Goal: Communication & Community: Answer question/provide support

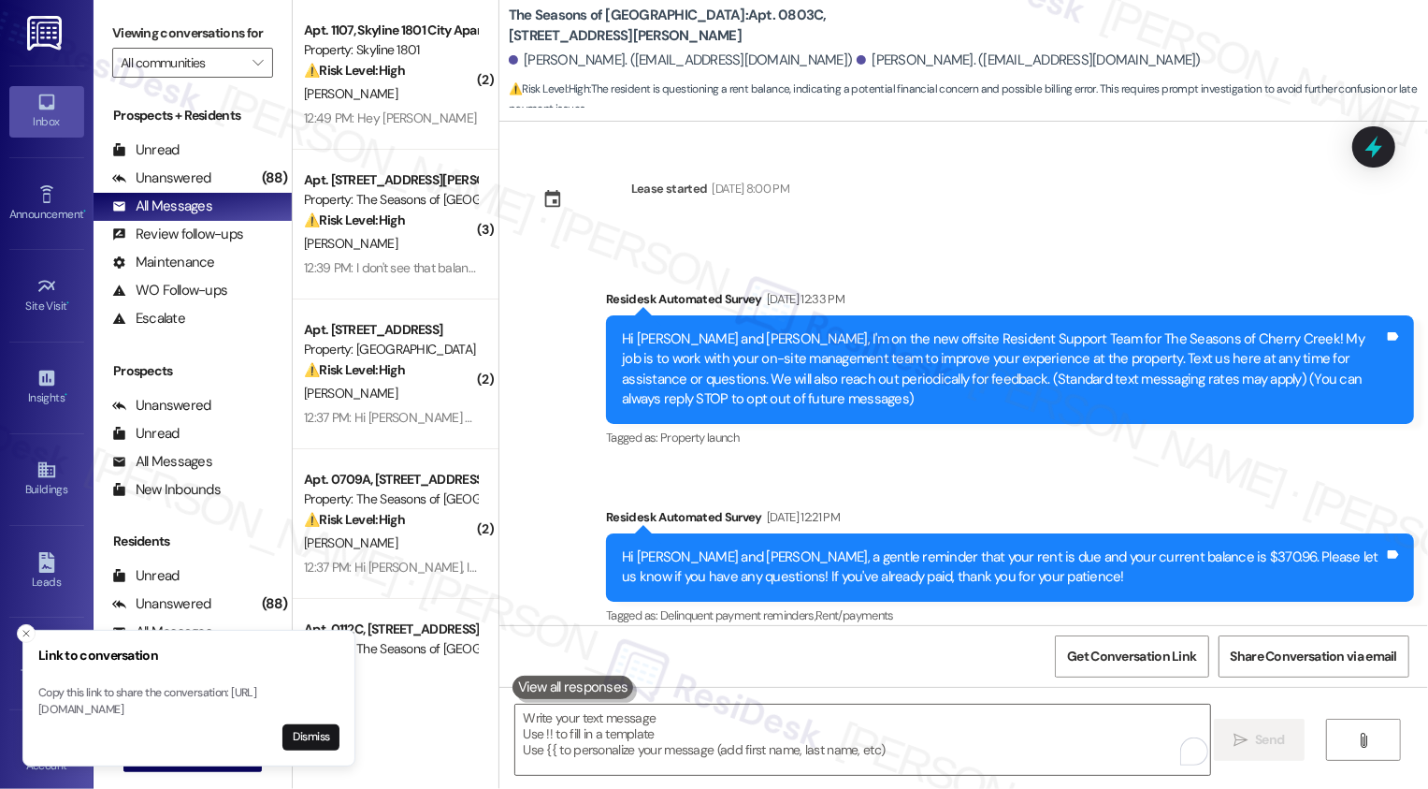
scroll to position [1108, 0]
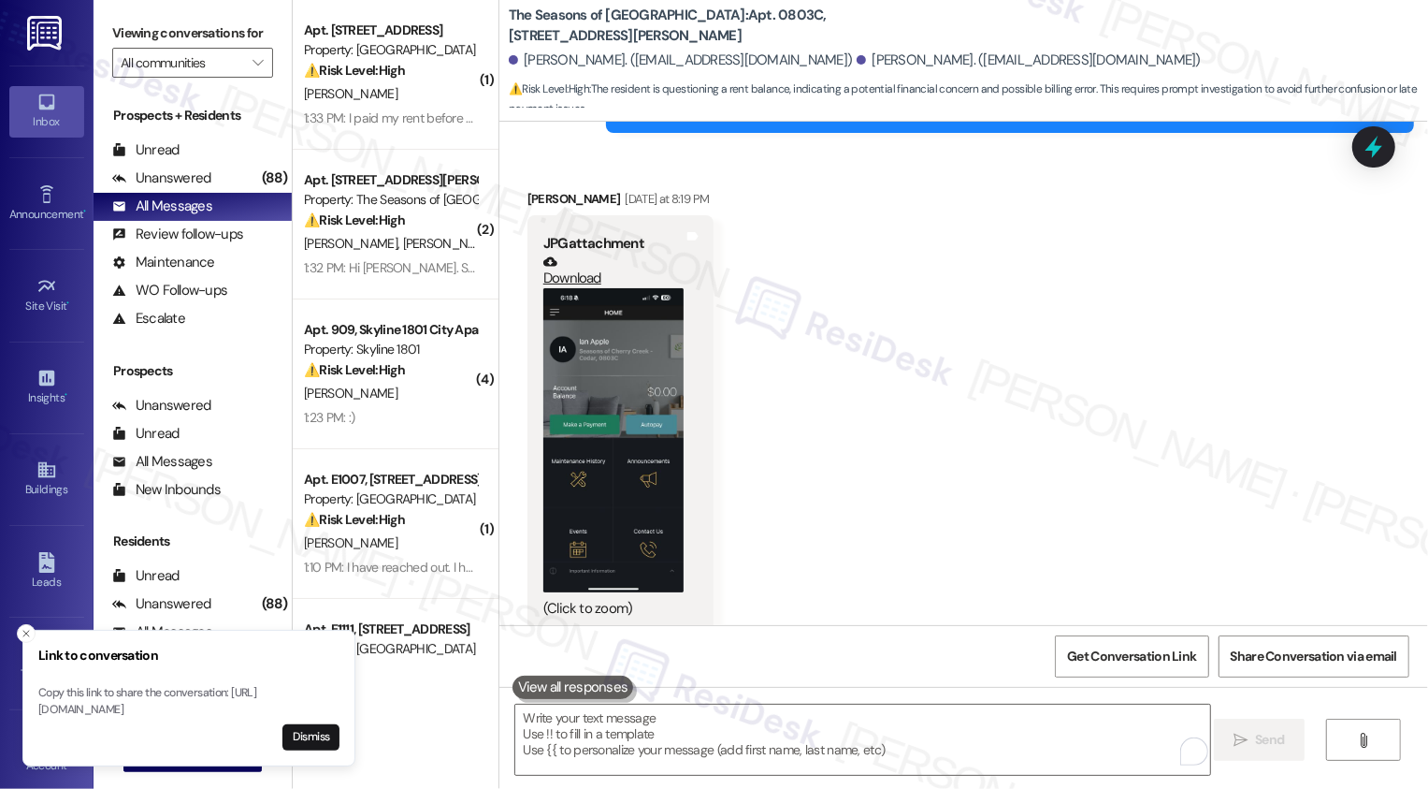
click at [931, 328] on div "Received via SMS Ian Apple Yesterday at 8:19 PM JPG attachment Download (Click …" at bounding box center [964, 397] width 929 height 500
click at [23, 628] on icon "Close toast" at bounding box center [26, 633] width 11 height 11
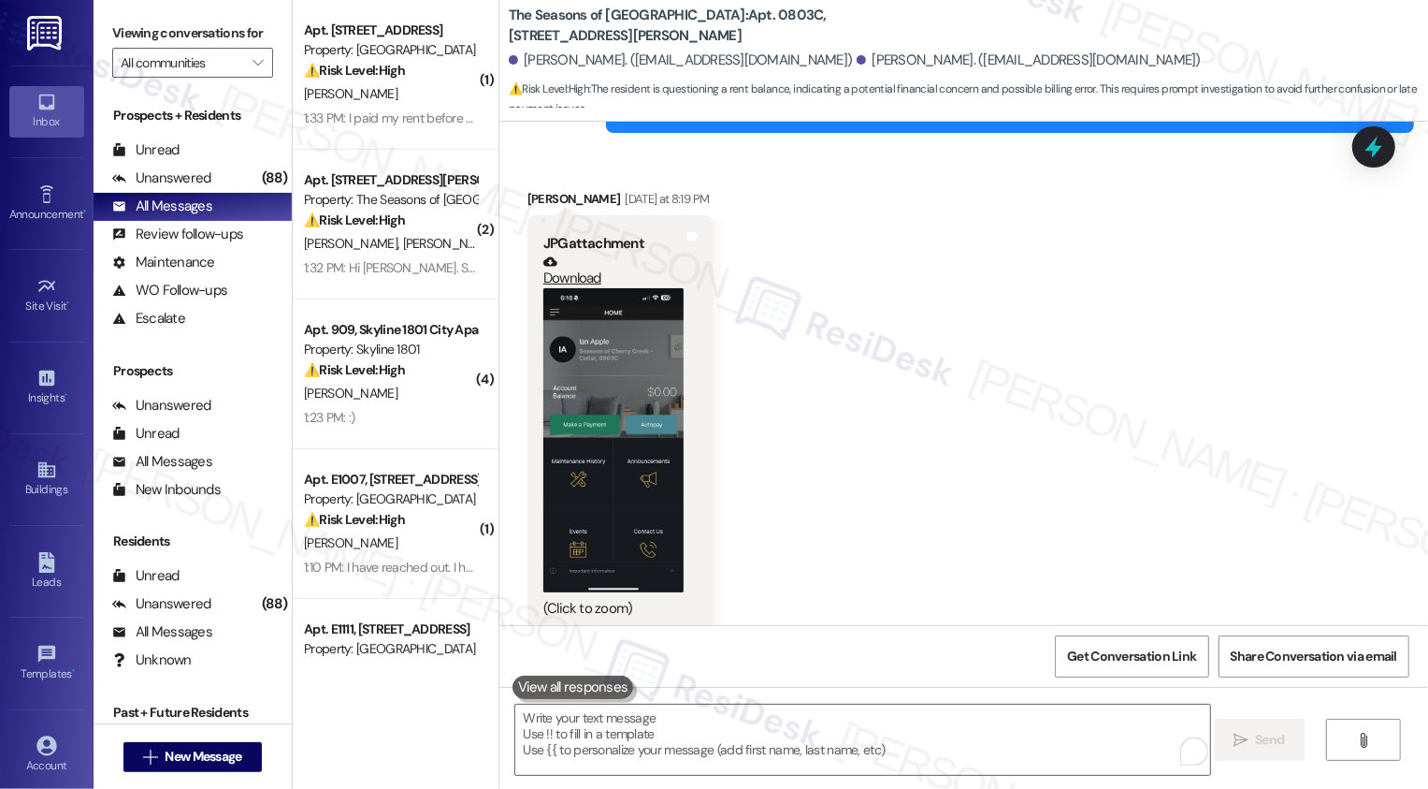
click at [1115, 397] on div "Received via SMS Ian Apple Yesterday at 8:19 PM JPG attachment Download (Click …" at bounding box center [964, 397] width 929 height 500
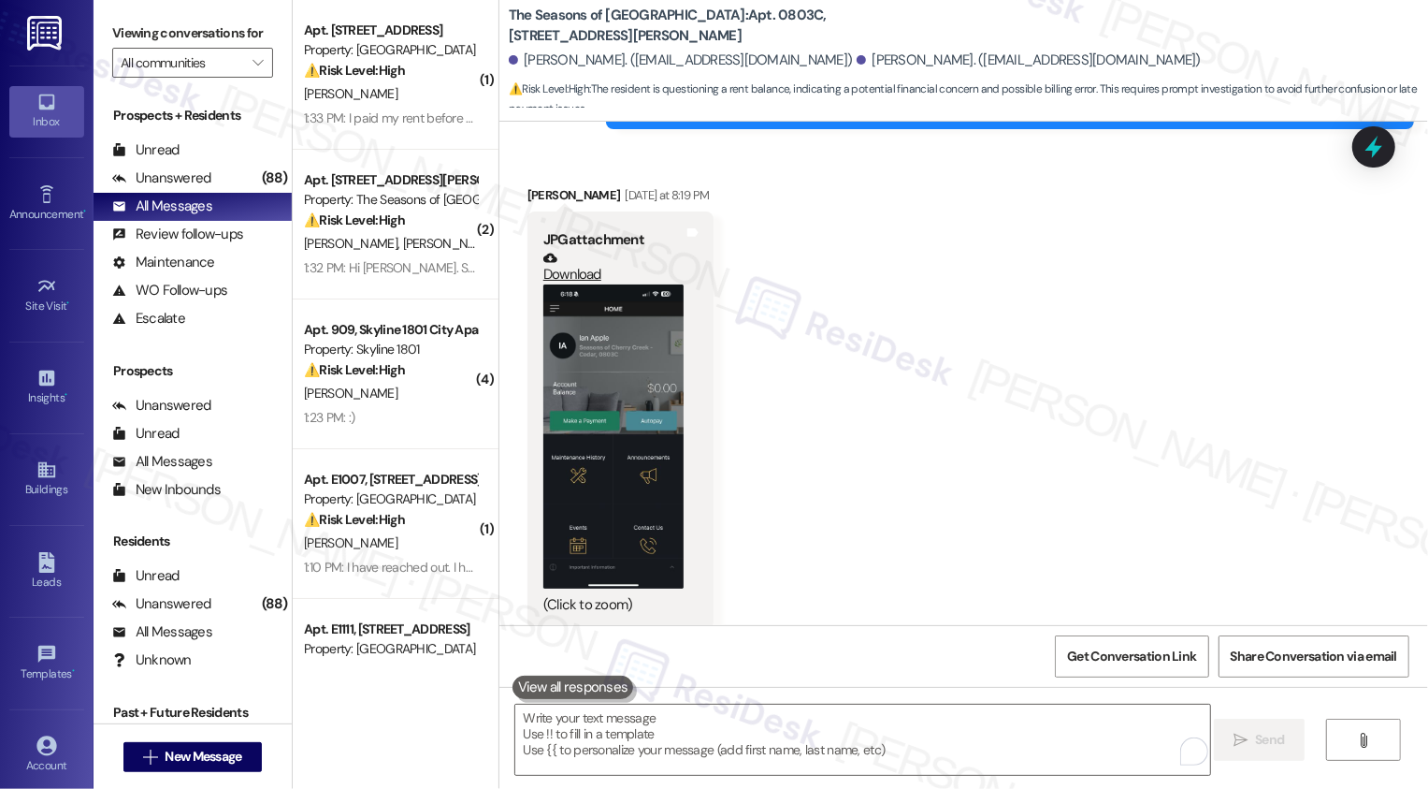
scroll to position [1118, 0]
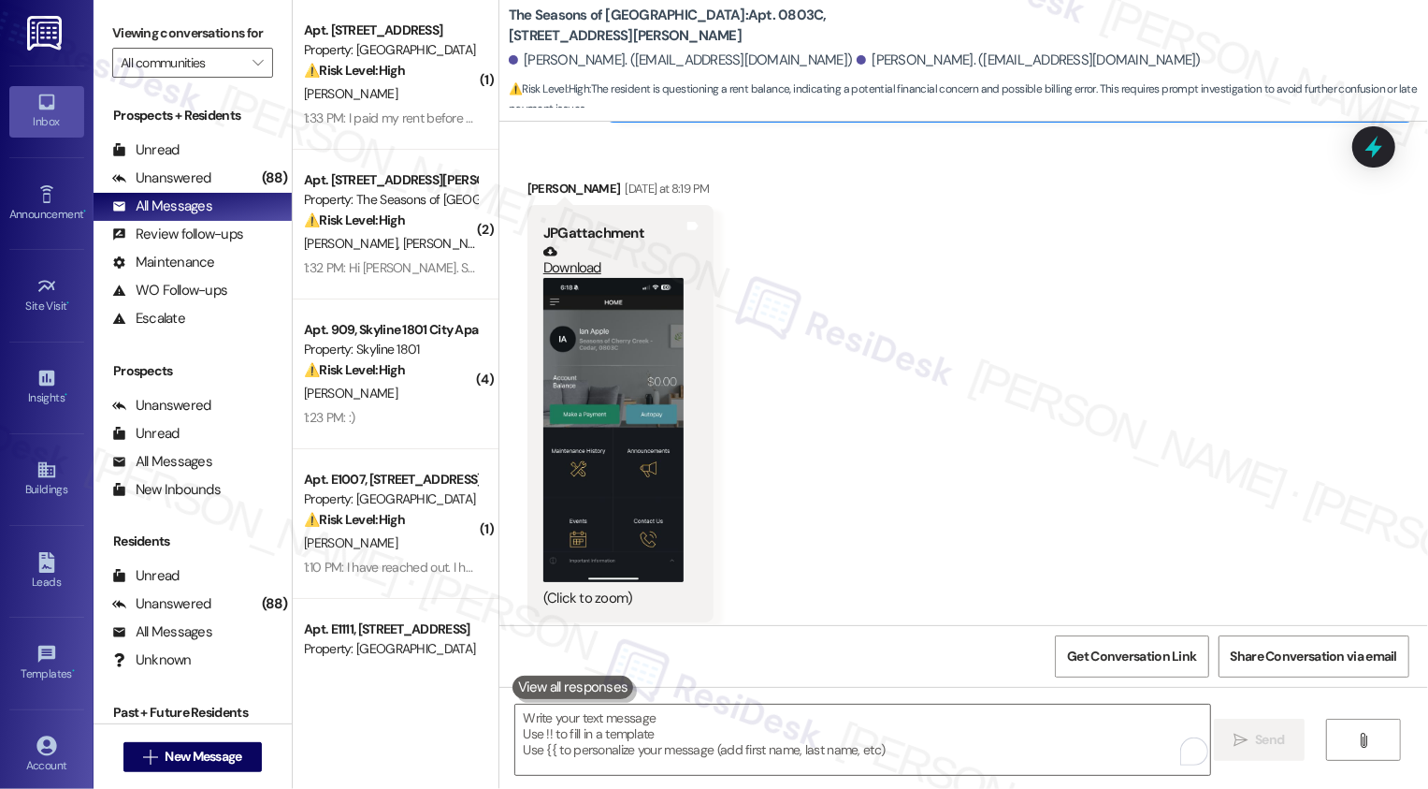
click at [916, 316] on div "Received via SMS Ian Apple Yesterday at 8:19 PM JPG attachment Download (Click …" at bounding box center [964, 387] width 929 height 500
click at [253, 70] on icon "" at bounding box center [258, 62] width 10 height 15
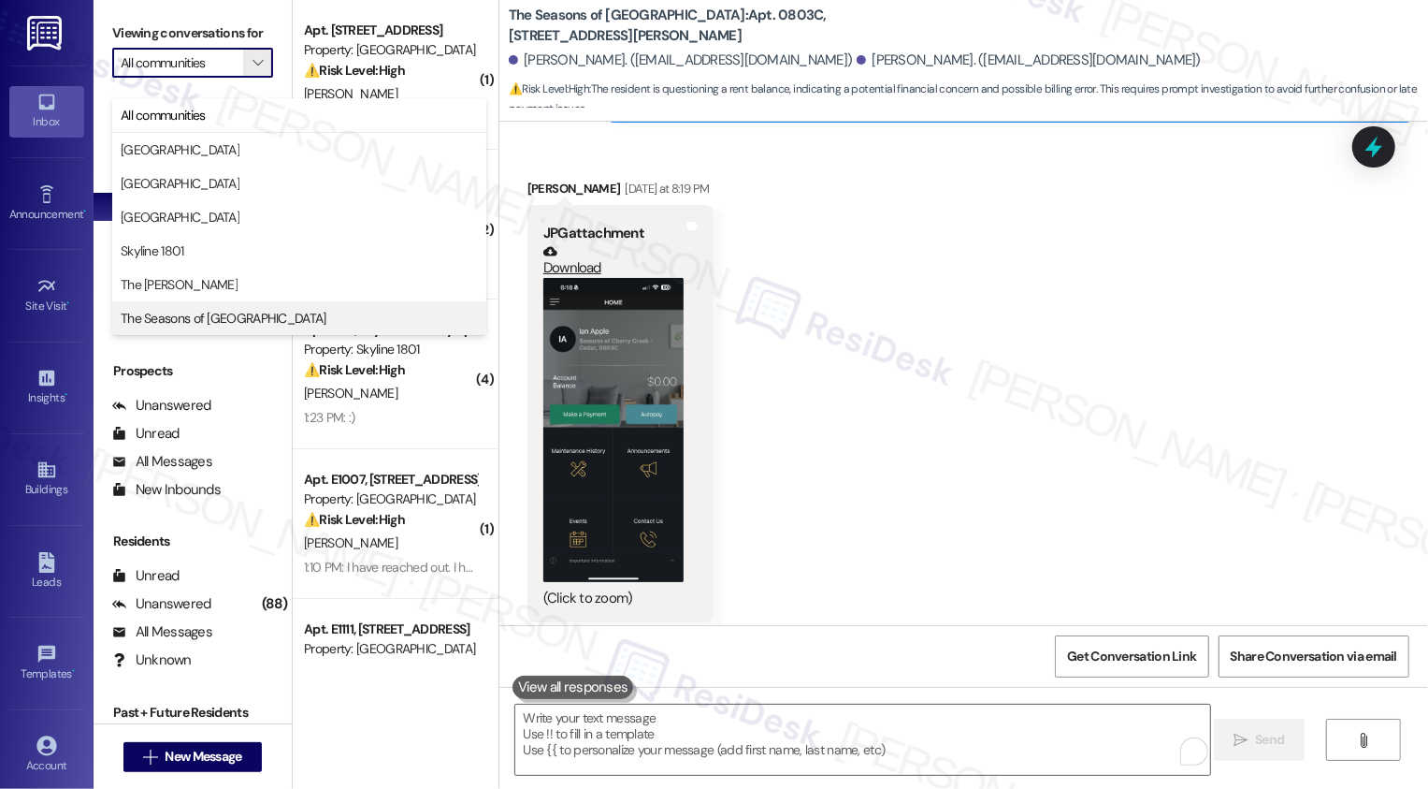
click at [188, 314] on span "The Seasons of [GEOGRAPHIC_DATA]" at bounding box center [224, 318] width 206 height 19
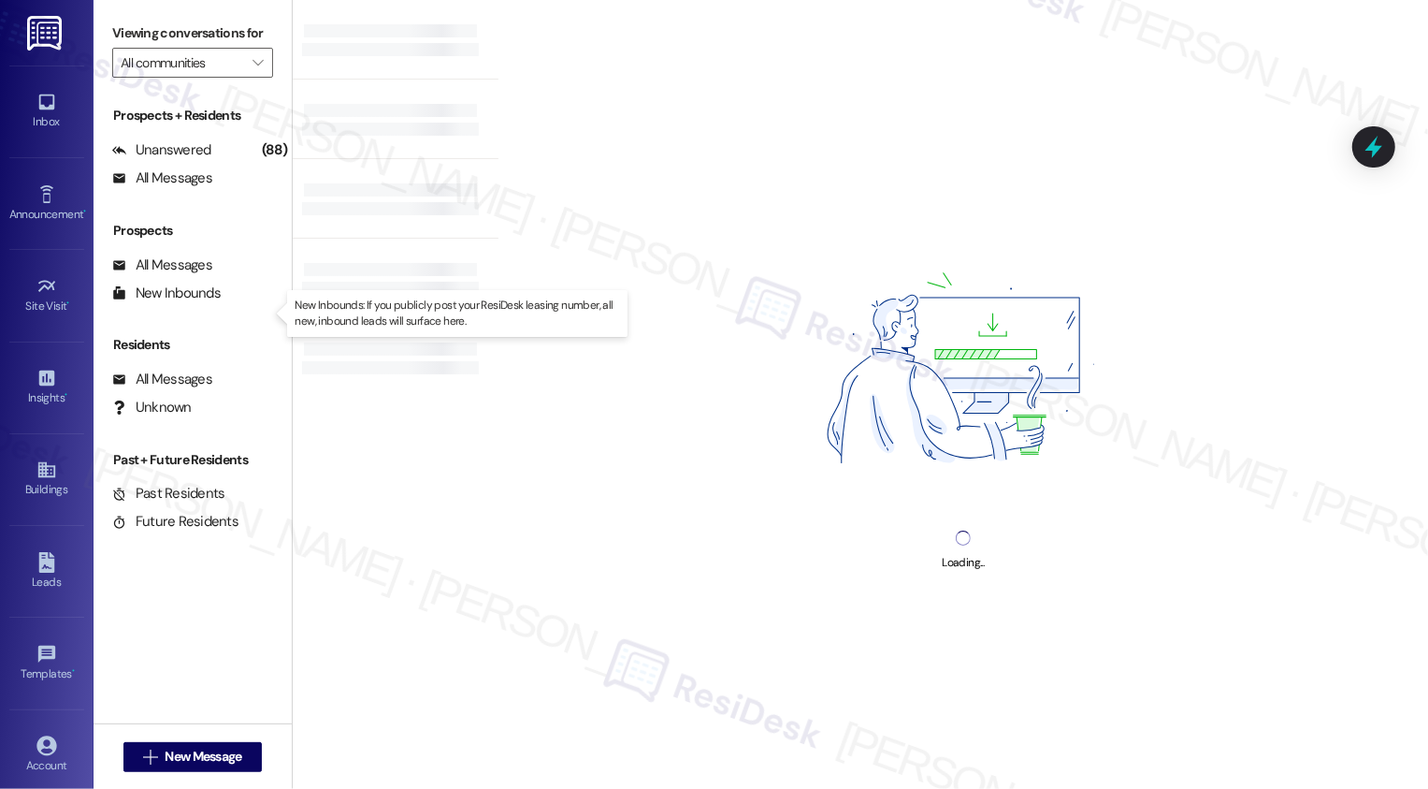
type input "The Seasons of [GEOGRAPHIC_DATA]"
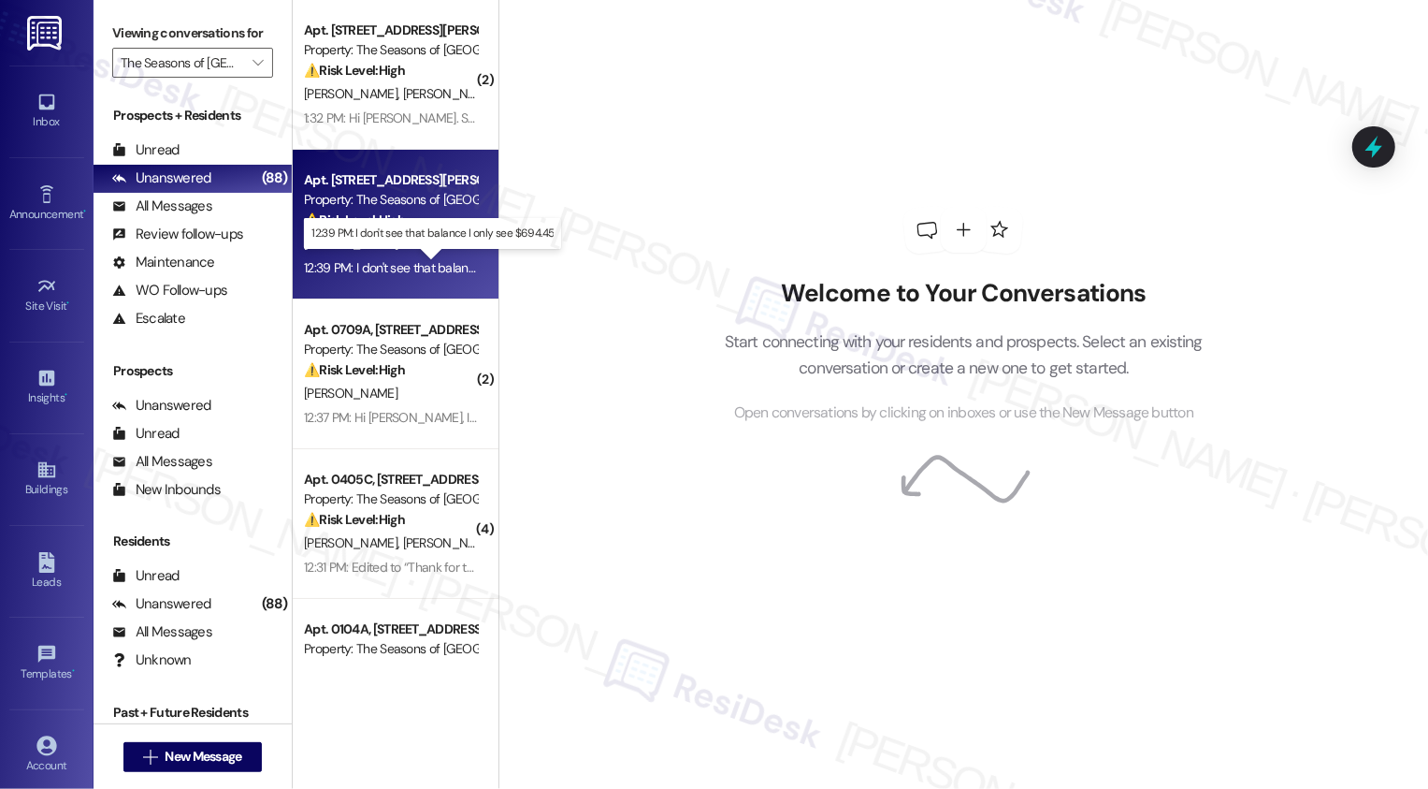
click at [378, 269] on div "12:39 PM: I don't see that balance I only see $694.45 12:39 PM: I don't see tha…" at bounding box center [445, 267] width 282 height 17
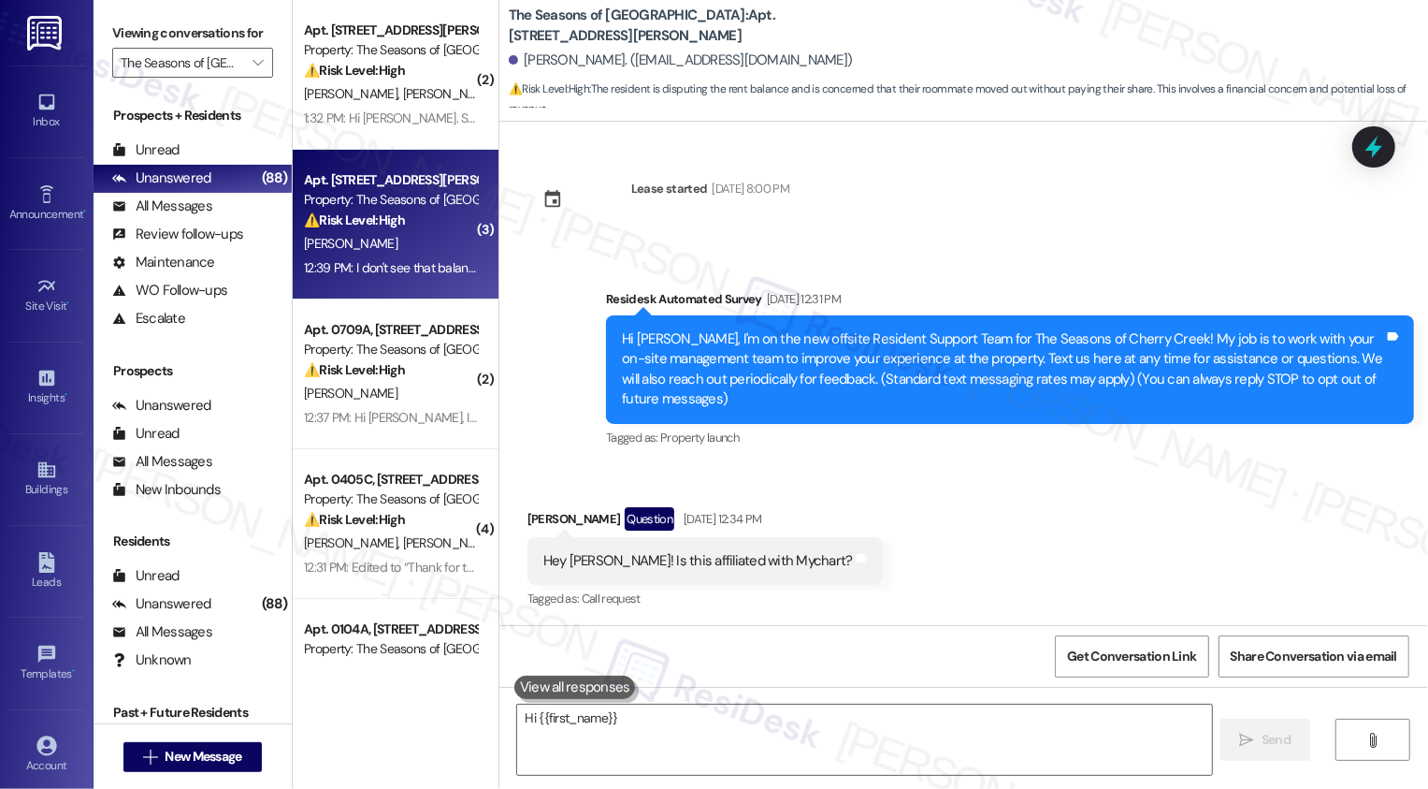
click at [378, 269] on div "12:39 PM: I don't see that balance I only see $694.45 12:39 PM: I don't see tha…" at bounding box center [445, 267] width 282 height 17
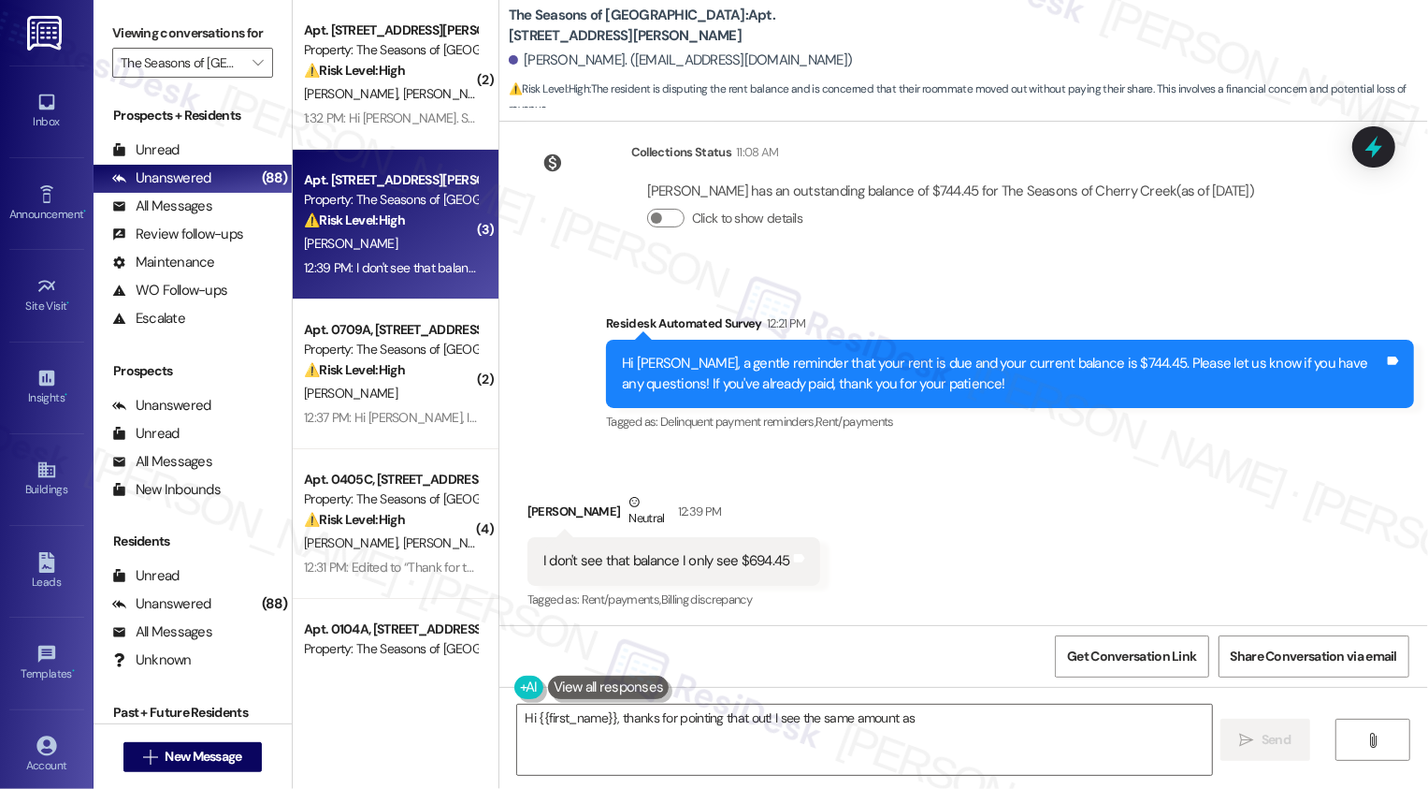
scroll to position [1241, 0]
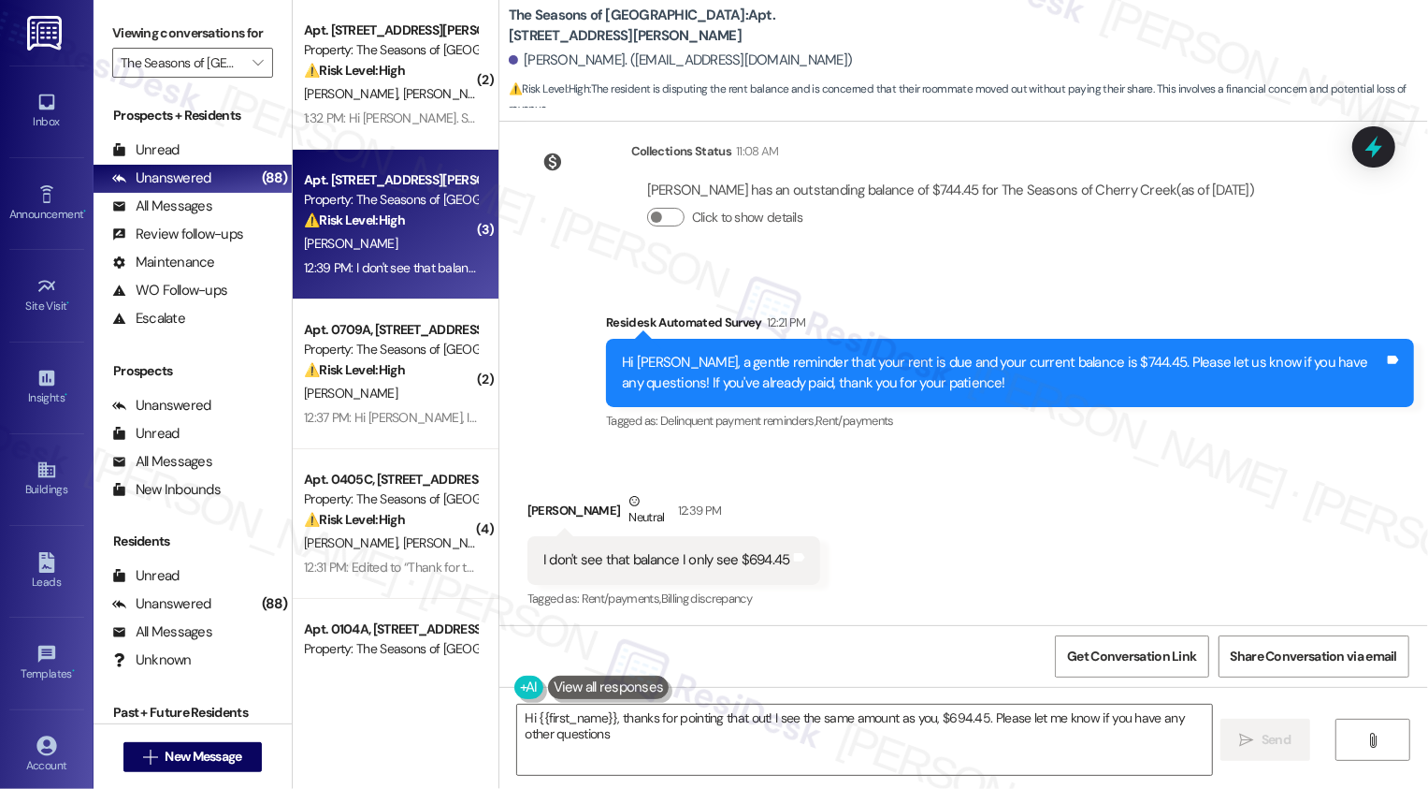
type textarea "Hi {{first_name}}, thanks for pointing that out! I see the same amount as you, …"
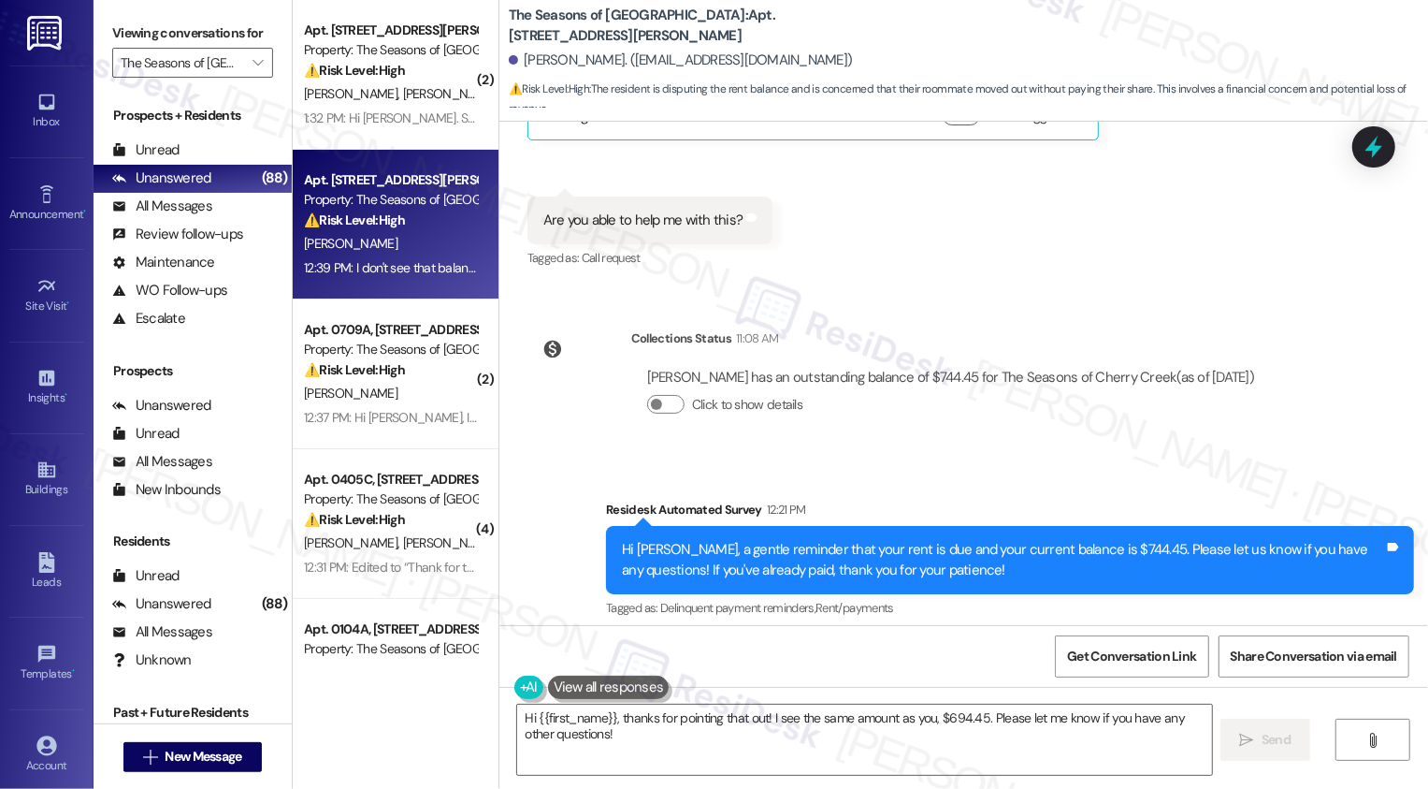
scroll to position [1088, 0]
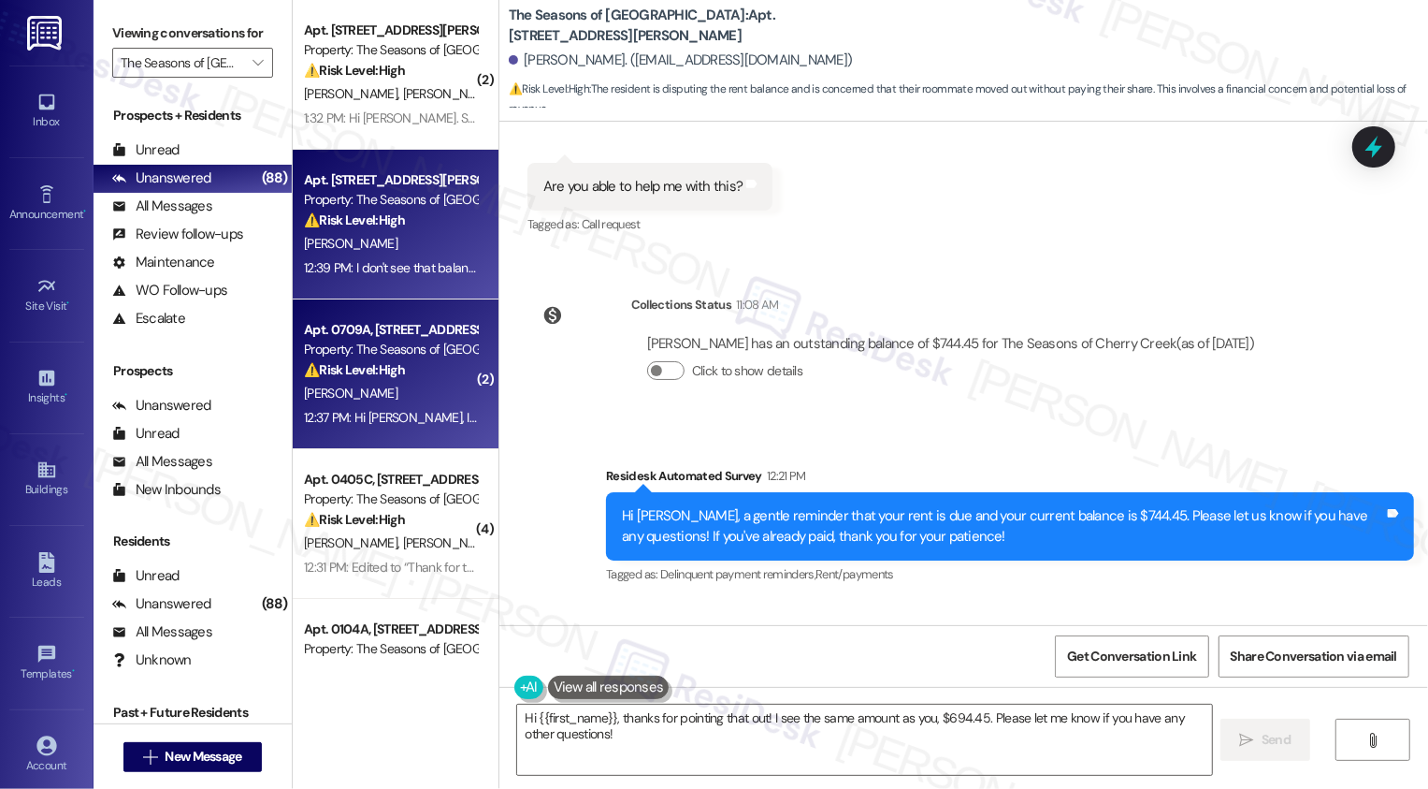
click at [437, 427] on div "12:37 PM: Hi Sarah, I let Dillon know I need a demand letter as documentation t…" at bounding box center [390, 417] width 177 height 23
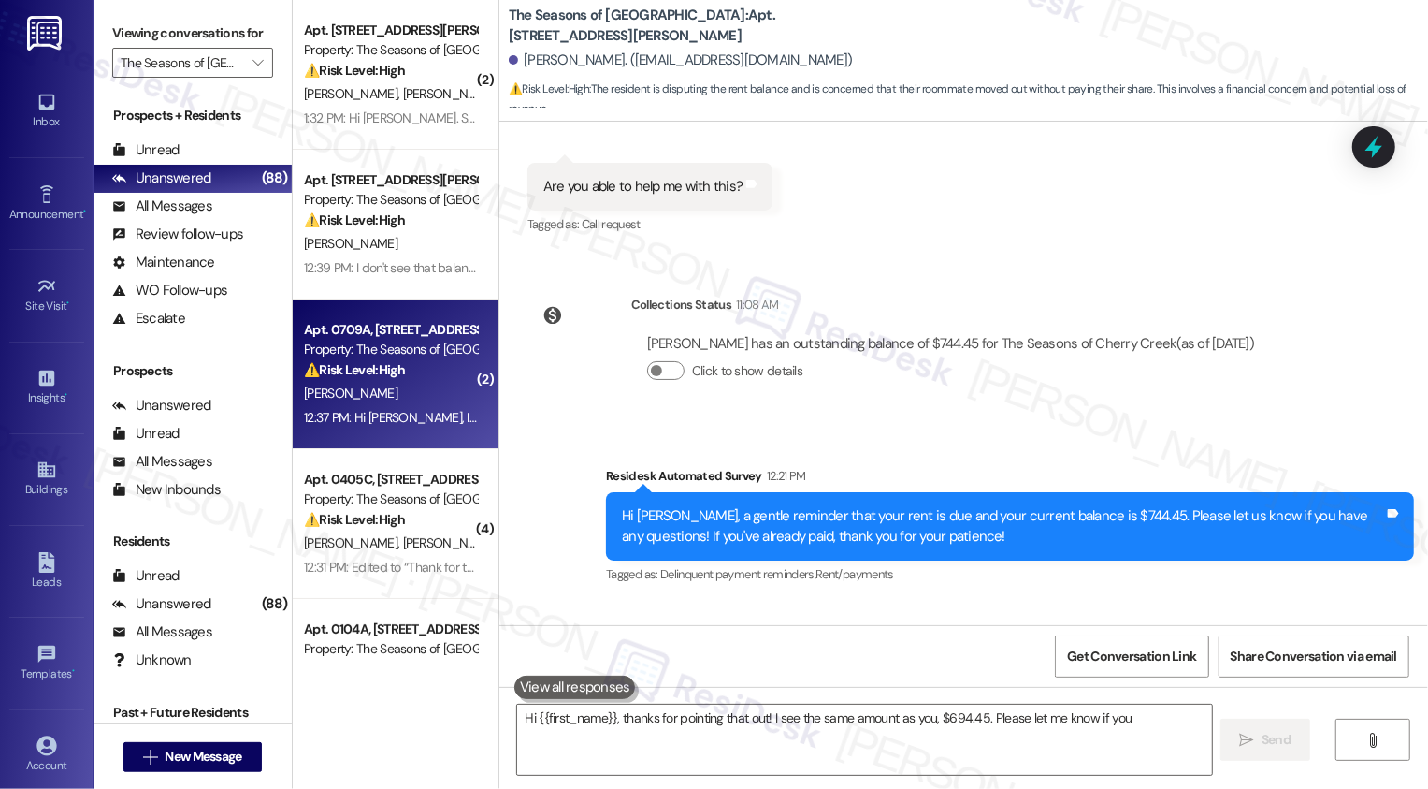
type textarea "Hi {{first_name}}, thanks for pointing that out! I see the same amount as you, …"
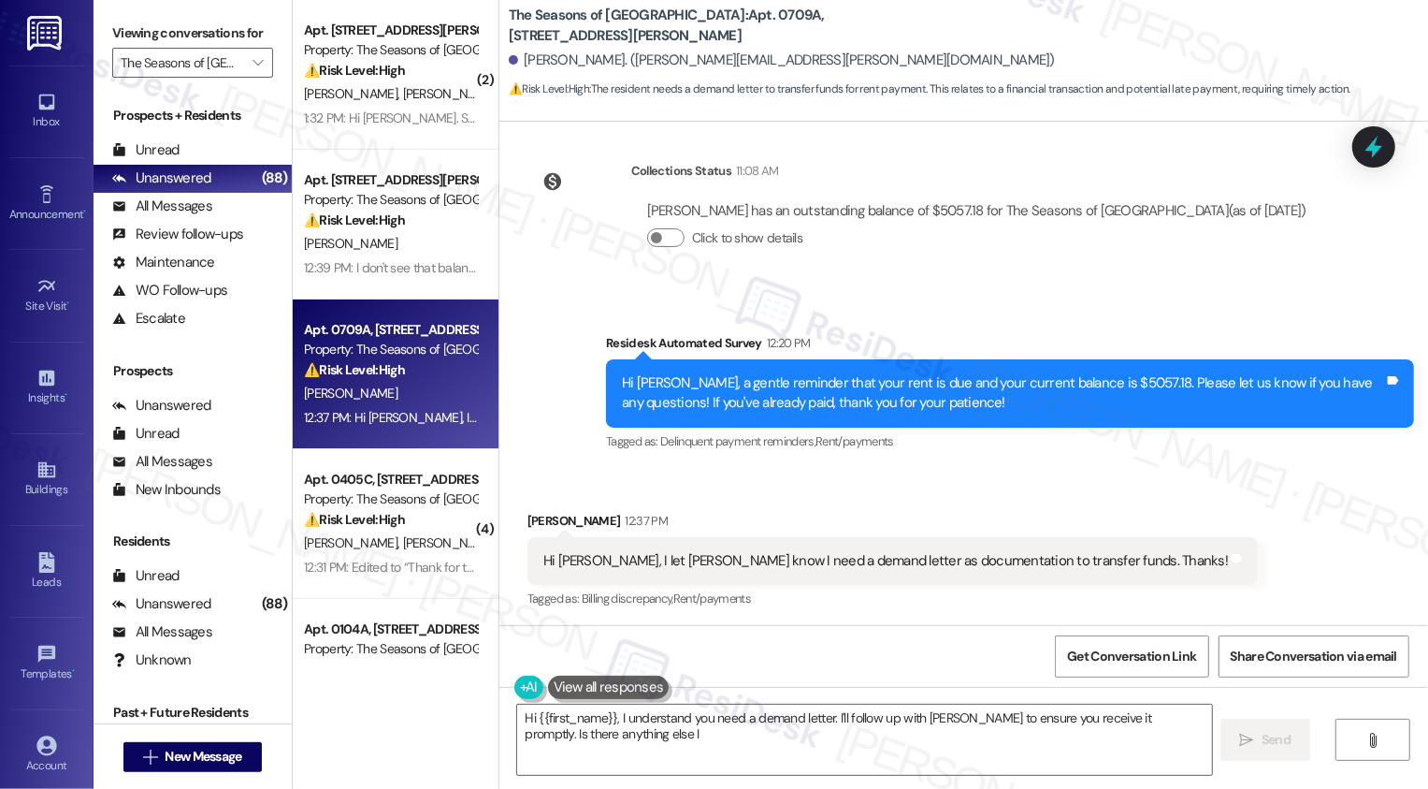
scroll to position [1474, 0]
type textarea "Hi {{first_name}}, I understand you need a demand letter. I'll follow up with D…"
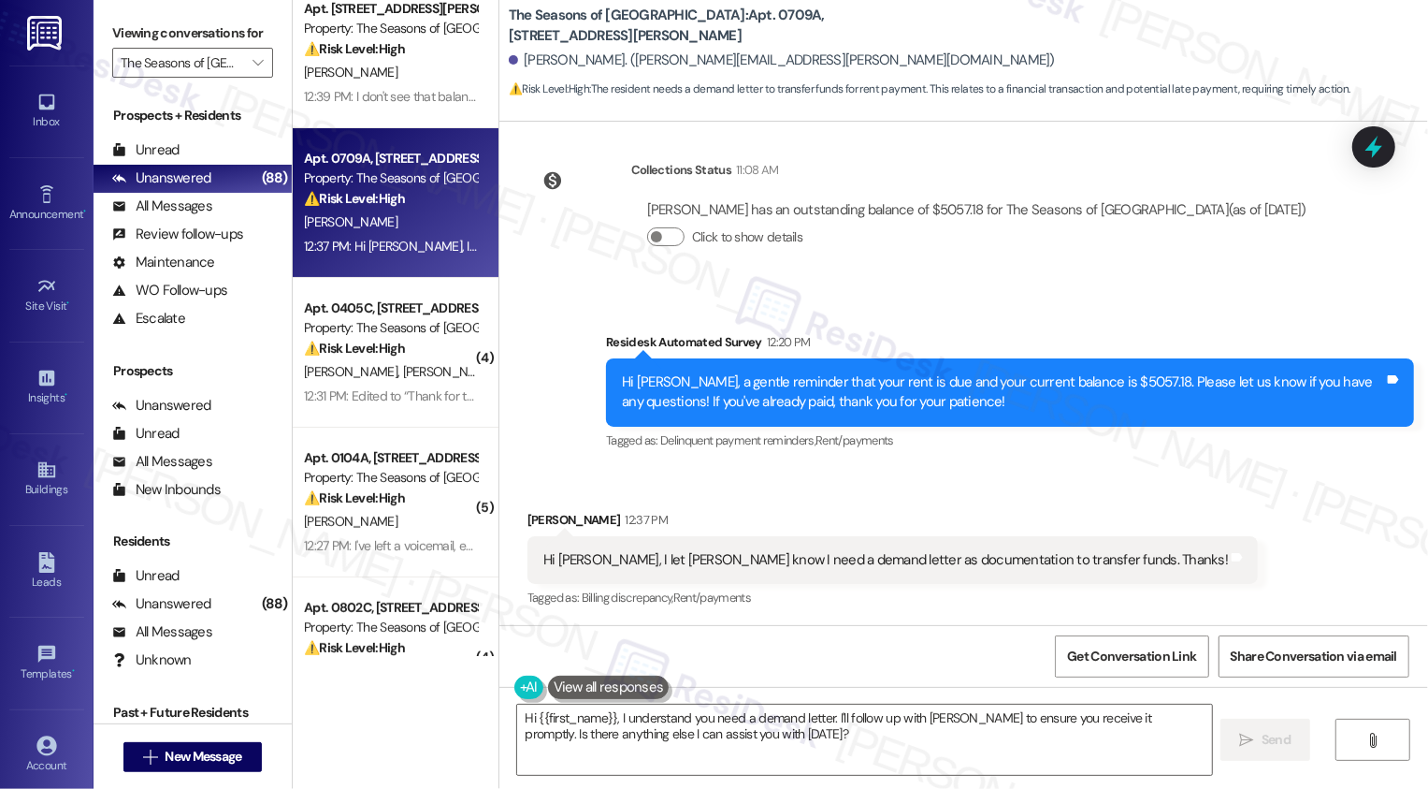
scroll to position [209, 0]
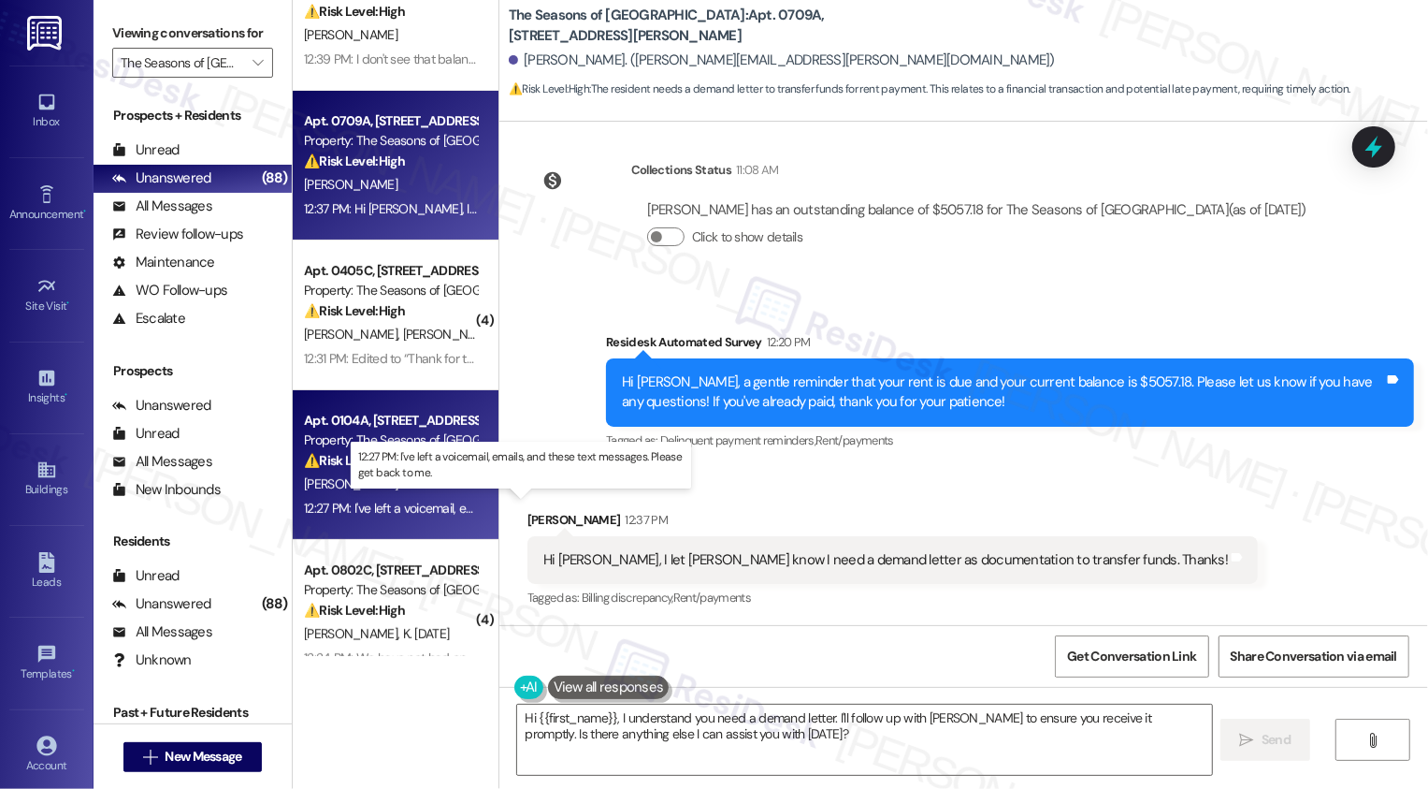
click at [395, 508] on div "12:27 PM: I've left a voicemail, emails, and these text messages. Please get ba…" at bounding box center [534, 508] width 460 height 17
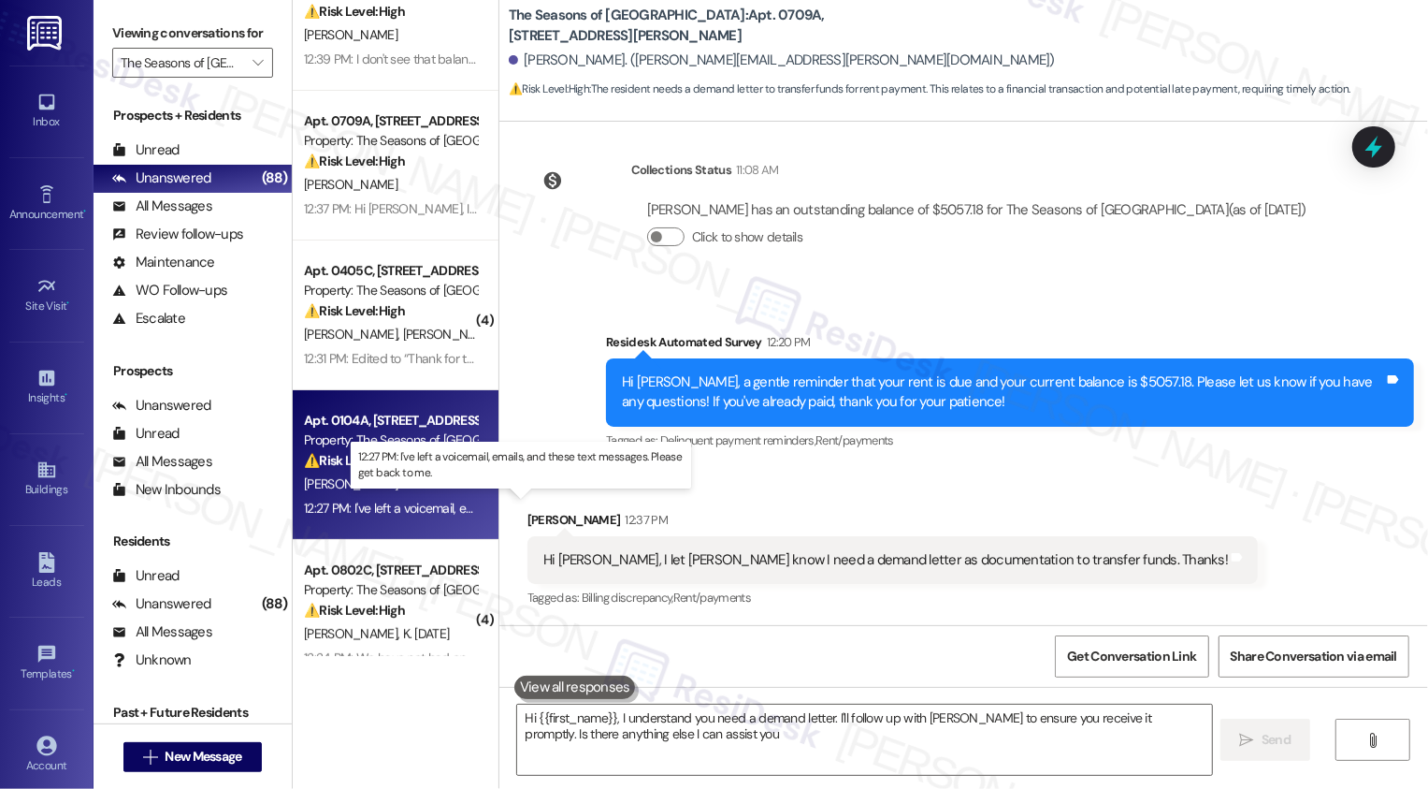
type textarea "Hi {{first_name}}, I understand you need a demand letter. I'll follow up with D…"
click at [395, 508] on div "12:27 PM: I've left a voicemail, emails, and these text messages. Please get ba…" at bounding box center [534, 508] width 460 height 17
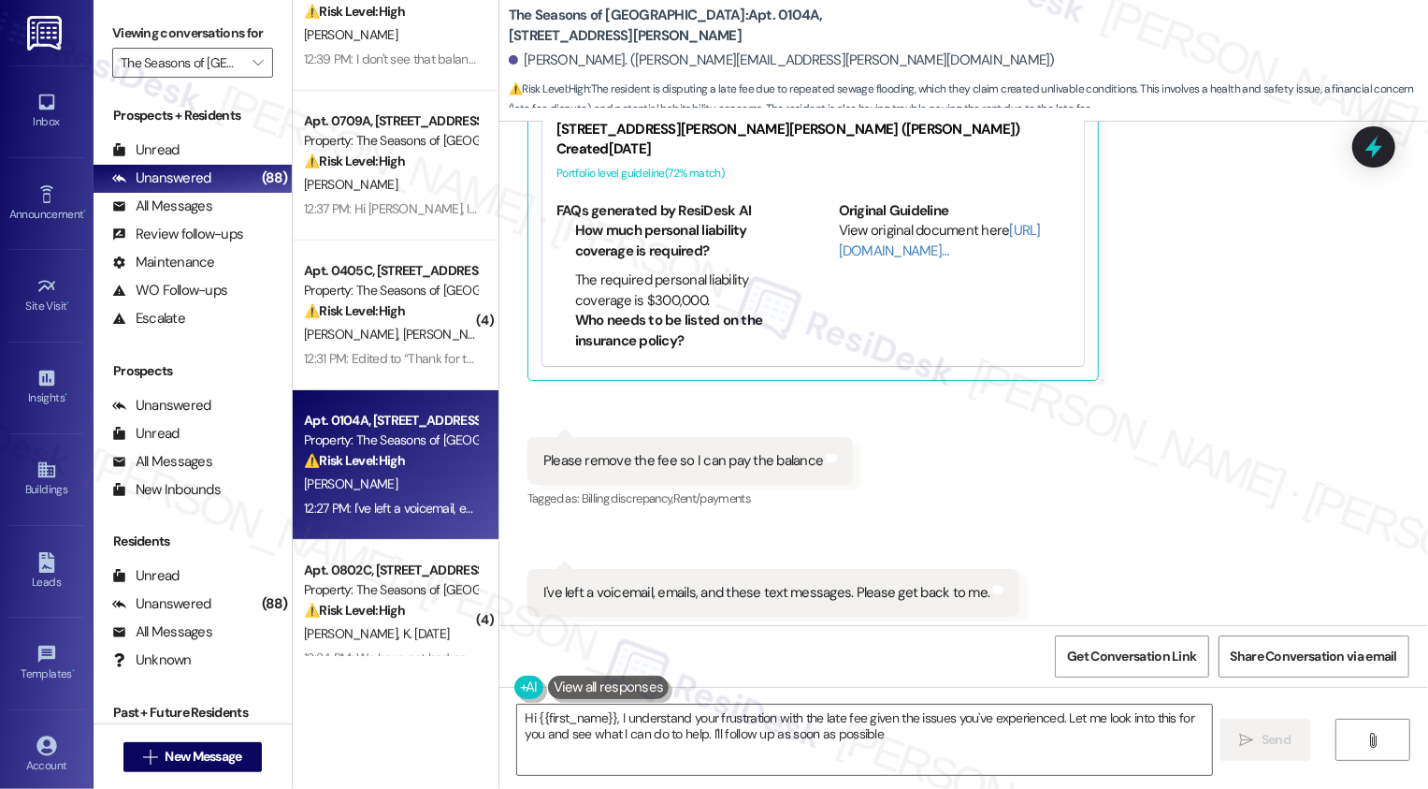
type textarea "Hi {{first_name}}, I understand your frustration with the late fee given the is…"
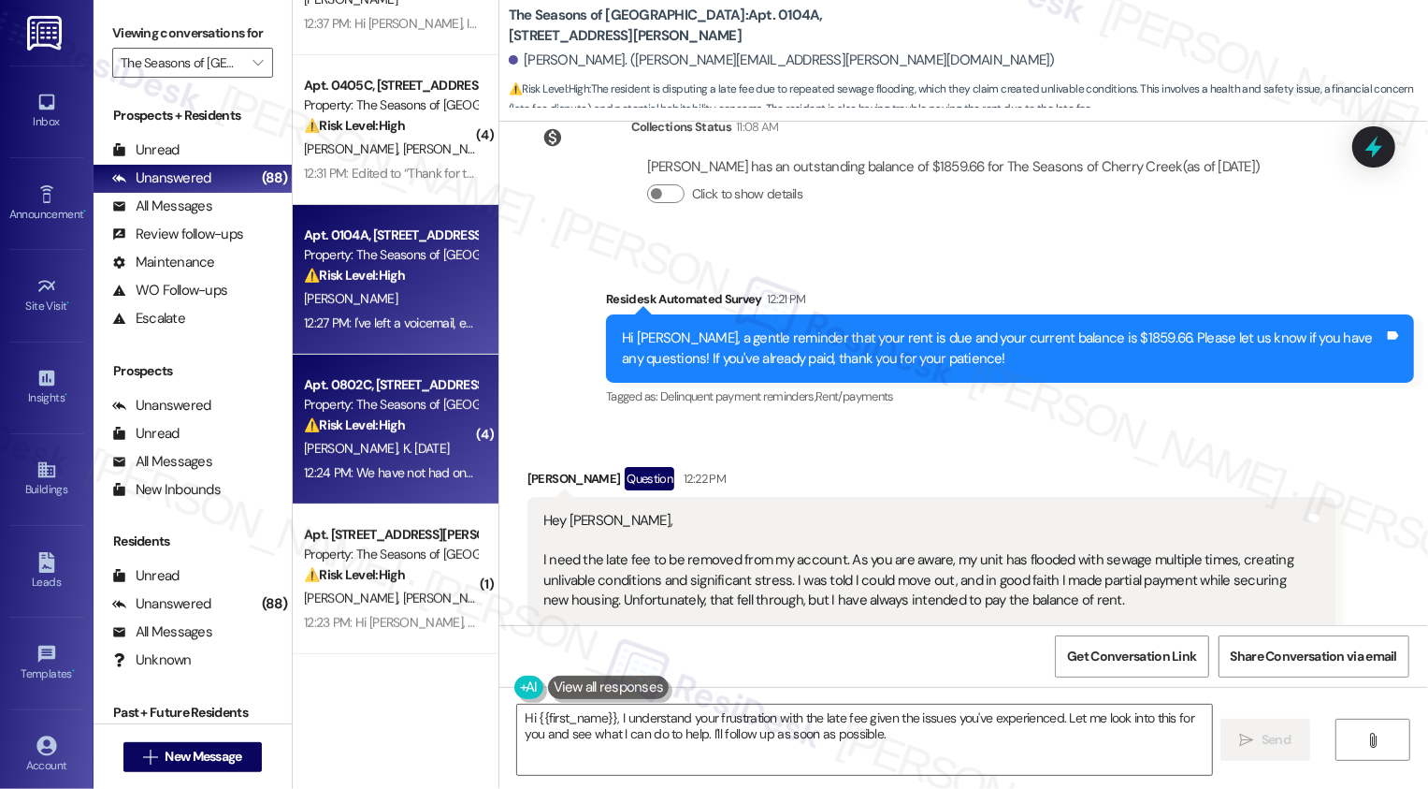
scroll to position [453, 0]
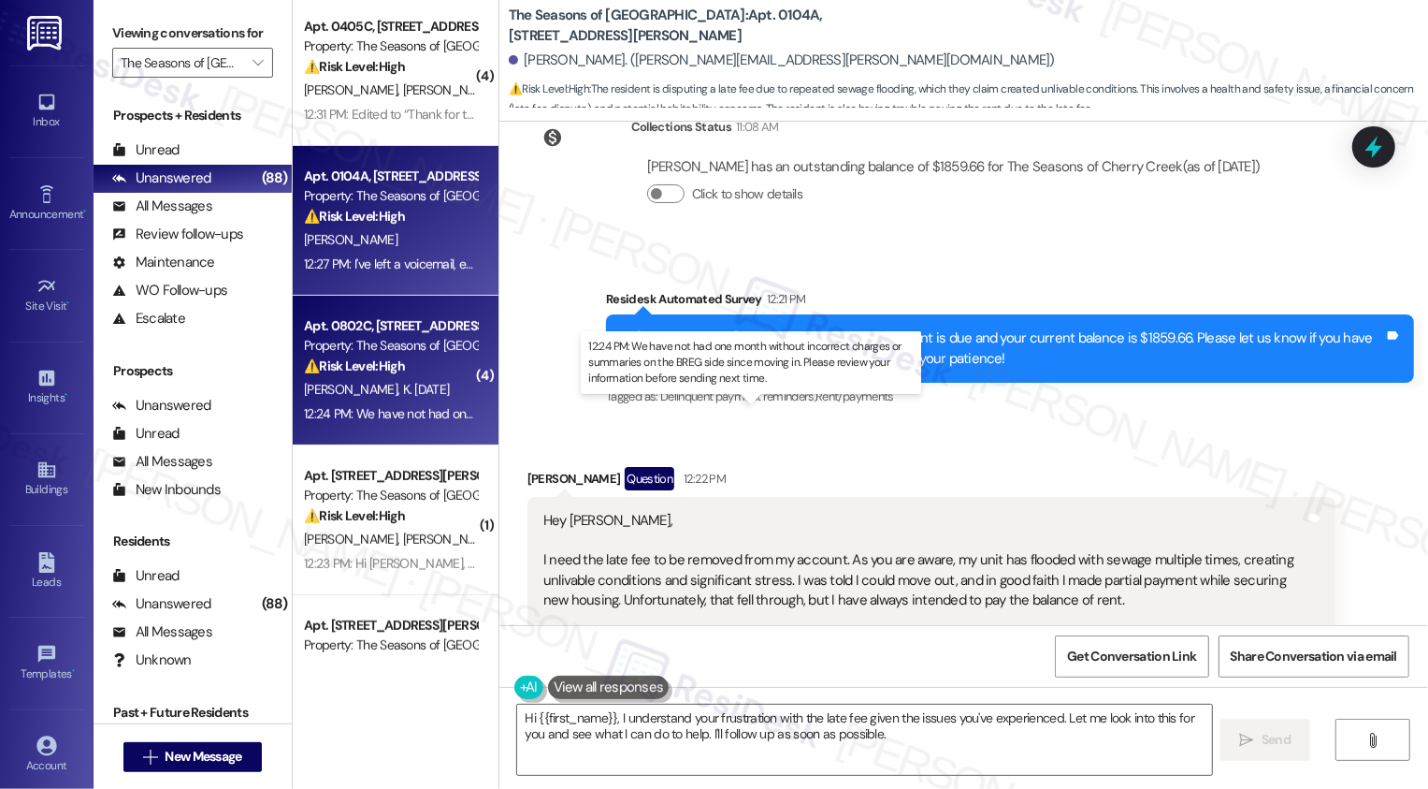
click at [398, 415] on div "12:24 PM: We have not had one month without incorrect charges or summaries on t…" at bounding box center [764, 413] width 920 height 17
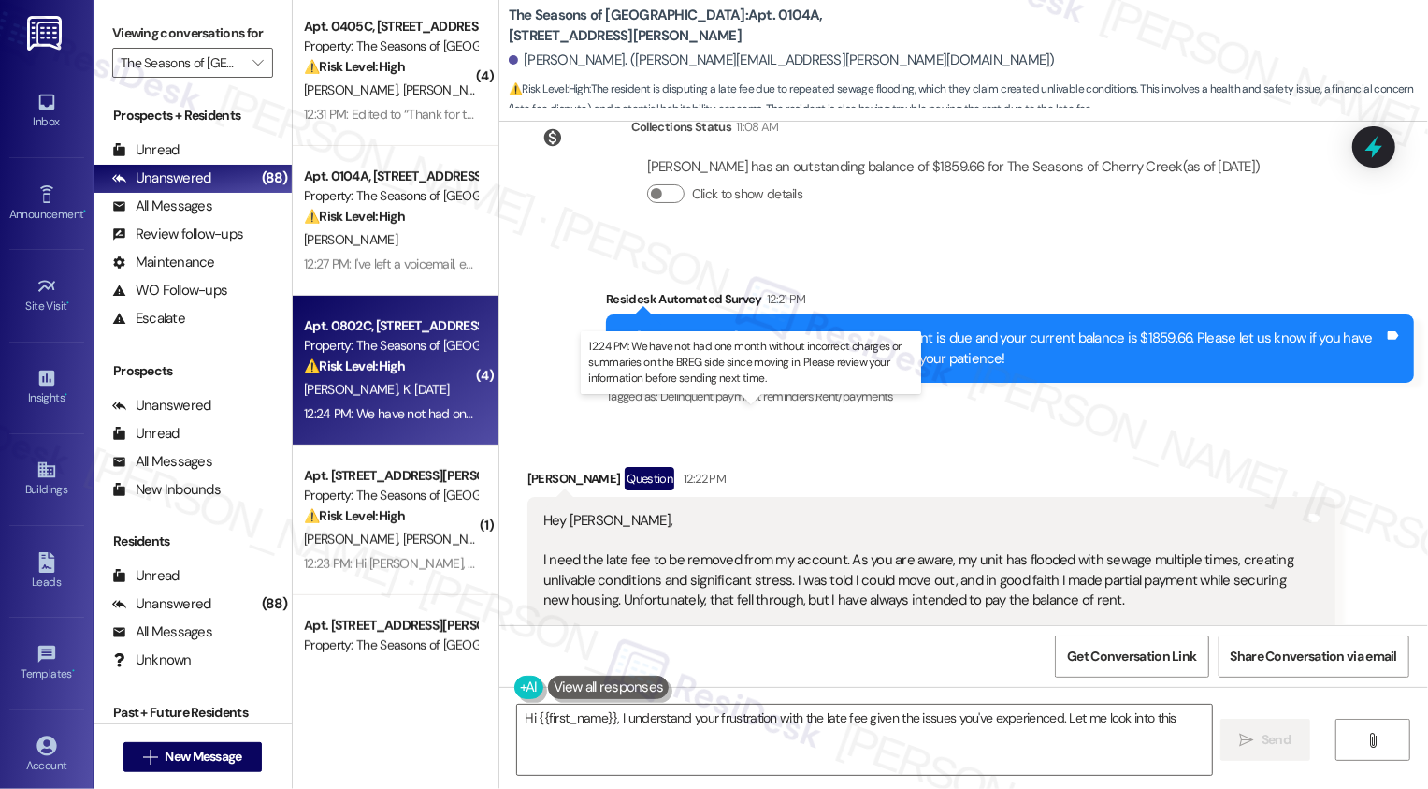
type textarea "Hi {{first_name}}, I understand your frustration with the late fee given the is…"
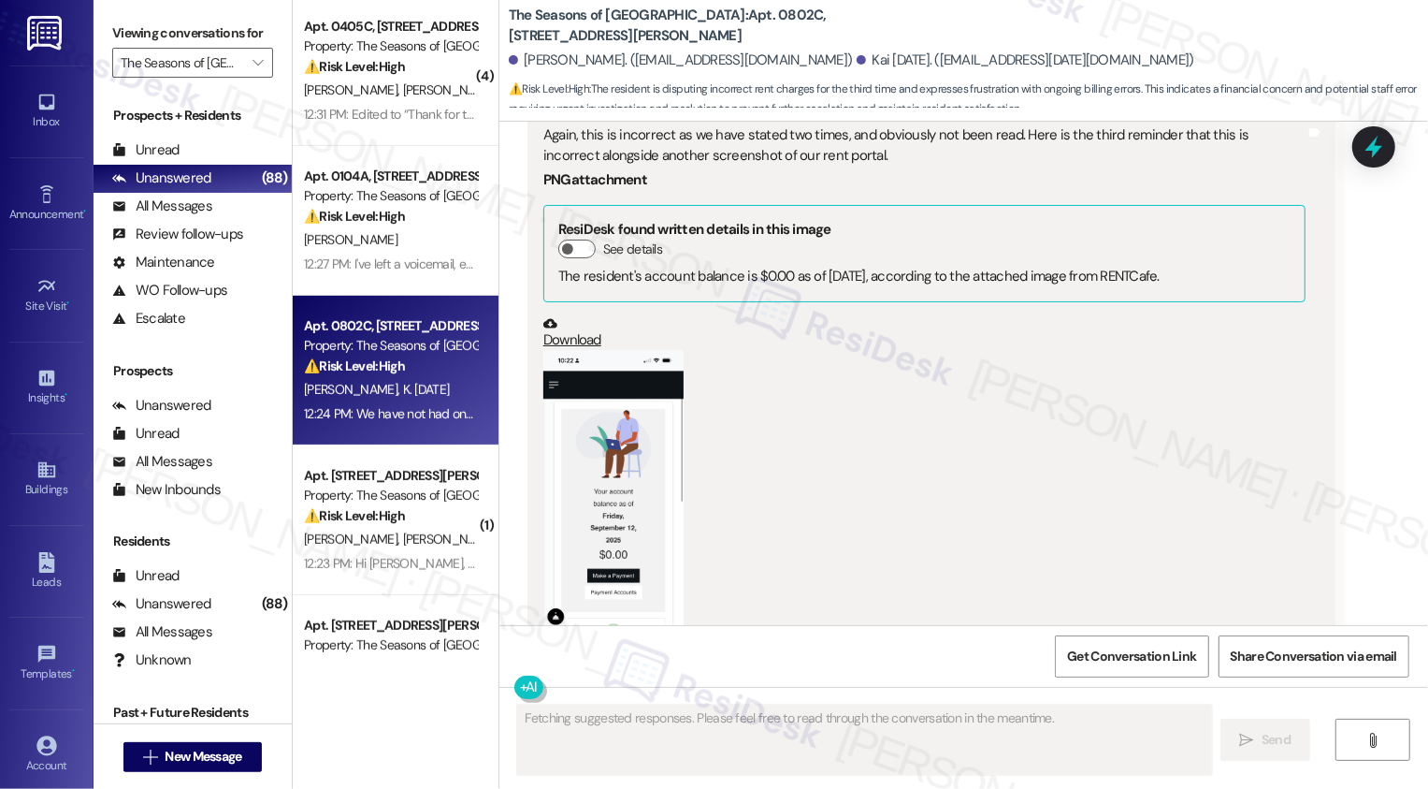
scroll to position [3590, 0]
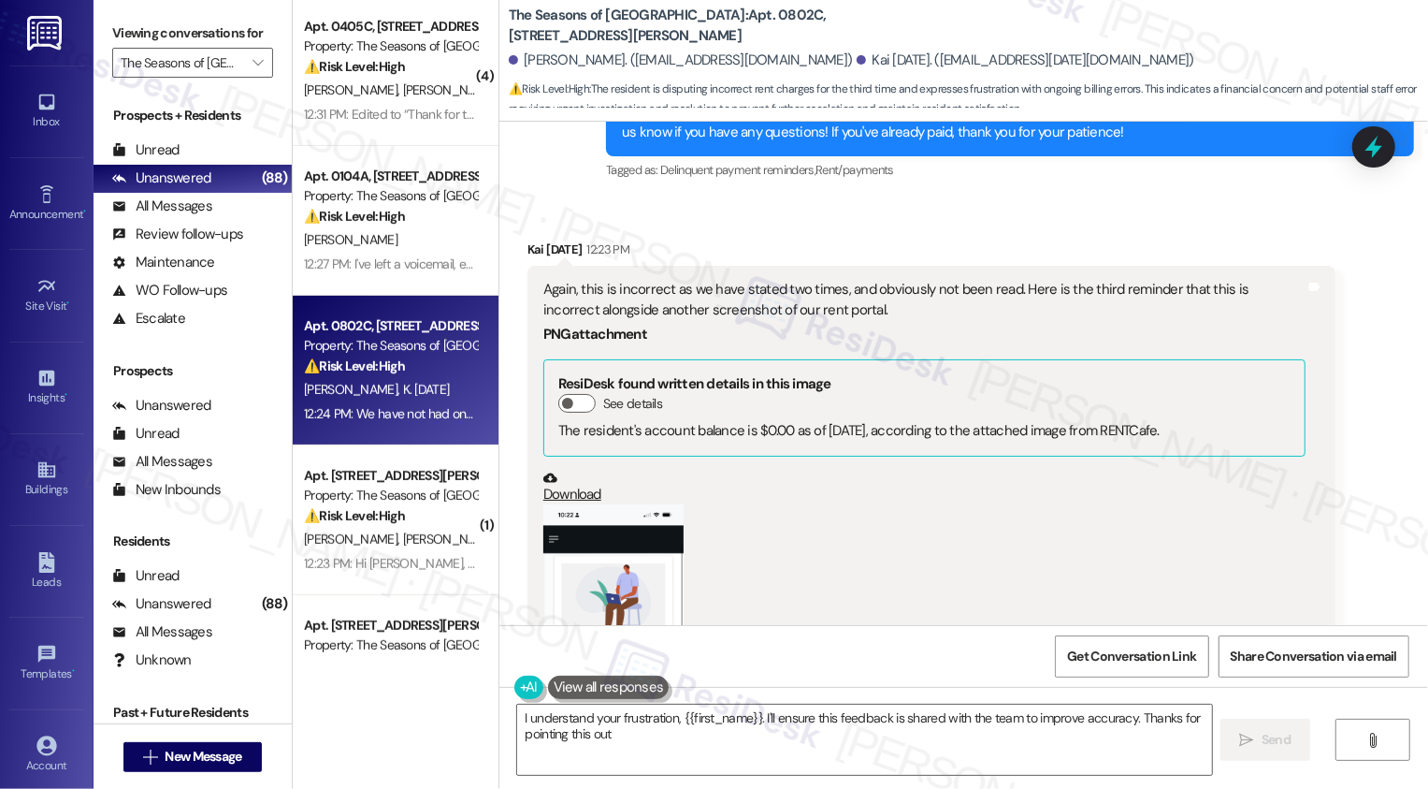
type textarea "I understand your frustration, {{first_name}}. I'll ensure this feedback is sha…"
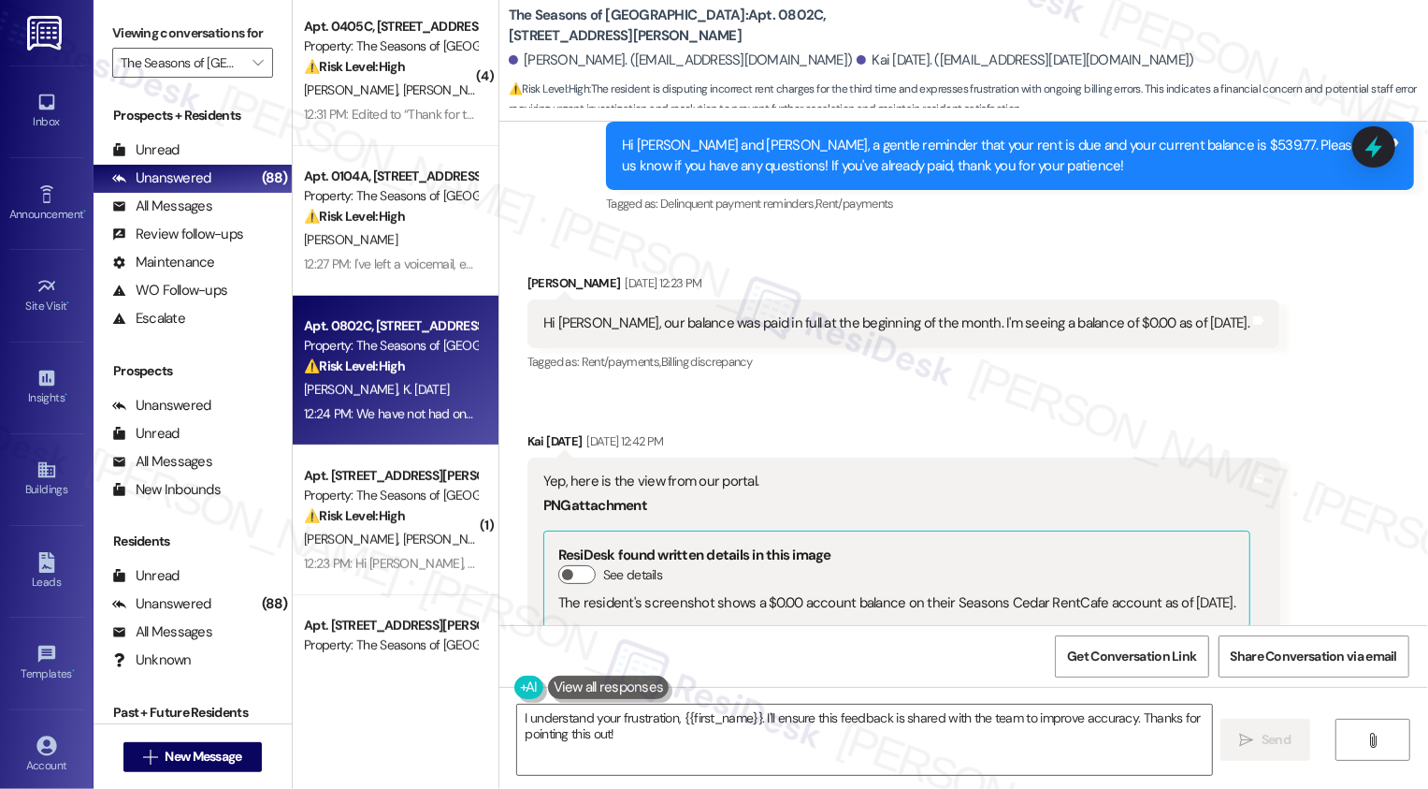
scroll to position [602, 0]
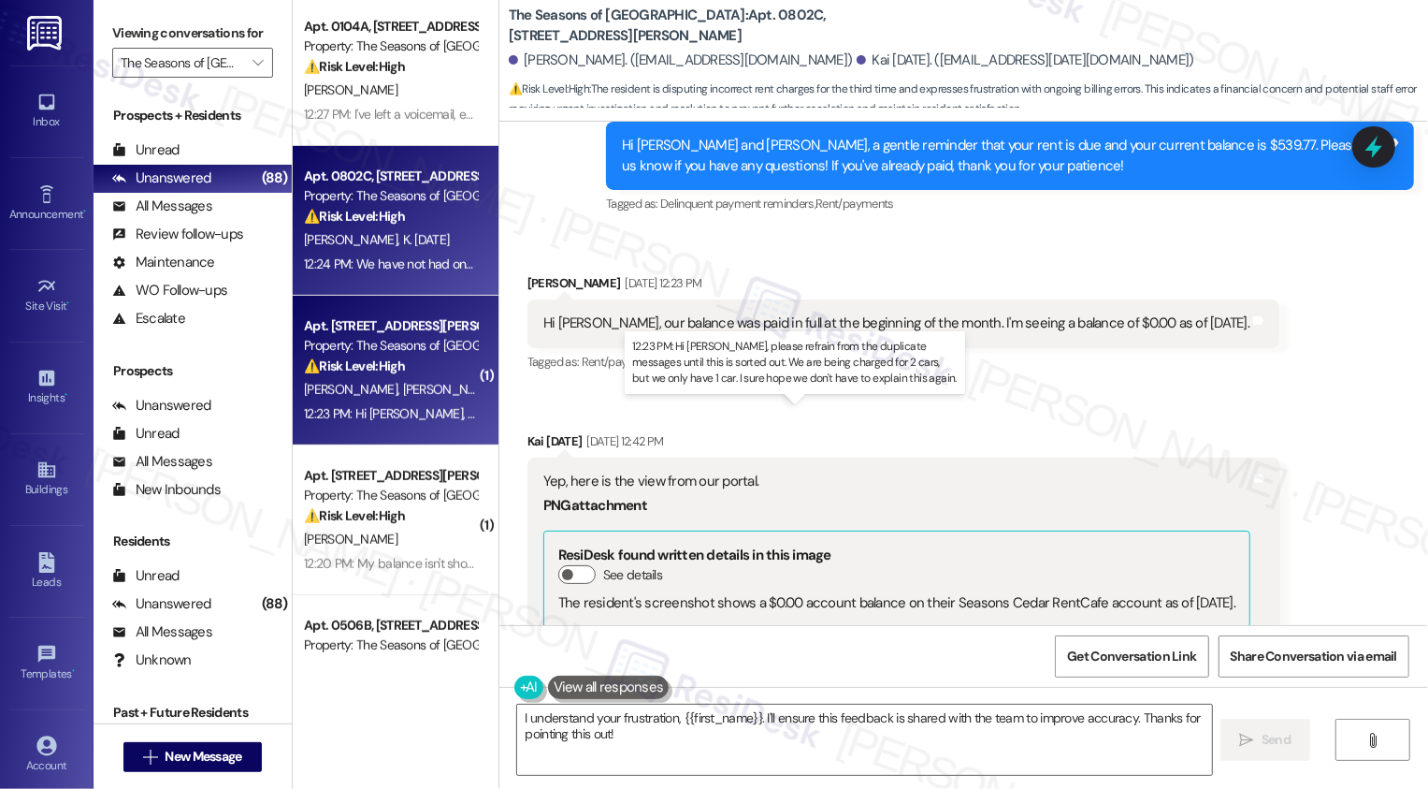
click at [417, 413] on div "12:23 PM: Hi Sarah, please refrain from the duplicate messages until this is so…" at bounding box center [843, 413] width 1079 height 17
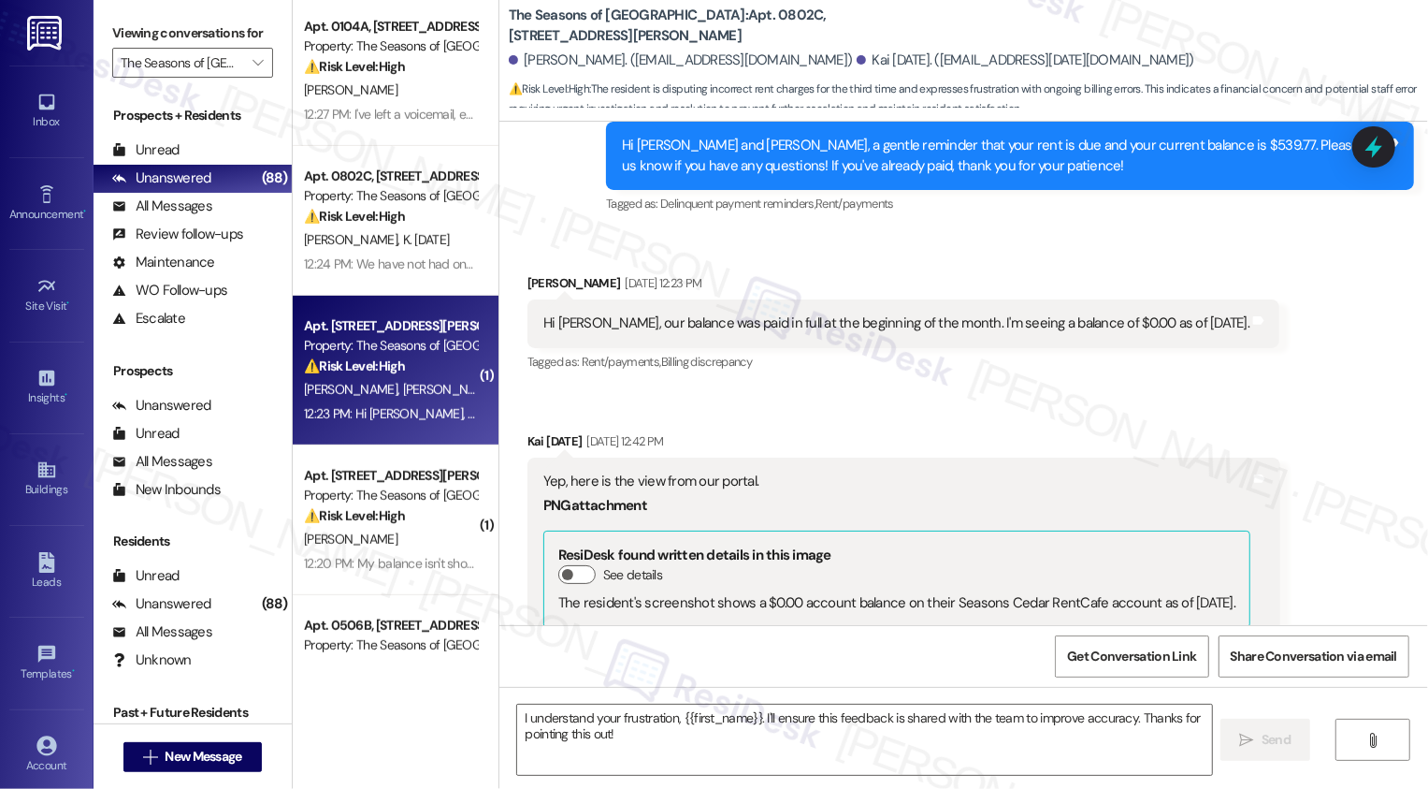
type textarea "Fetching suggested responses. Please feel free to read through the conversation…"
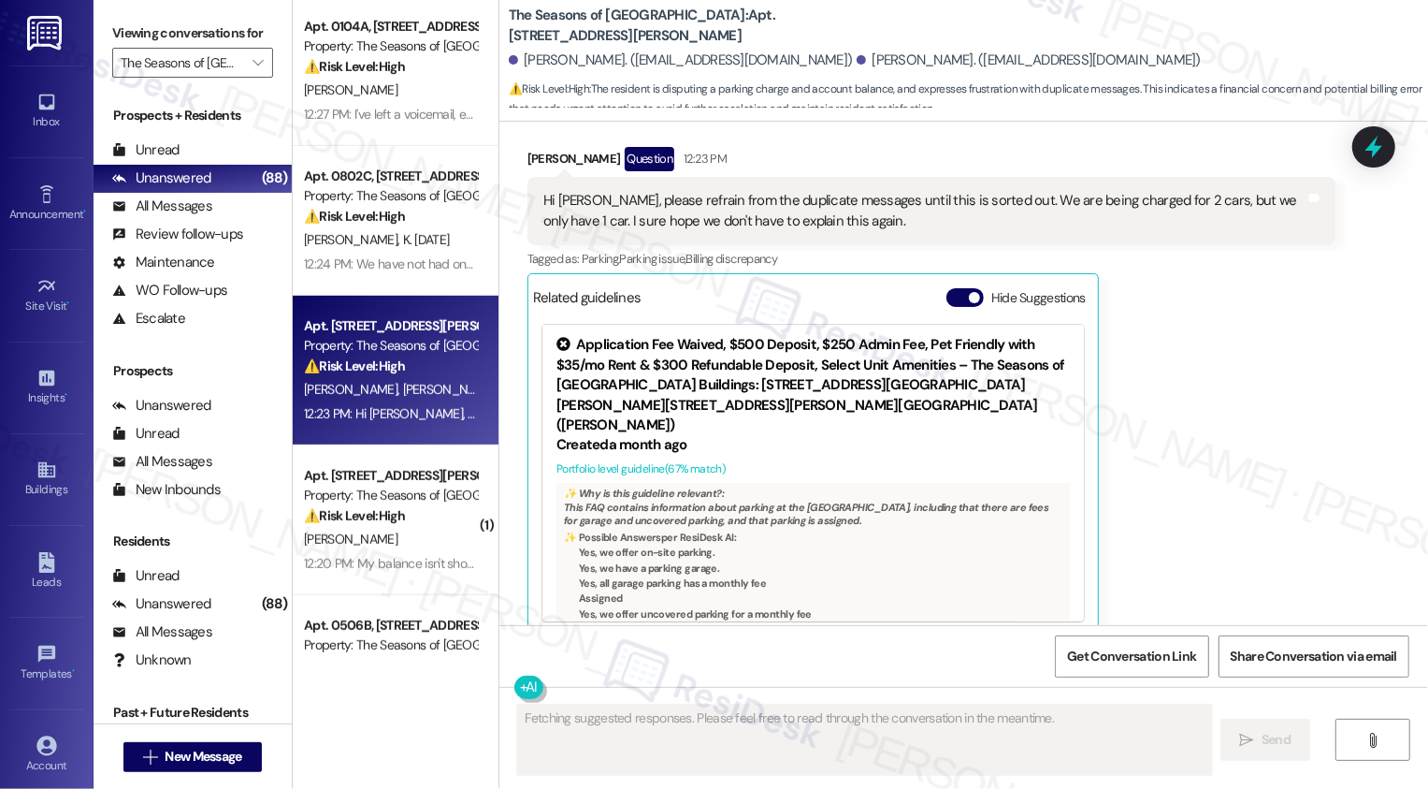
scroll to position [5963, 0]
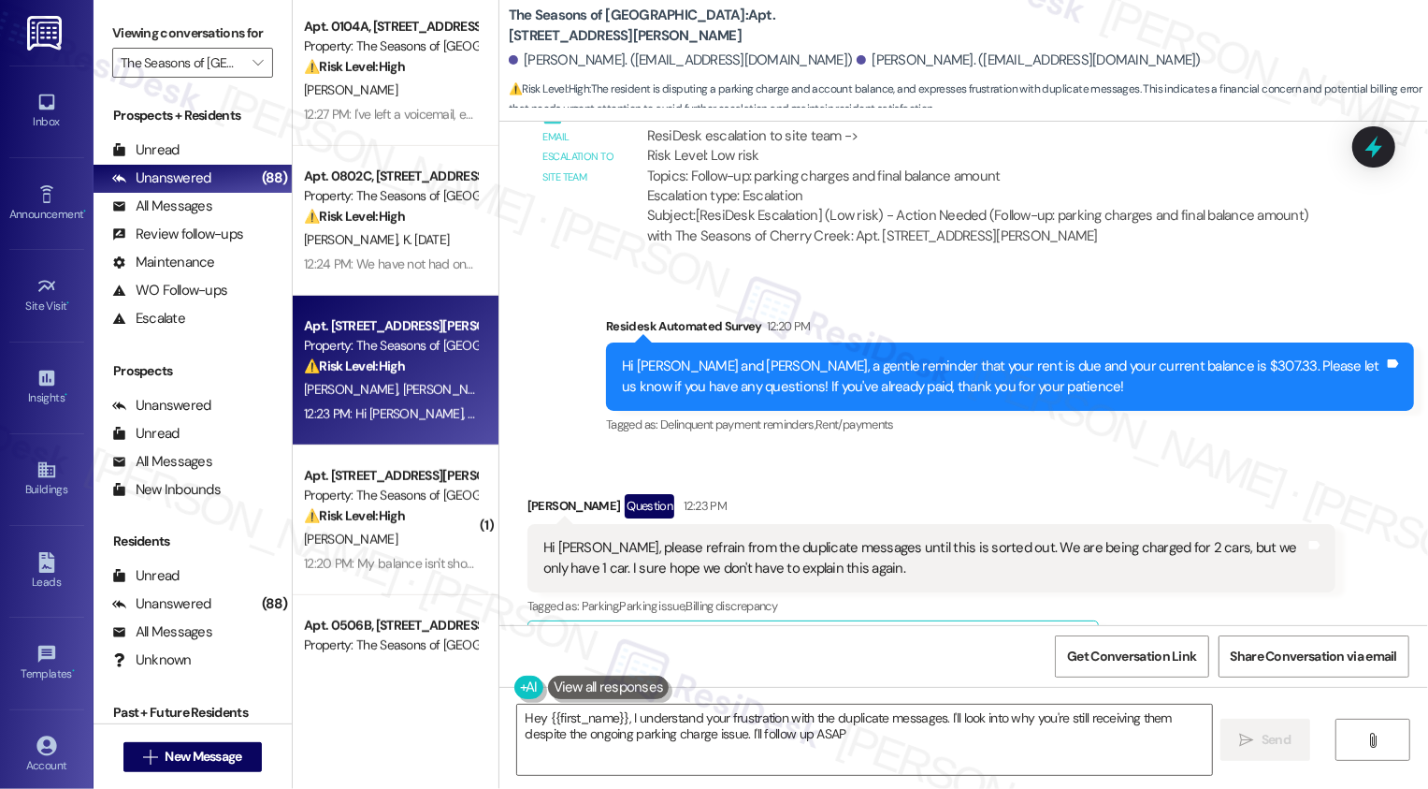
type textarea "Hey {{first_name}}, I understand your frustration with the duplicate messages. …"
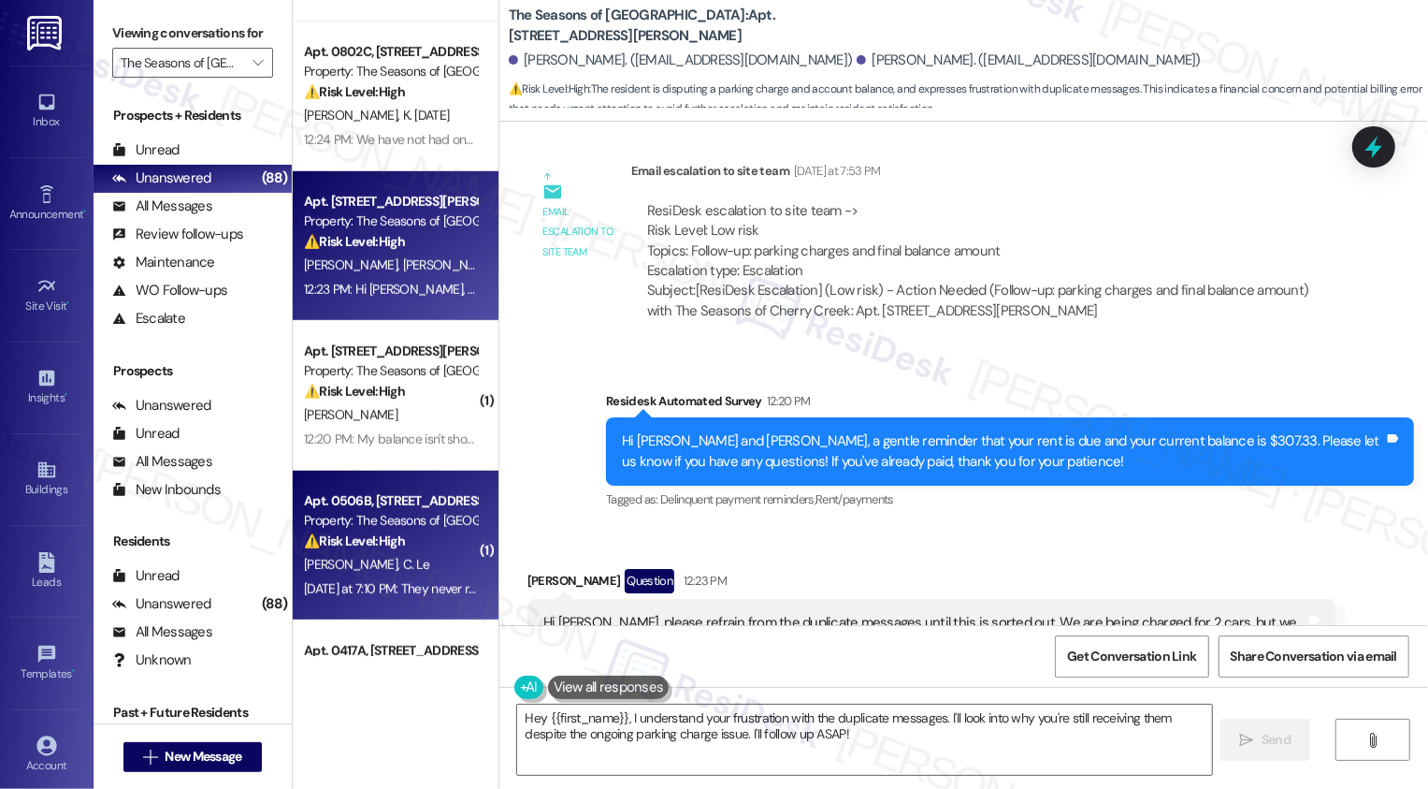
scroll to position [760, 0]
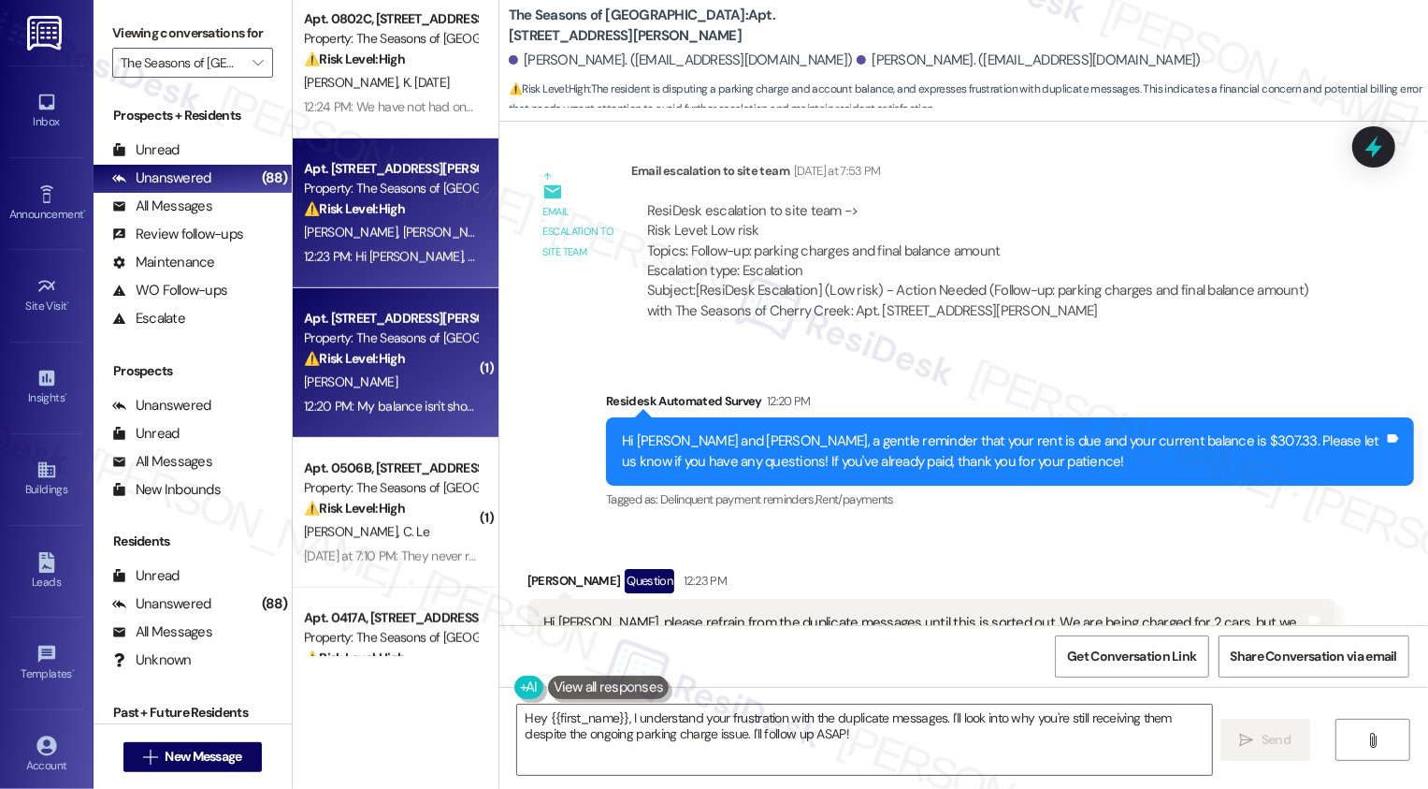
click at [413, 404] on div "12:20 PM: My balance isn't showing that on my account 12:20 PM: My balance isn'…" at bounding box center [453, 406] width 298 height 17
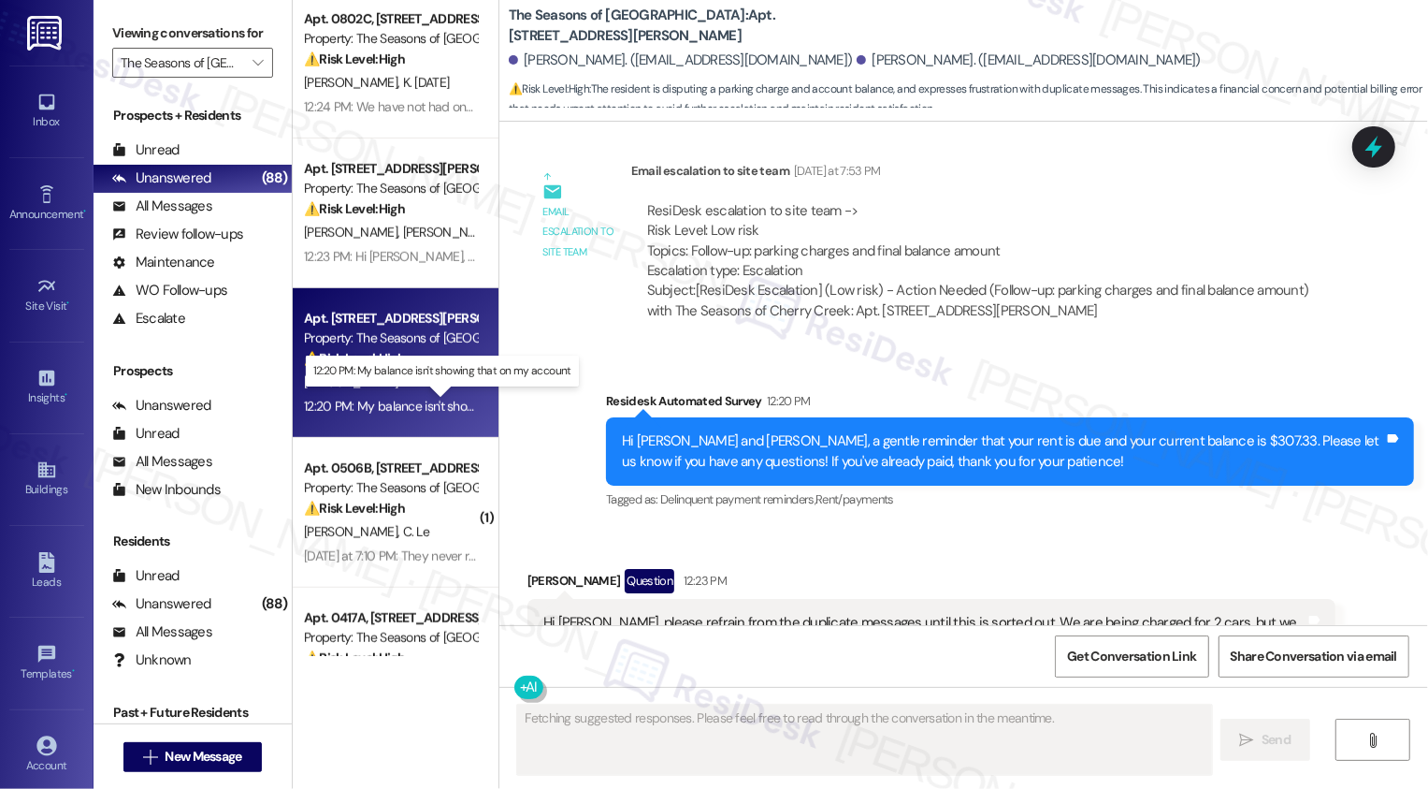
click at [413, 404] on div "12:20 PM: My balance isn't showing that on my account 12:20 PM: My balance isn'…" at bounding box center [453, 406] width 298 height 17
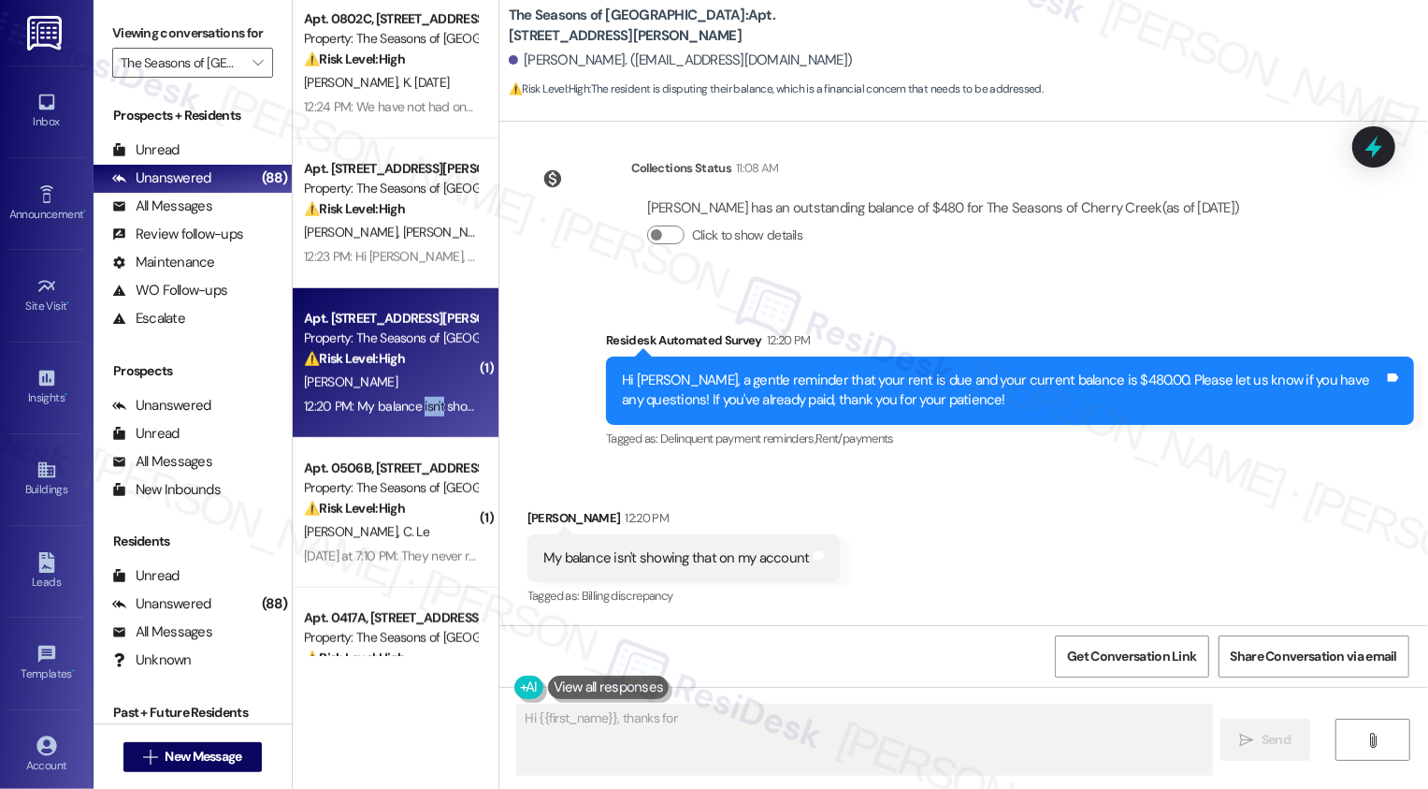
scroll to position [526, 0]
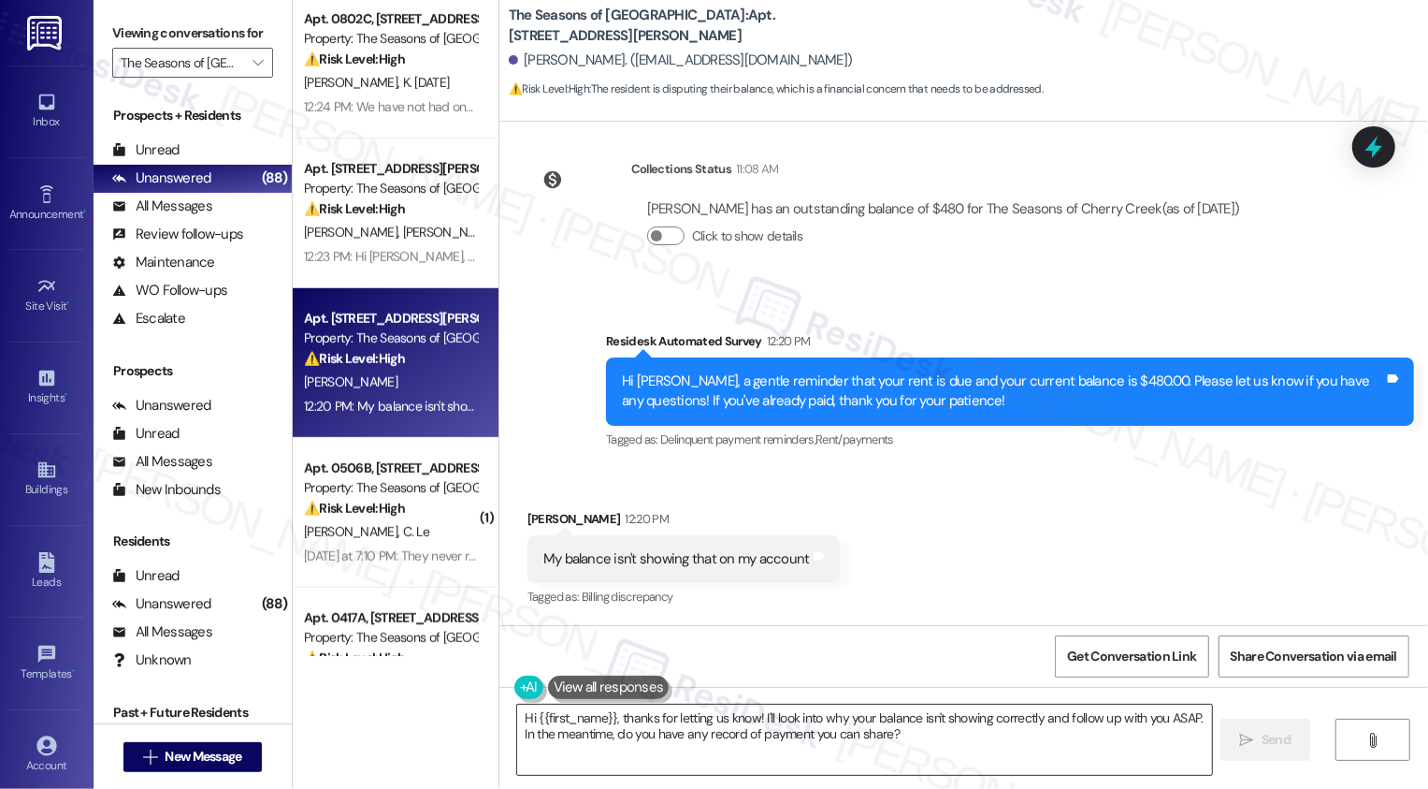
click at [637, 746] on textarea "Hi {{first_name}}, thanks for letting us know! I'll look into why your balance …" at bounding box center [864, 739] width 695 height 70
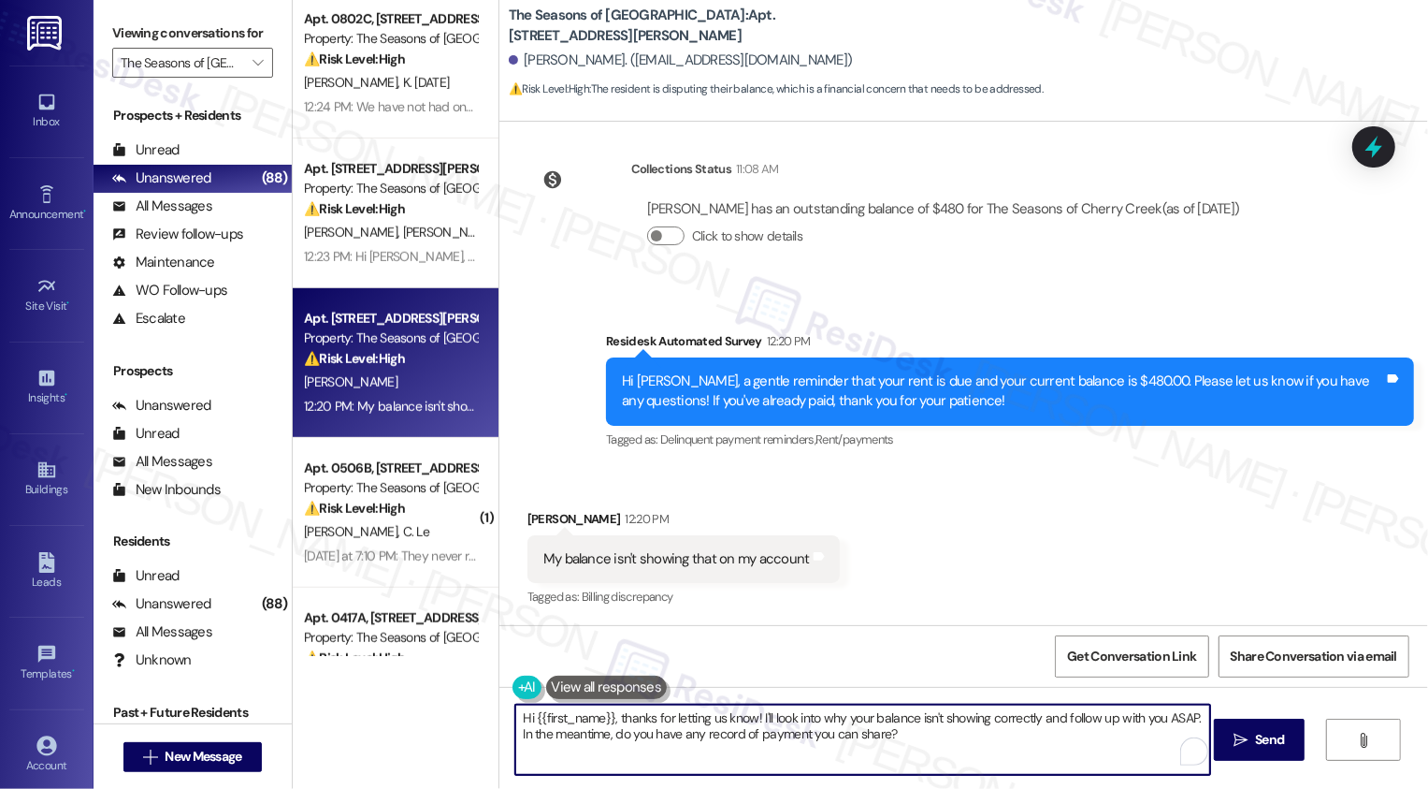
click at [891, 737] on textarea "Hi {{first_name}}, thanks for letting us know! I'll look into why your balance …" at bounding box center [862, 739] width 695 height 70
type textarea "T"
type textarea "It's great to hear from you, Vincent! Could you please share a screenshot of wh…"
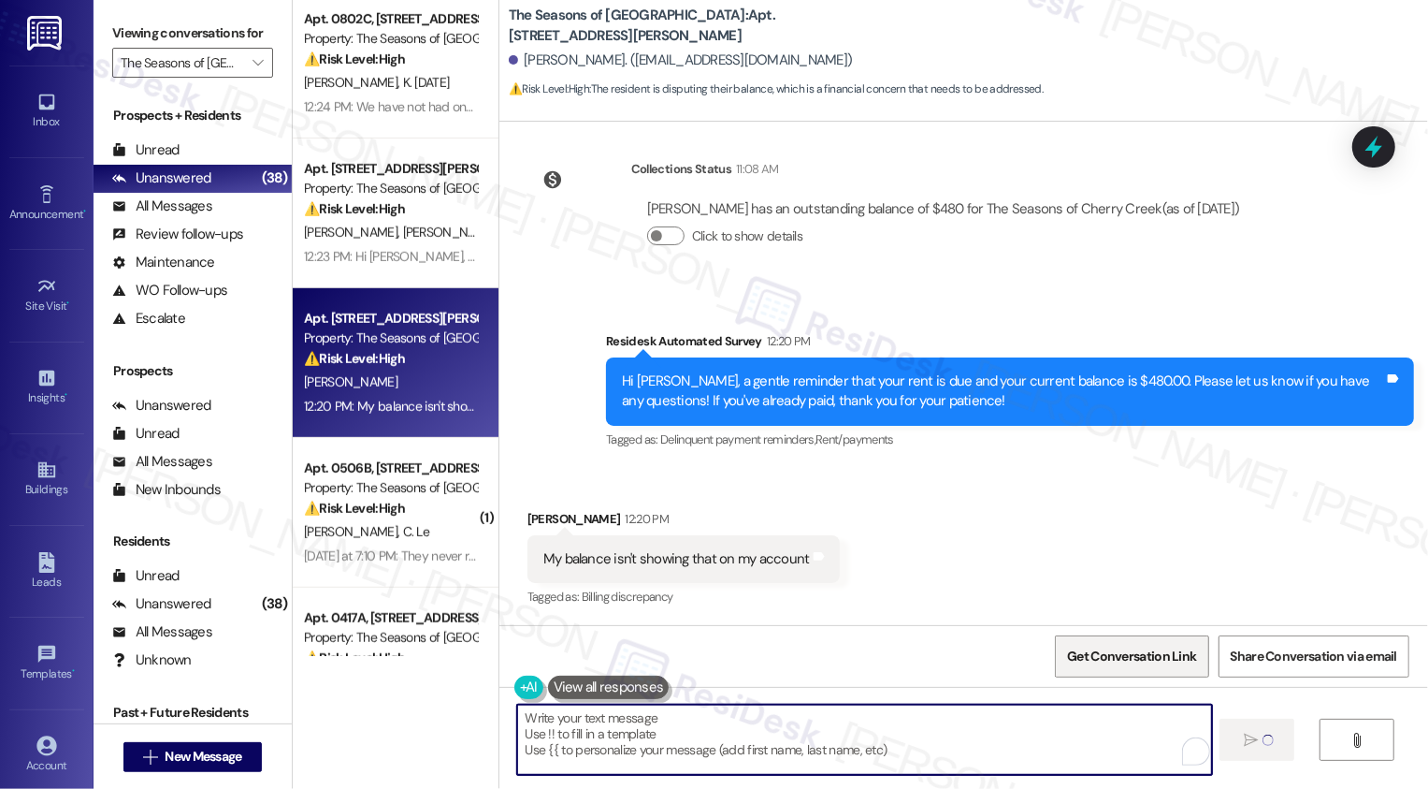
click at [1118, 660] on span "Get Conversation Link" at bounding box center [1131, 656] width 129 height 20
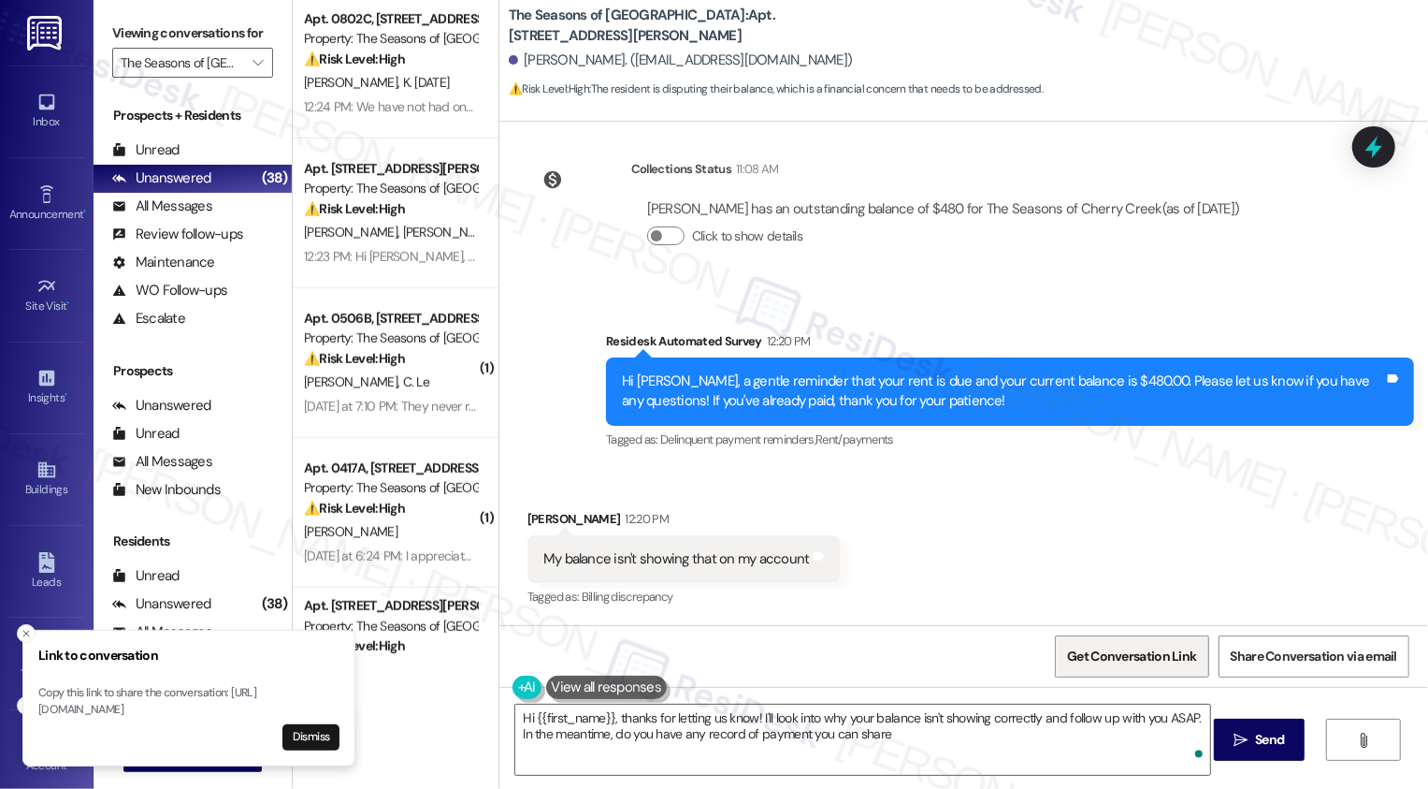
type textarea "Hi {{first_name}}, thanks for letting us know! I'll look into why your balance …"
drag, startPoint x: 497, startPoint y: 9, endPoint x: 595, endPoint y: 32, distance: 100.8
click at [595, 32] on b "The Seasons of Cherry Creek: Apt. 0205A, 3498 Seasons E Ellsworth Ave" at bounding box center [696, 26] width 374 height 40
copy b "The Seasons of Cherry Creek: Apt. 0205A, 3498 Seasons E Ellsworth Ave"
click at [615, 38] on b "The Seasons of Cherry Creek: Apt. 0205A, 3498 Seasons E Ellsworth Ave" at bounding box center [696, 26] width 374 height 40
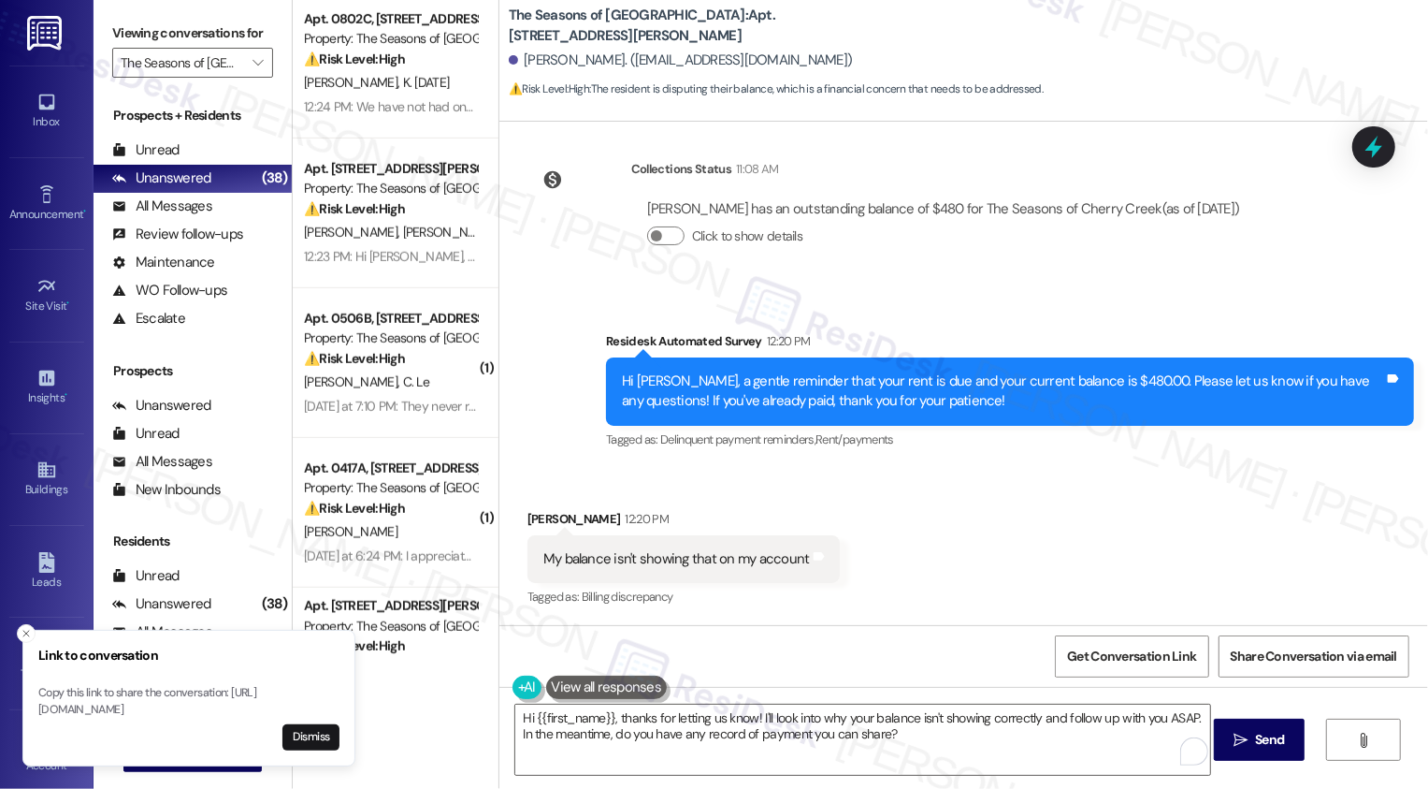
drag, startPoint x: 495, startPoint y: 11, endPoint x: 835, endPoint y: 67, distance: 345.1
click at [834, 67] on div "The Seasons of Cherry Creek: Apt. 0205A, 3498 Seasons E Ellsworth Ave Vincent E…" at bounding box center [964, 52] width 929 height 94
copy div "The Seasons of Cherry Creek: Apt. 0205A, 3498 Seasons E Ellsworth Ave Vincent E…"
click at [1095, 527] on div "Received via SMS Vincent Escudero 12:20 PM My balance isn't showing that on my …" at bounding box center [964, 546] width 929 height 158
click at [311, 735] on button "Dismiss" at bounding box center [310, 737] width 57 height 26
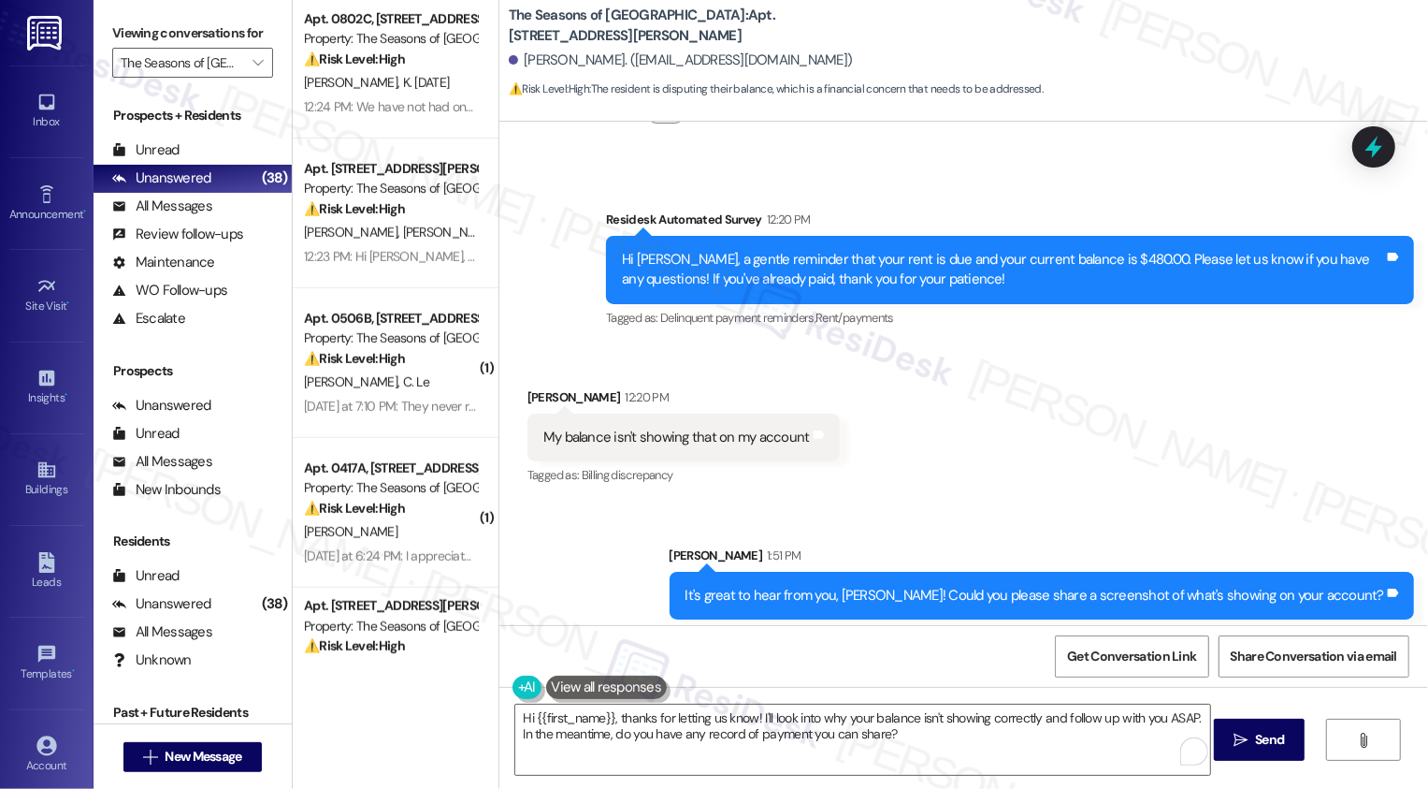
scroll to position [656, 0]
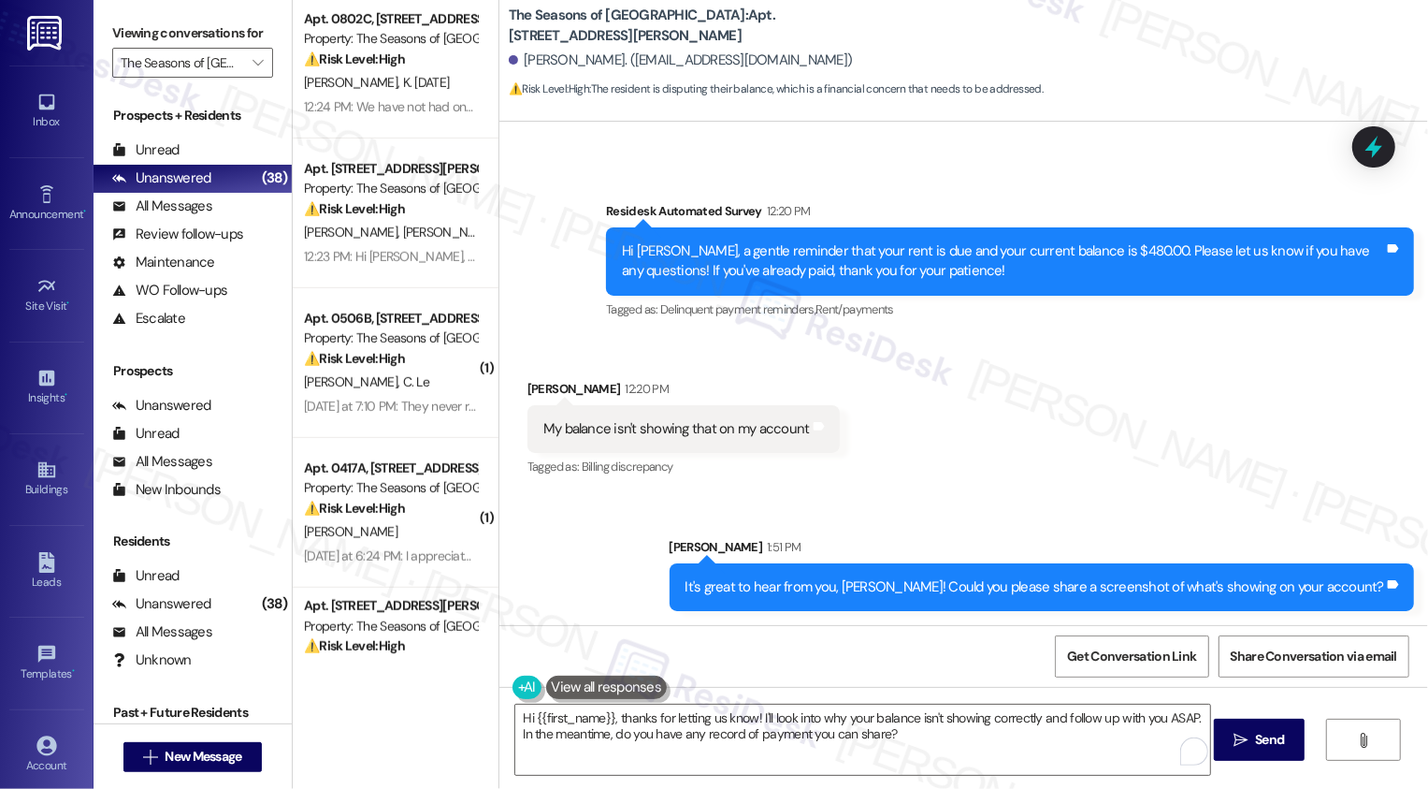
click at [1109, 457] on div "Received via SMS Vincent Escudero 12:20 PM My balance isn't showing that on my …" at bounding box center [964, 416] width 929 height 158
click at [1144, 663] on span "Get Conversation Link" at bounding box center [1131, 656] width 129 height 20
click at [1088, 453] on div "Received via SMS Vincent Escudero 12:20 PM My balance isn't showing that on my …" at bounding box center [964, 416] width 929 height 158
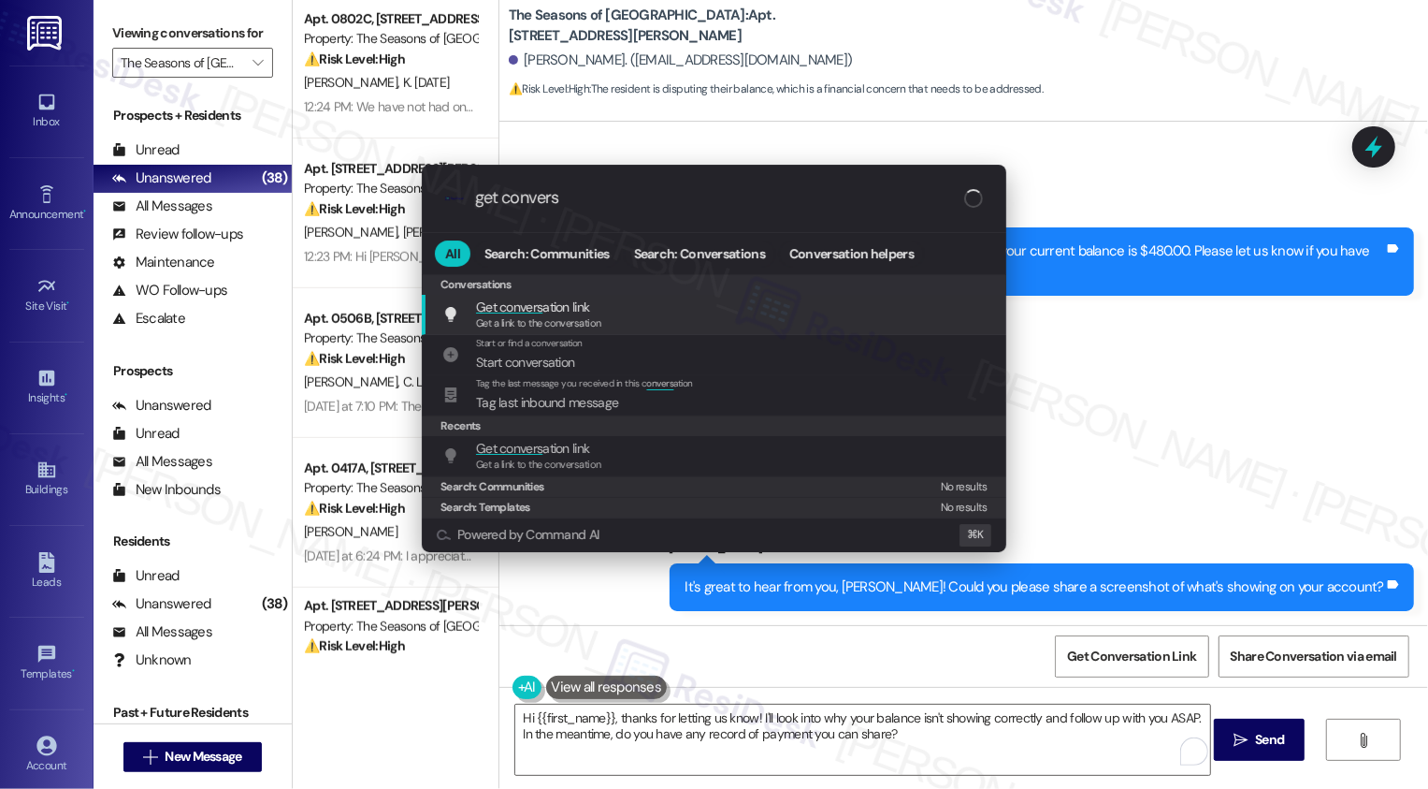
type input "get converst"
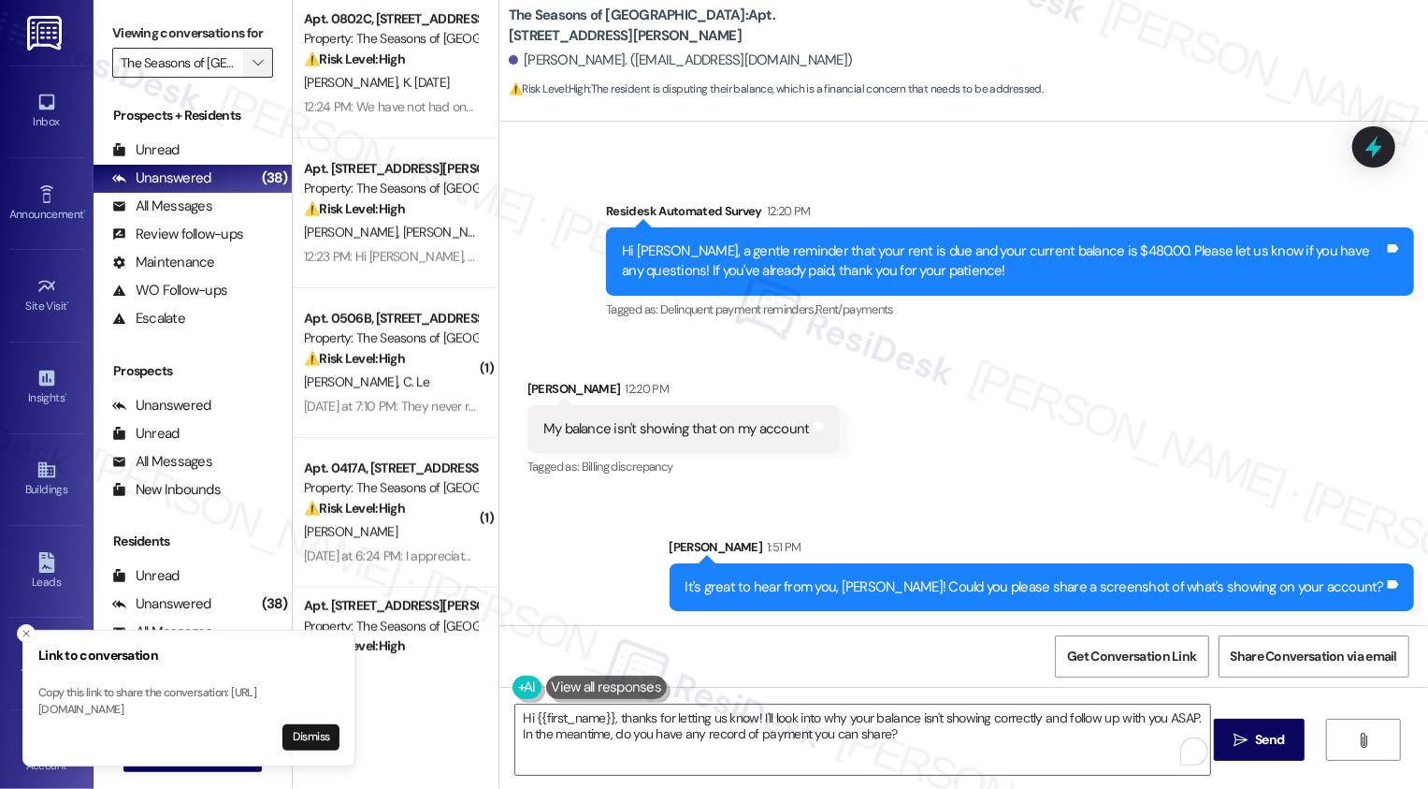
click at [253, 70] on icon "" at bounding box center [258, 62] width 10 height 15
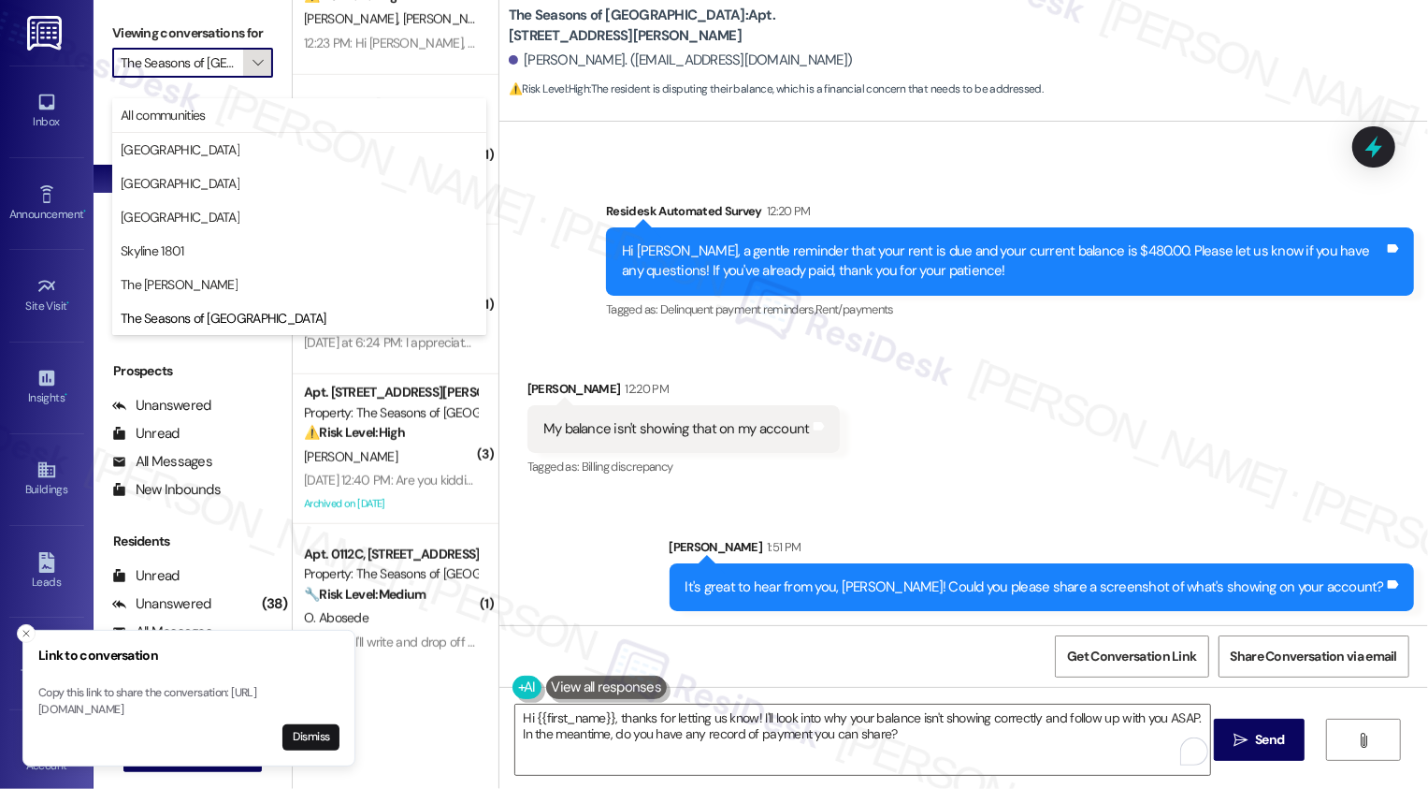
scroll to position [0, 47]
click at [209, 175] on span "[GEOGRAPHIC_DATA]" at bounding box center [180, 183] width 119 height 19
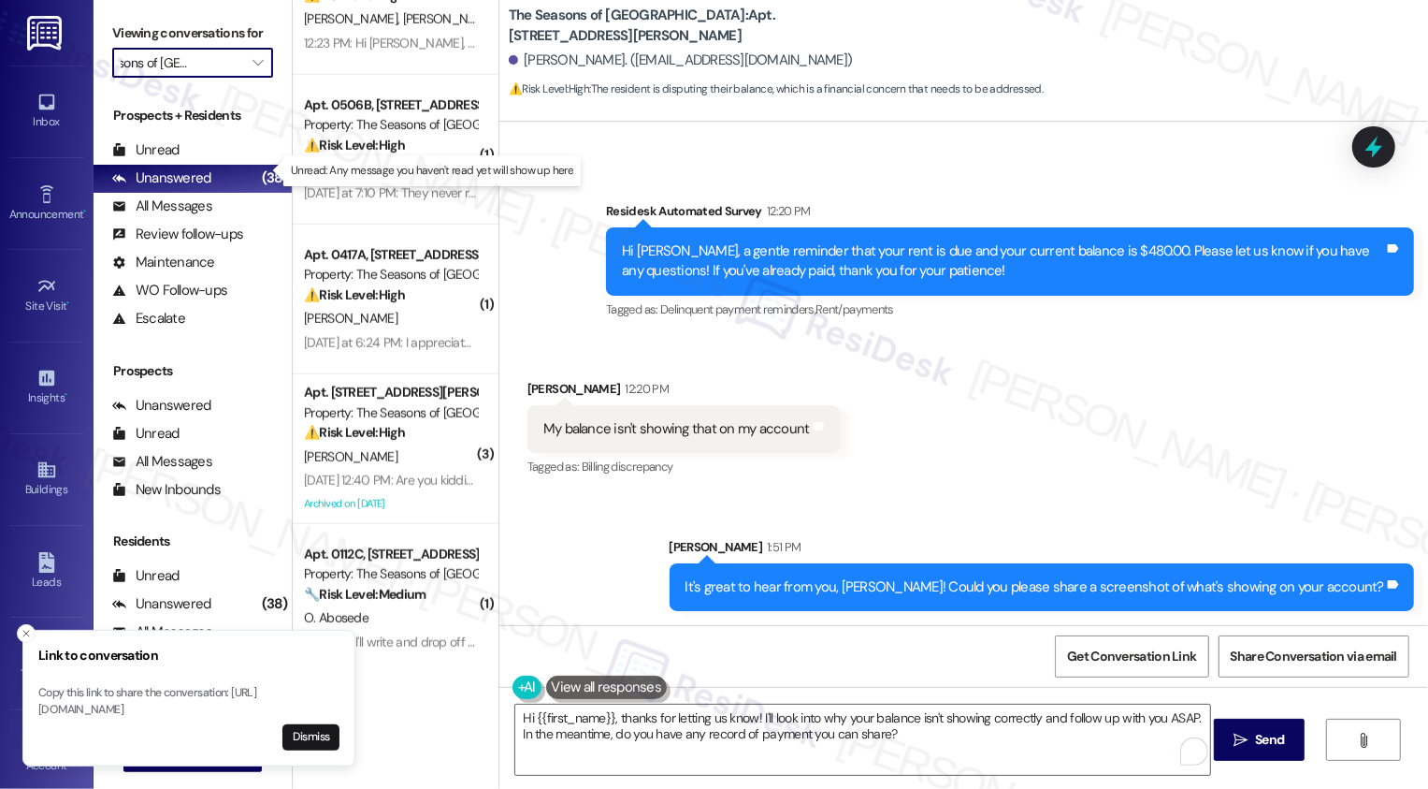
type input "[GEOGRAPHIC_DATA]"
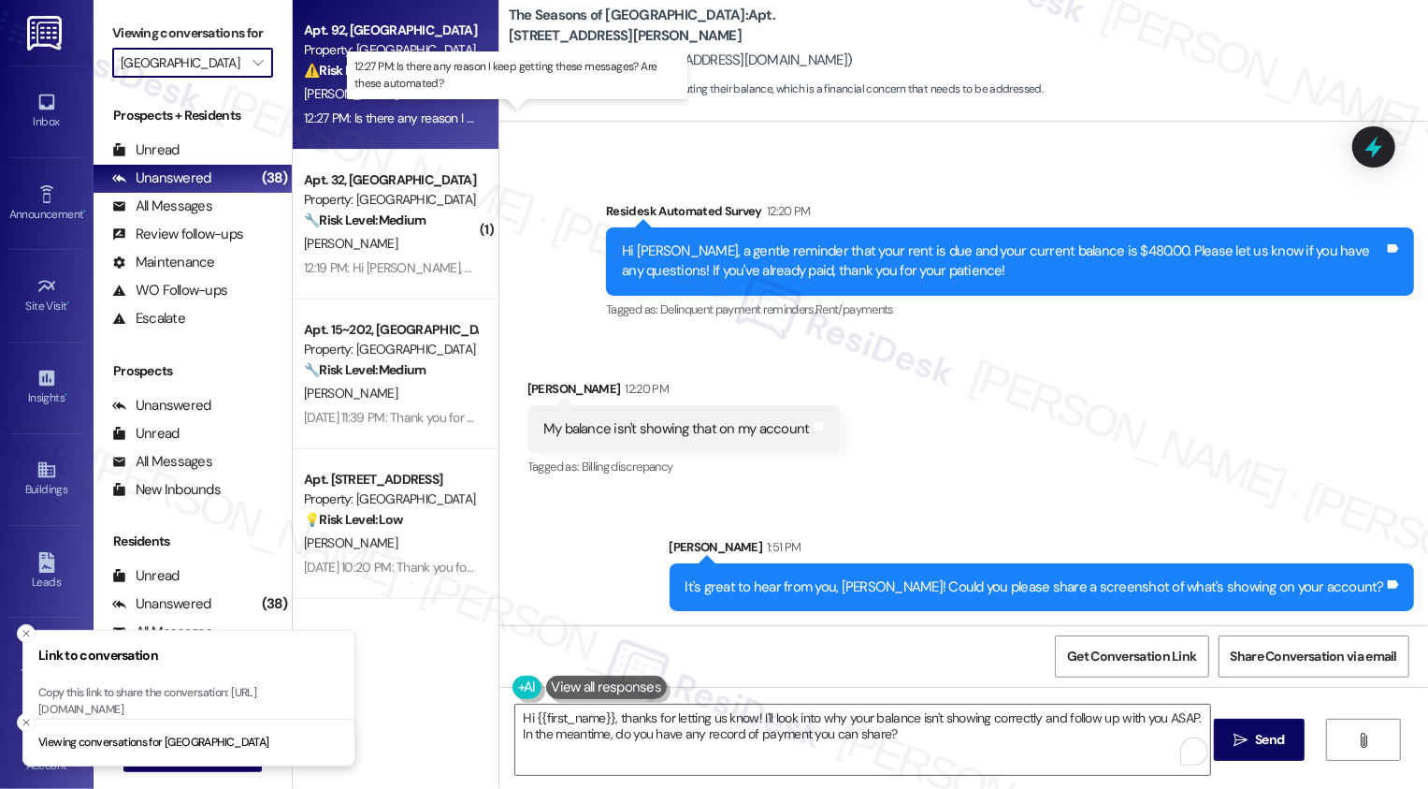
click at [384, 118] on div "12:27 PM: Is there any reason I keep getting these messages? Are these automate…" at bounding box center [530, 117] width 452 height 17
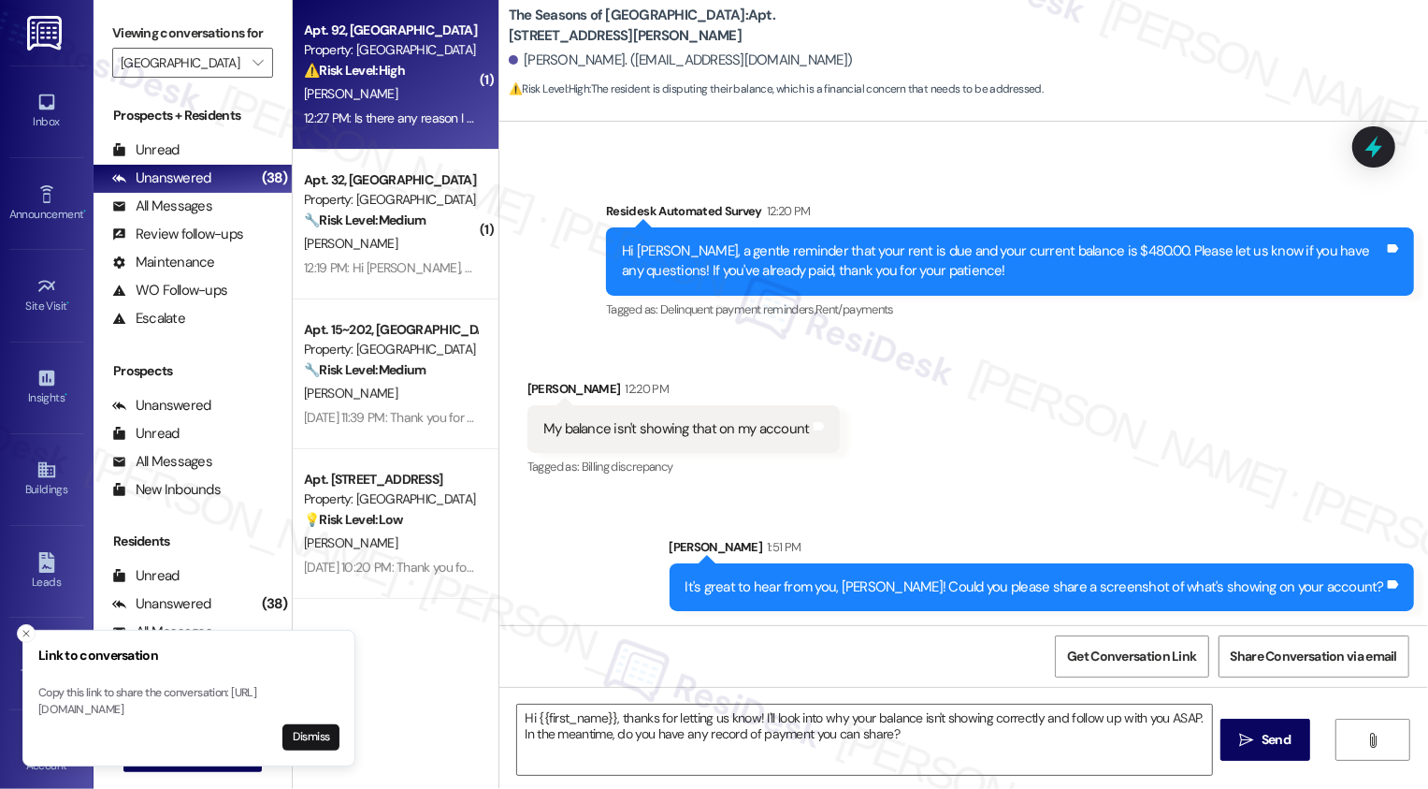
type textarea "Fetching suggested responses. Please feel free to read through the conversation…"
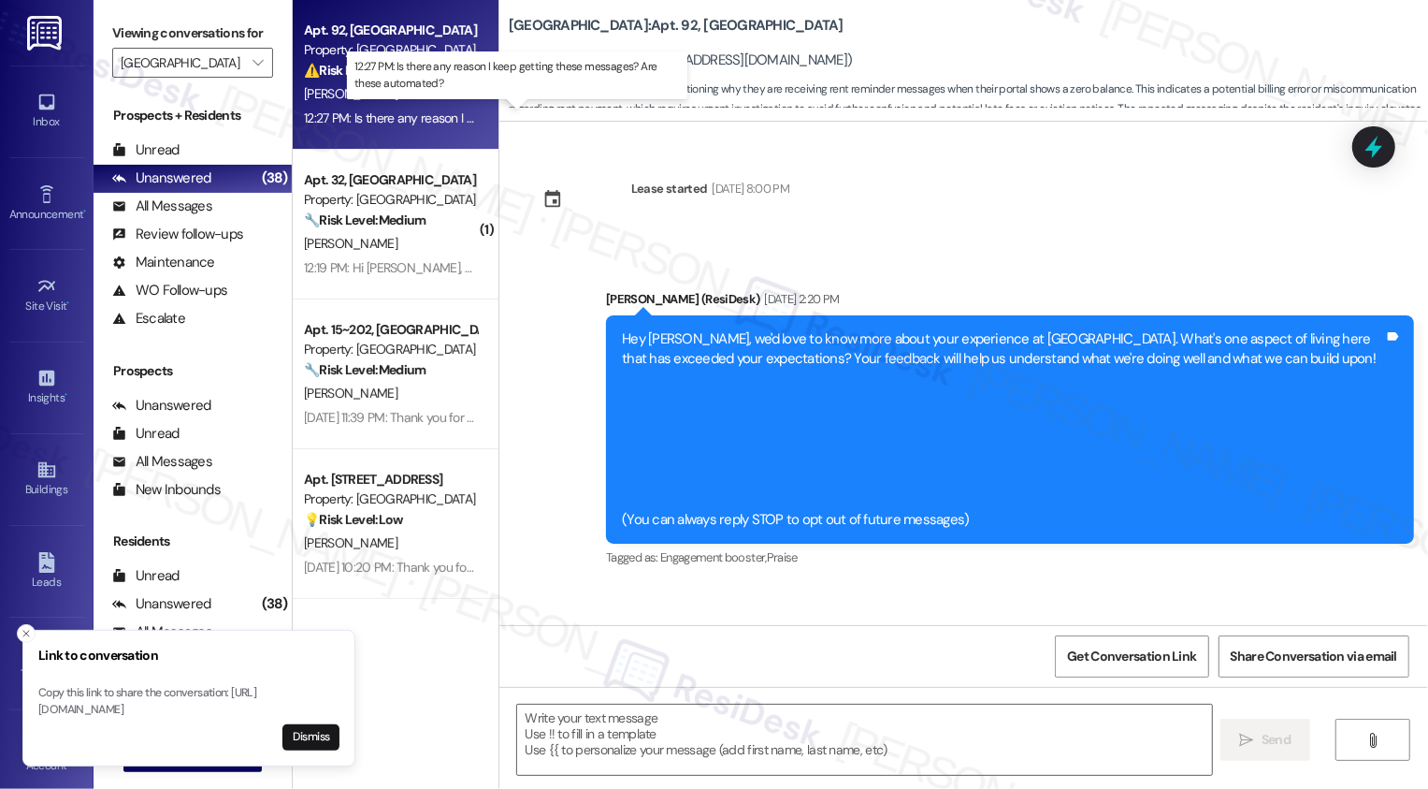
scroll to position [2310, 0]
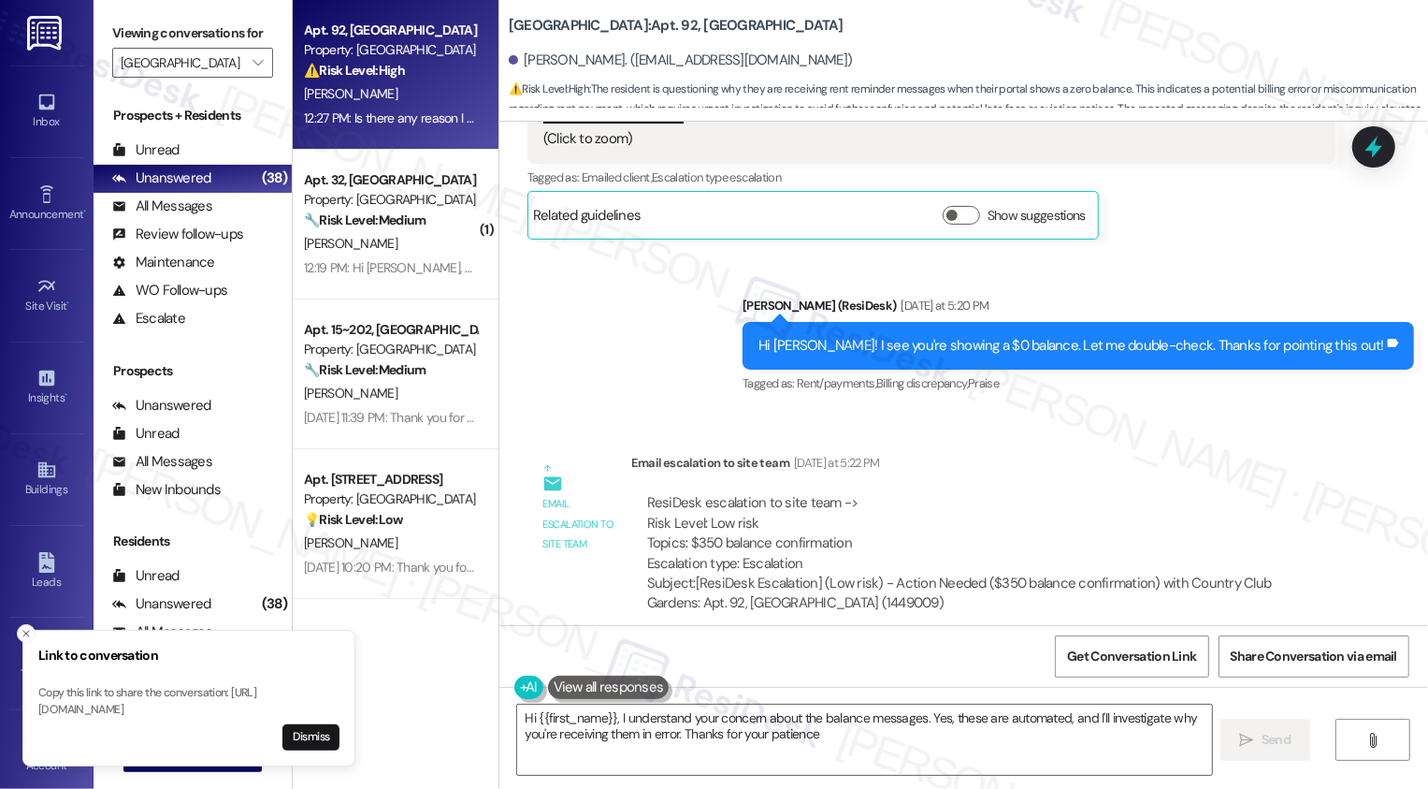
type textarea "Hi {{first_name}}, I understand your concern about the balance messages. Yes, t…"
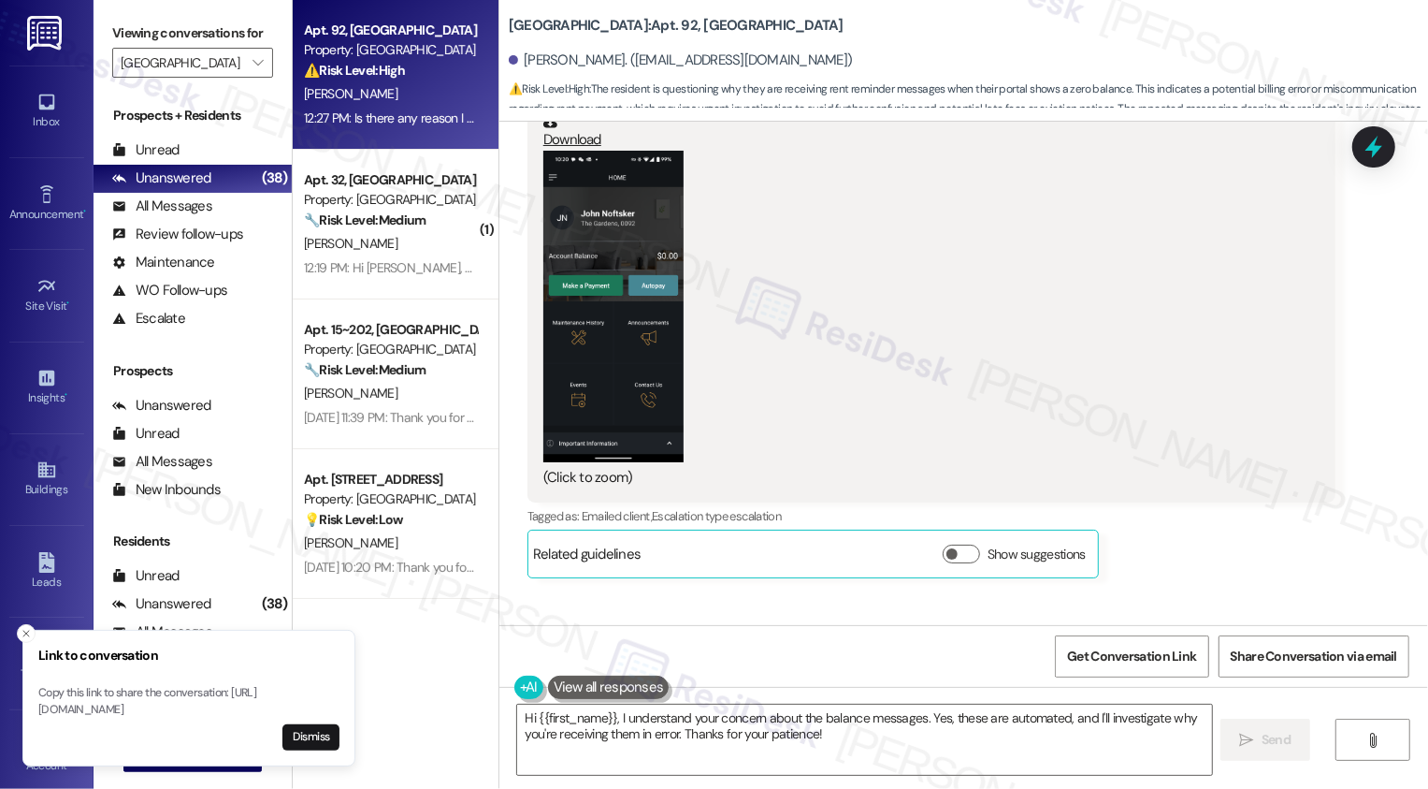
scroll to position [1595, 0]
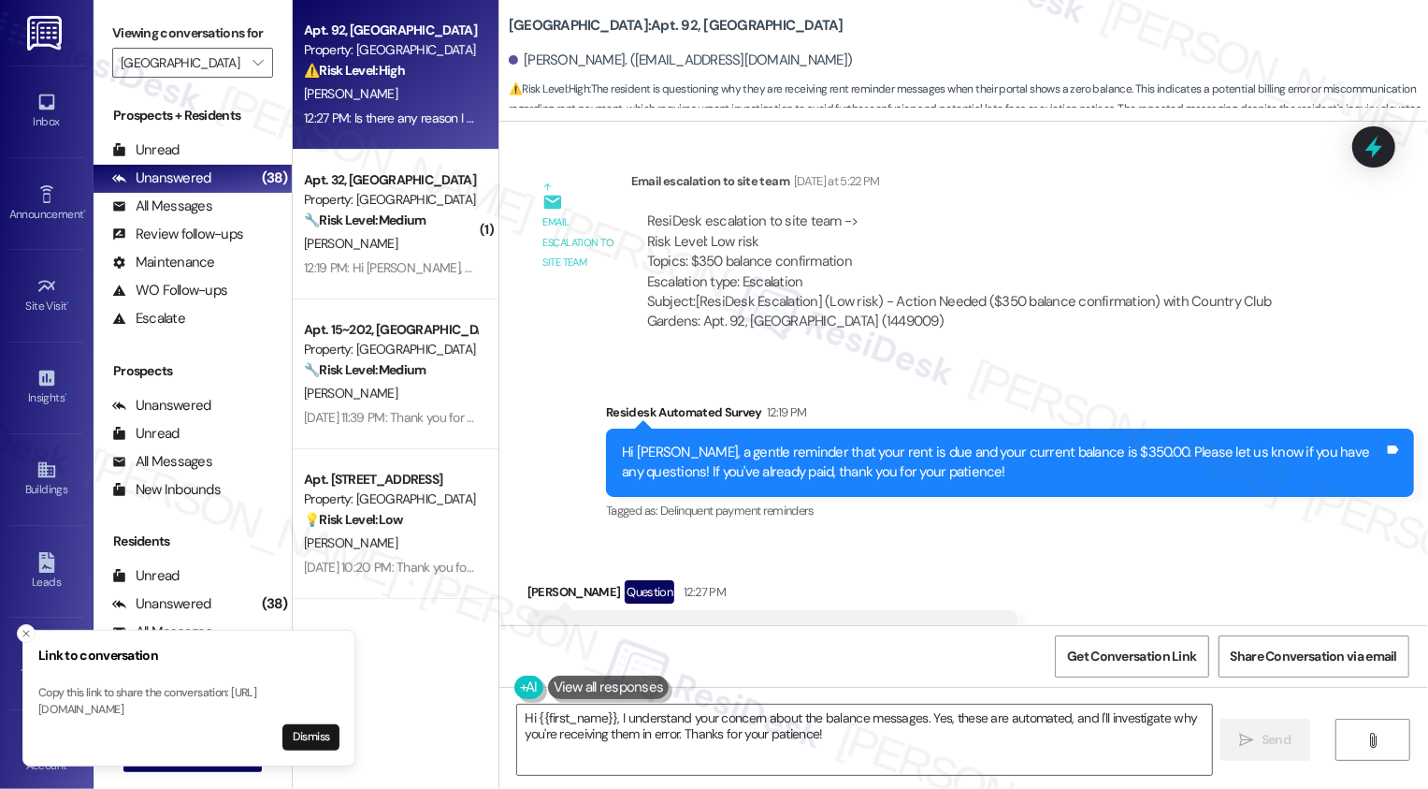
scroll to position [2310, 0]
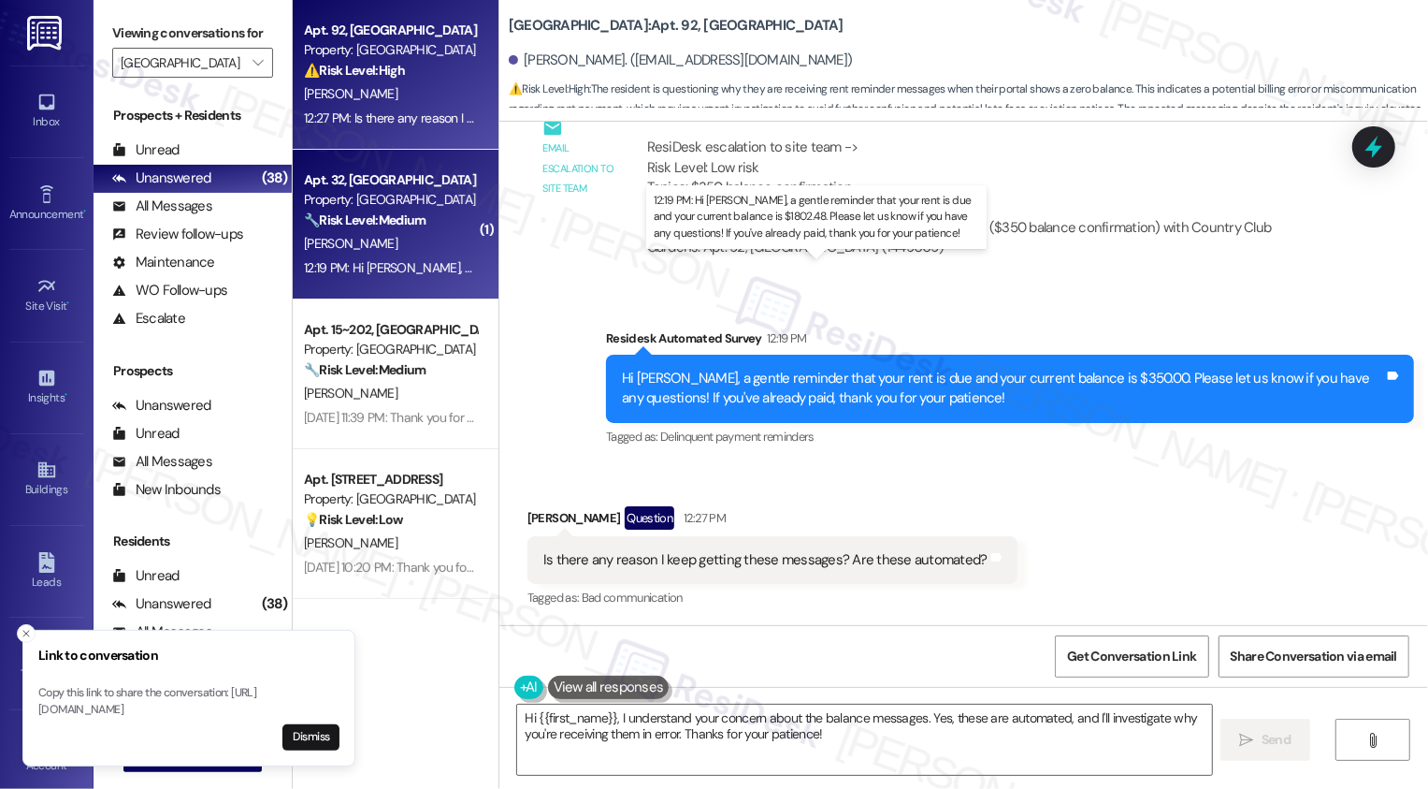
click at [376, 270] on div "12:19 PM: Hi [PERSON_NAME], a gentle reminder that your rent is due and your cu…" at bounding box center [853, 267] width 1098 height 17
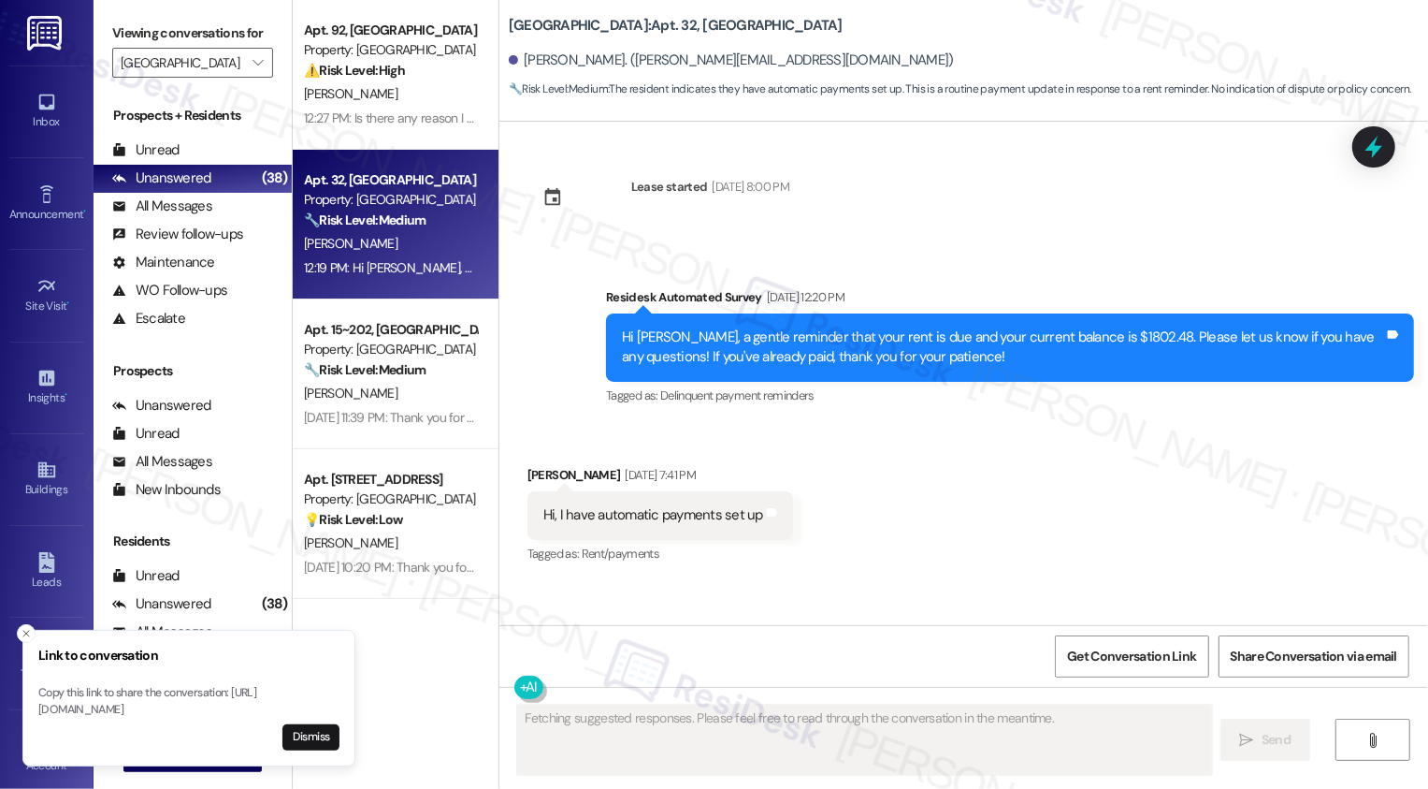
scroll to position [514, 0]
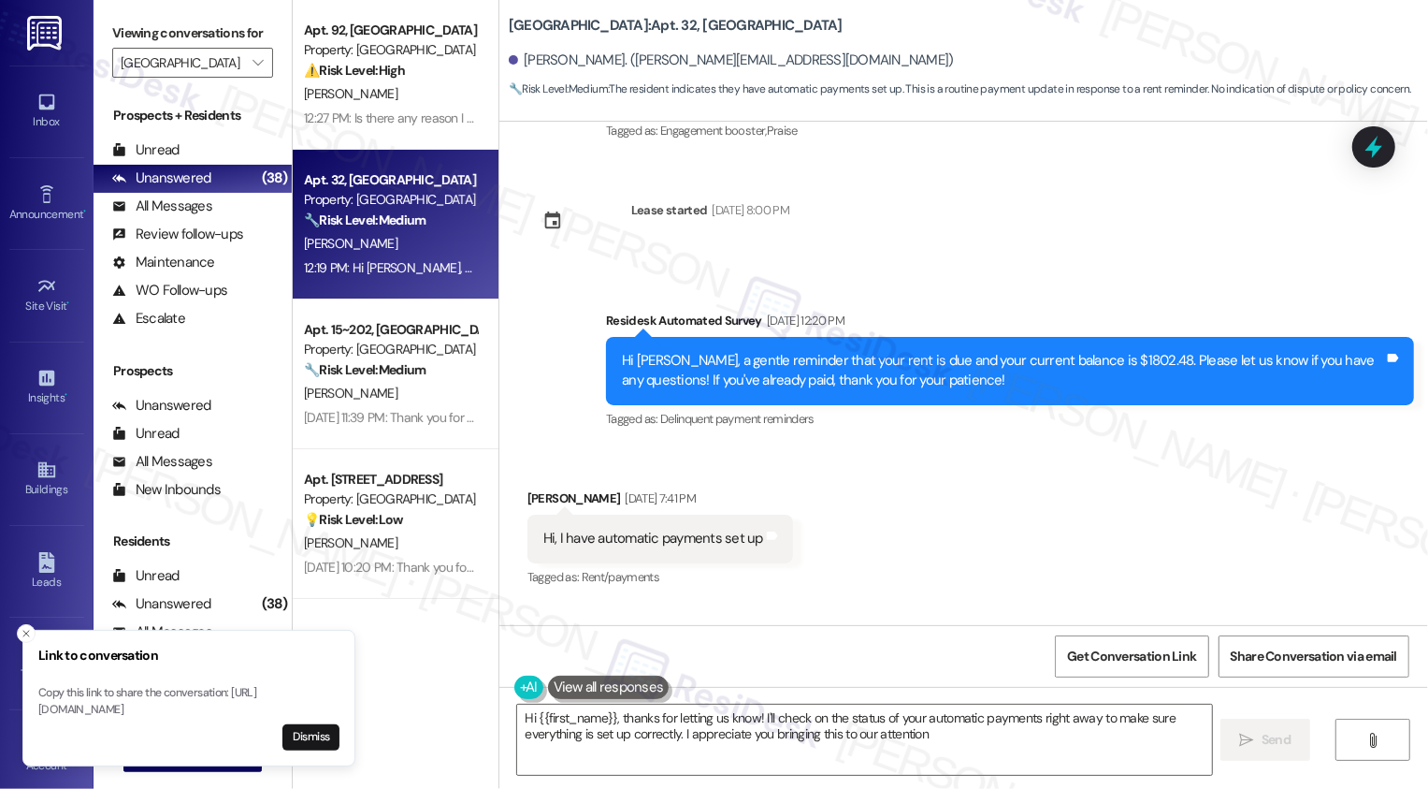
type textarea "Hi {{first_name}}, thanks for letting us know! I'll check on the status of your…"
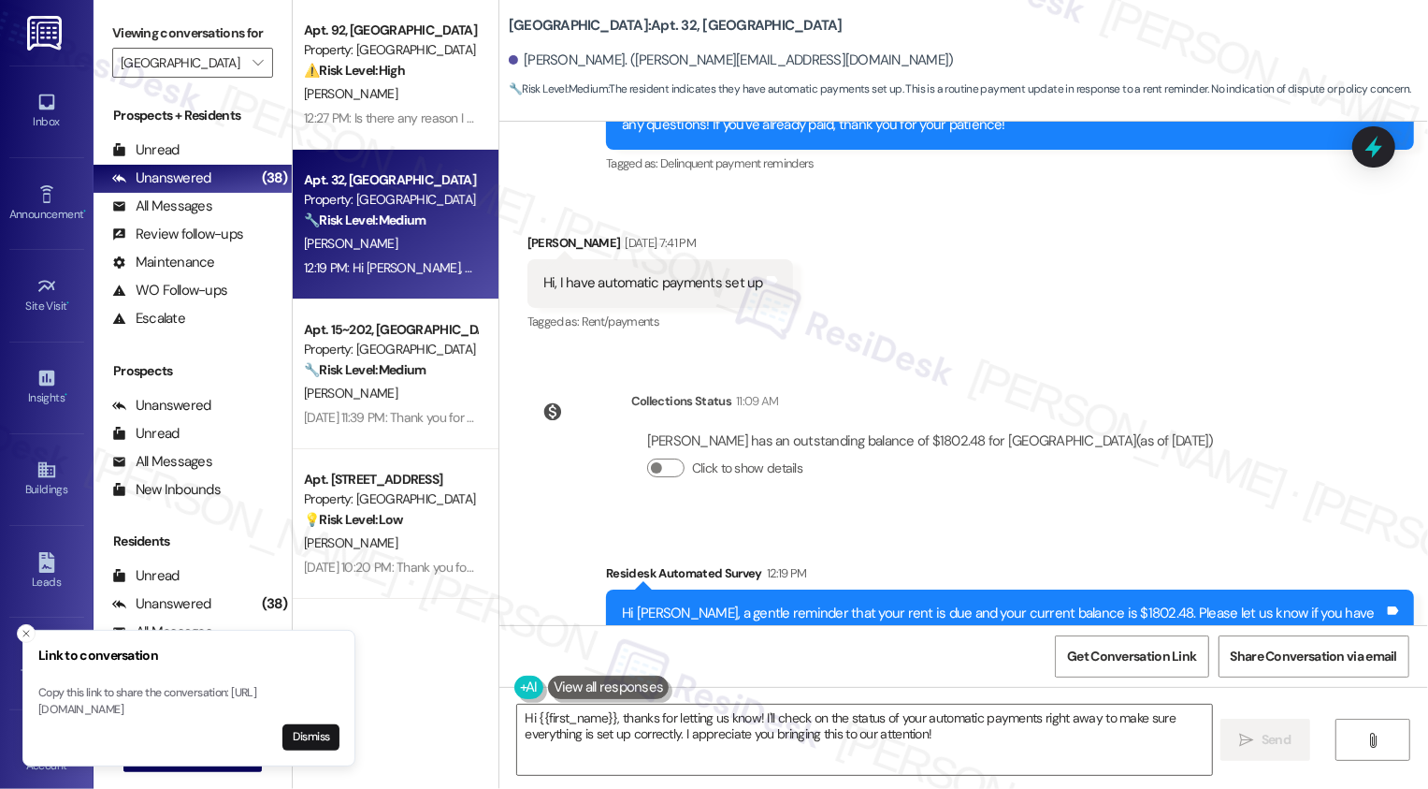
scroll to position [844, 0]
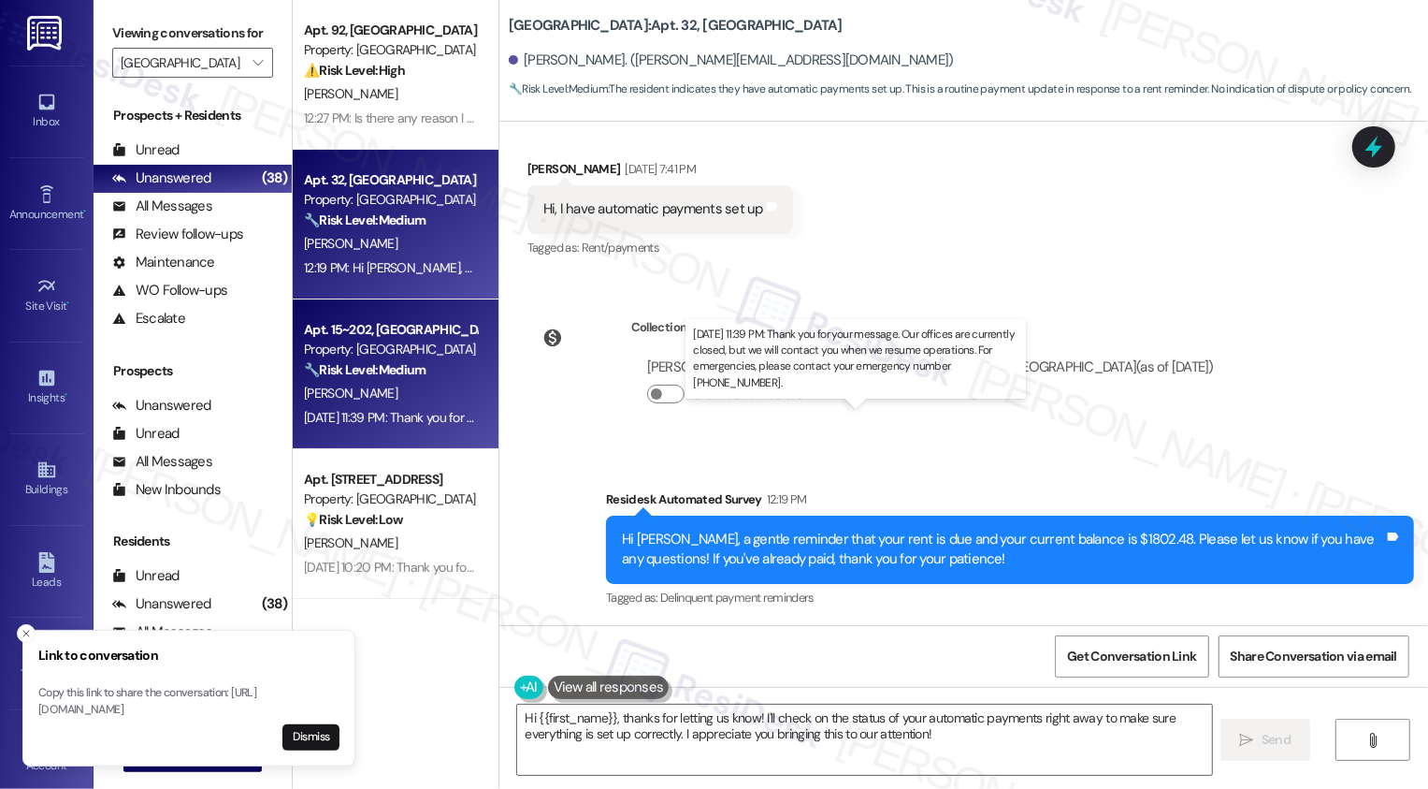
click at [384, 422] on div "[DATE] 11:39 PM: Thank you for your message. Our offices are currently closed, …" at bounding box center [870, 417] width 1133 height 17
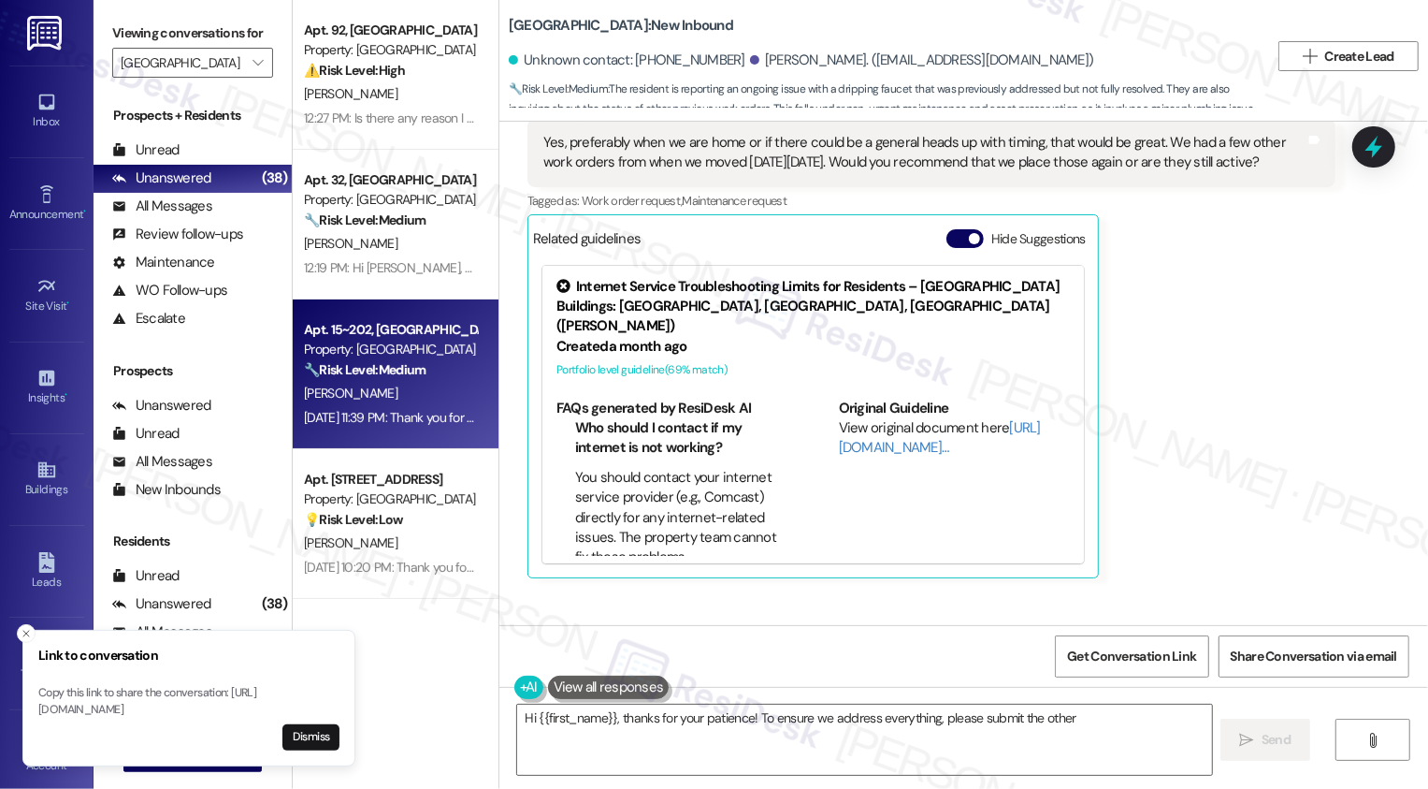
scroll to position [1172, 0]
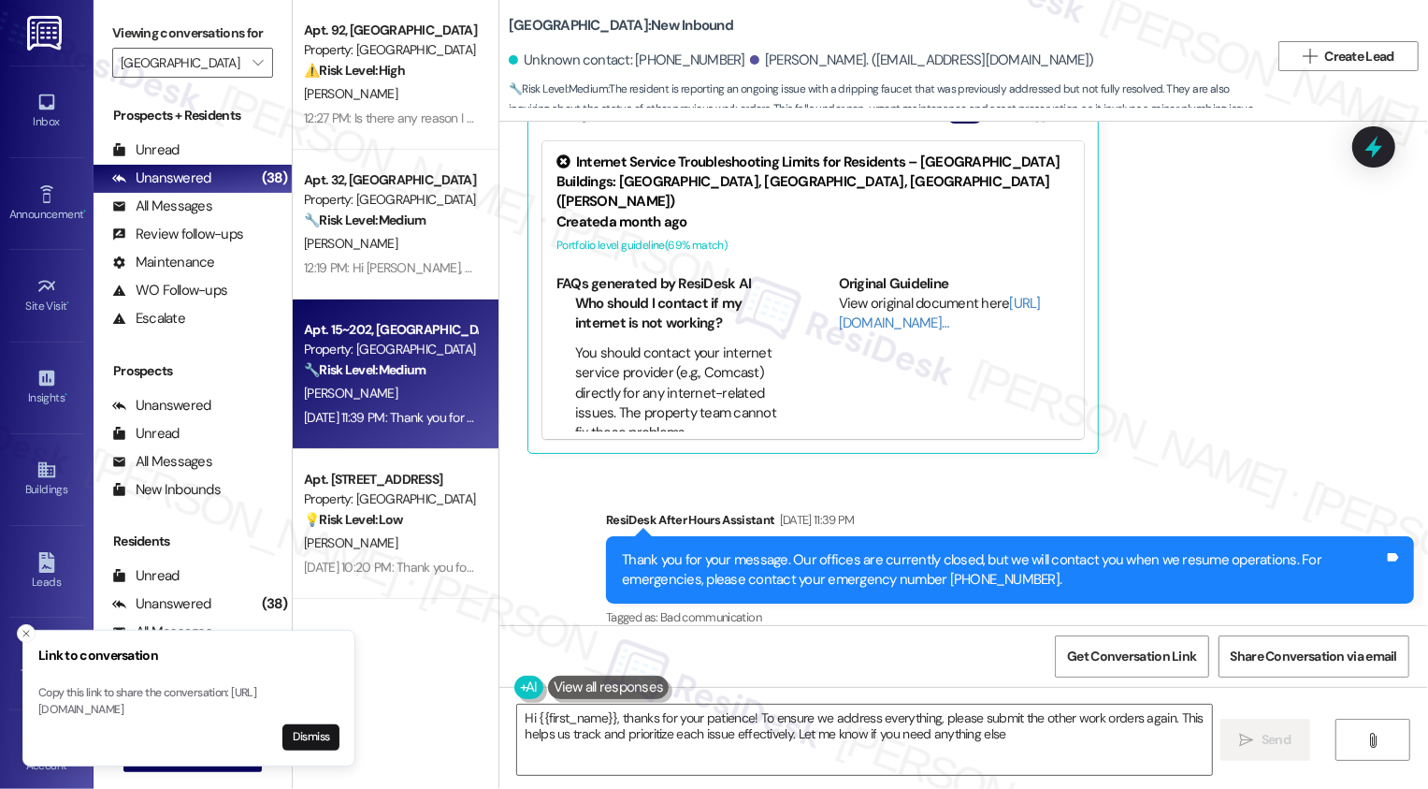
type textarea "Hi {{first_name}}, thanks for your patience! To ensure we address everything, p…"
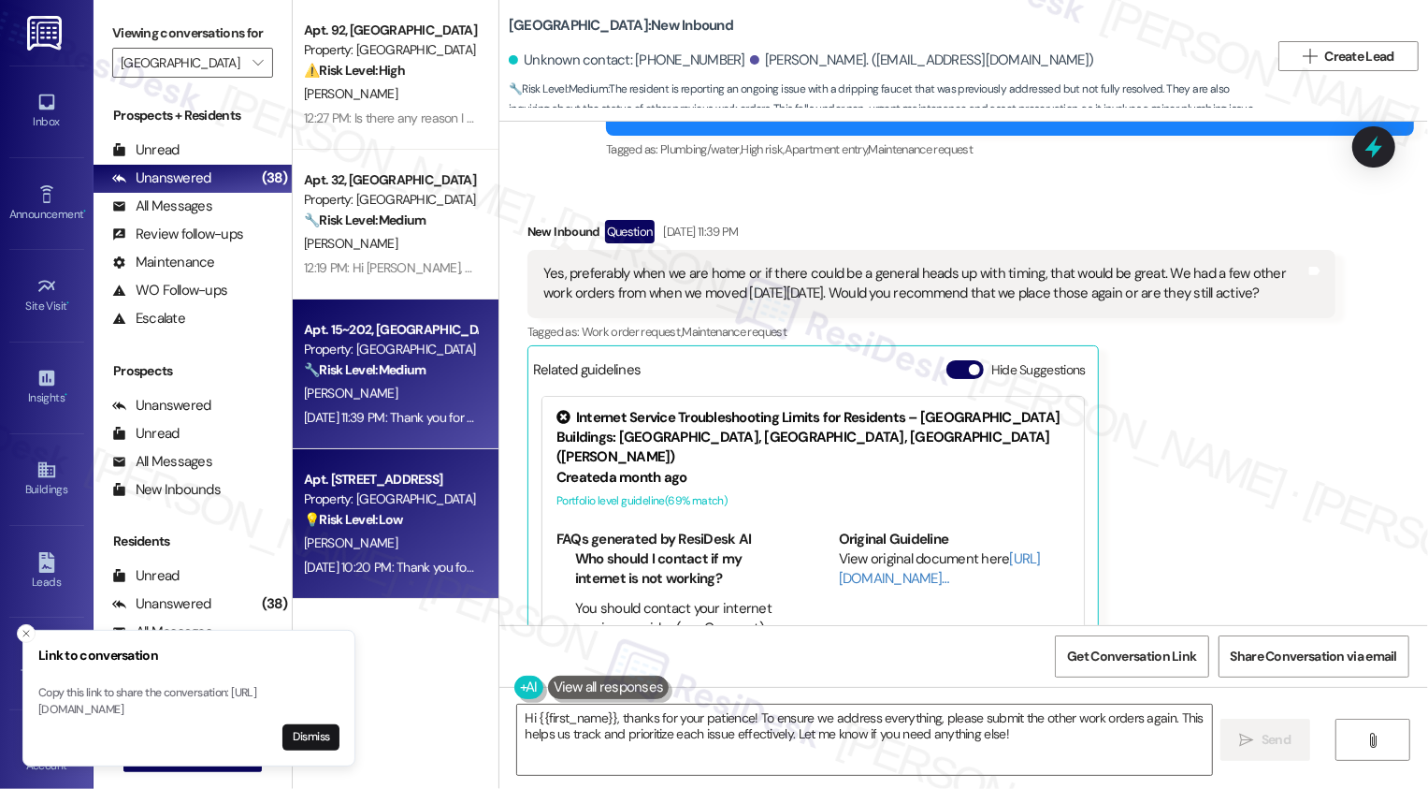
scroll to position [912, 0]
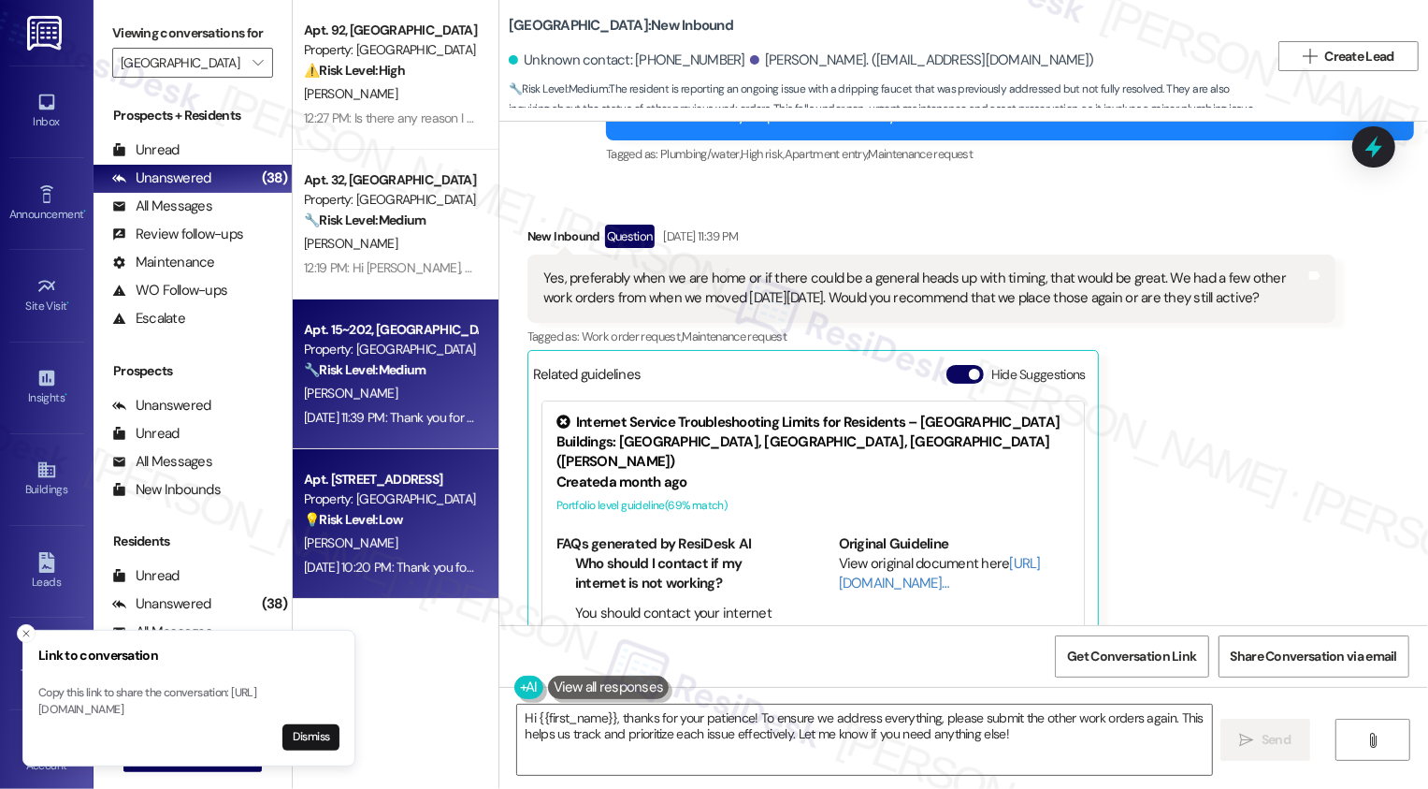
click at [423, 505] on div "Property: [GEOGRAPHIC_DATA]" at bounding box center [390, 499] width 173 height 20
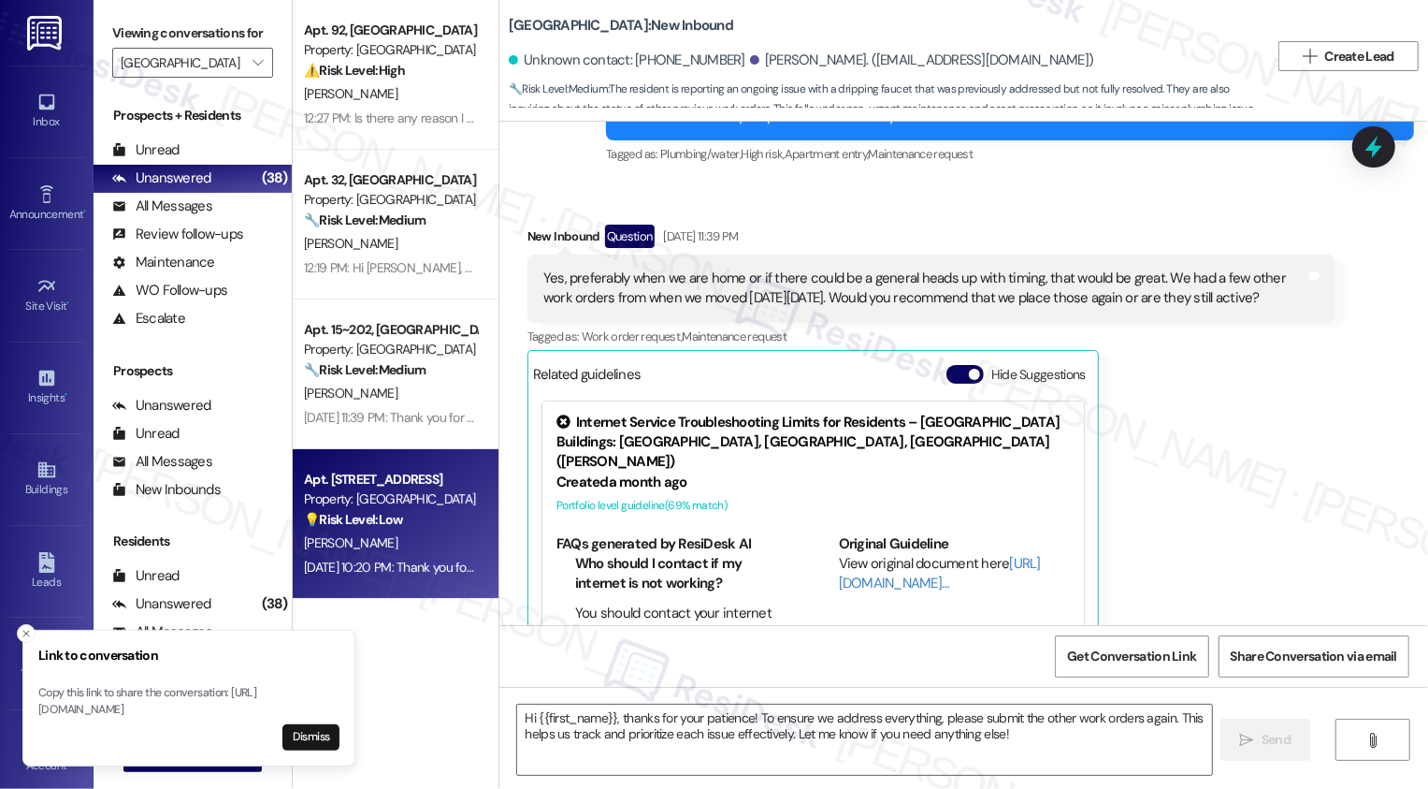
type textarea "Fetching suggested responses. Please feel free to read through the conversation…"
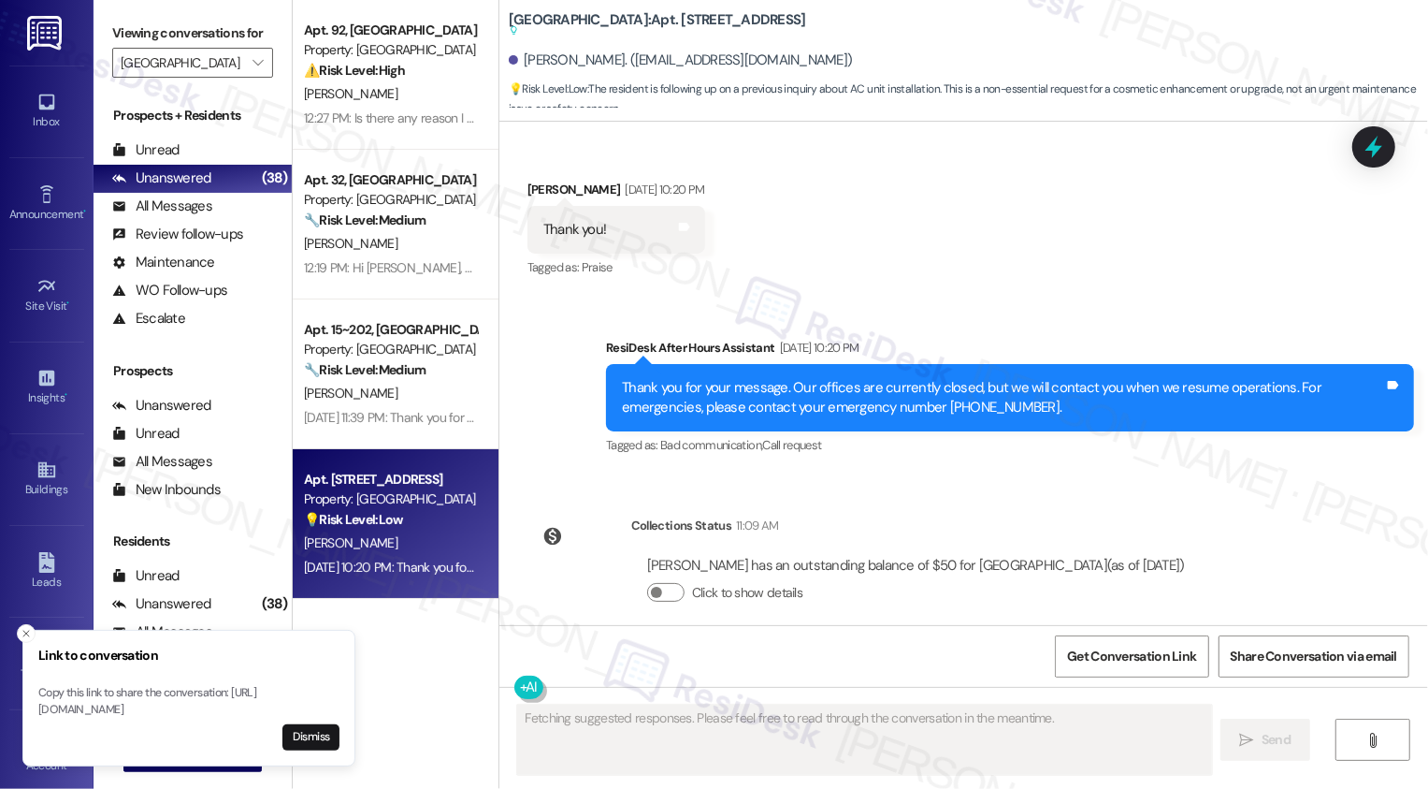
scroll to position [1084, 0]
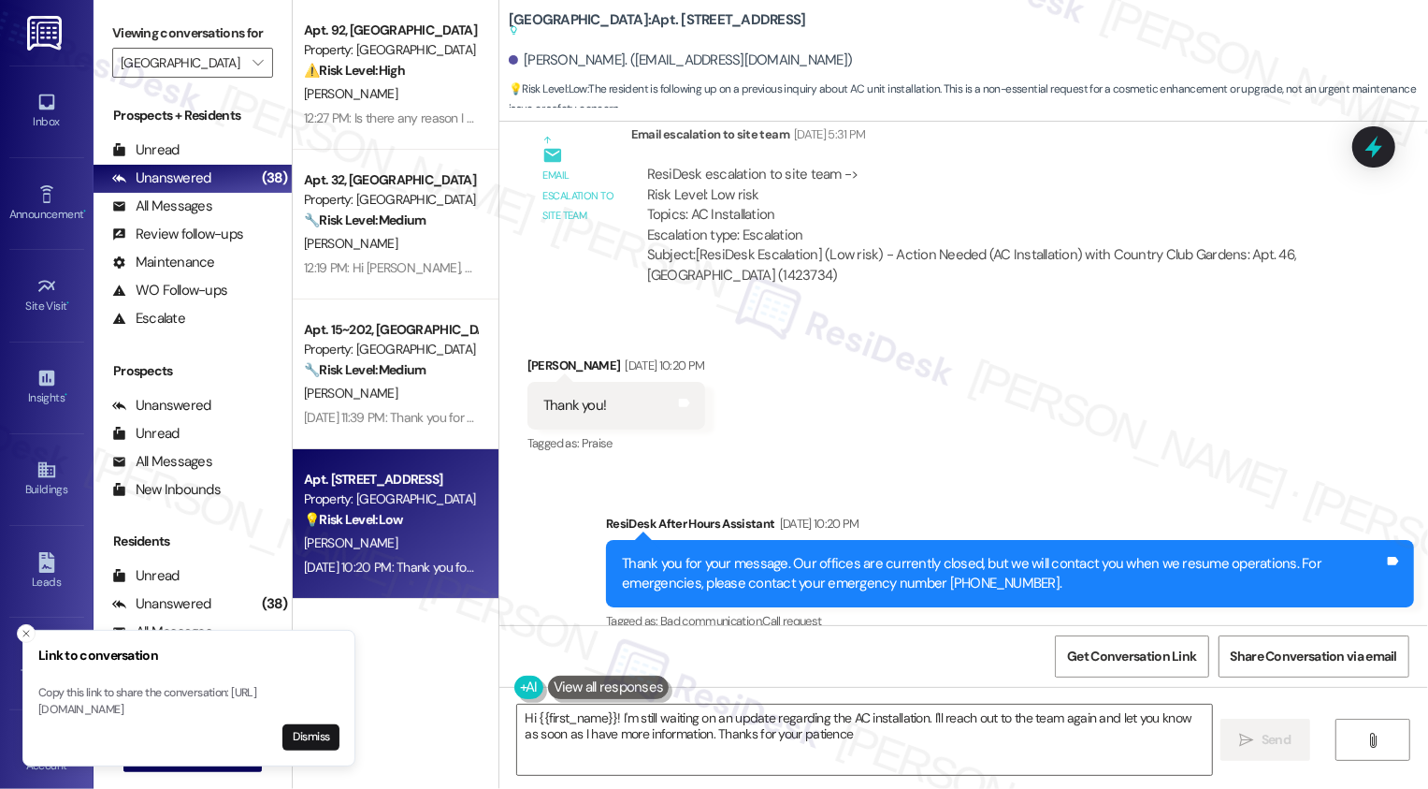
type textarea "Hi {{first_name}}! I'm still waiting on an update regarding the AC installation…"
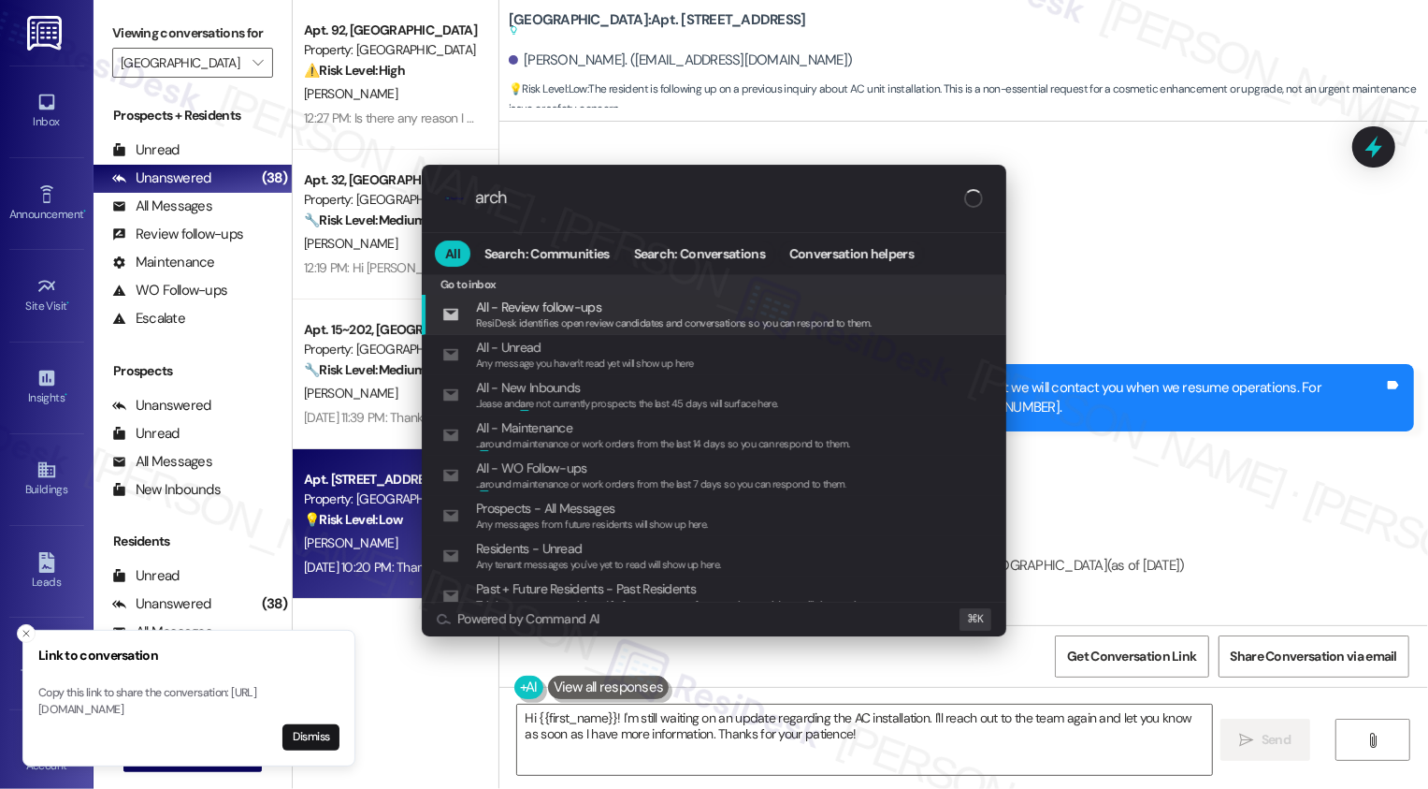
type input "archi"
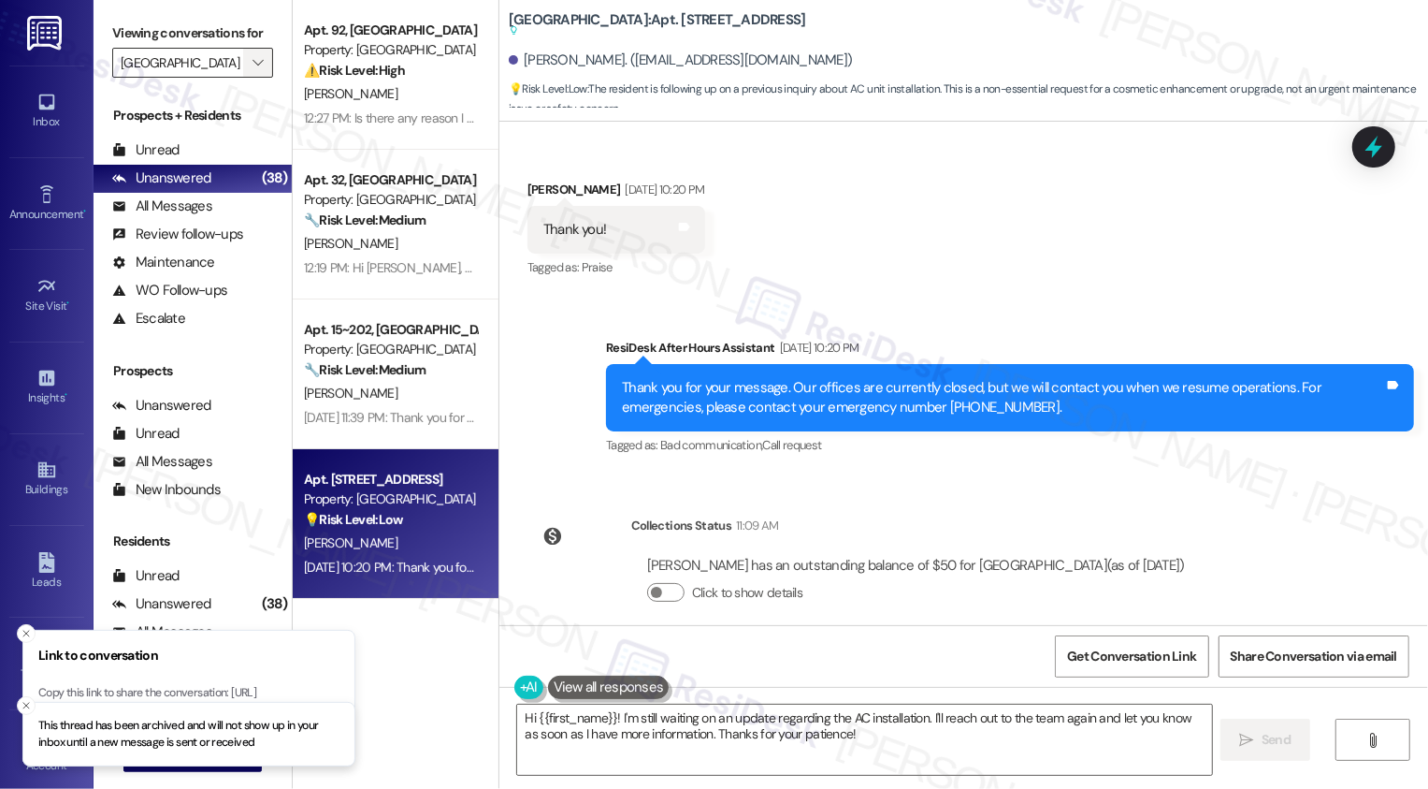
click at [253, 78] on span "" at bounding box center [258, 63] width 18 height 30
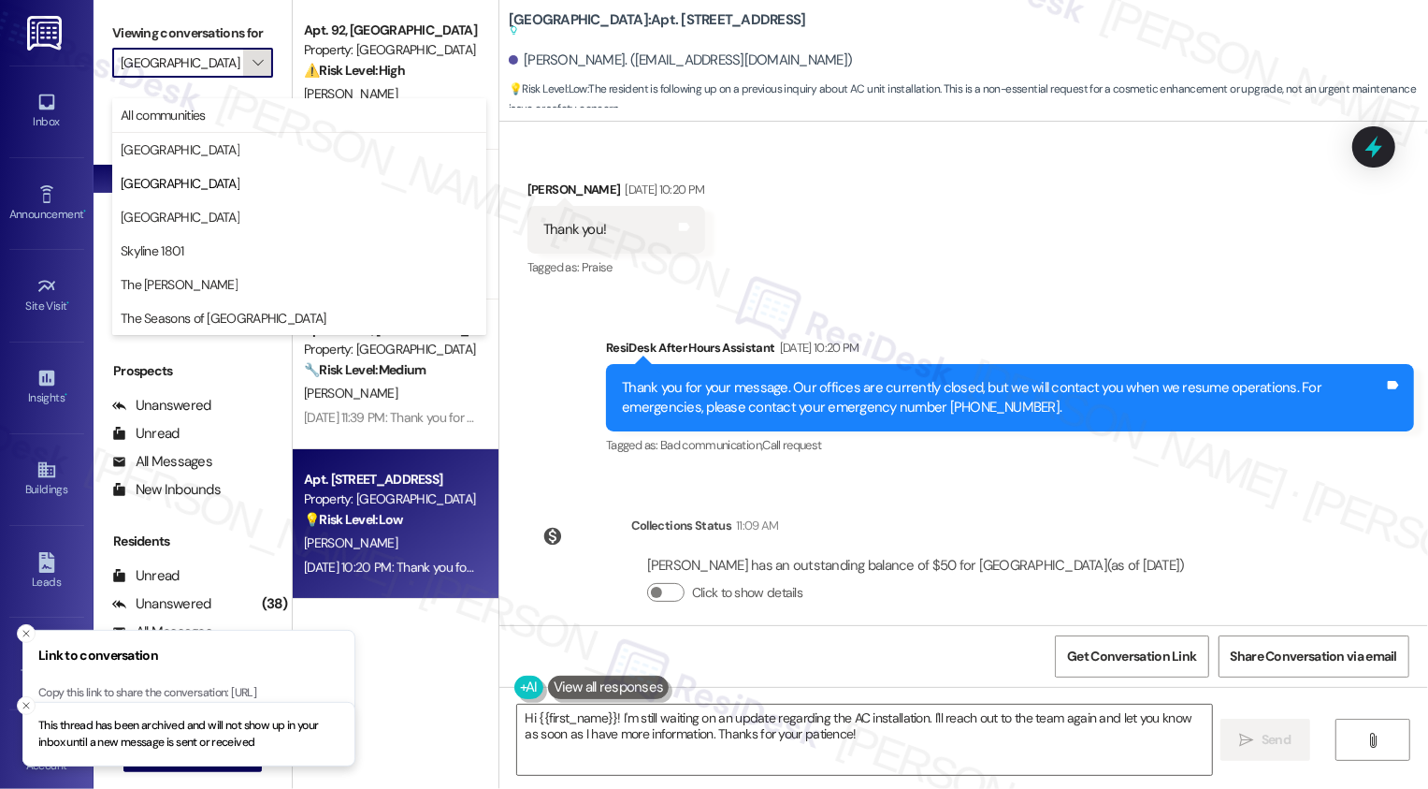
scroll to position [0, 12]
click at [192, 149] on span "[GEOGRAPHIC_DATA]" at bounding box center [180, 149] width 119 height 19
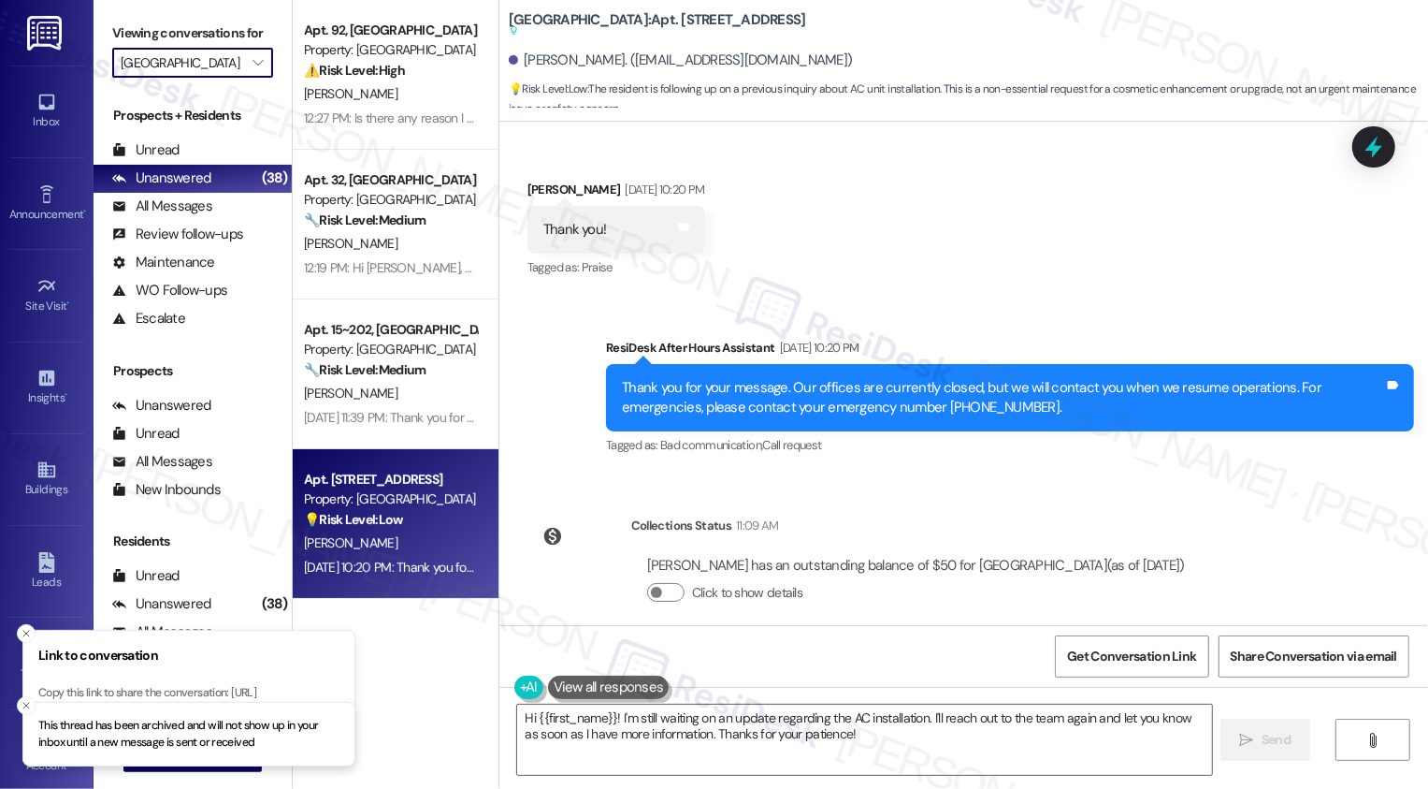
type input "[GEOGRAPHIC_DATA]"
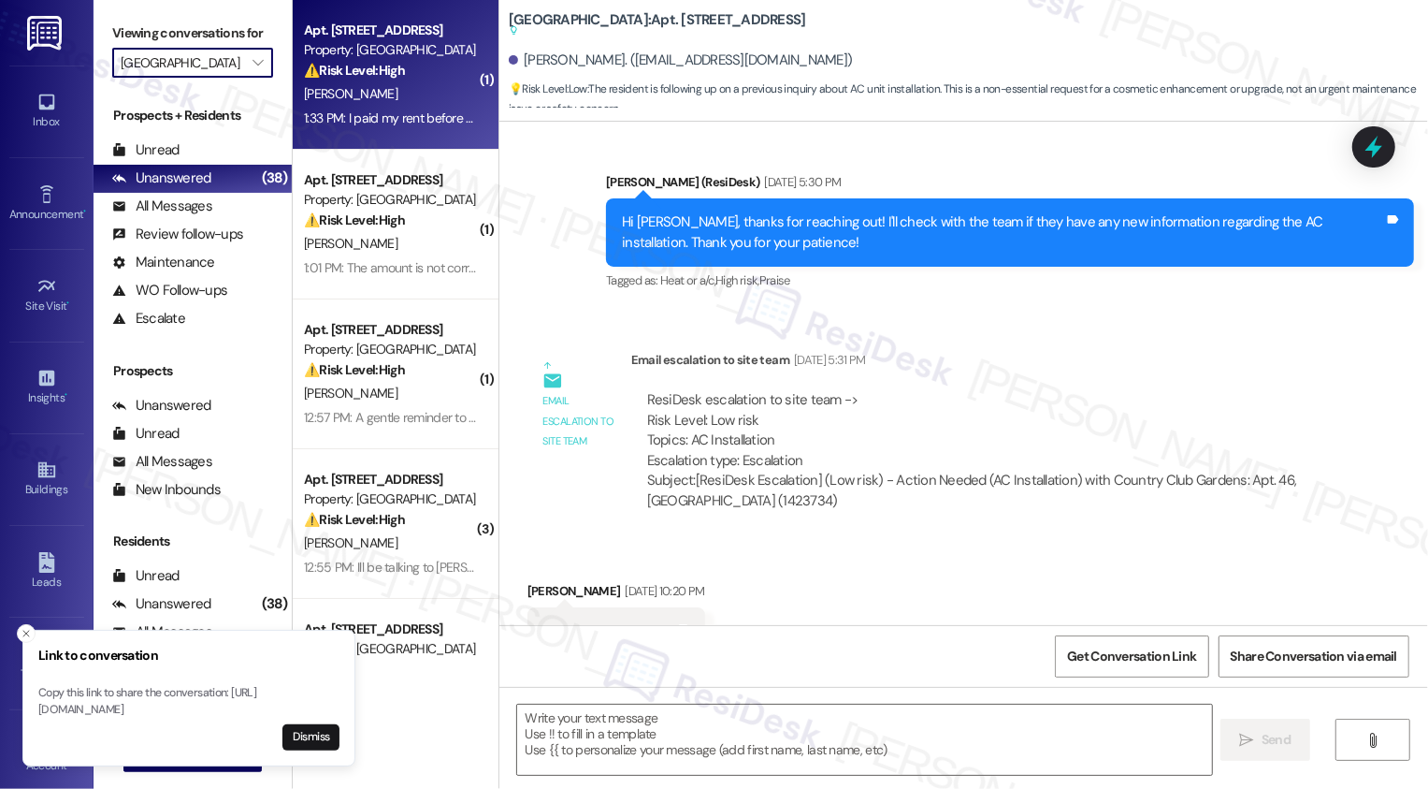
type textarea "Fetching suggested responses. Please feel free to read through the conversation…"
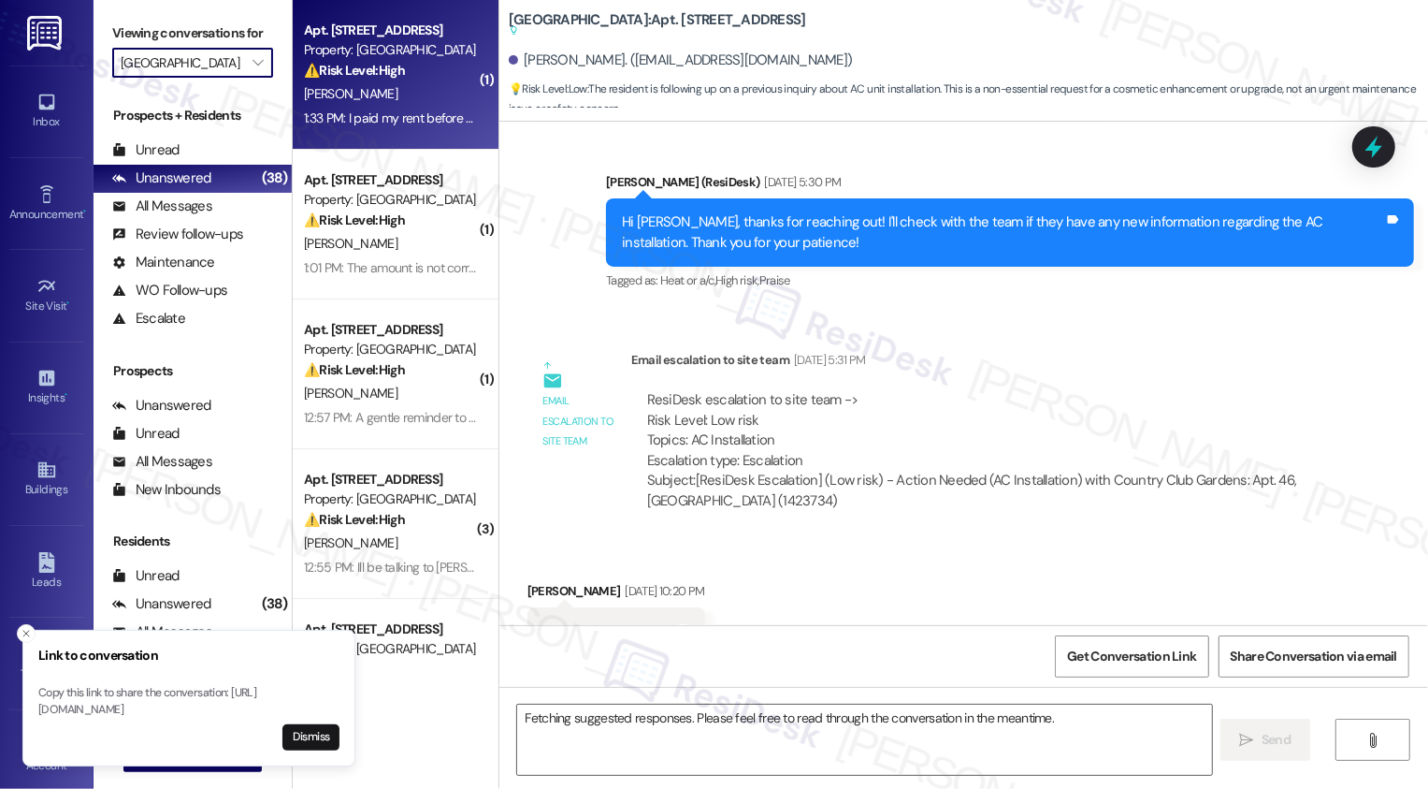
scroll to position [909, 0]
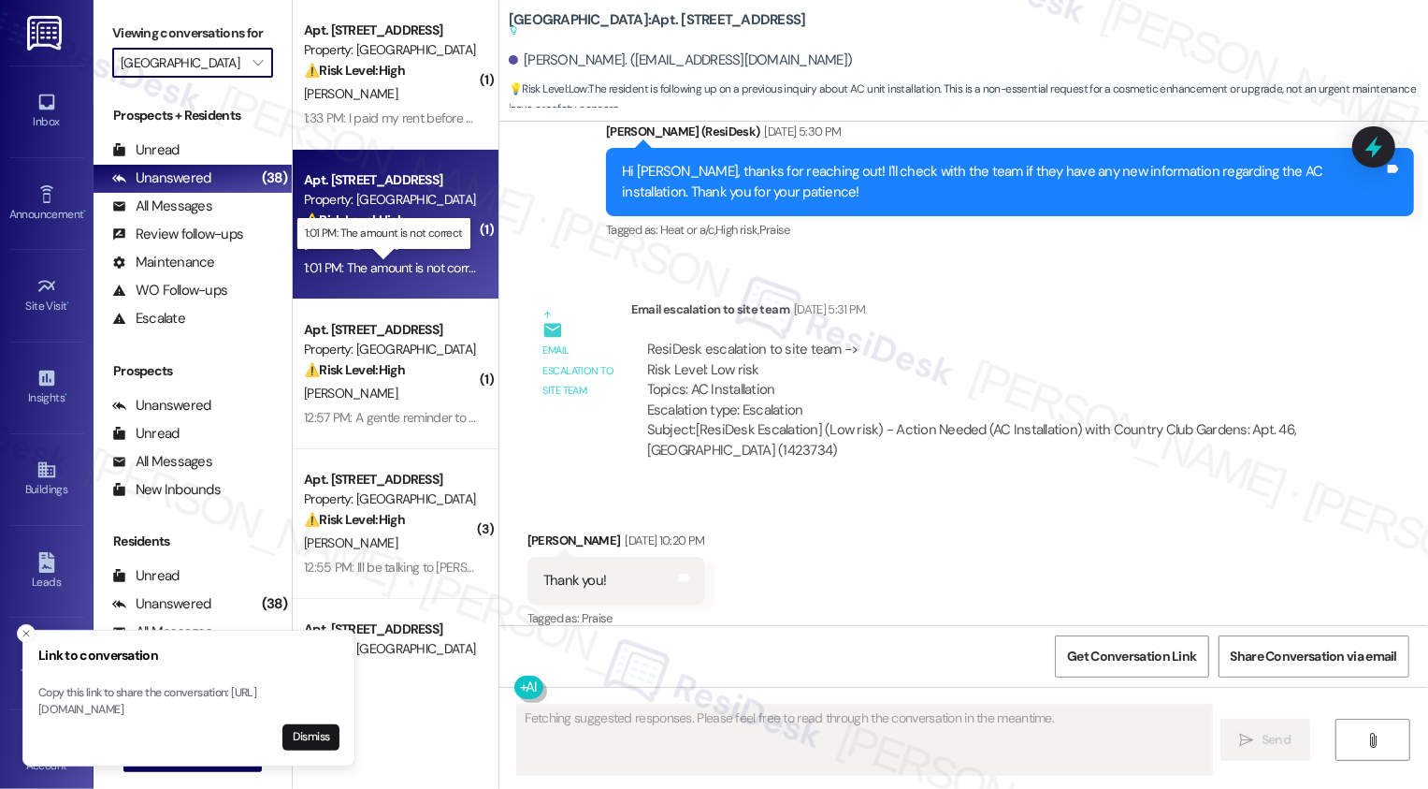
click at [409, 268] on div "1:01 PM: The amount is not correct 1:01 PM: The amount is not correct" at bounding box center [395, 267] width 182 height 17
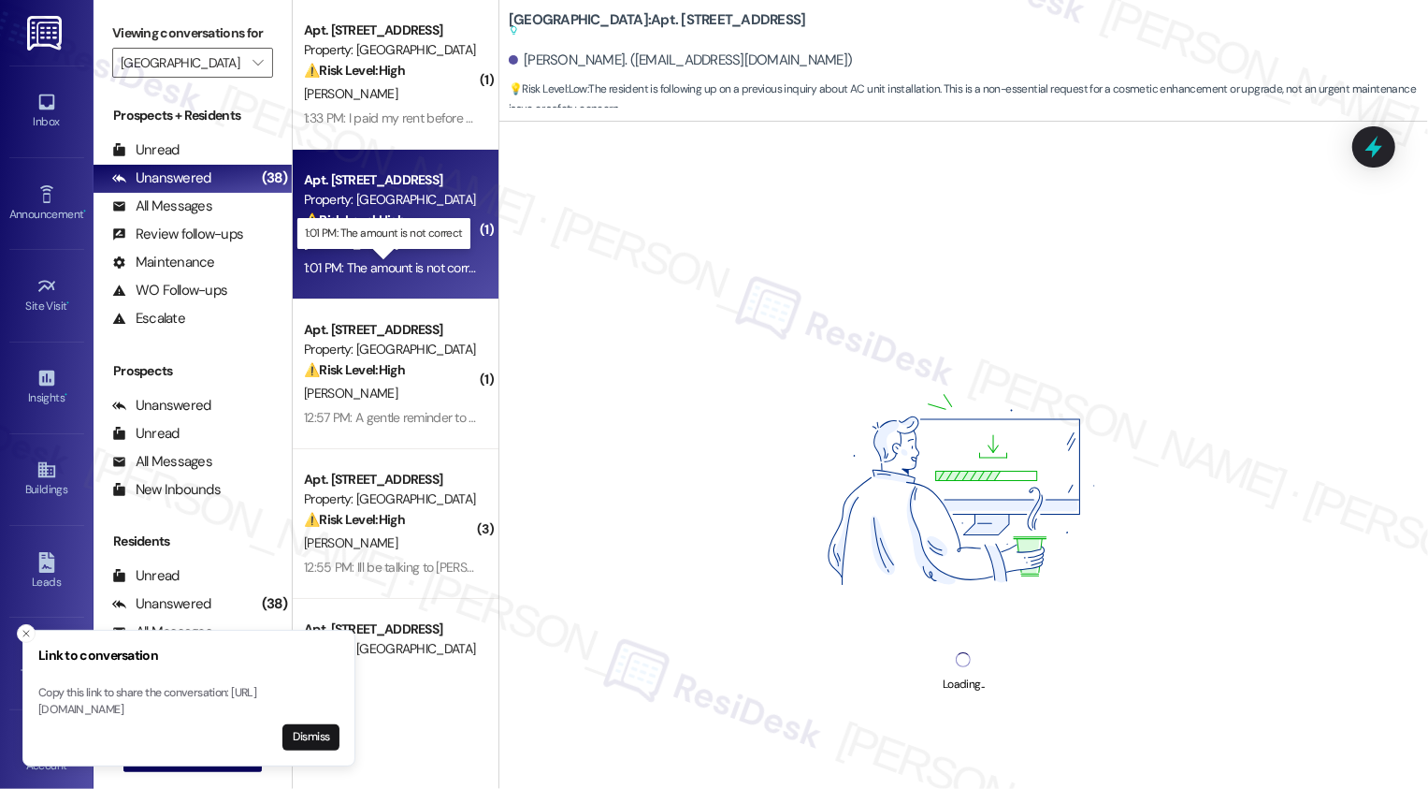
click at [409, 268] on div "1:01 PM: The amount is not correct 1:01 PM: The amount is not correct" at bounding box center [395, 267] width 182 height 17
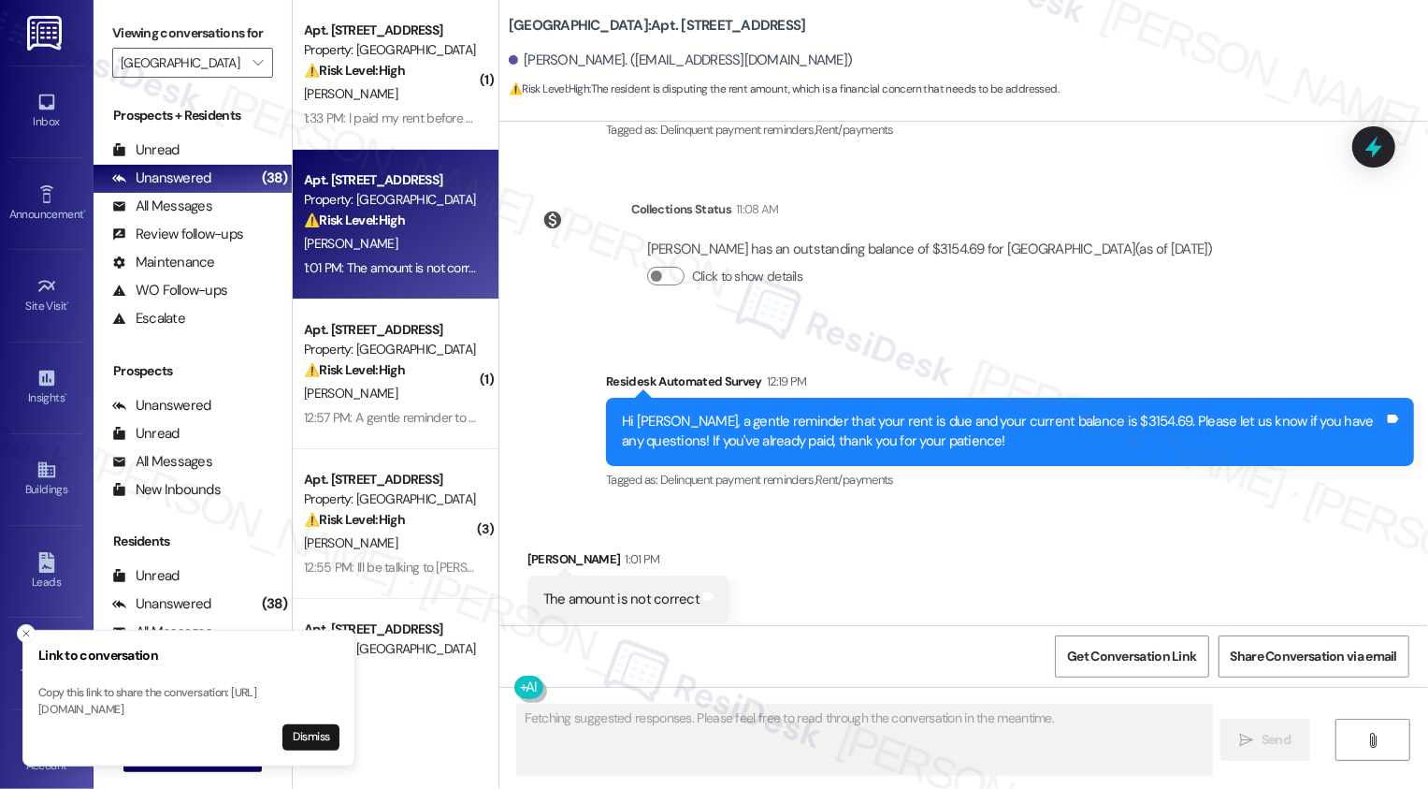
scroll to position [3125, 0]
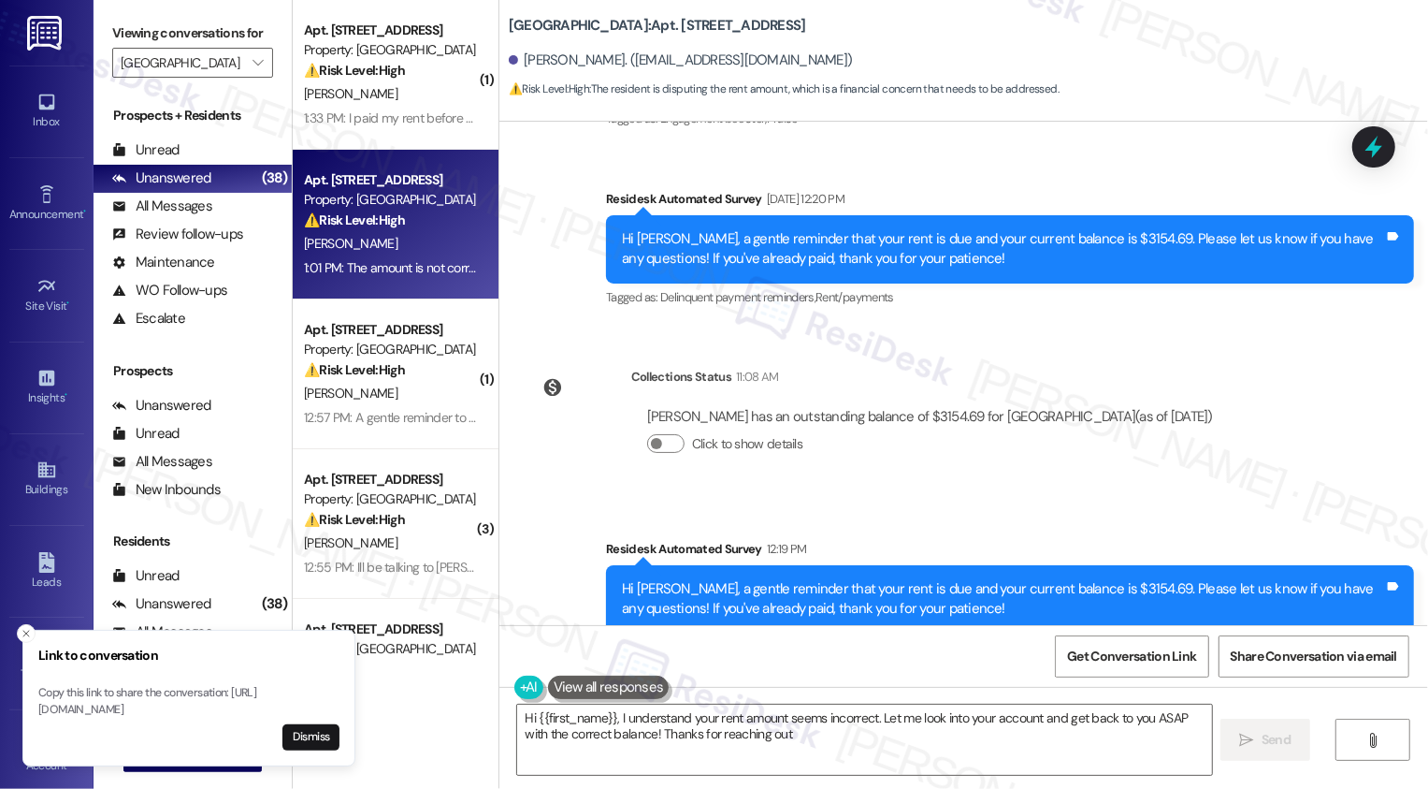
type textarea "Hi {{first_name}}, I understand your rent amount seems incorrect. Let me look i…"
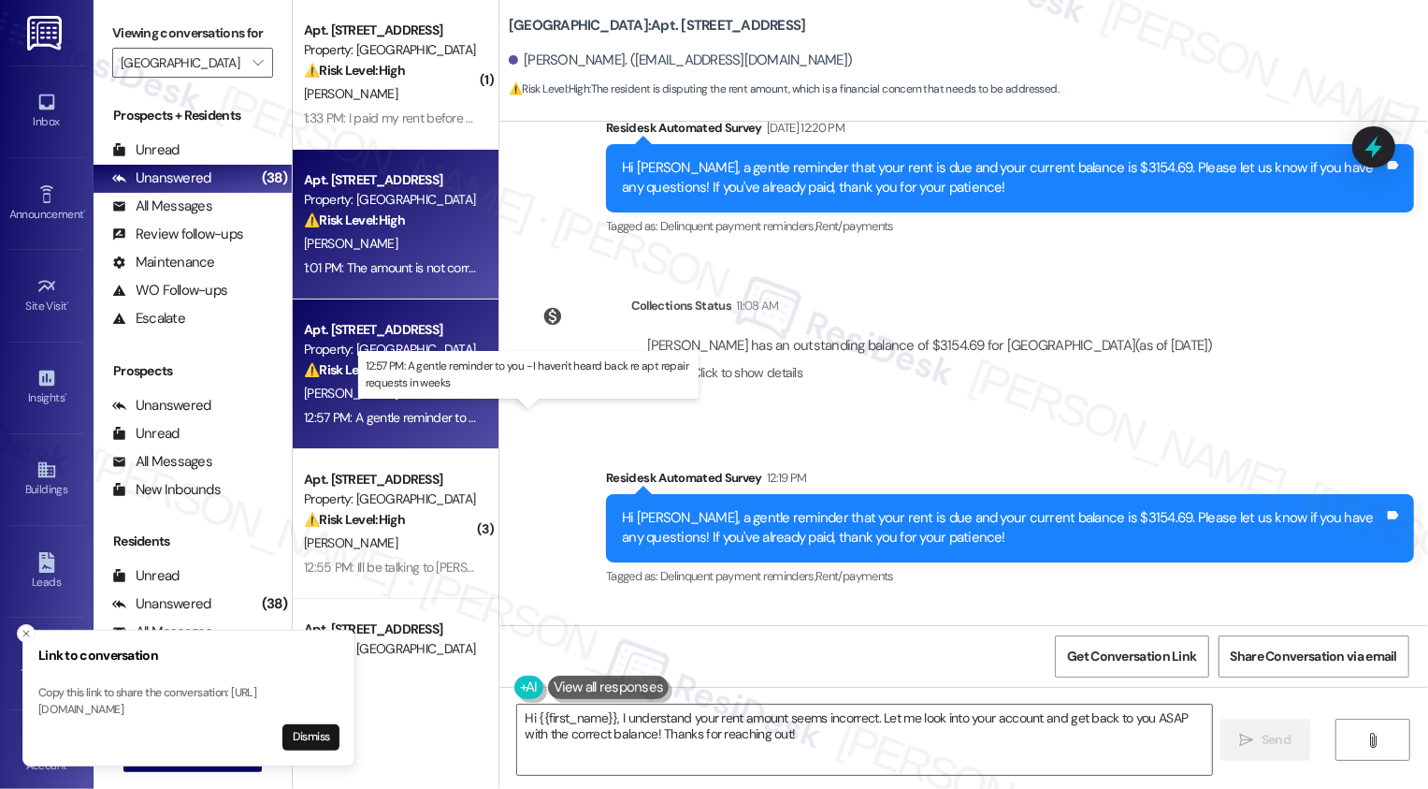
scroll to position [168, 0]
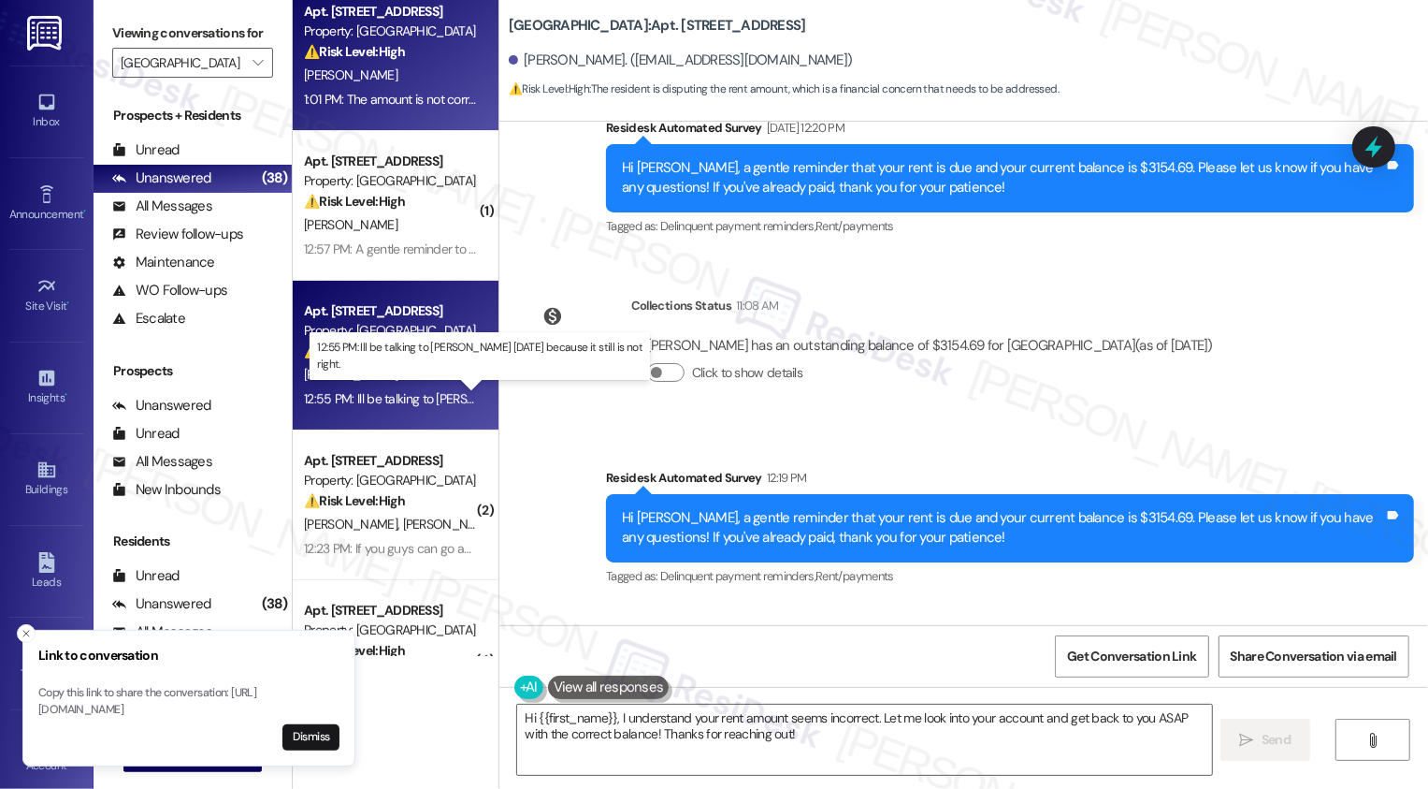
click at [405, 396] on div "12:55 PM: Ill be talking to [PERSON_NAME] [DATE] because it still is not right.…" at bounding box center [506, 398] width 404 height 17
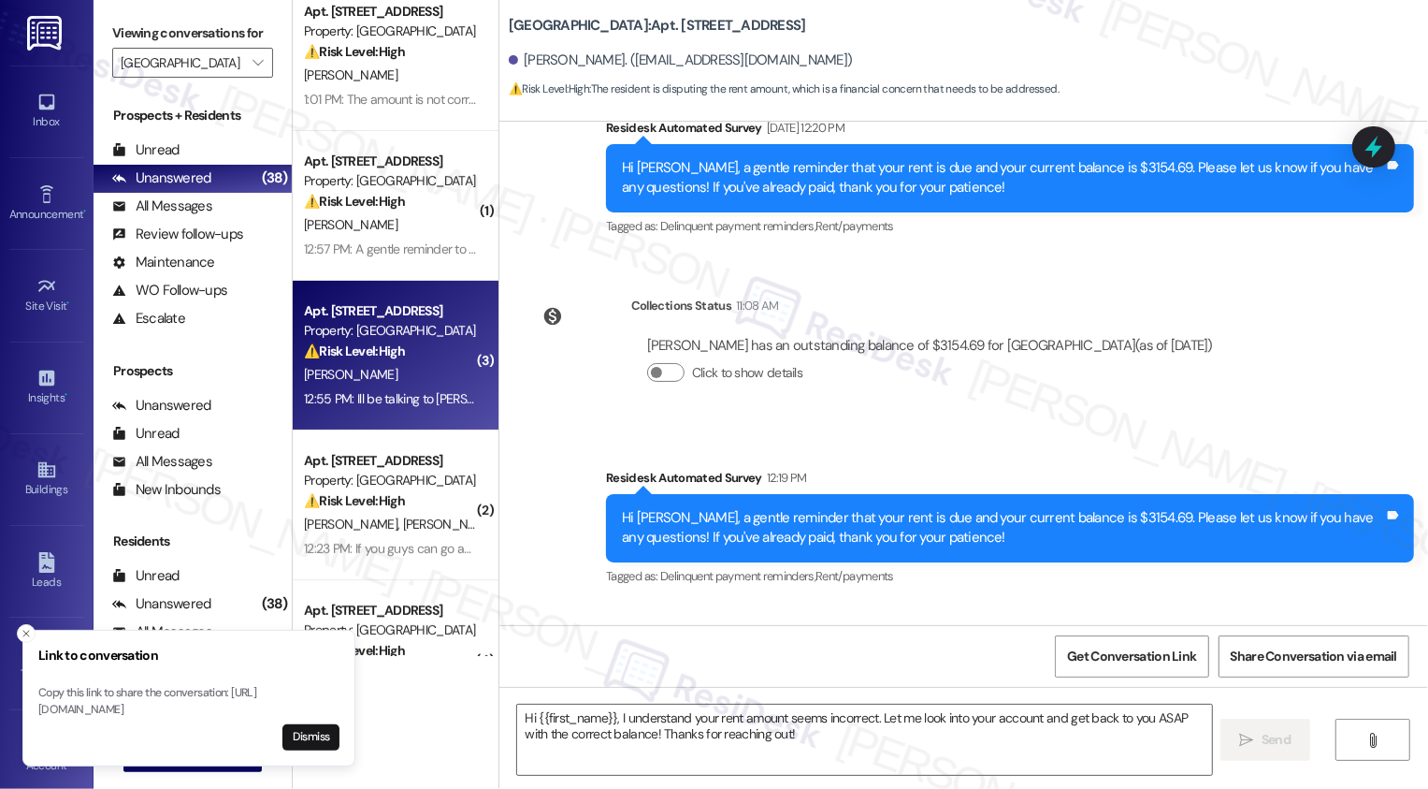
type textarea "Fetching suggested responses. Please feel free to read through the conversation…"
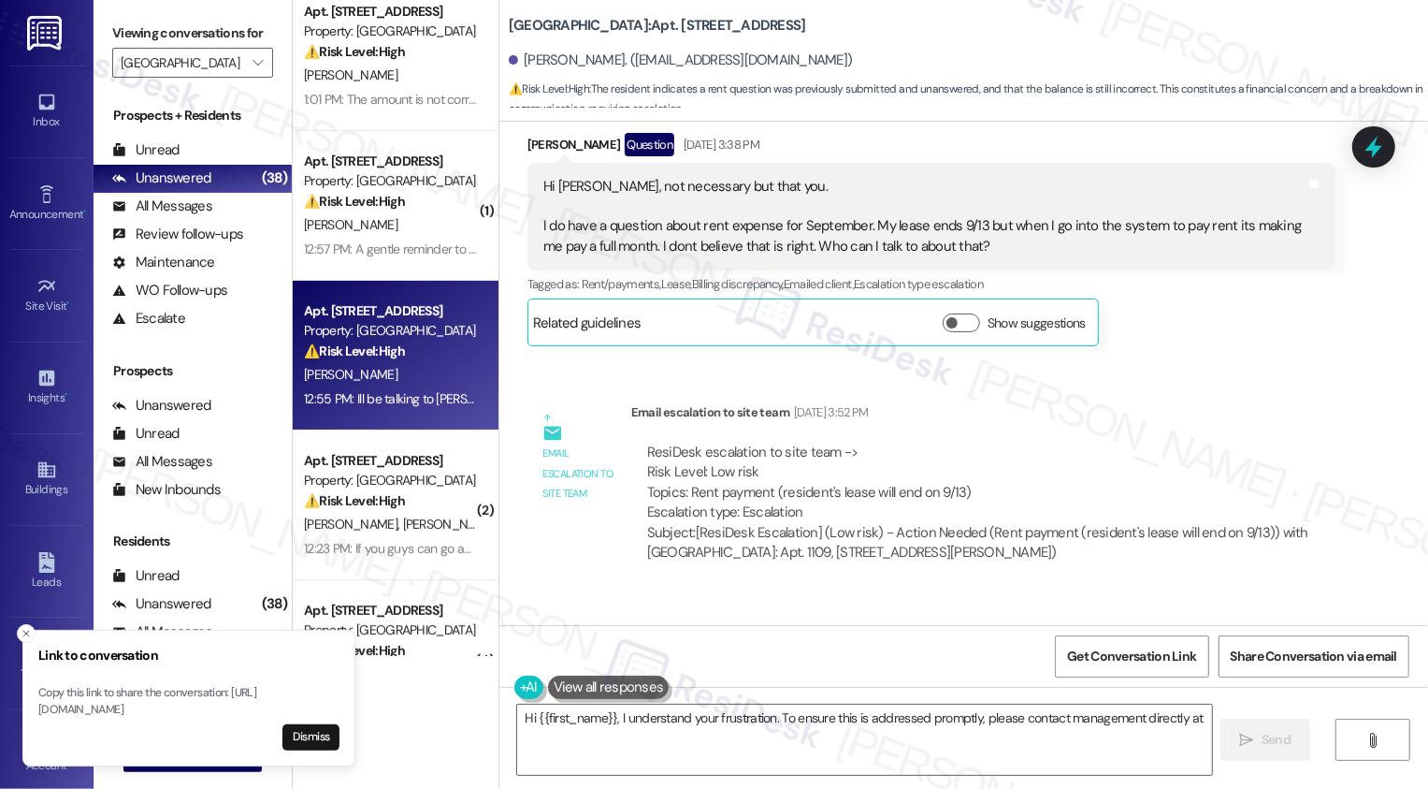
scroll to position [3415, 0]
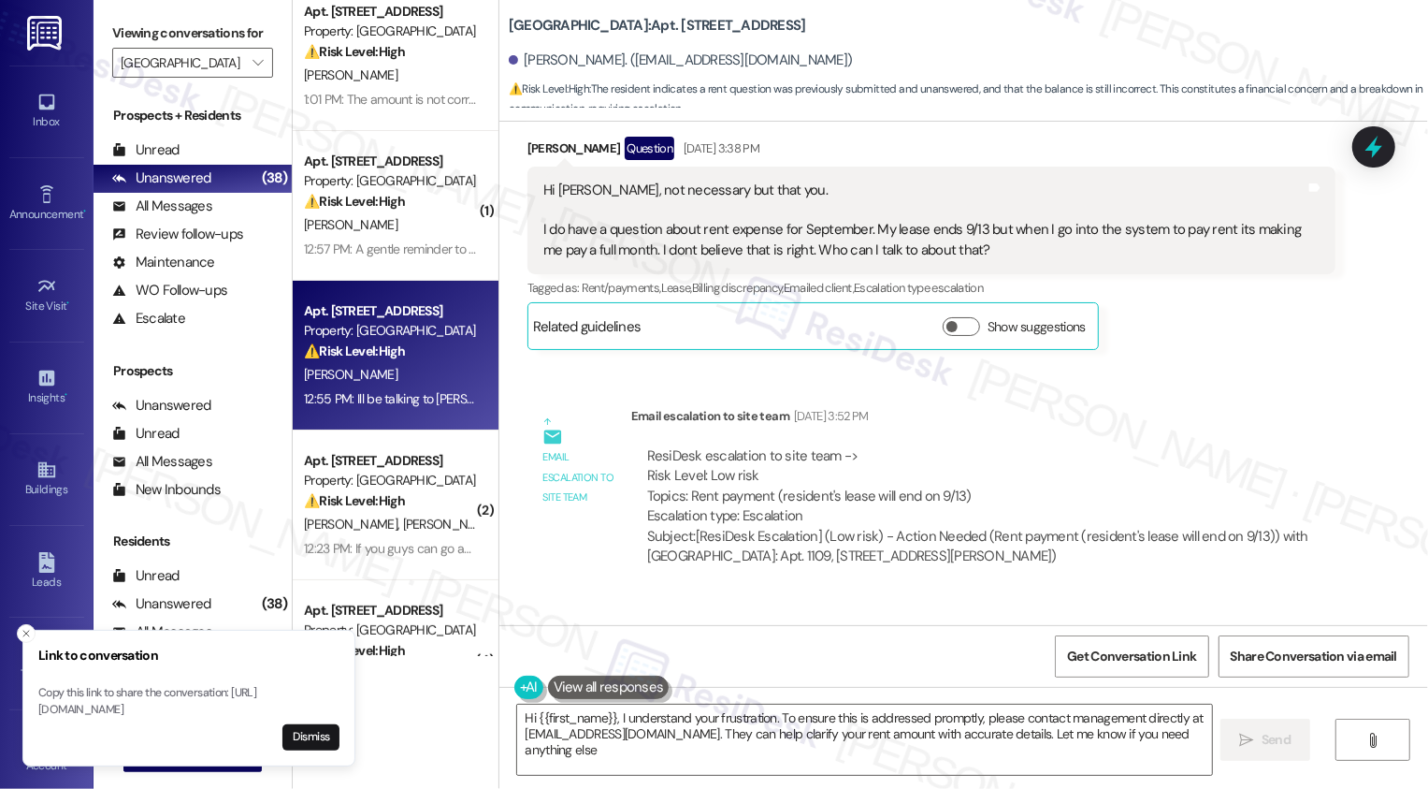
type textarea "Hi {{first_name}}, I understand your frustration. To ensure this is addressed p…"
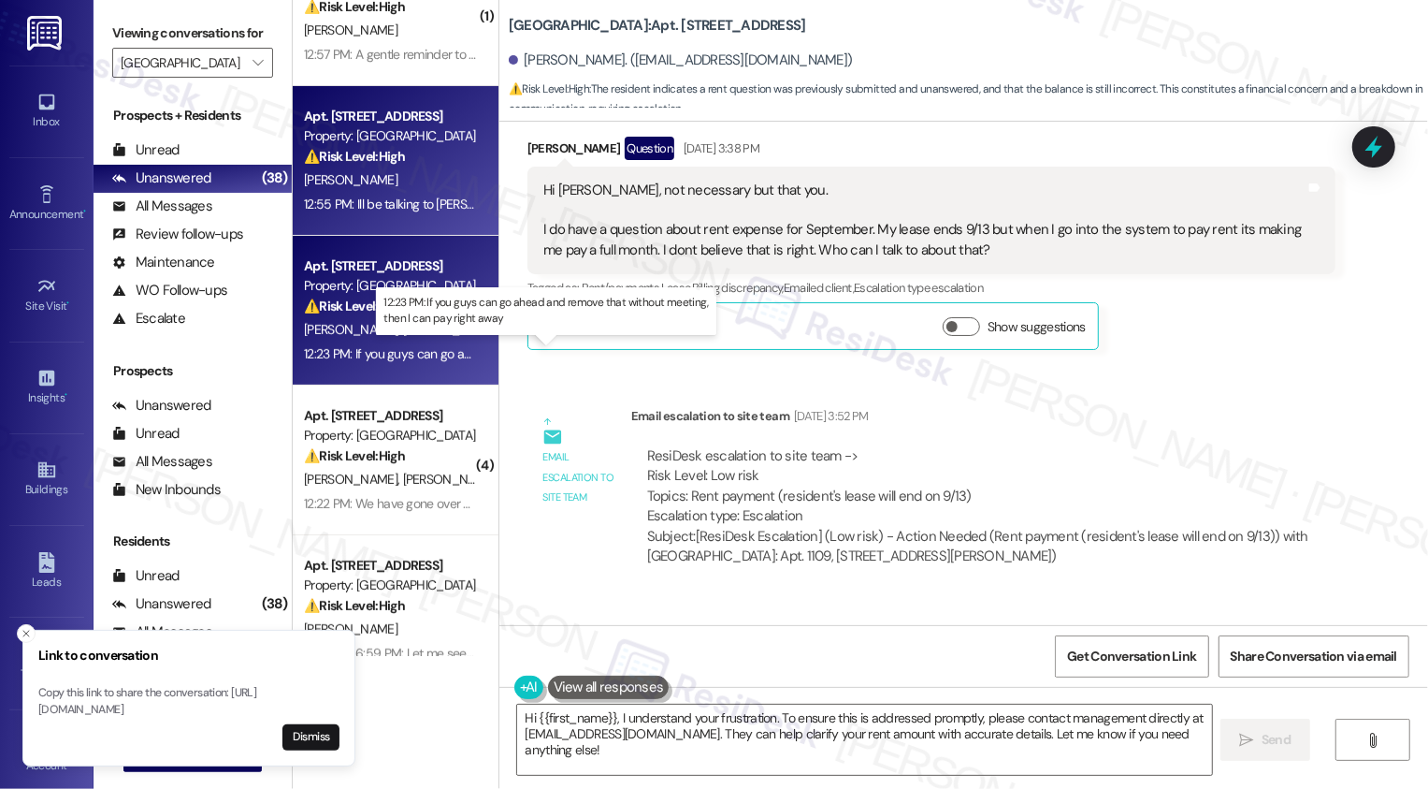
click at [381, 355] on div "12:23 PM: If you guys can go ahead and remove that without meeting, then I can …" at bounding box center [561, 353] width 515 height 17
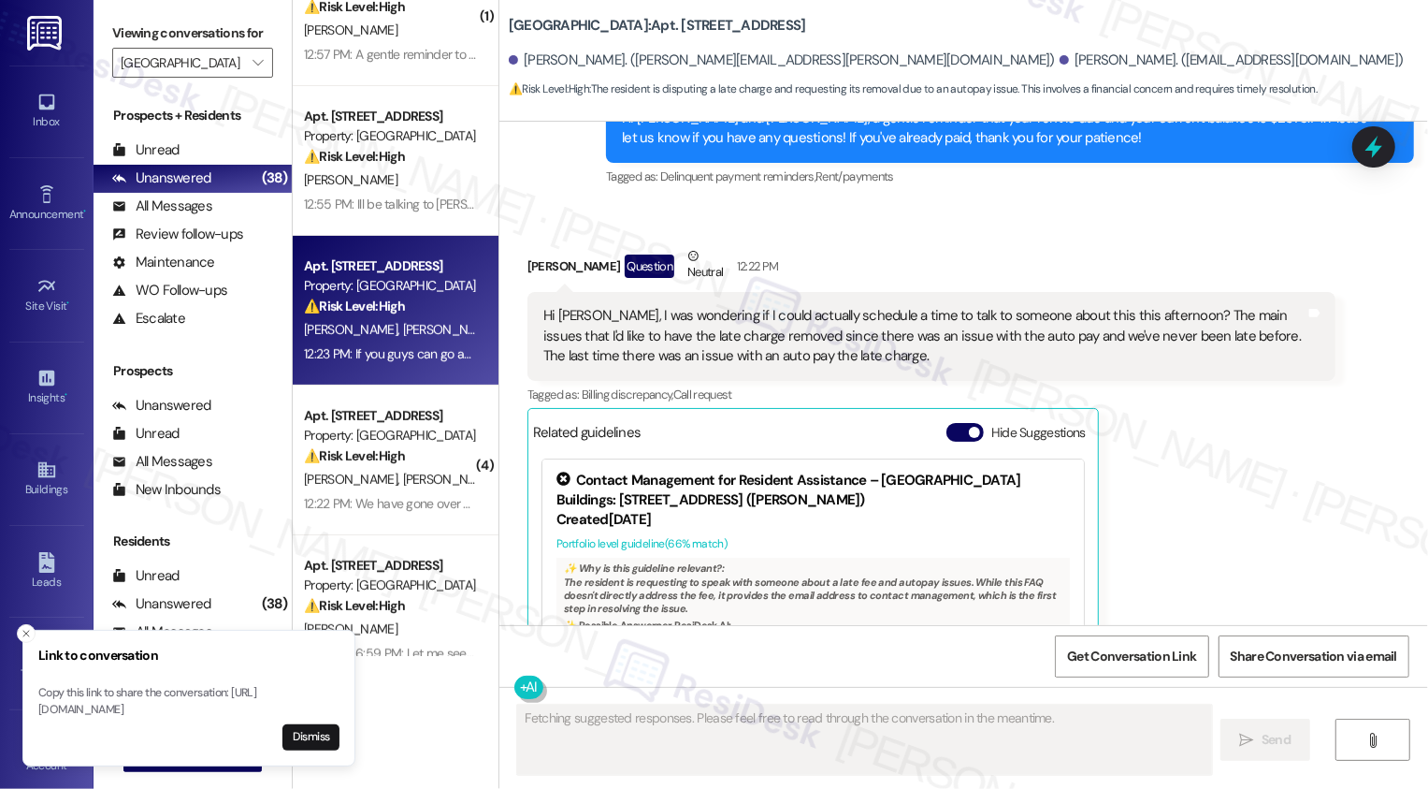
scroll to position [622, 0]
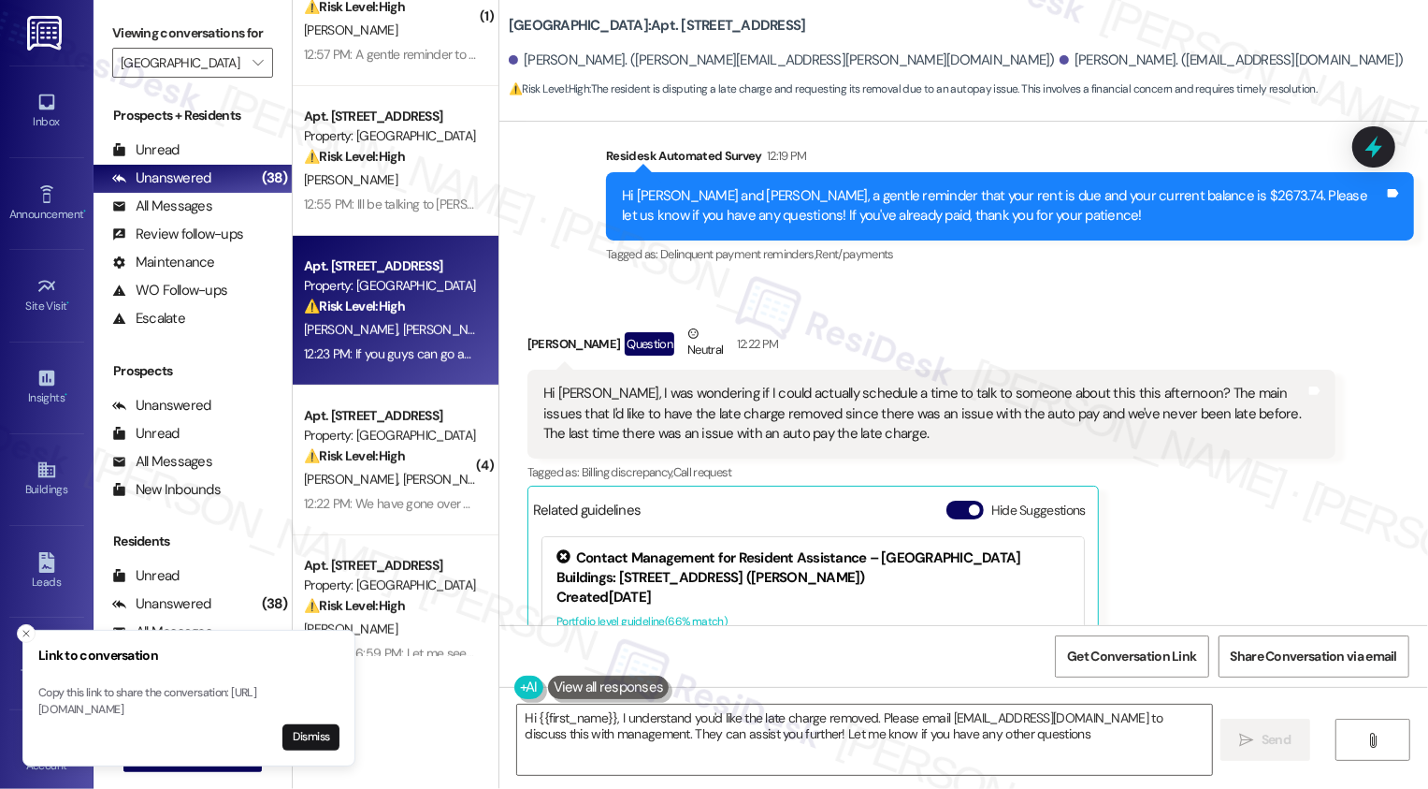
type textarea "Hi {{first_name}}, I understand you'd like the late charge removed. Please emai…"
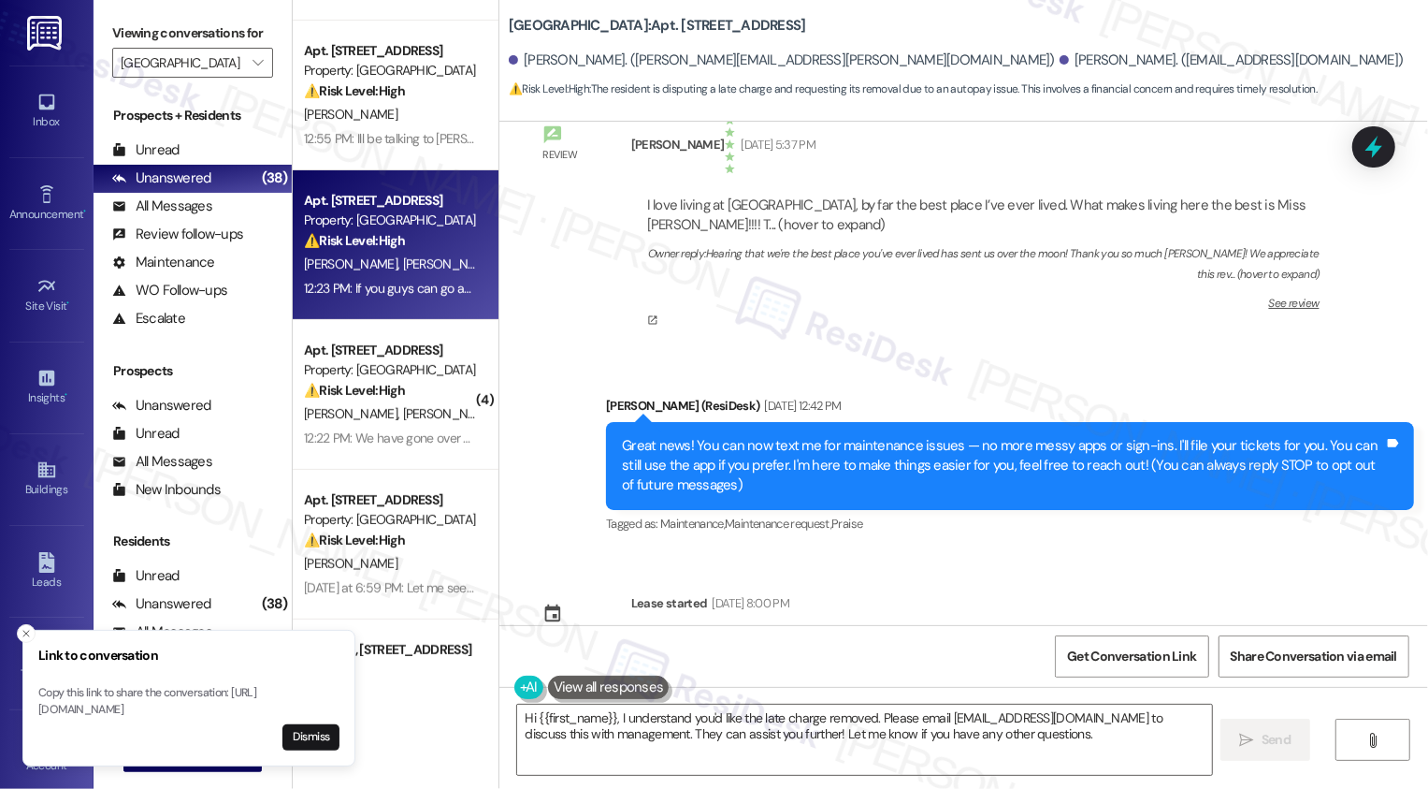
scroll to position [448, 0]
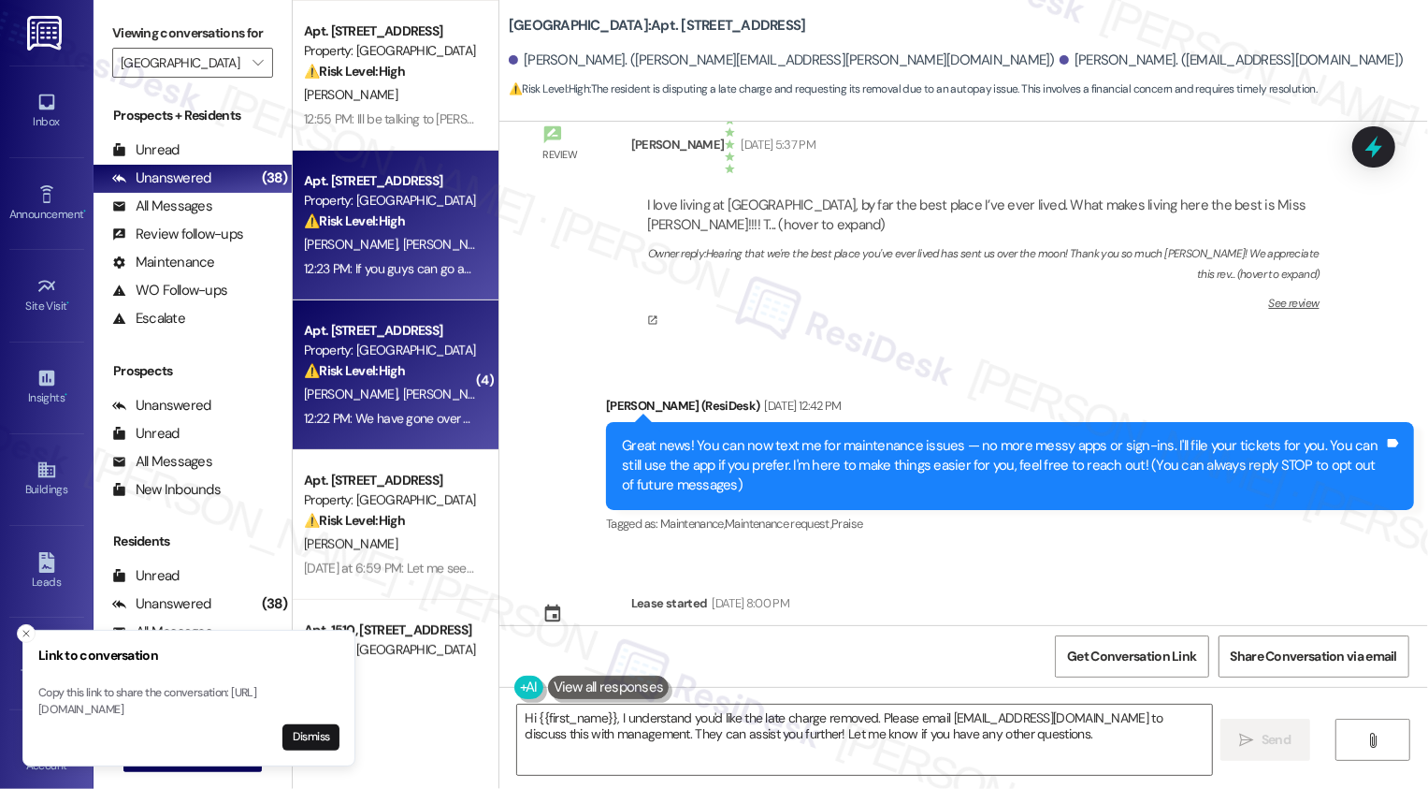
click at [402, 391] on span "[PERSON_NAME]" at bounding box center [449, 393] width 94 height 17
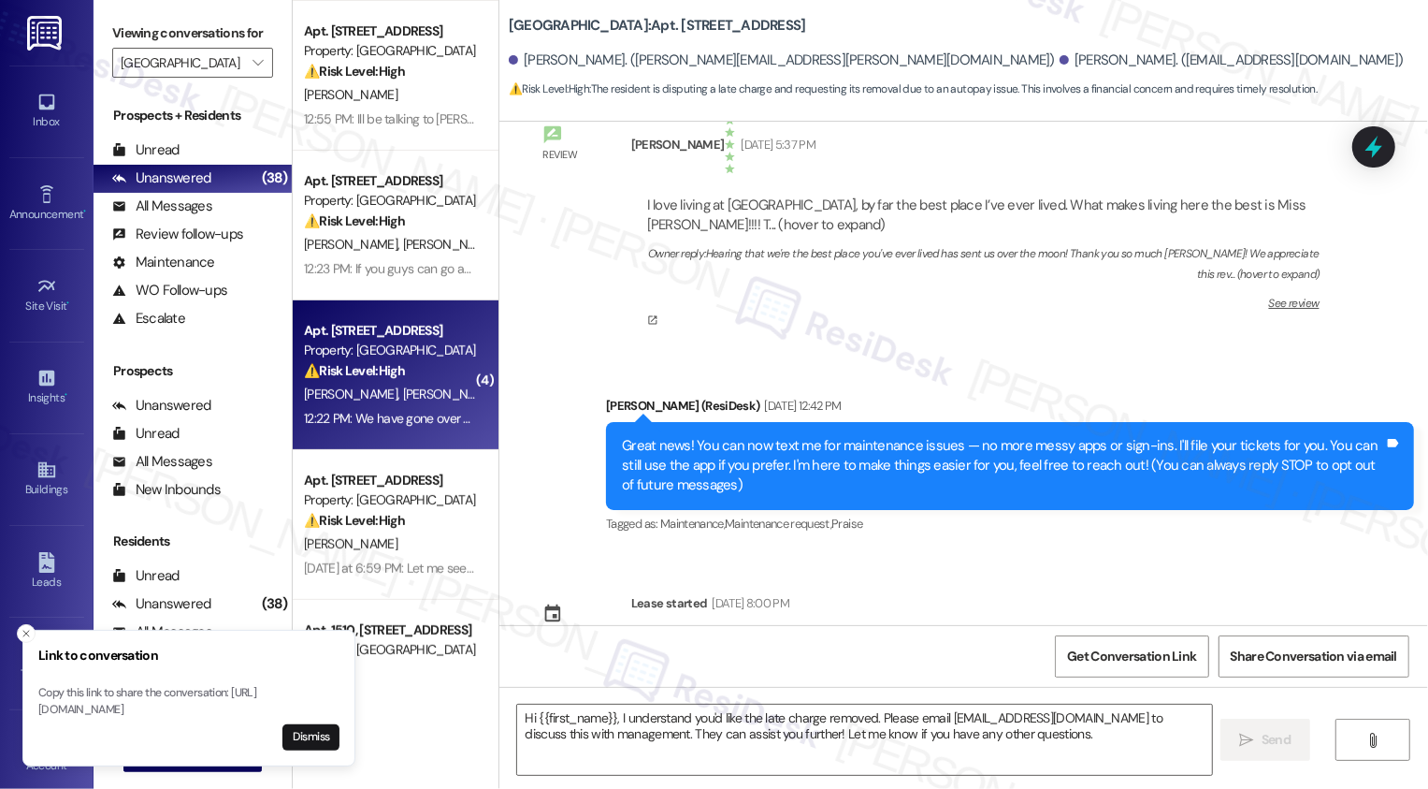
type textarea "Fetching suggested responses. Please feel free to read through the conversation…"
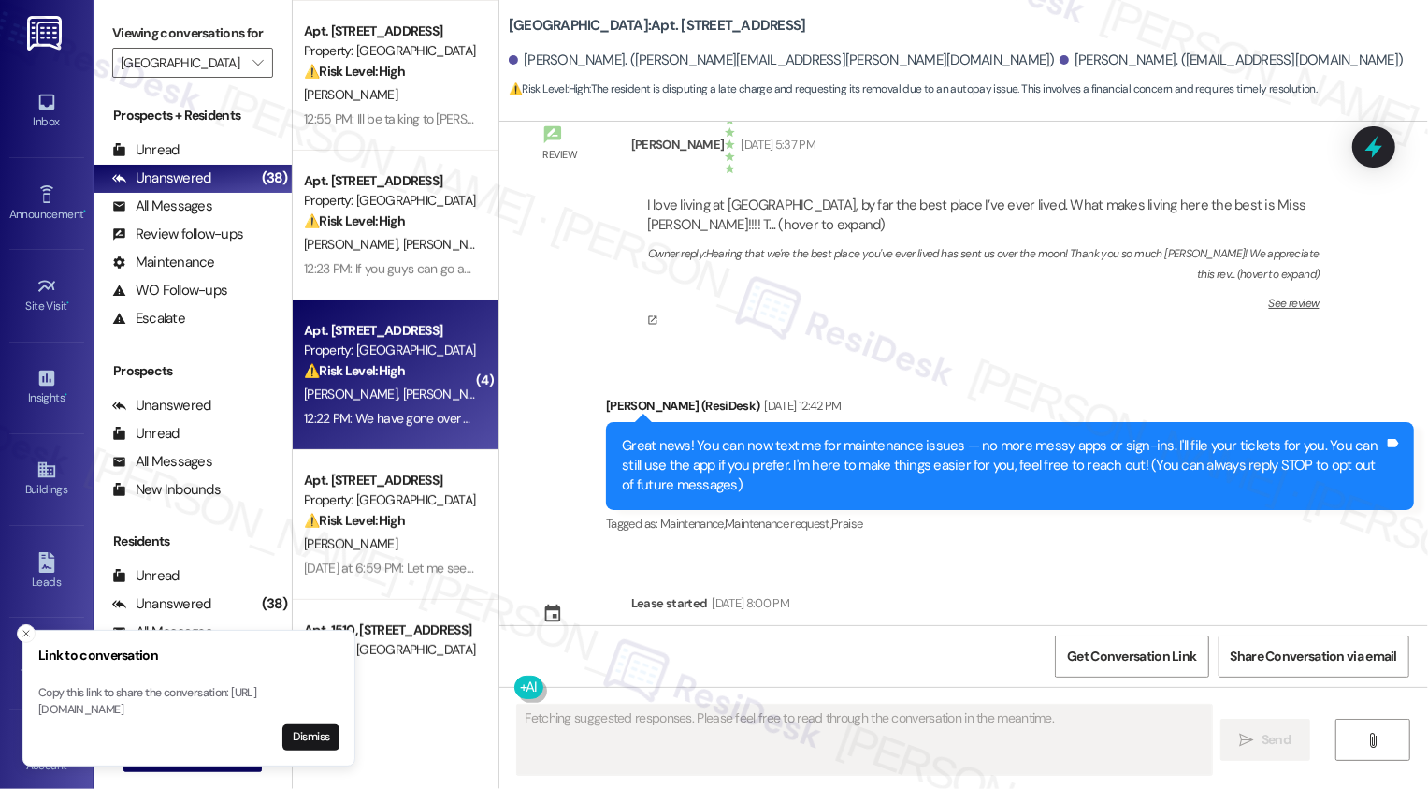
click at [402, 391] on span "[PERSON_NAME]" at bounding box center [449, 393] width 94 height 17
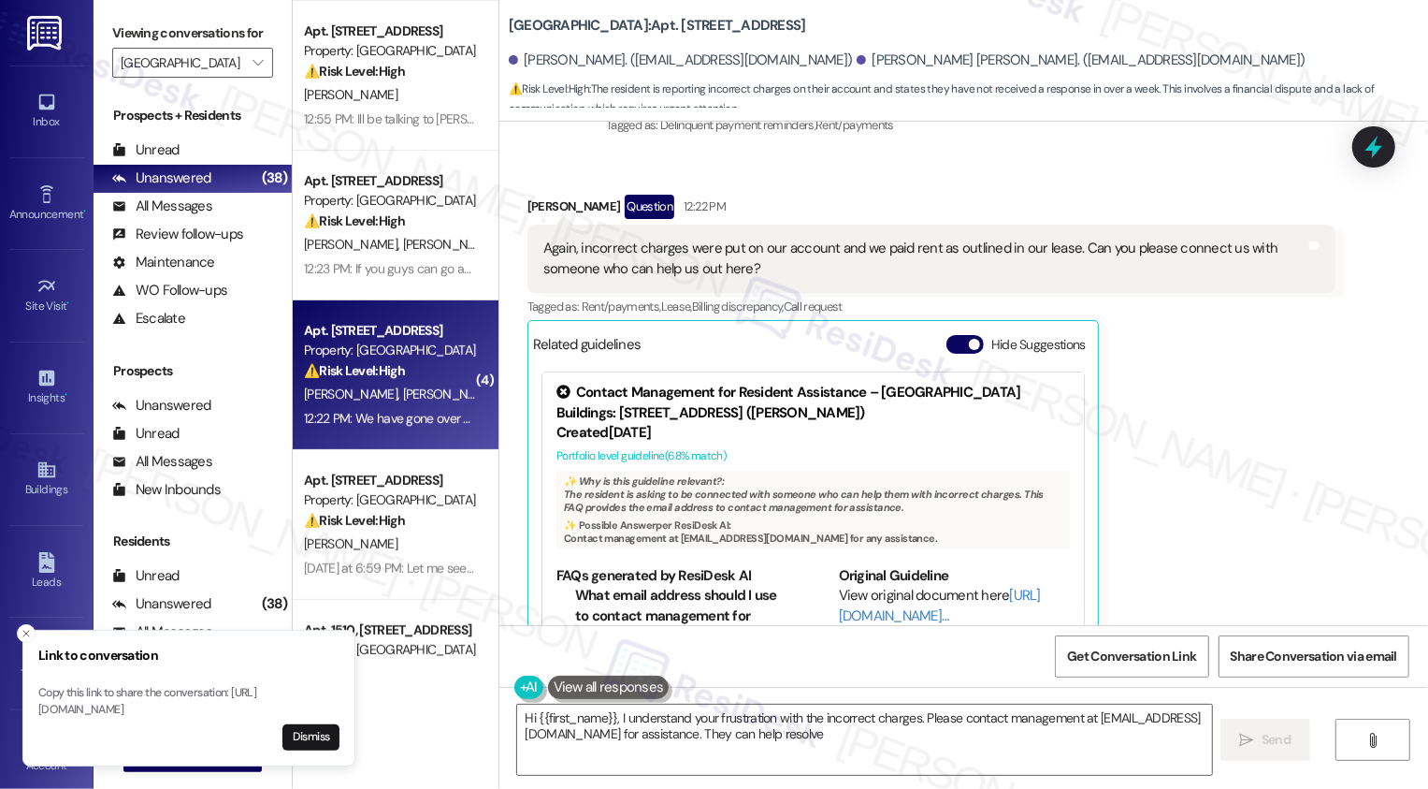
scroll to position [1930, 0]
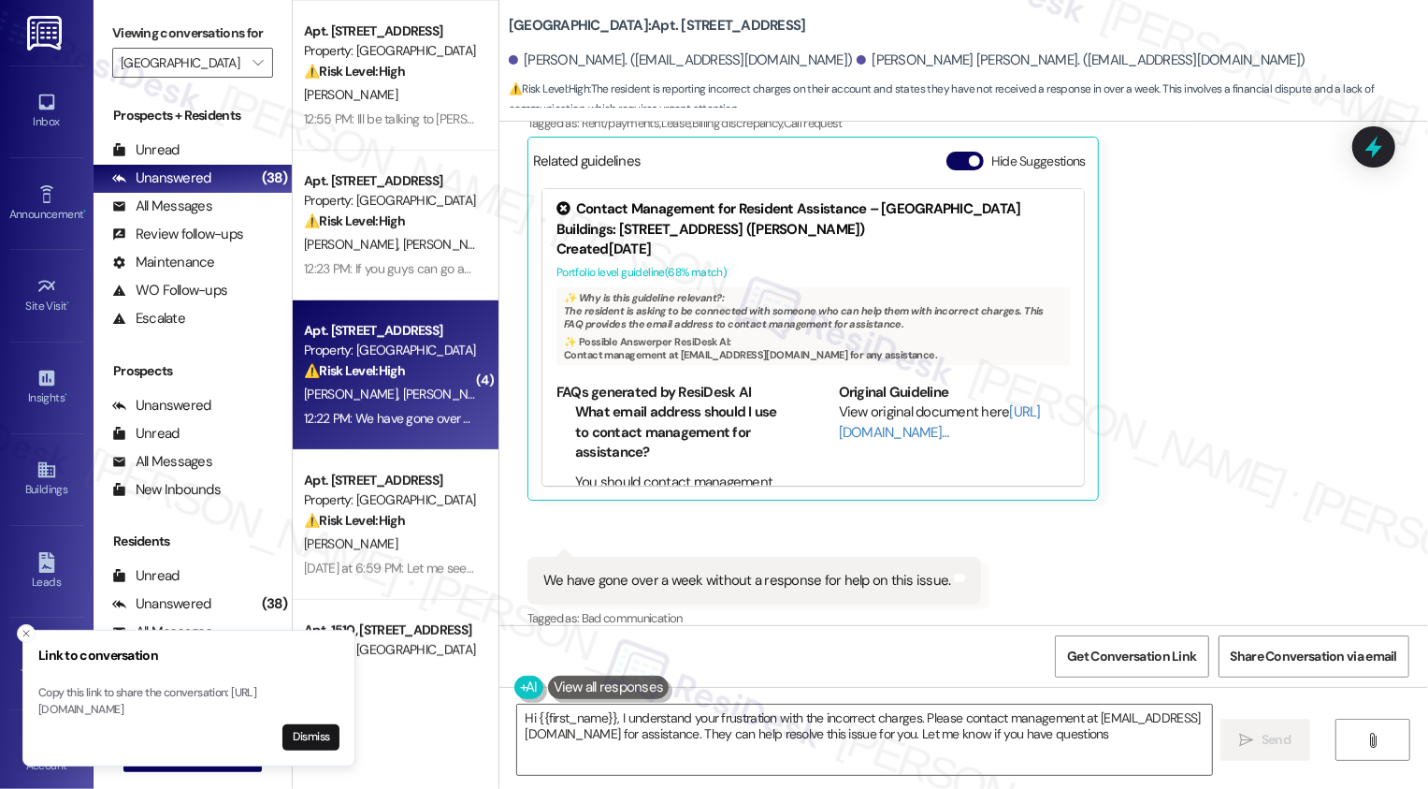
type textarea "Hi {{first_name}}, I understand your frustration with the incorrect charges. Pl…"
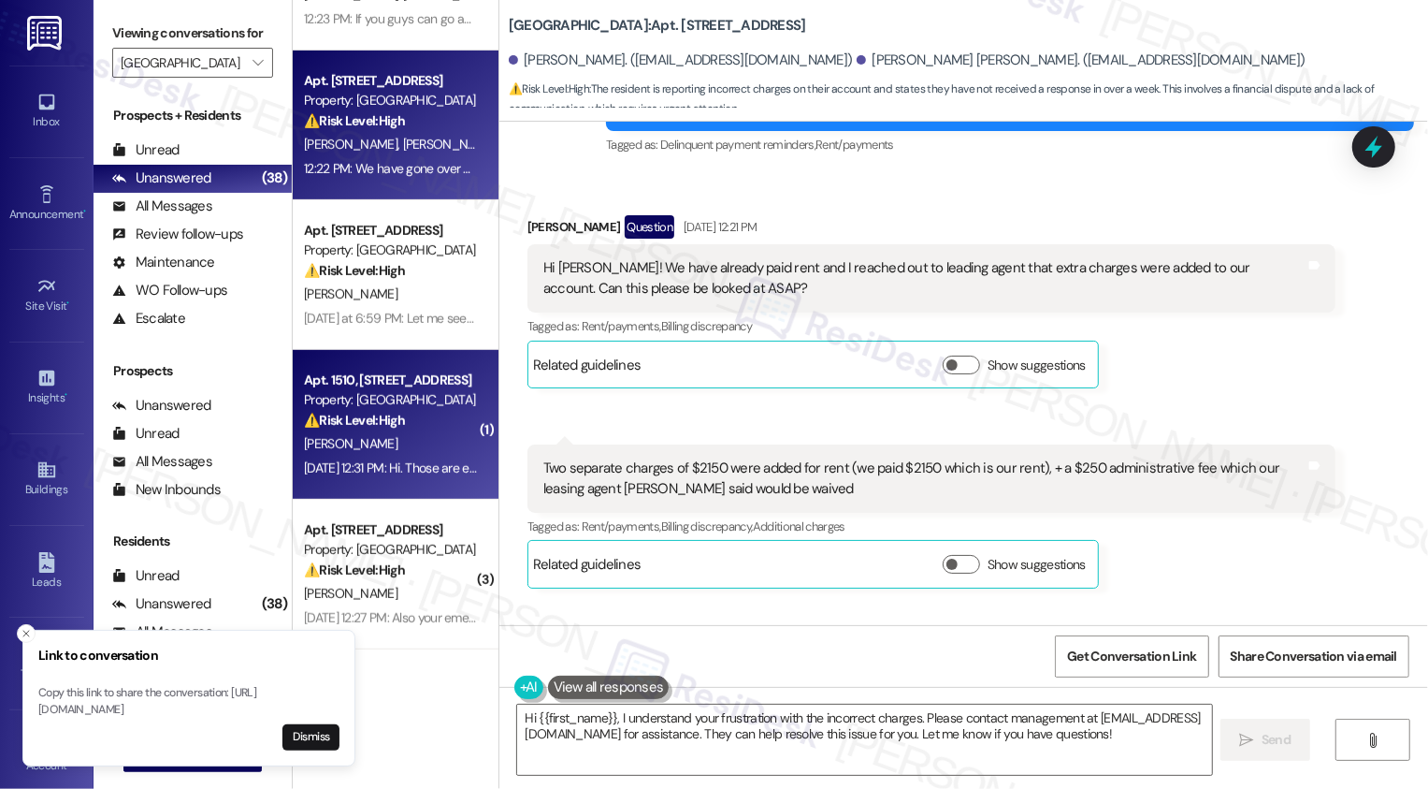
scroll to position [742, 0]
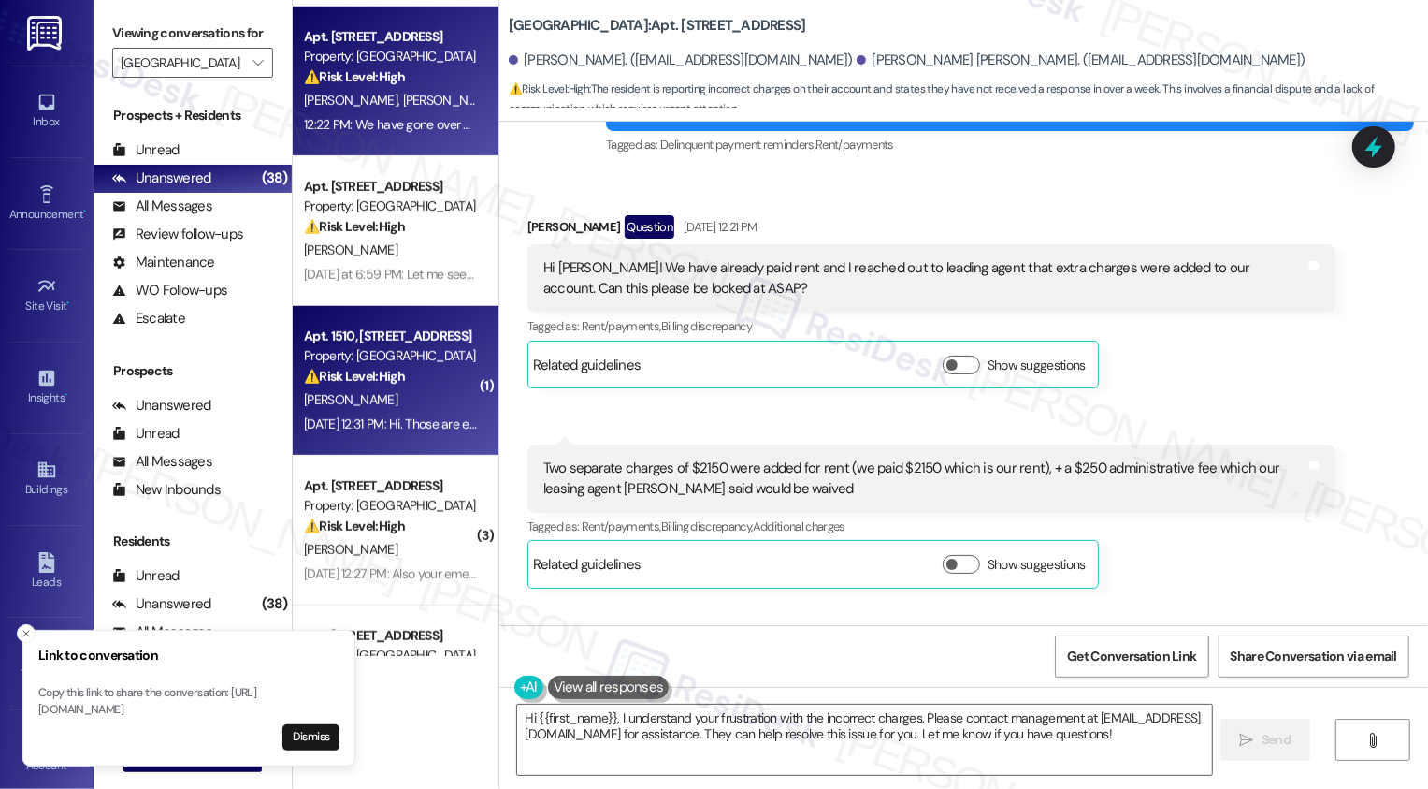
click at [400, 411] on div "[PERSON_NAME]" at bounding box center [390, 399] width 177 height 23
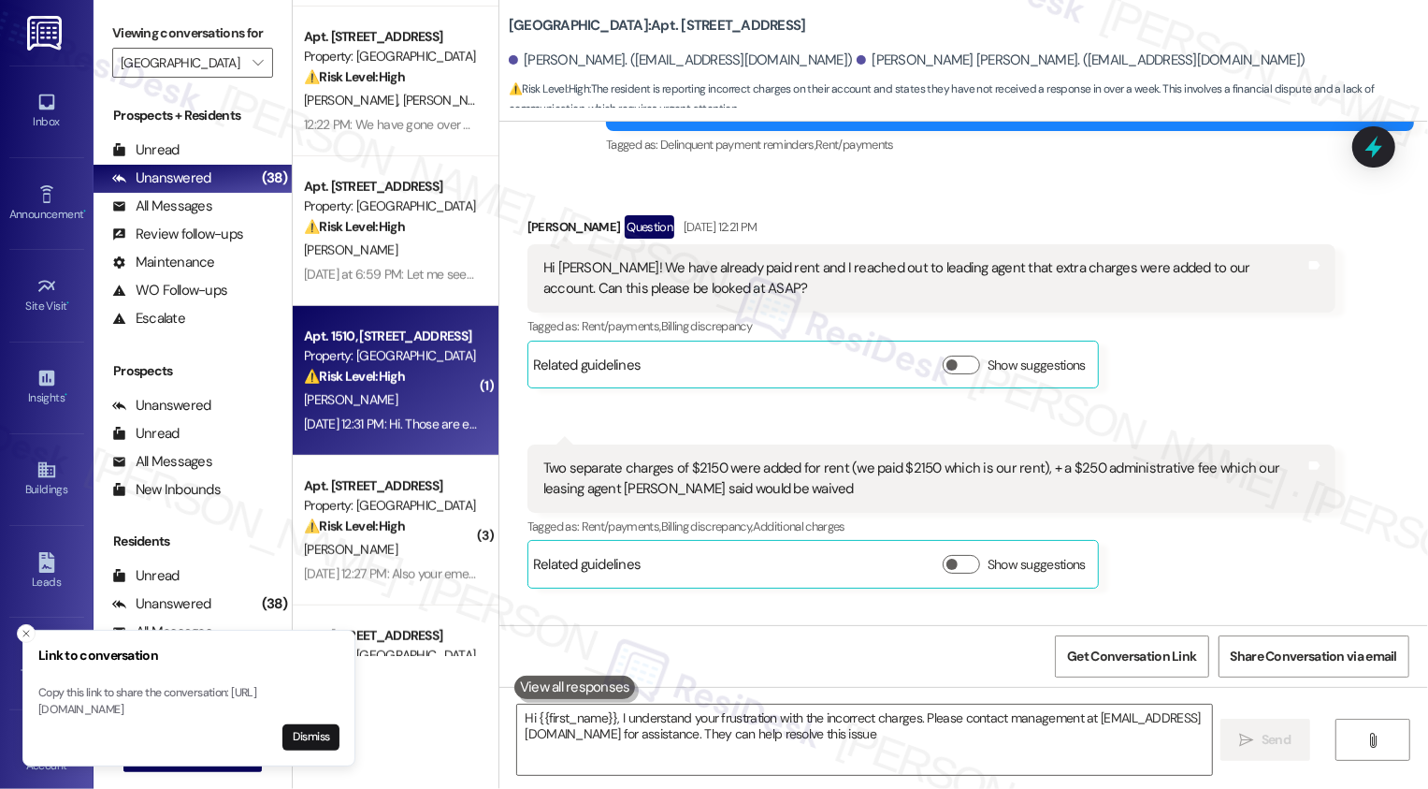
click at [400, 411] on div "[PERSON_NAME]" at bounding box center [390, 399] width 177 height 23
type textarea "Hi {{first_name}}, I understand your frustration with the incorrect charges. Pl…"
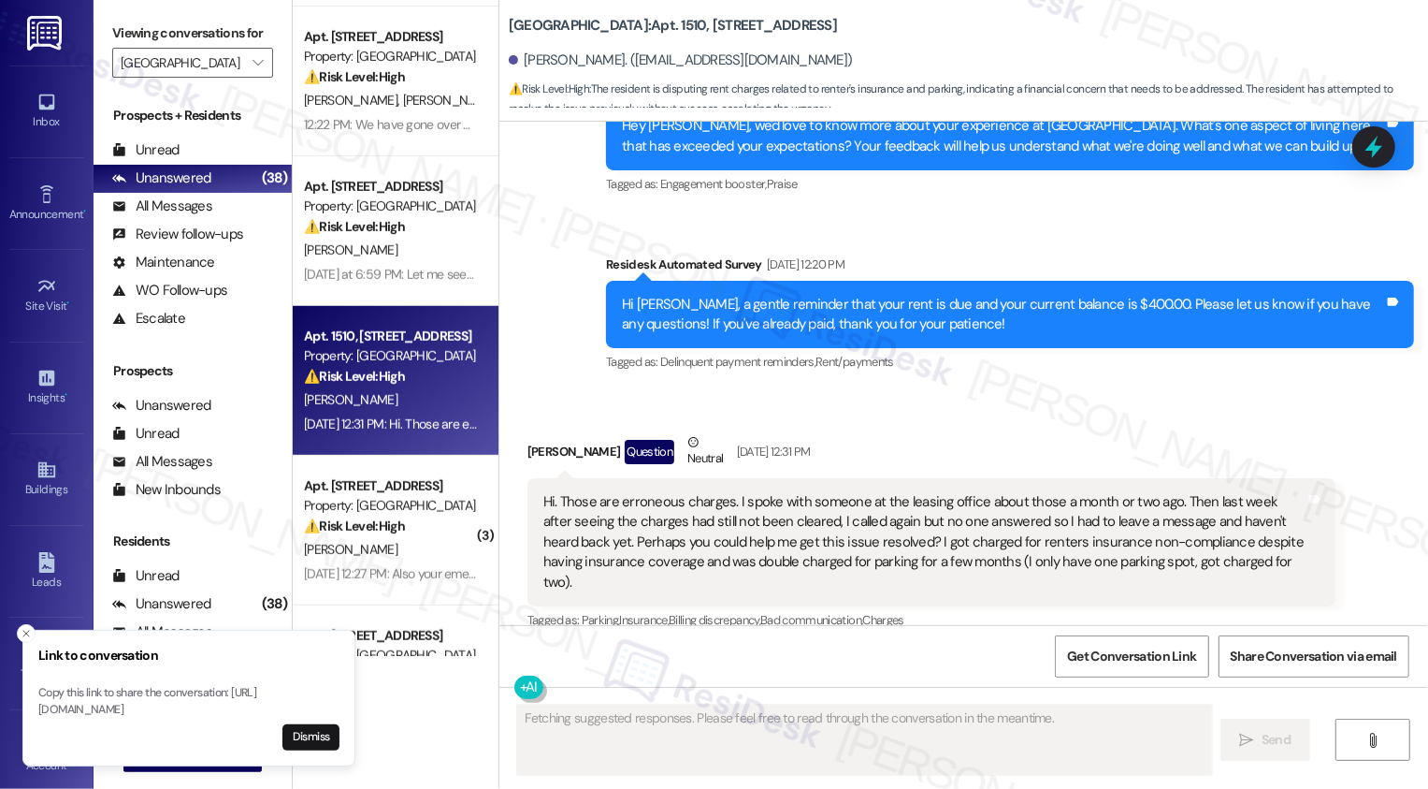
scroll to position [413, 0]
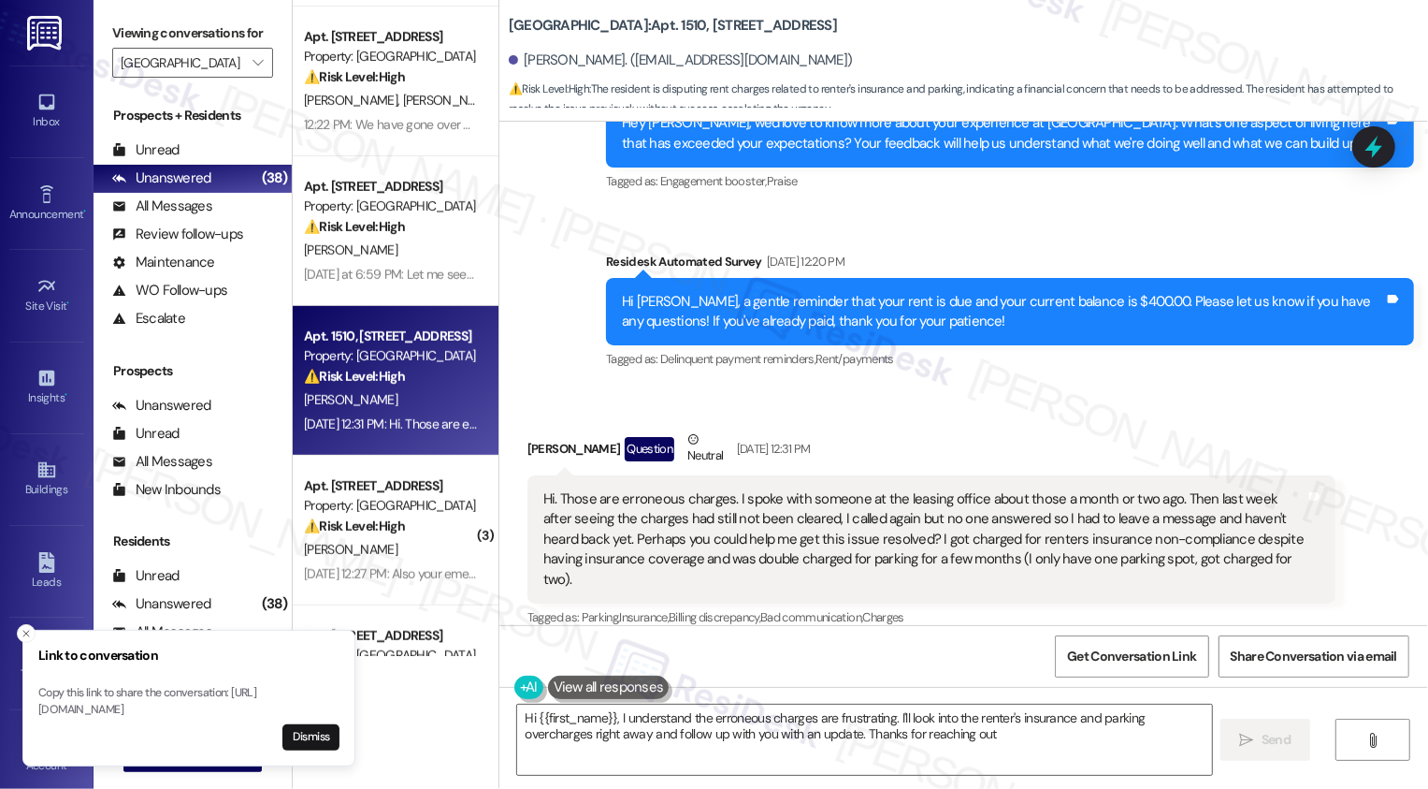
type textarea "Hi {{first_name}}, I understand the erroneous charges are frustrating. I'll loo…"
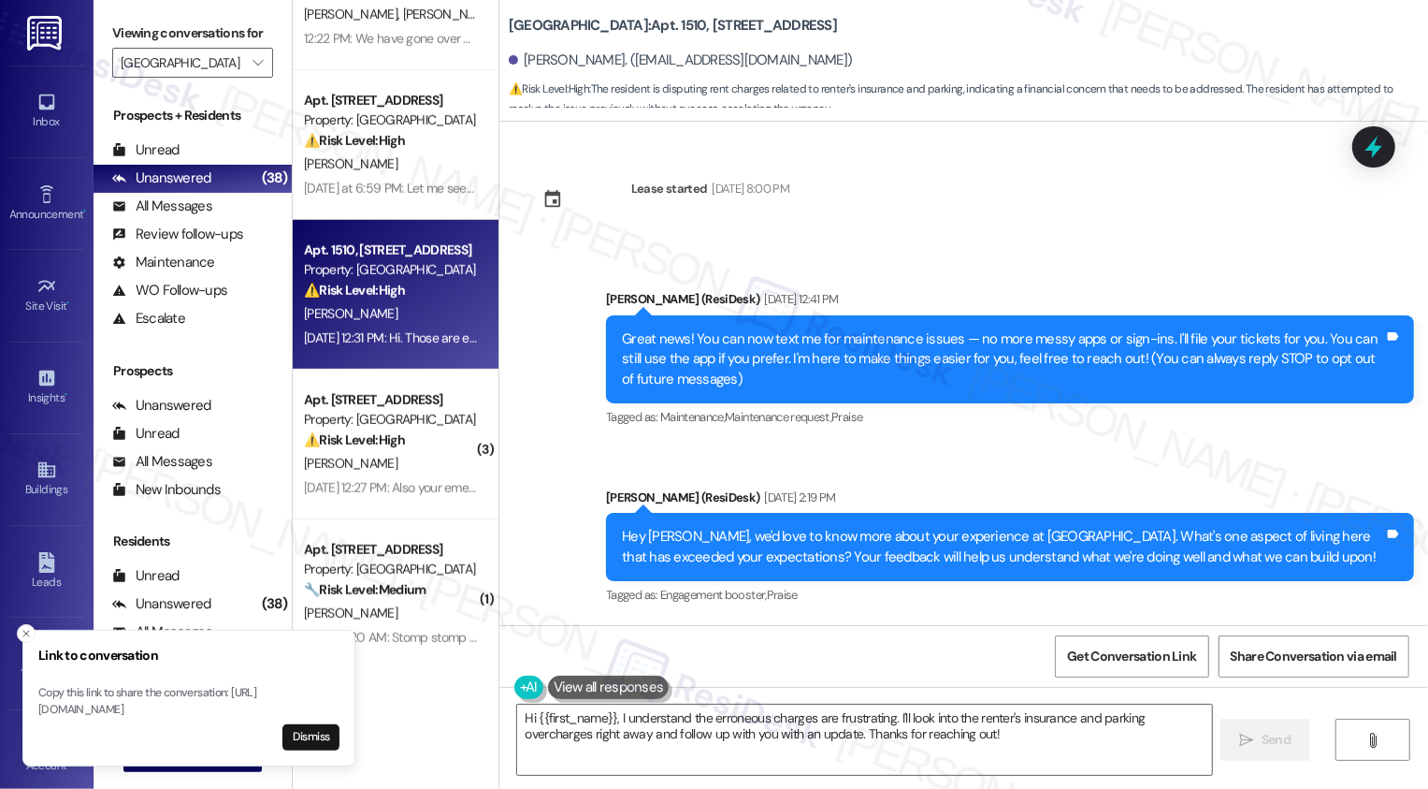
scroll to position [929, 0]
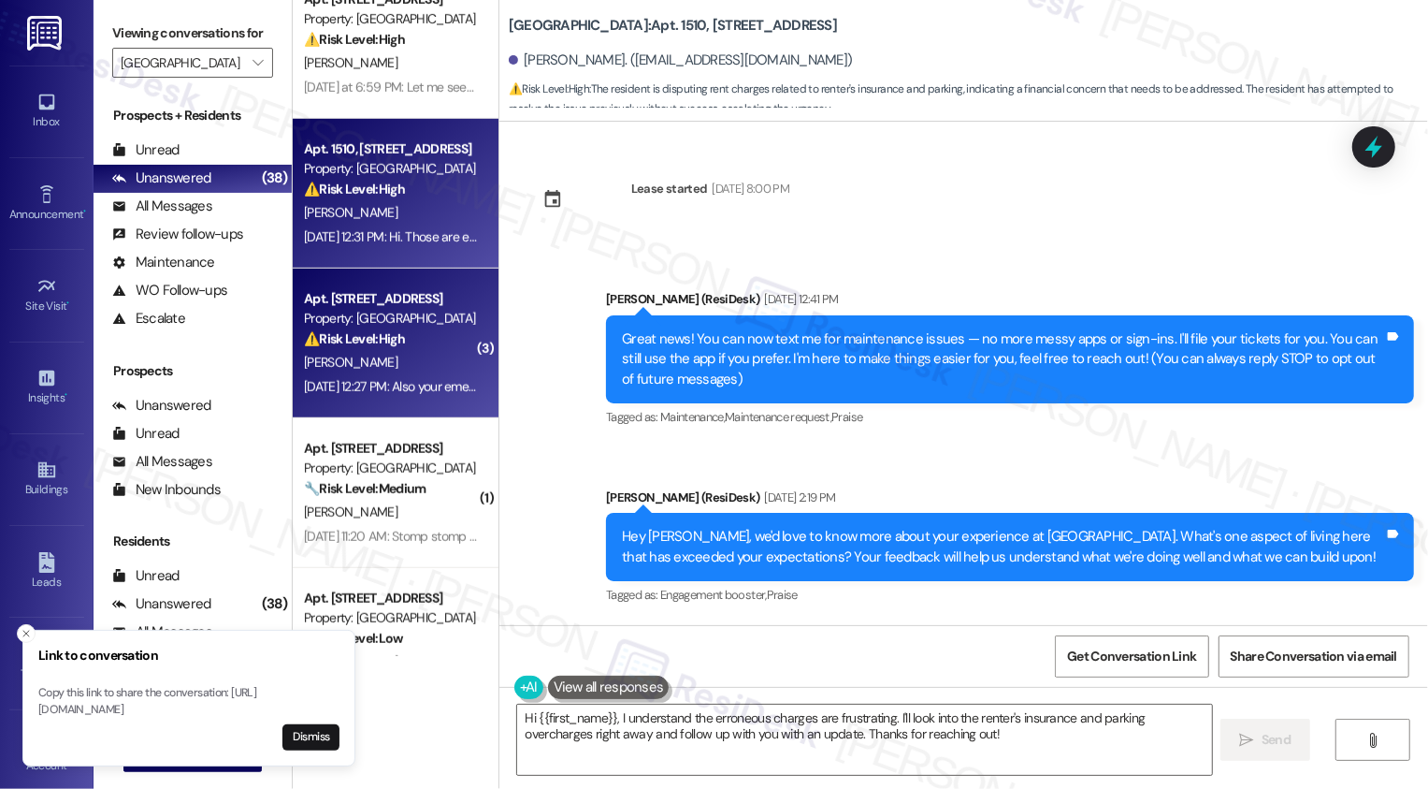
click at [394, 375] on div "[DATE] 12:27 PM: Also your emergency line's 7206565484 voicemail is full and no…" at bounding box center [390, 386] width 177 height 23
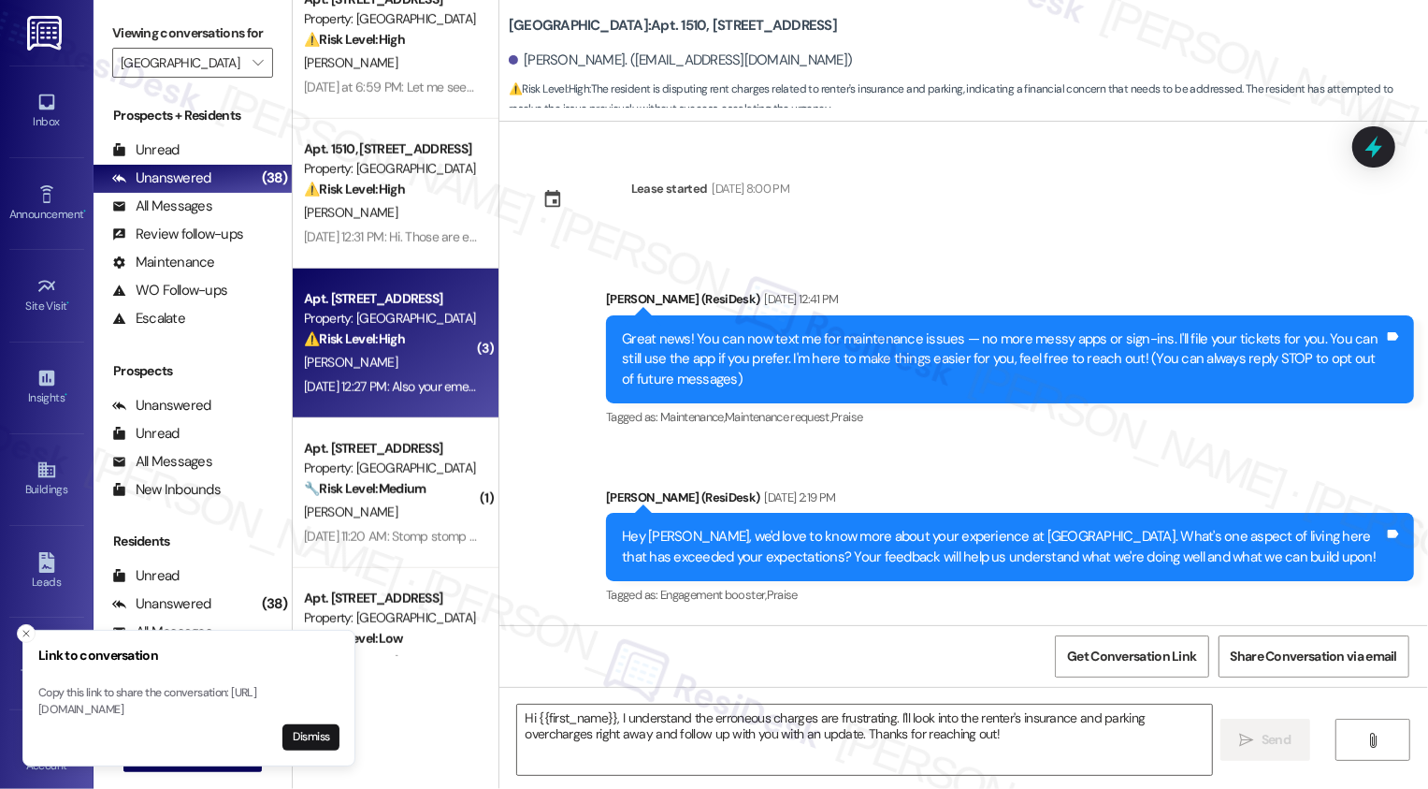
type textarea "Fetching suggested responses. Please feel free to read through the conversation…"
click at [394, 375] on div "[DATE] 12:27 PM: Also your emergency line's 7206565484 voicemail is full and no…" at bounding box center [390, 386] width 177 height 23
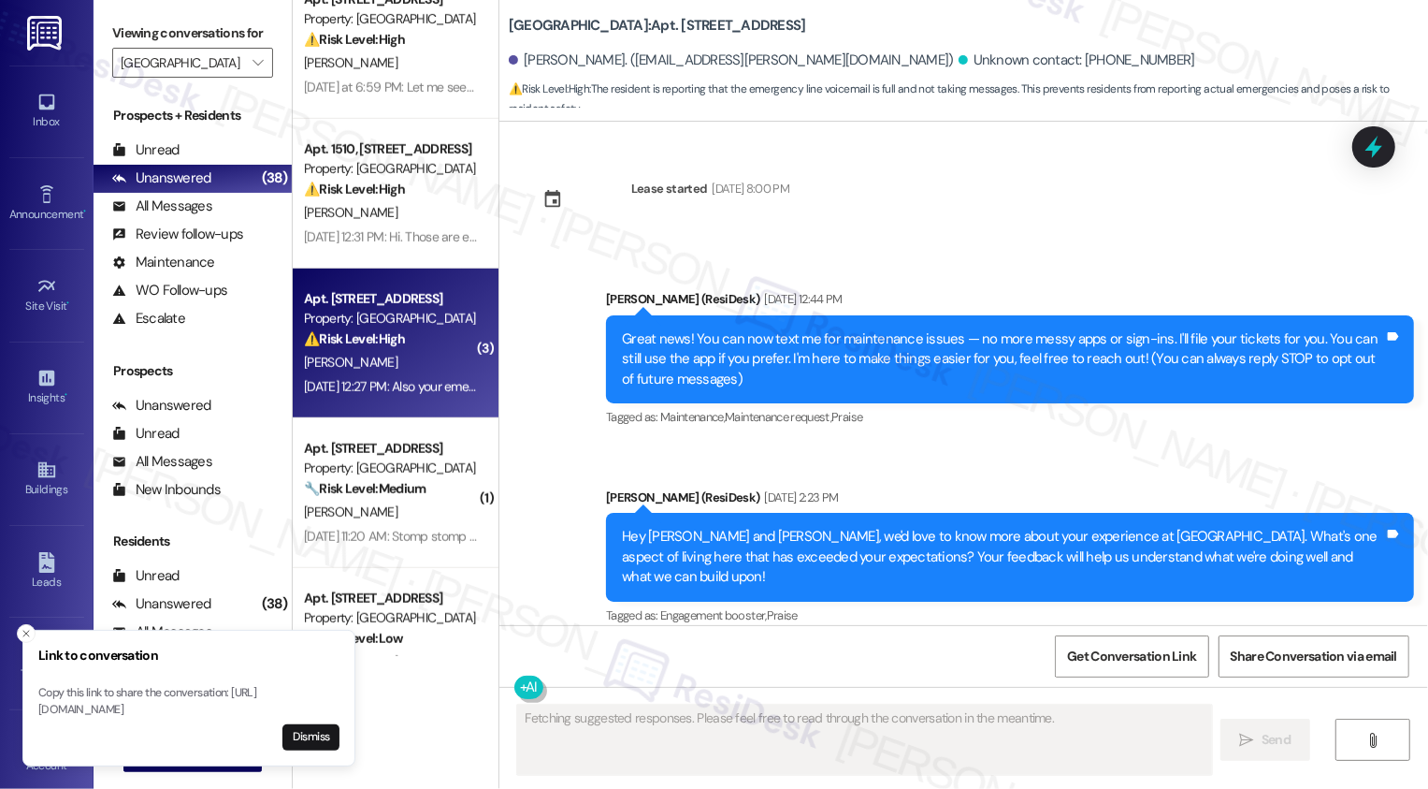
scroll to position [5969, 0]
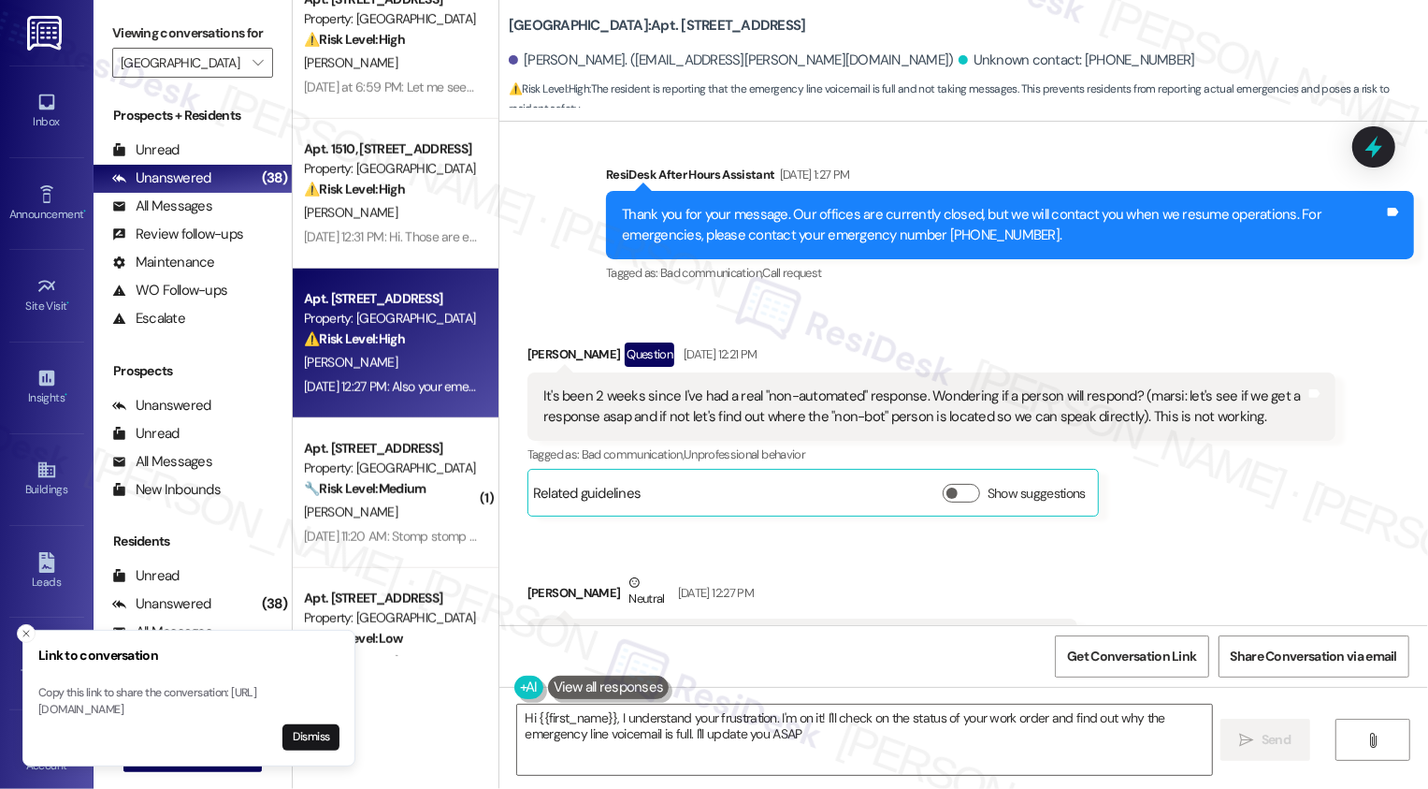
type textarea "Hi {{first_name}}, I understand your frustration. I'm on it! I'll check on the …"
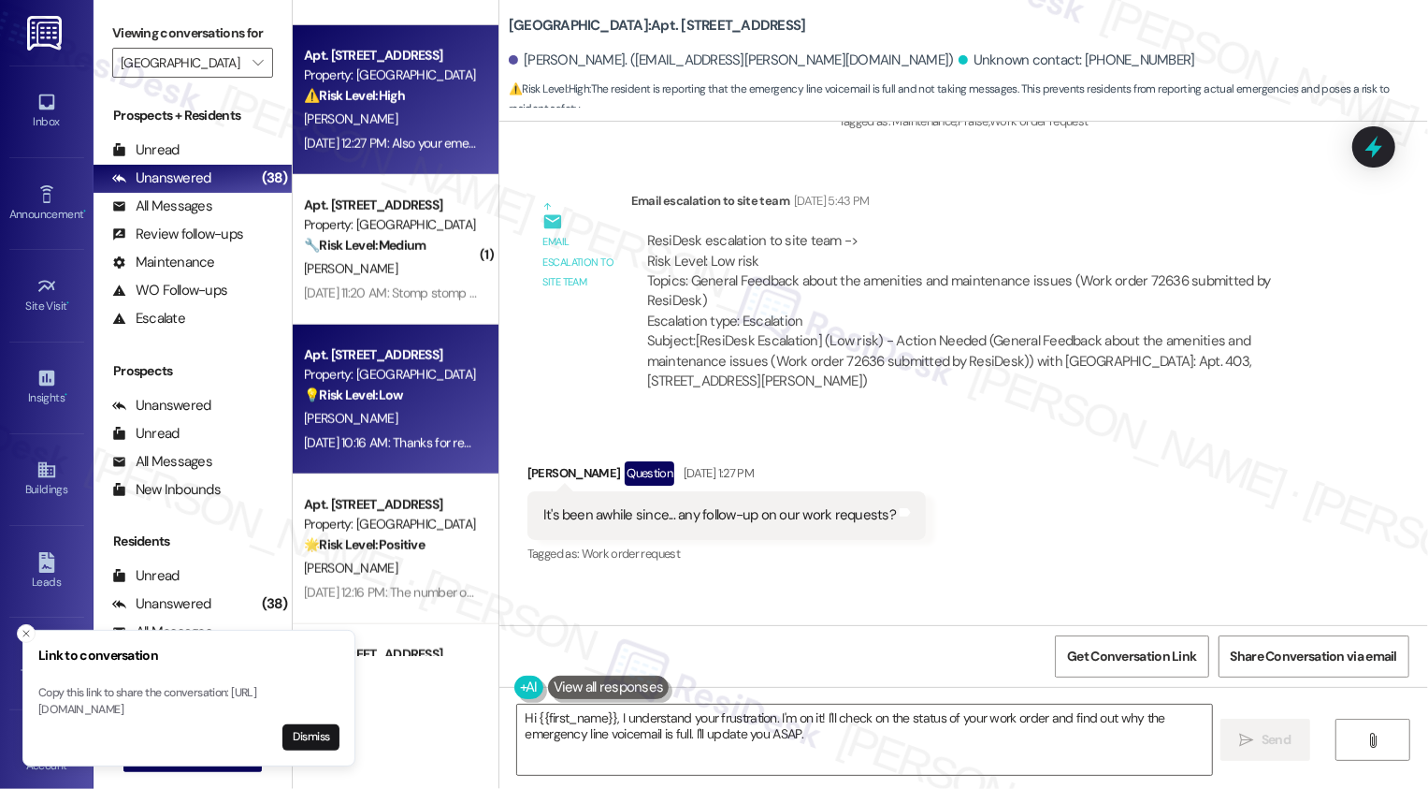
scroll to position [1232, 0]
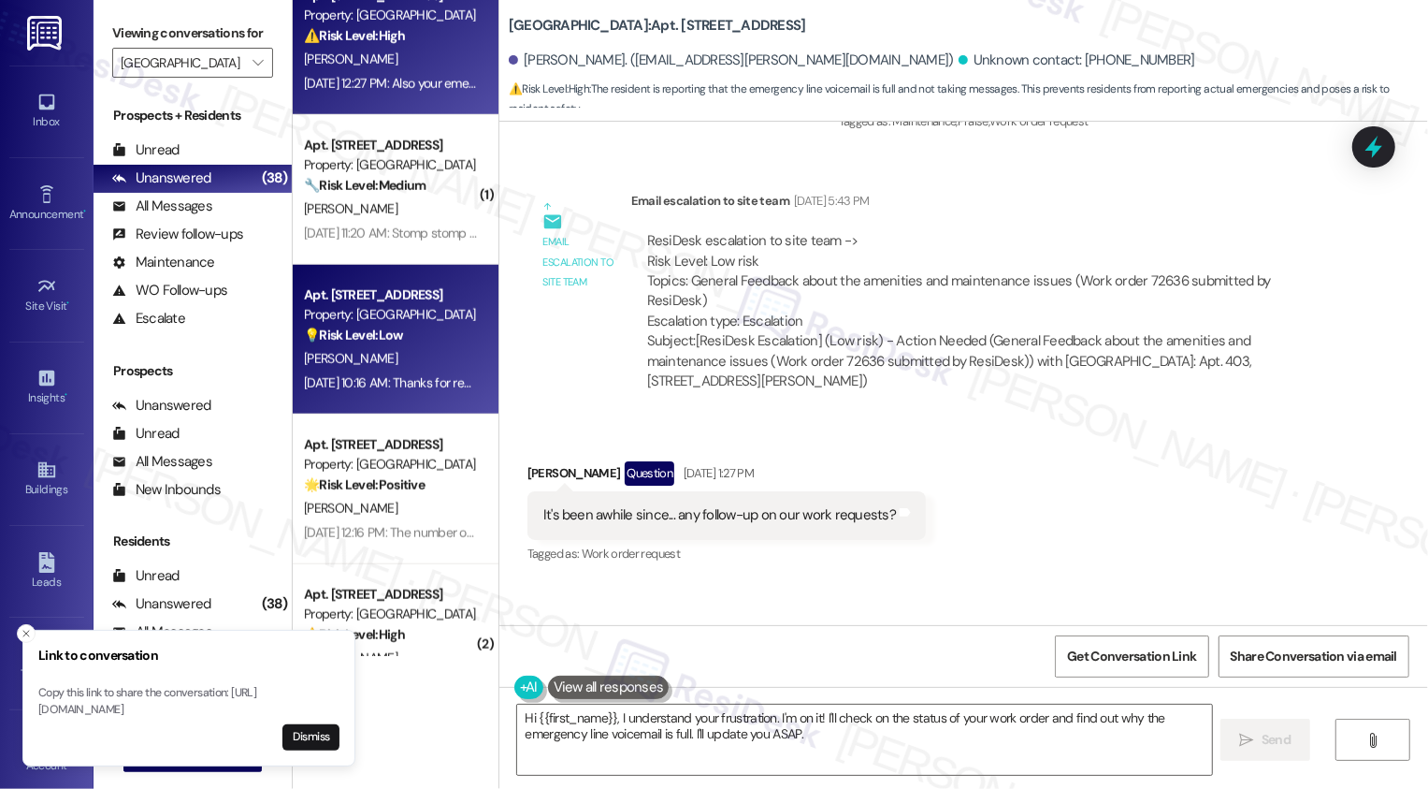
click at [391, 342] on strong "💡 Risk Level: Low" at bounding box center [353, 334] width 99 height 17
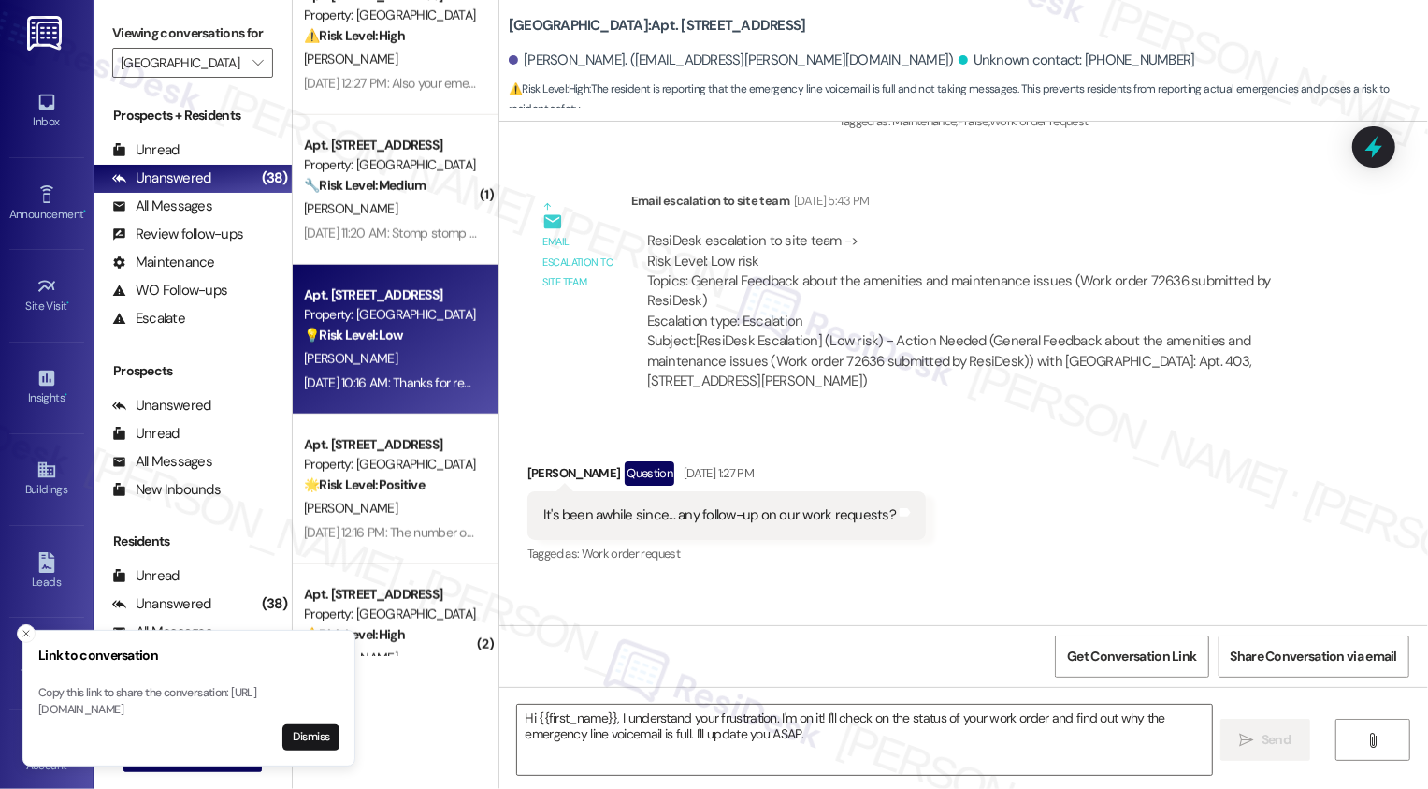
click at [391, 342] on strong "💡 Risk Level: Low" at bounding box center [353, 334] width 99 height 17
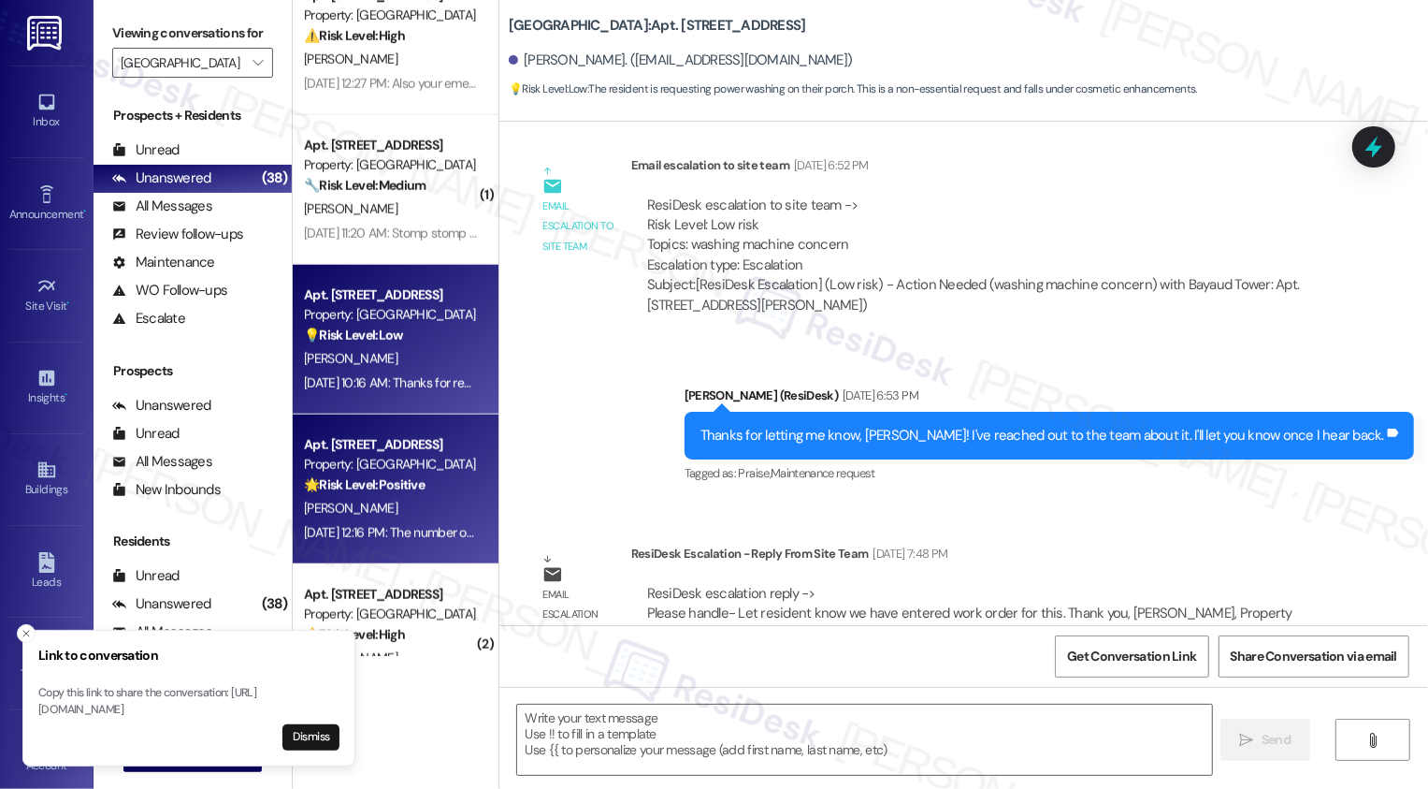
type textarea "Fetching suggested responses. Please feel free to read through the conversation…"
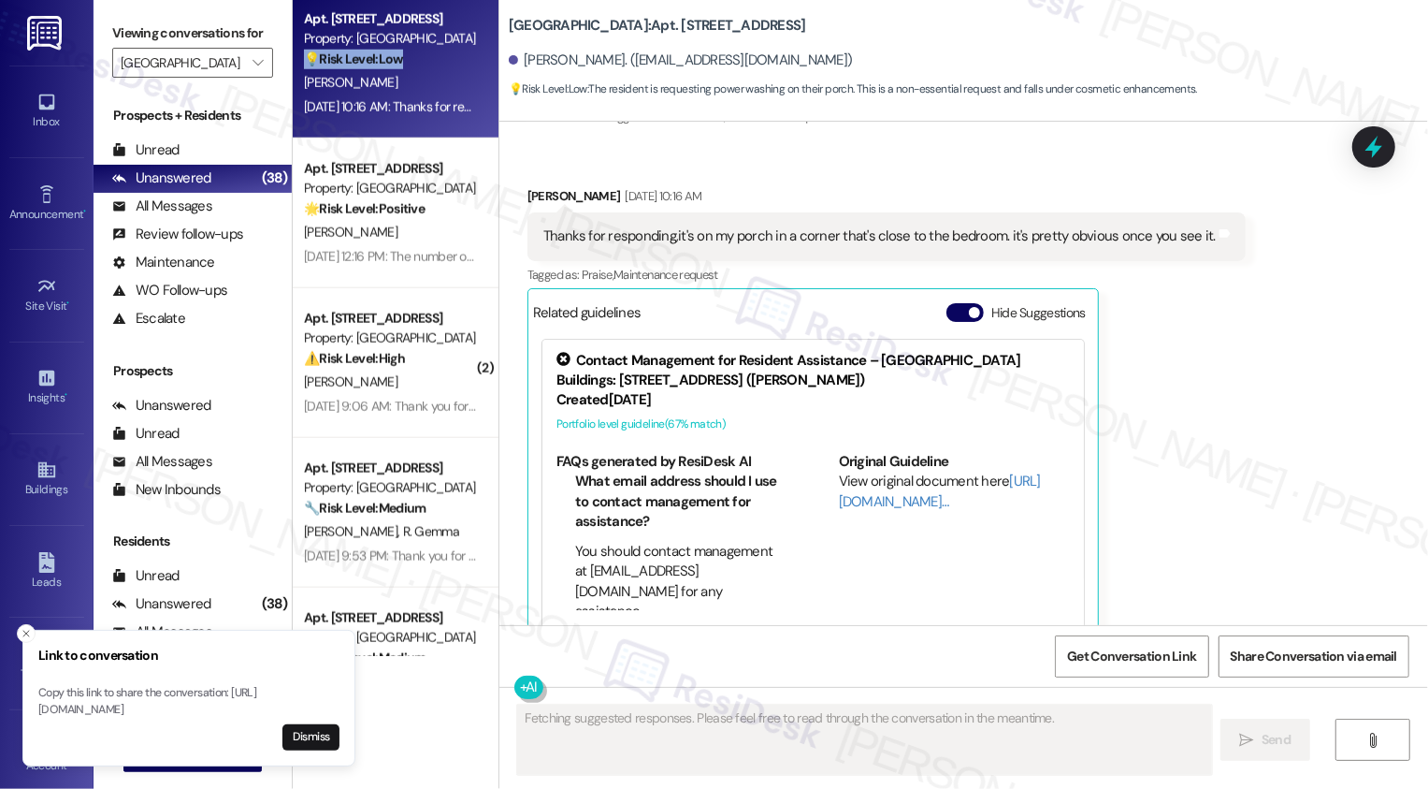
scroll to position [1582, 0]
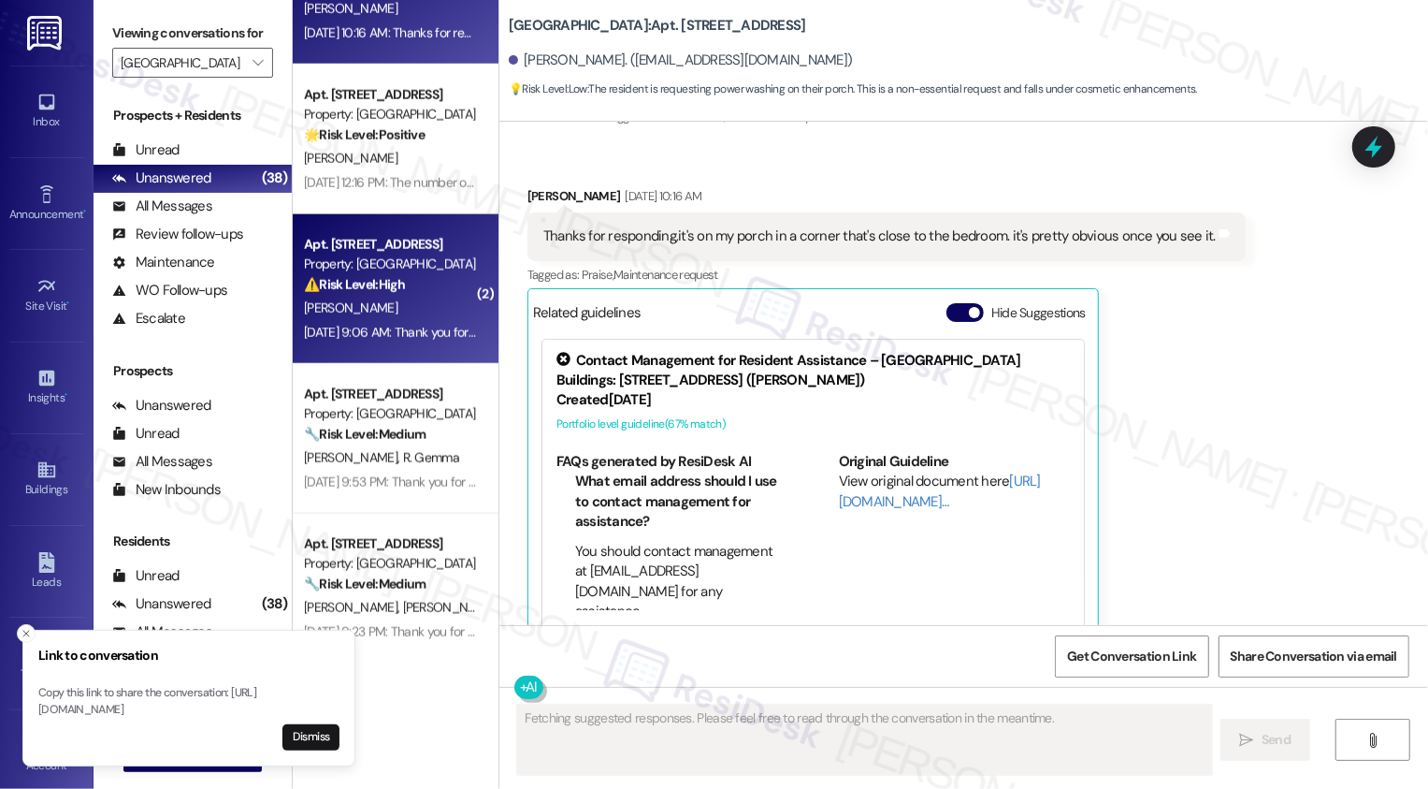
click at [360, 295] on div "Apt. [STREET_ADDRESS] Property: [GEOGRAPHIC_DATA] ⚠️ Risk Level: High The resid…" at bounding box center [390, 265] width 177 height 64
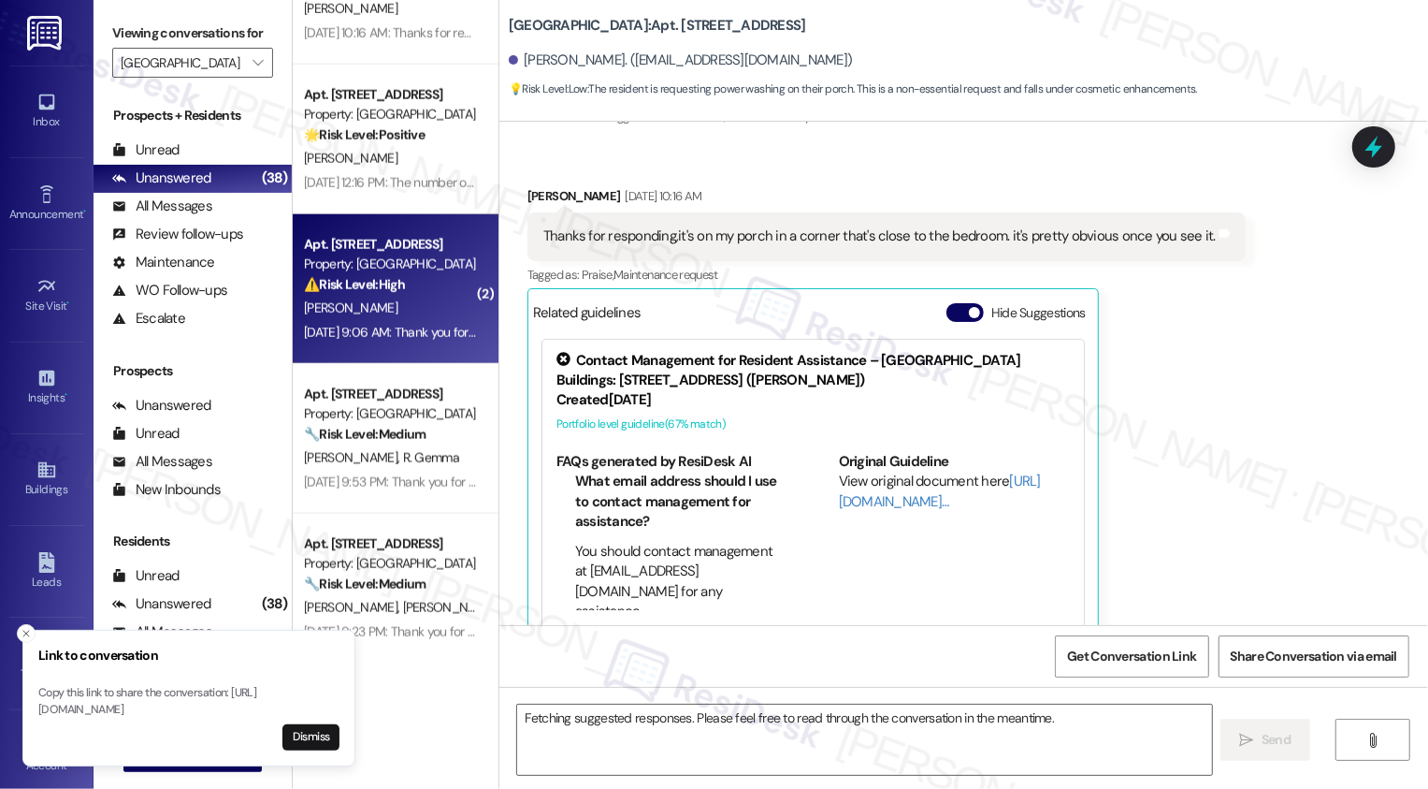
click at [360, 295] on div "Apt. [STREET_ADDRESS] Property: [GEOGRAPHIC_DATA] ⚠️ Risk Level: High The resid…" at bounding box center [390, 265] width 177 height 64
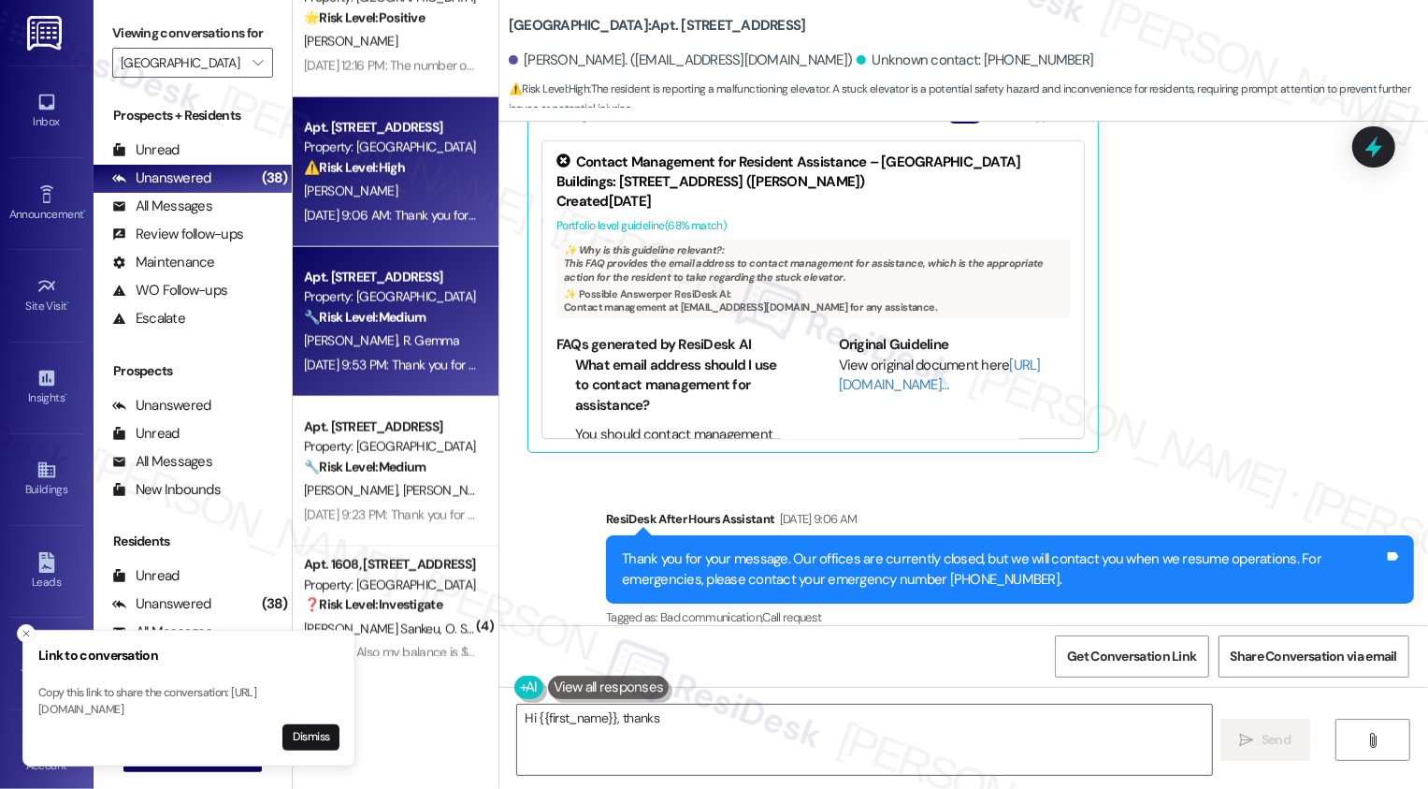
scroll to position [1739, 0]
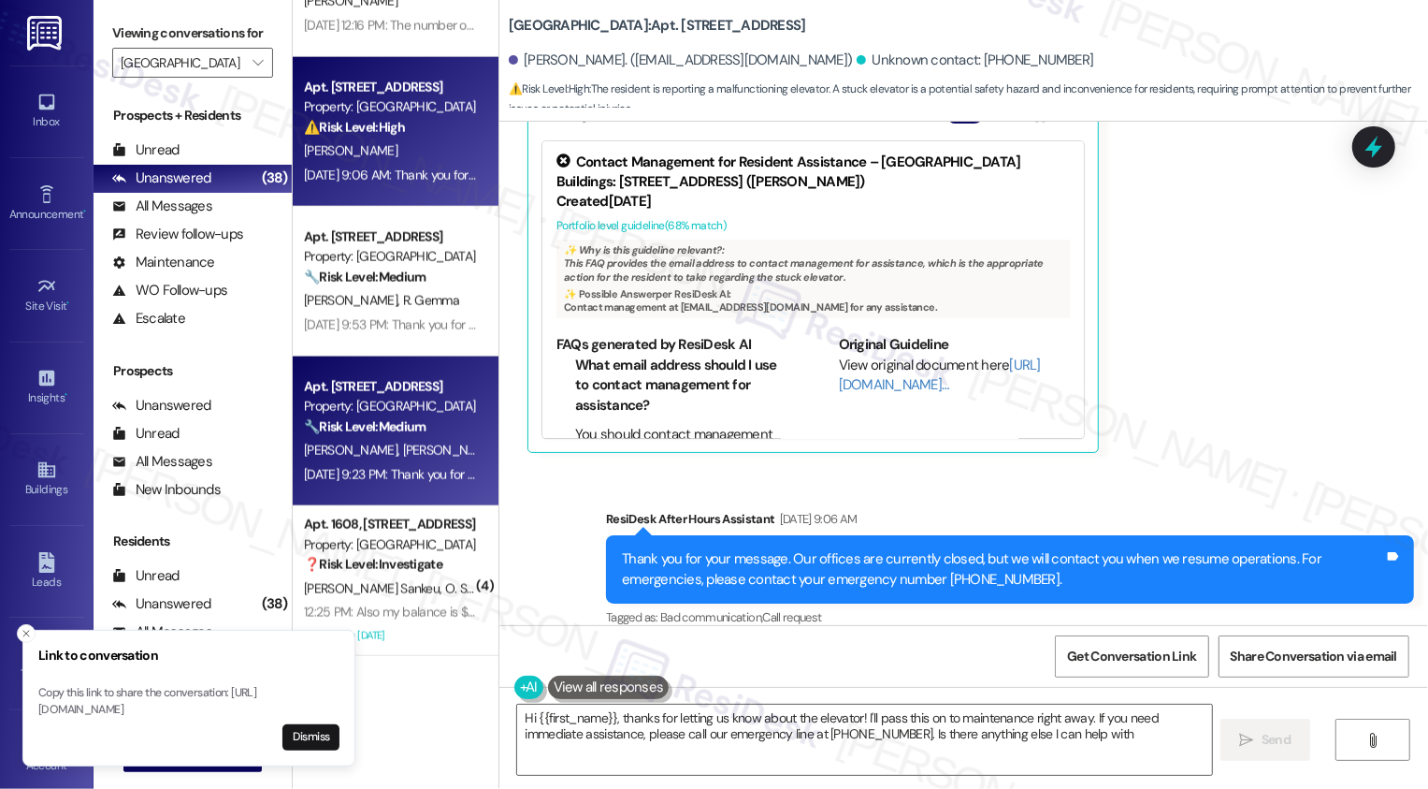
type textarea "Hi {{first_name}}, thanks for letting us know about the elevator! I'll pass thi…"
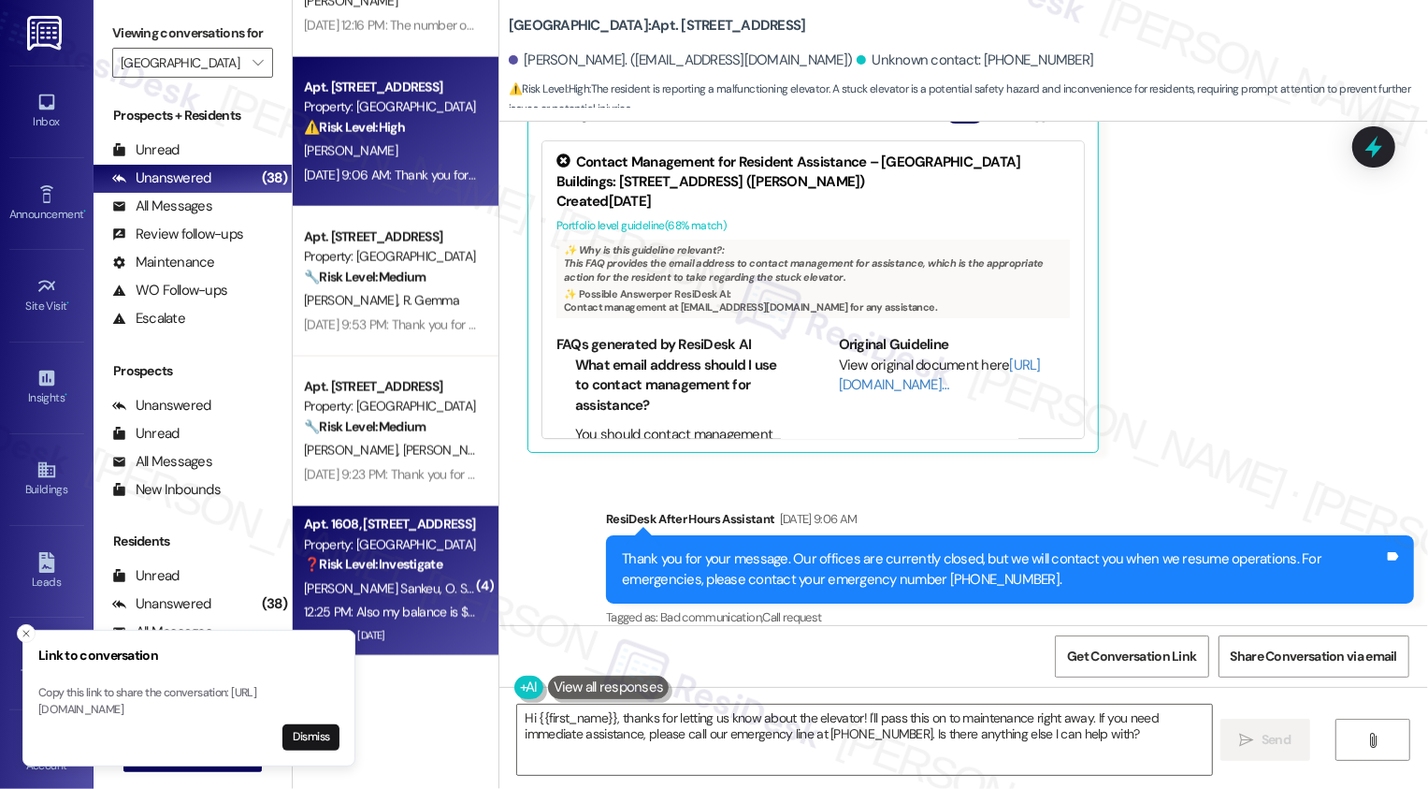
click at [426, 569] on strong "❓ Risk Level: Investigate" at bounding box center [373, 564] width 138 height 17
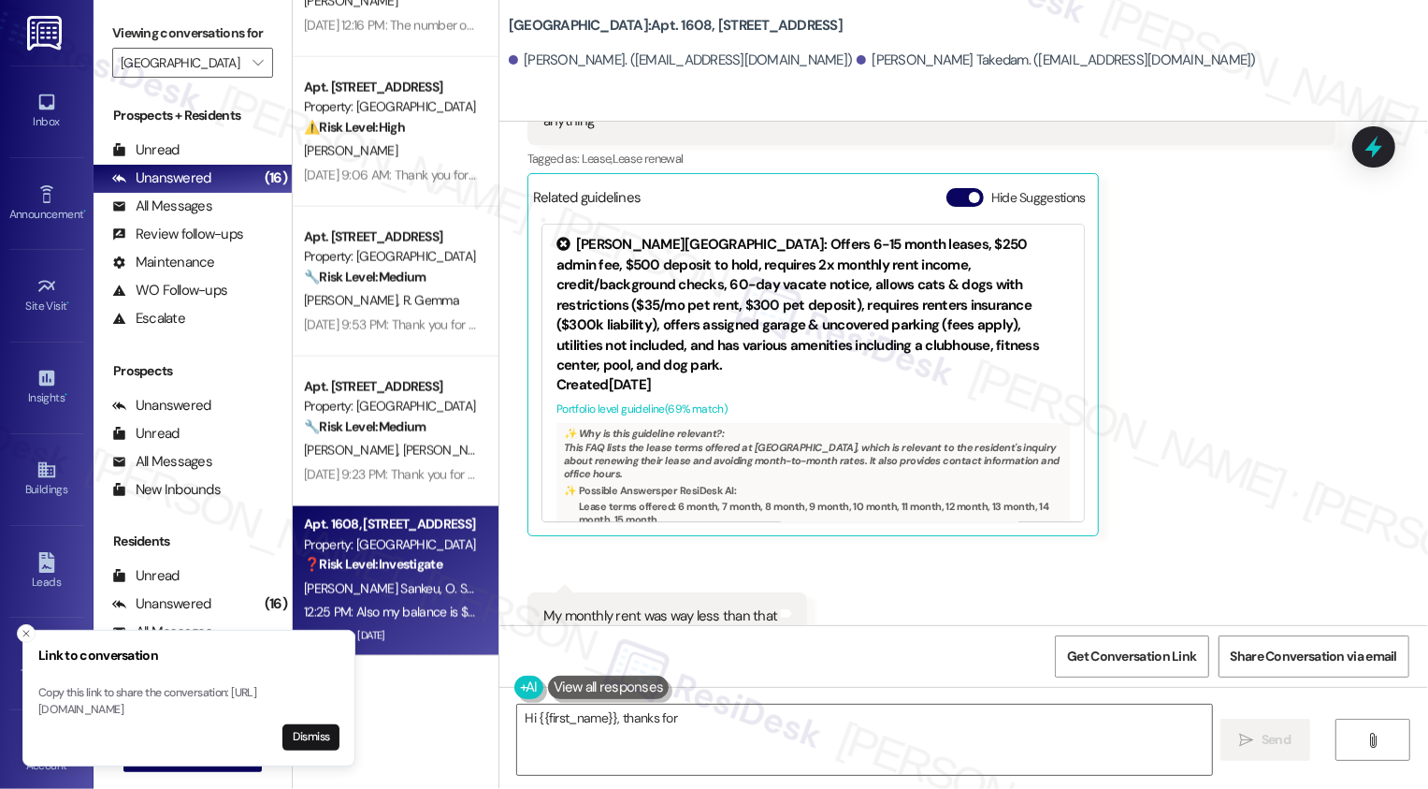
scroll to position [3069, 0]
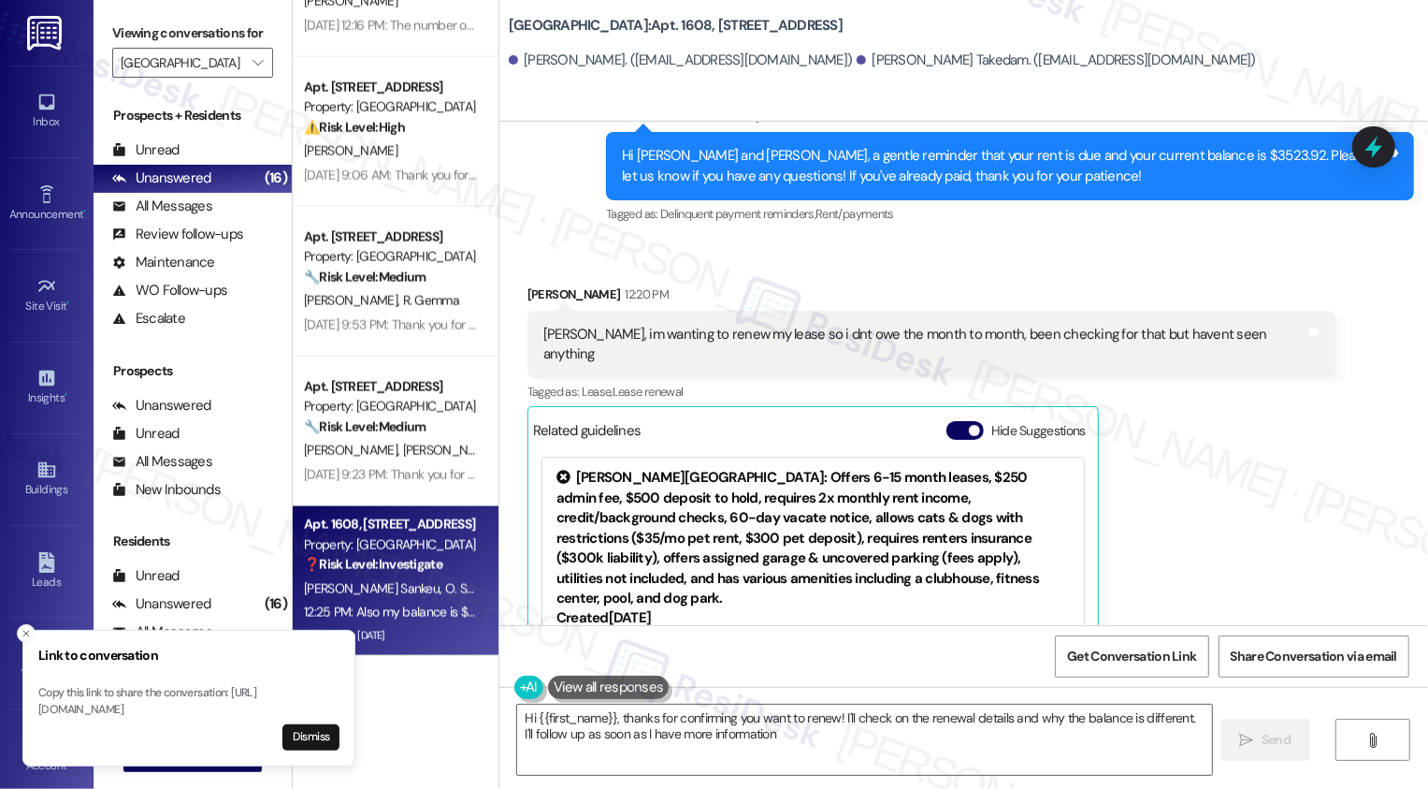
type textarea "Hi {{first_name}}, thanks for confirming you want to renew! I'll check on the r…"
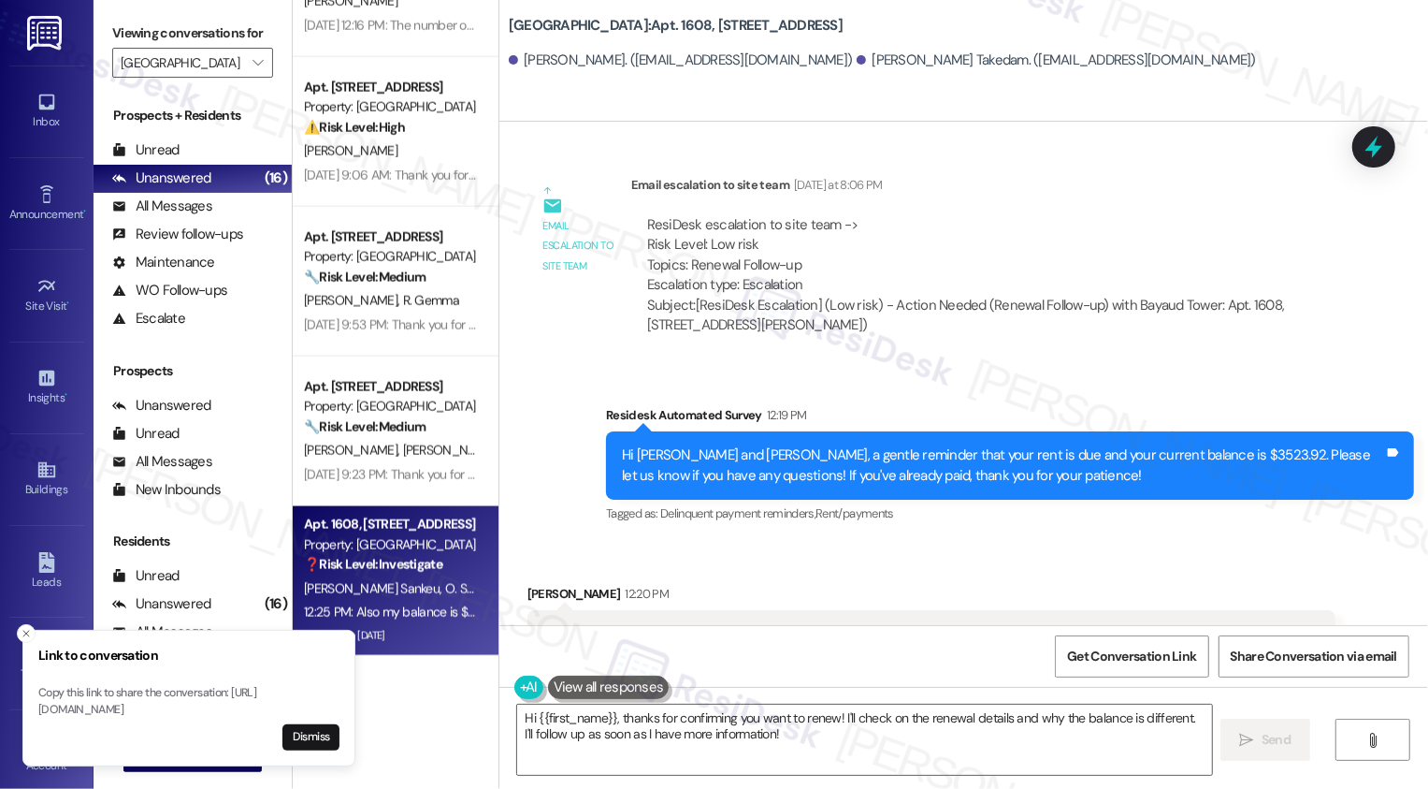
scroll to position [2934, 0]
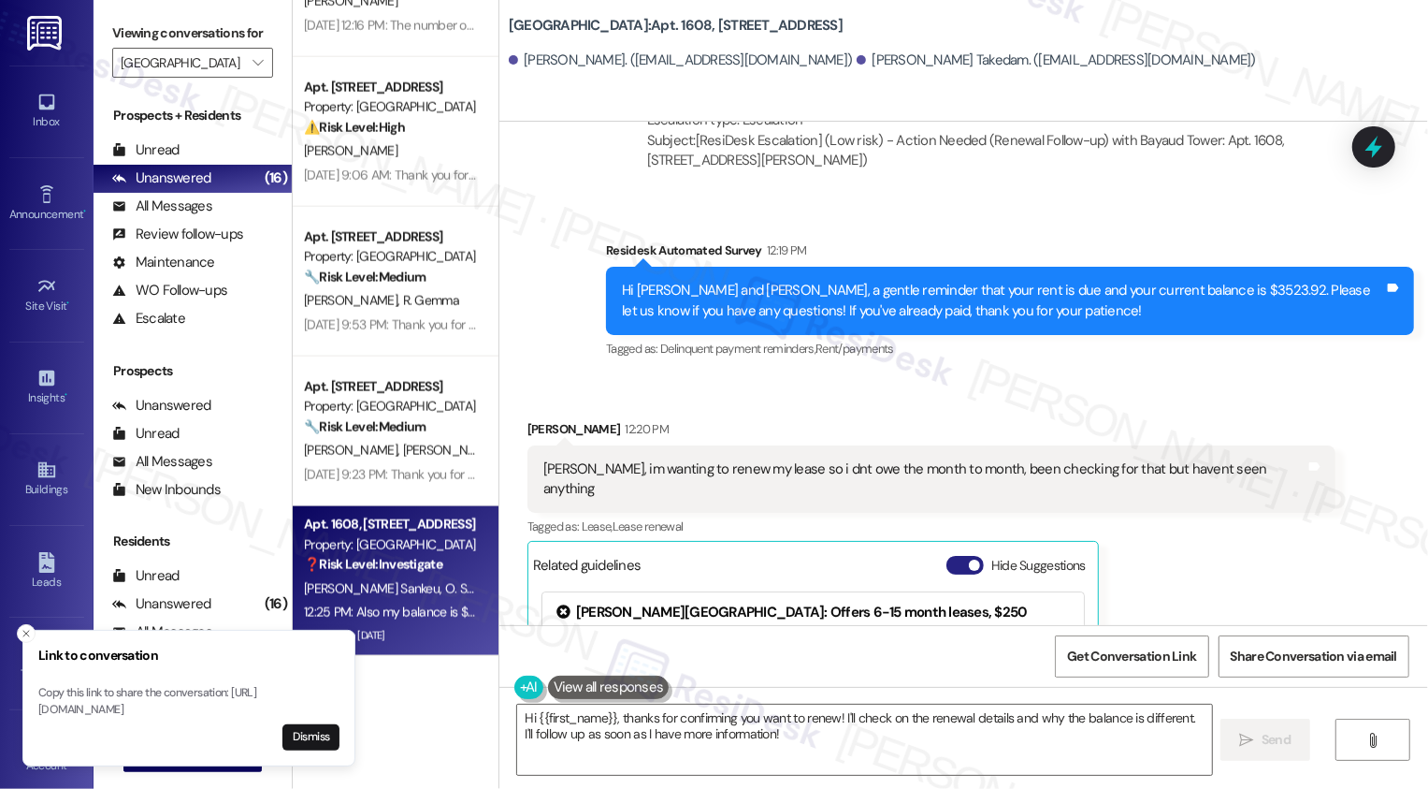
click at [949, 556] on button "Hide Suggestions" at bounding box center [965, 565] width 37 height 19
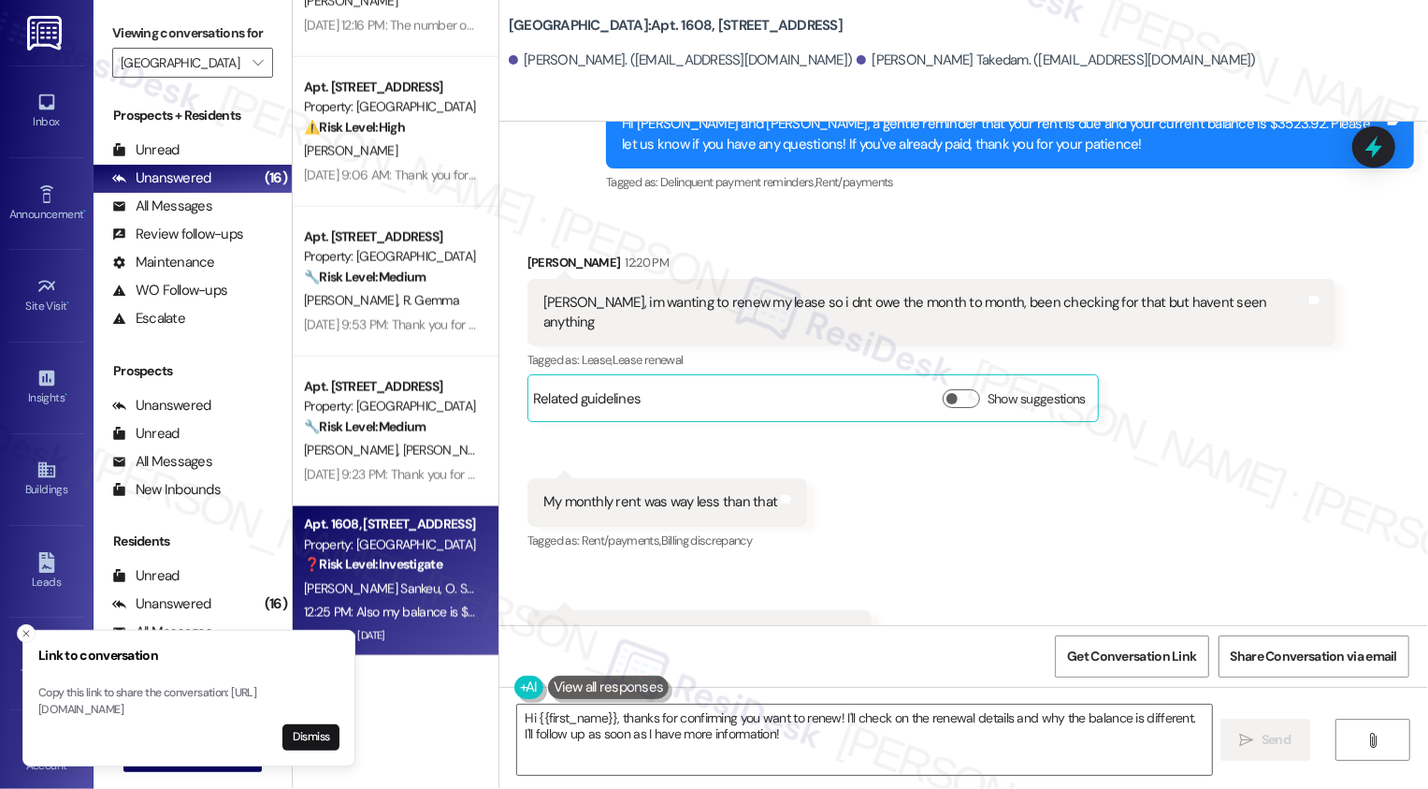
scroll to position [3247, 0]
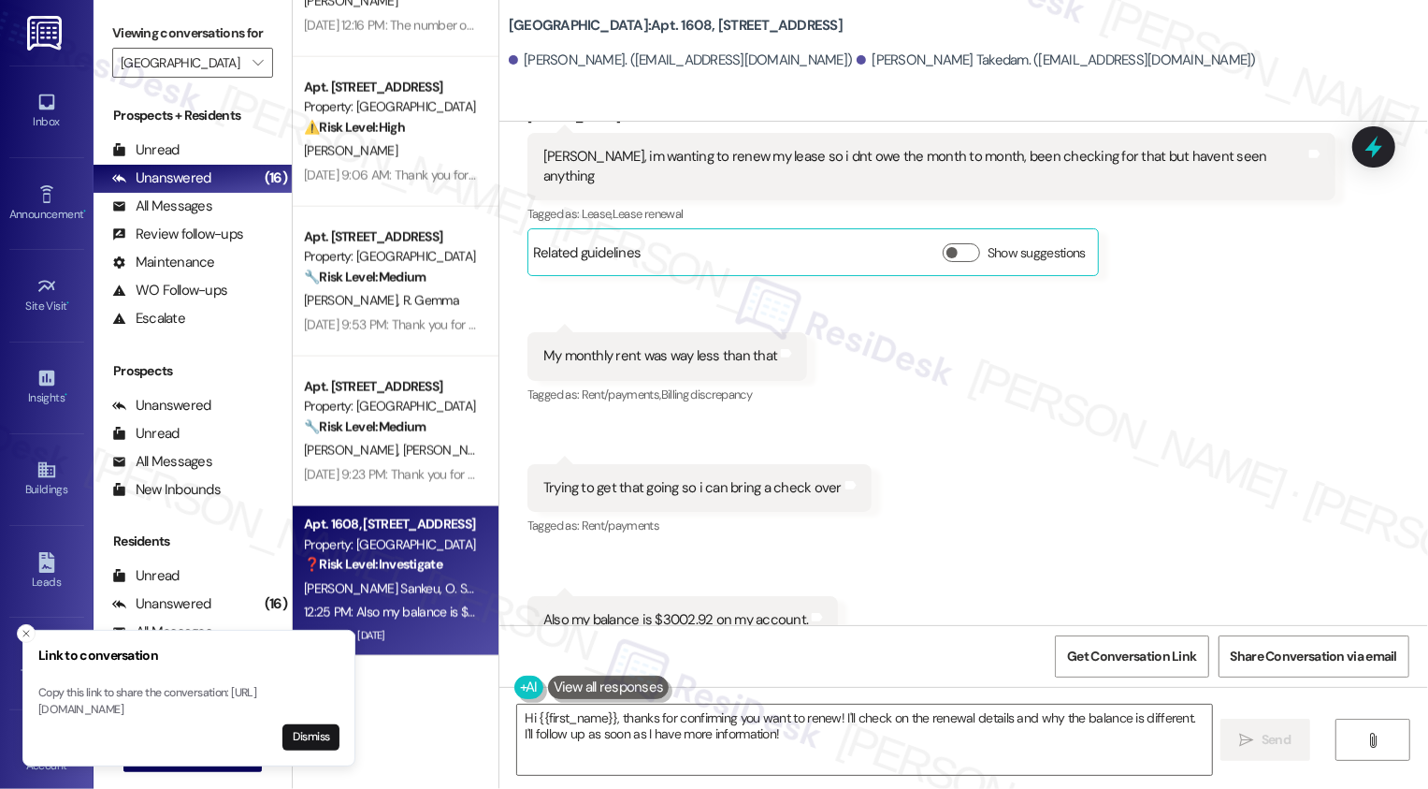
drag, startPoint x: 497, startPoint y: 25, endPoint x: 770, endPoint y: 22, distance: 273.2
click at [770, 24] on div "[GEOGRAPHIC_DATA]: Apt. 1608, [STREET_ADDRESS]" at bounding box center [696, 25] width 374 height 23
copy b "[GEOGRAPHIC_DATA]: Apt. 1608, [STREET_ADDRESS]"
click at [253, 70] on icon "" at bounding box center [258, 62] width 10 height 15
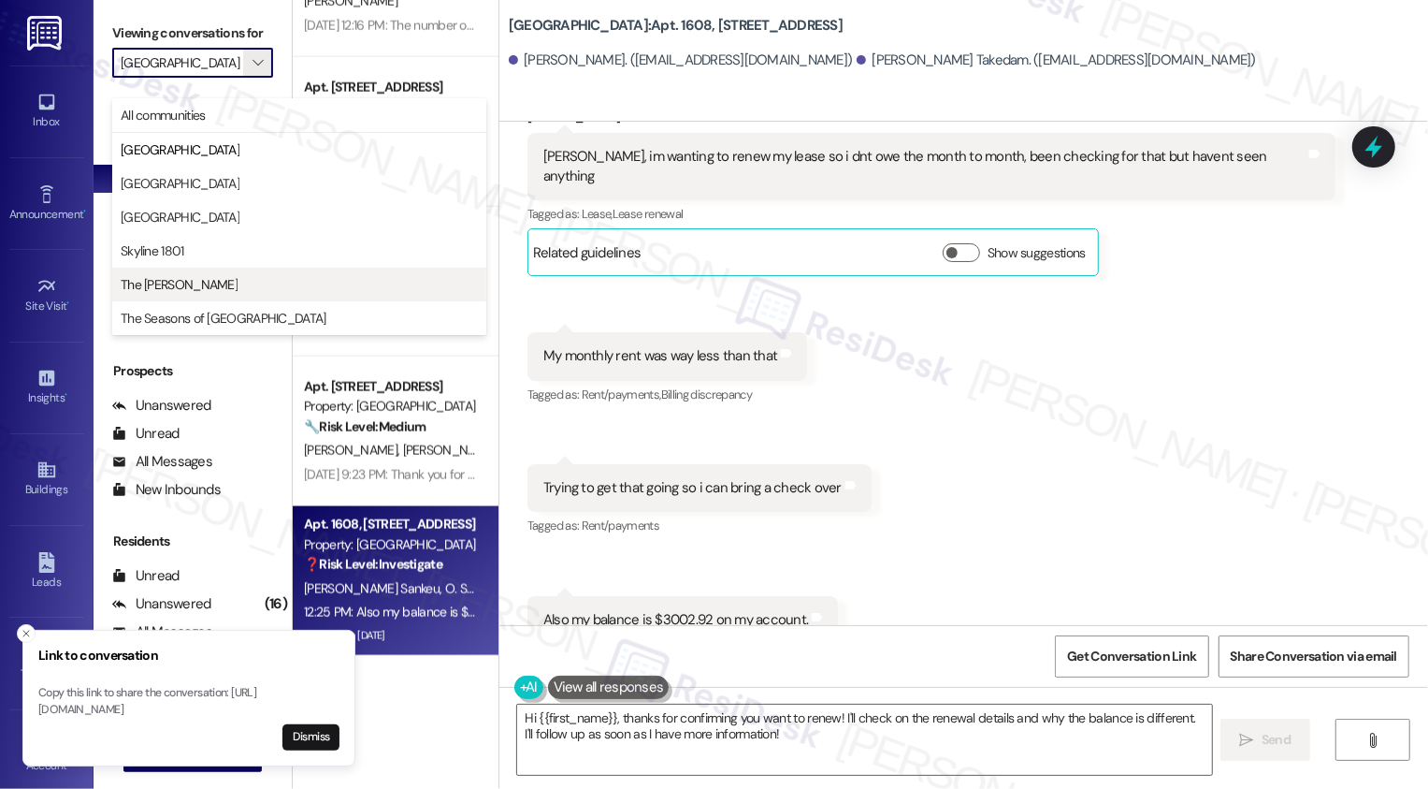
click at [182, 271] on button "The [PERSON_NAME]" at bounding box center [299, 285] width 374 height 34
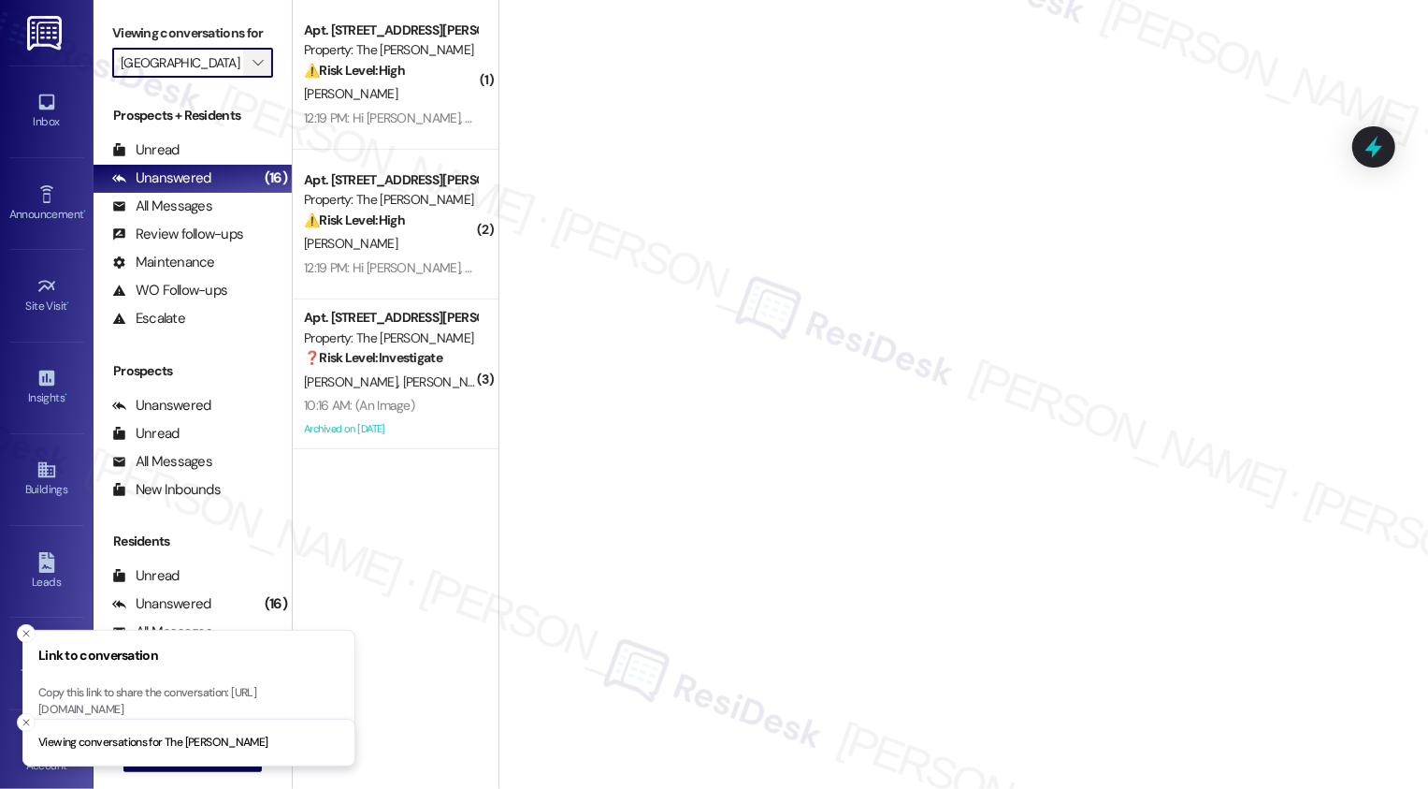
type input "The [PERSON_NAME]"
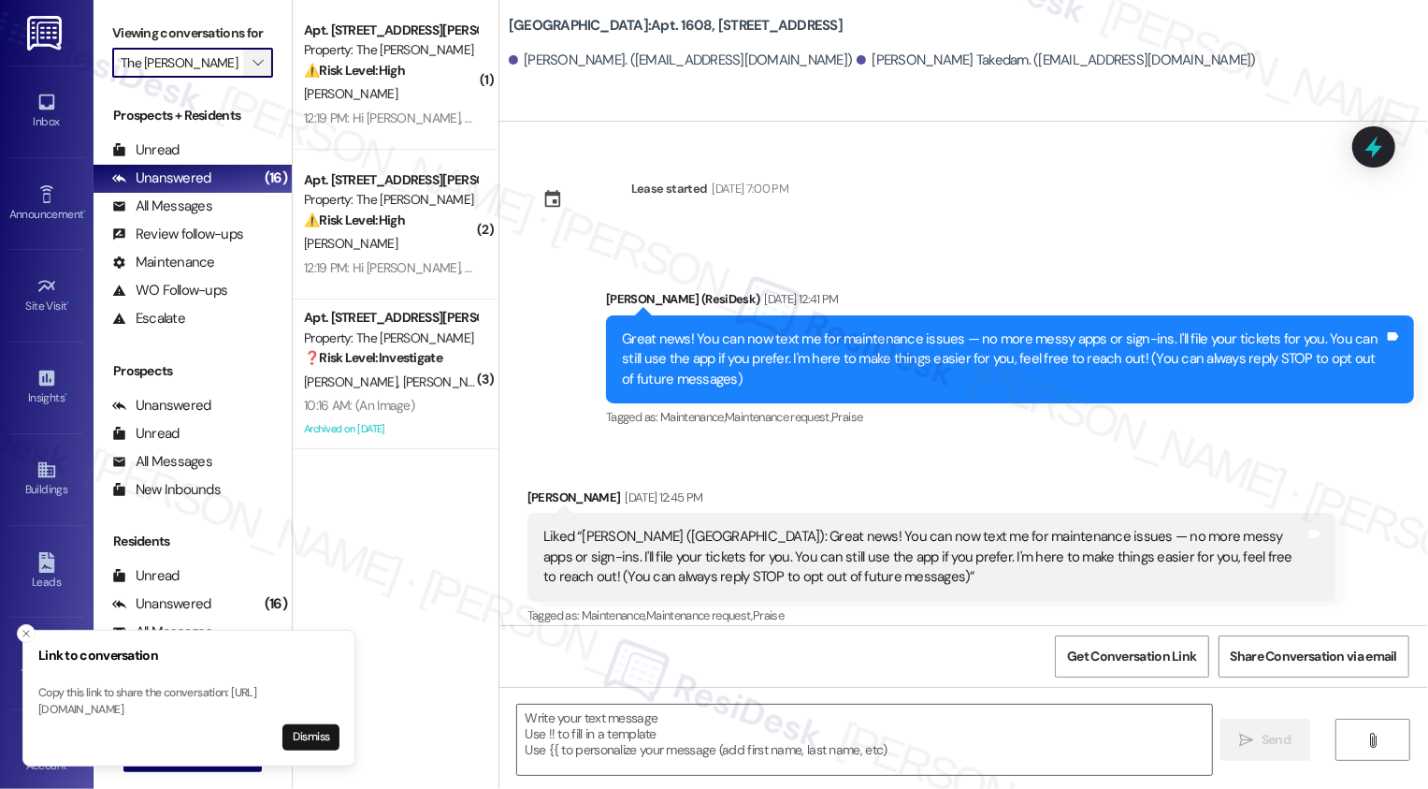
click at [253, 70] on icon "" at bounding box center [258, 62] width 10 height 15
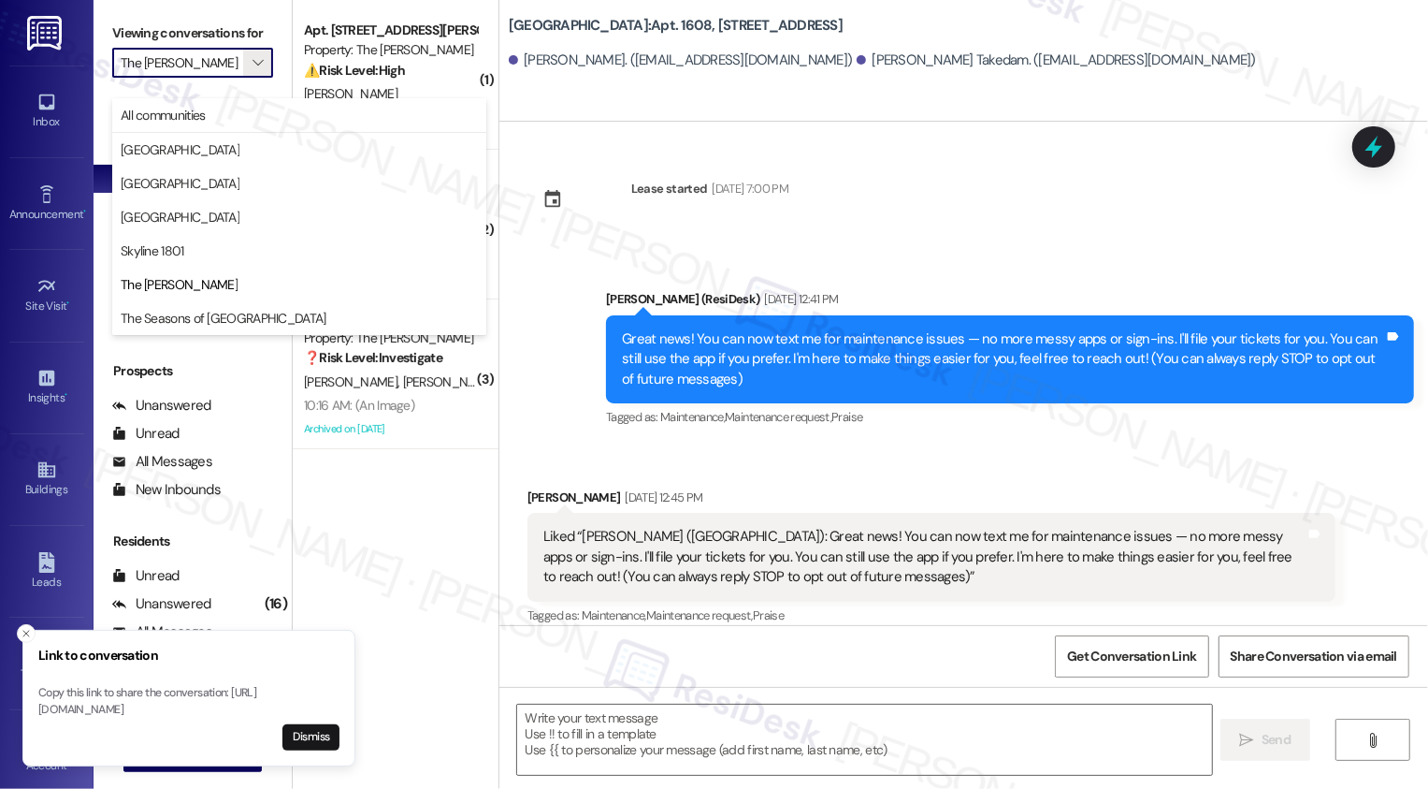
type textarea "Fetching suggested responses. Please feel free to read through the conversation…"
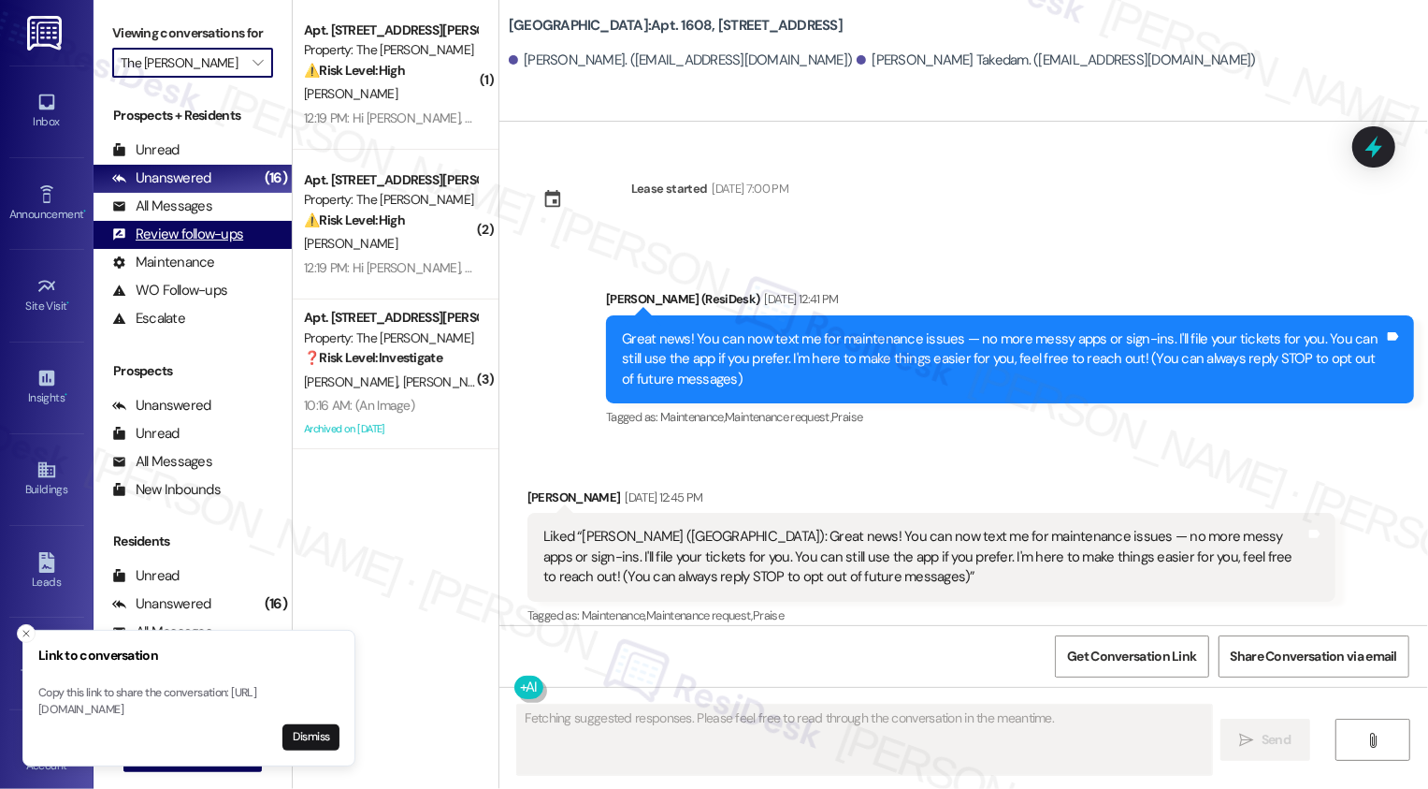
scroll to position [3562, 0]
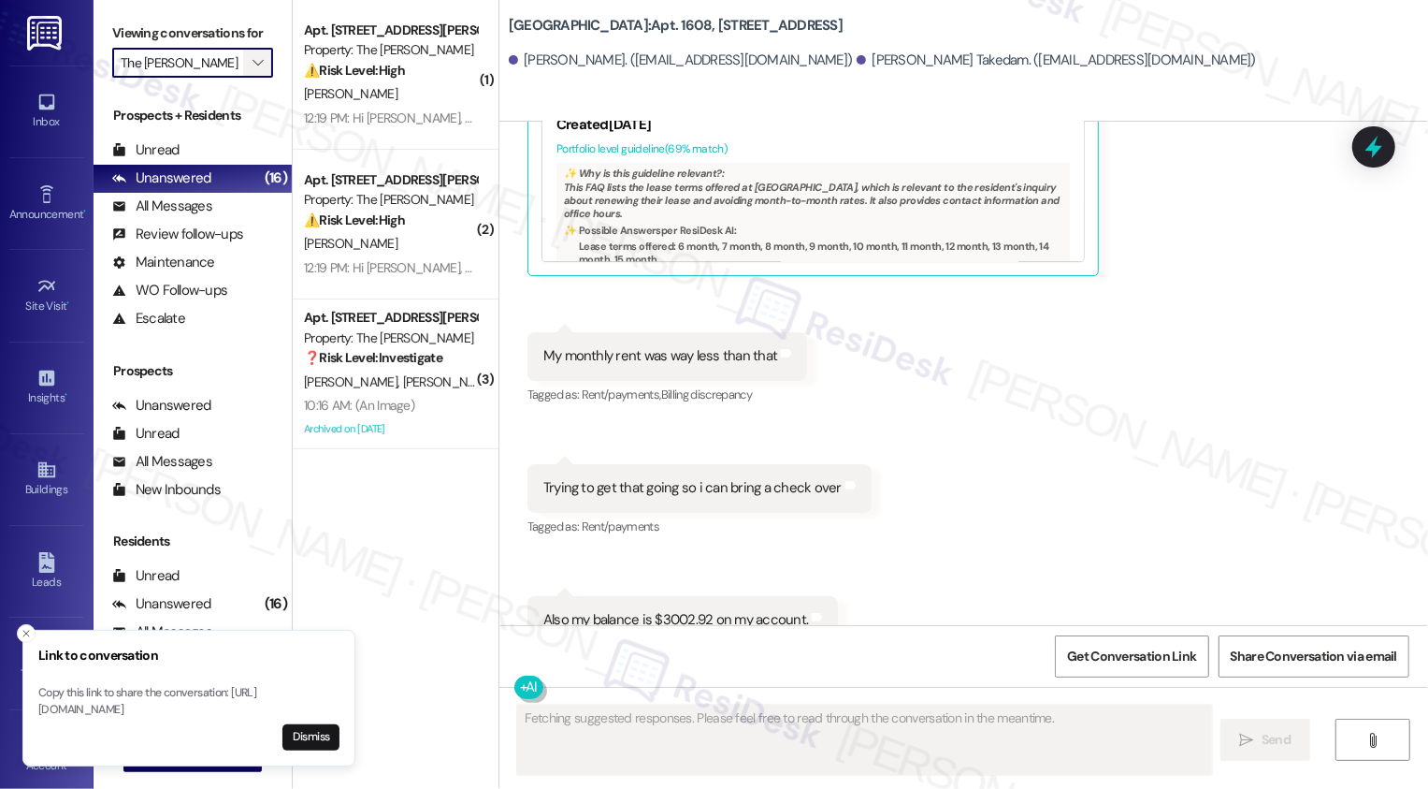
click at [252, 78] on span "" at bounding box center [258, 63] width 18 height 30
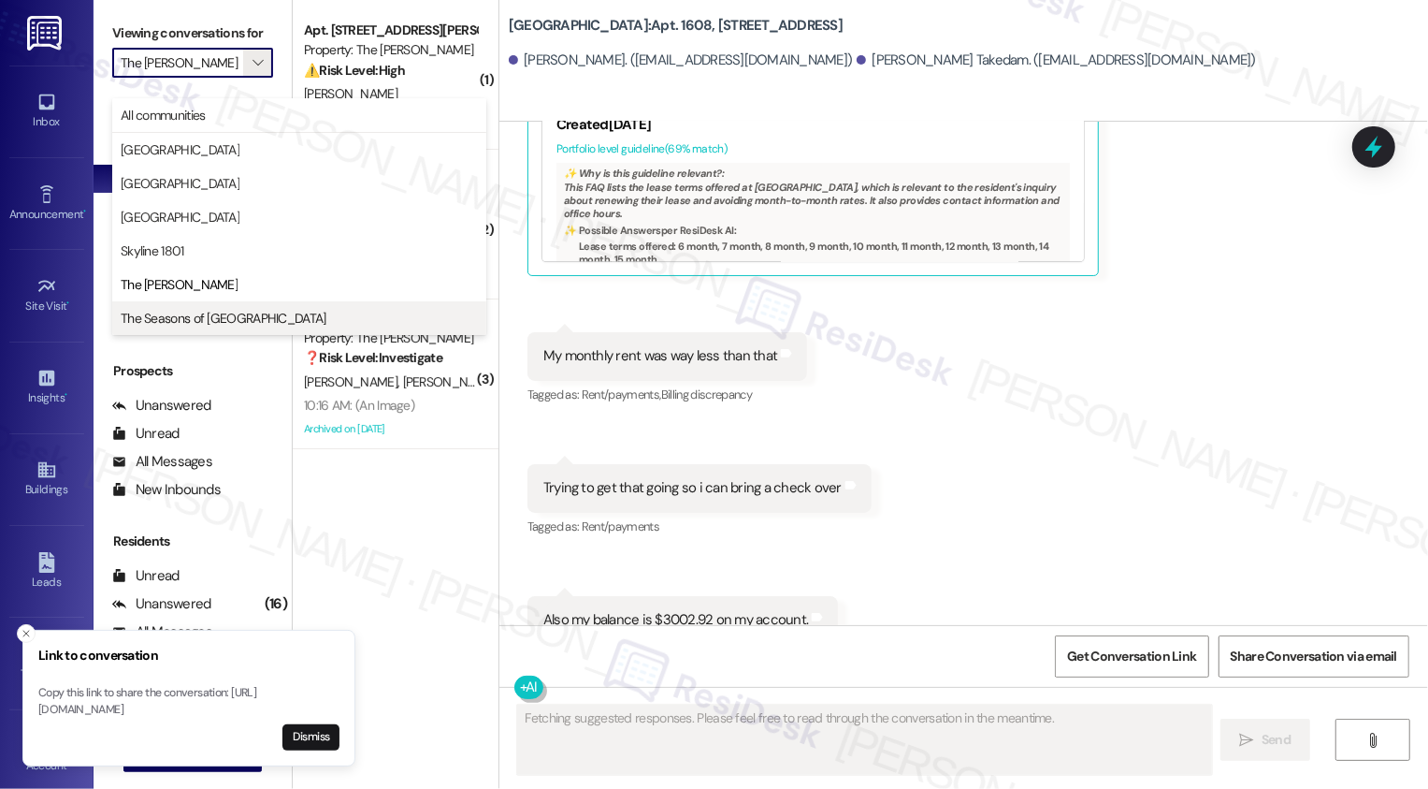
click at [195, 311] on span "The Seasons of [GEOGRAPHIC_DATA]" at bounding box center [224, 318] width 206 height 19
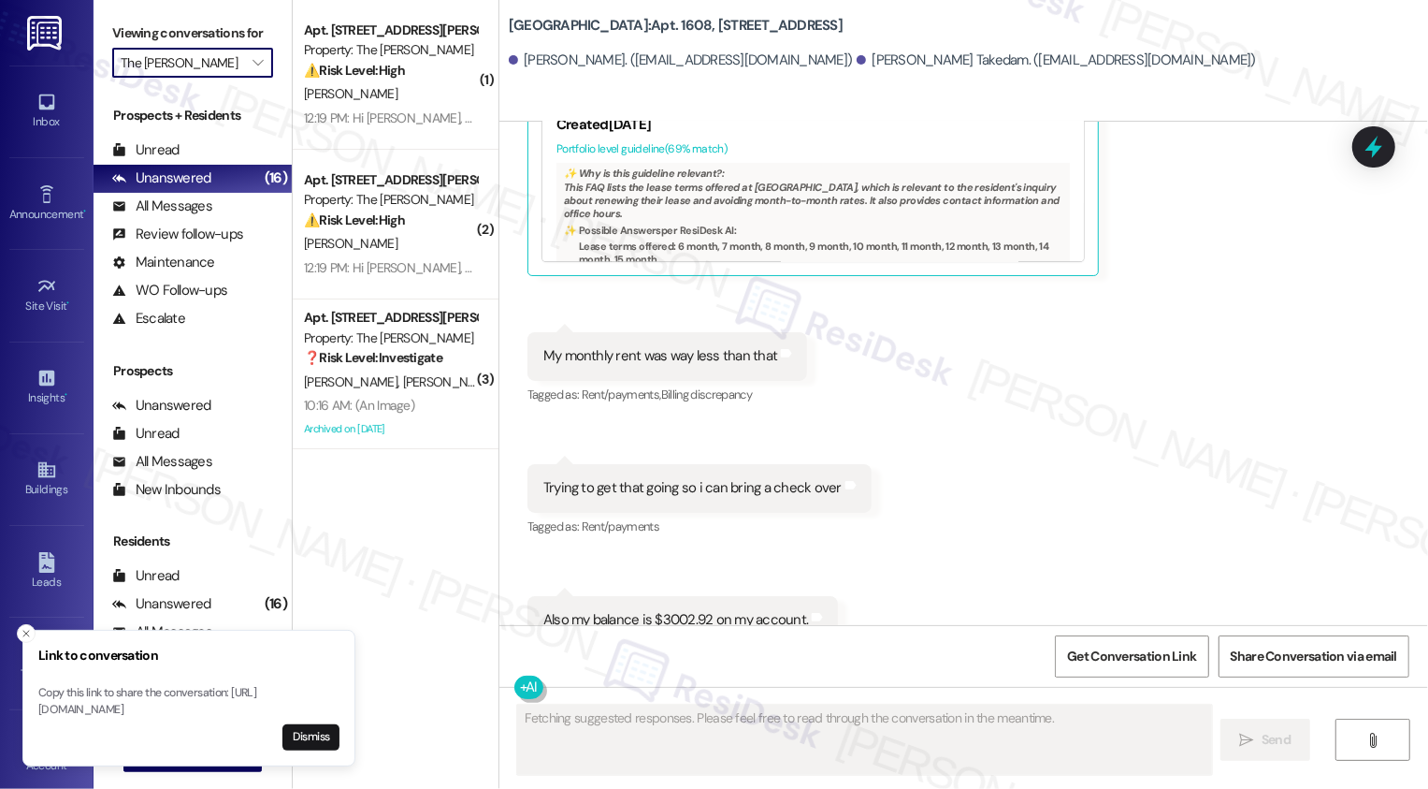
type input "The Seasons of [GEOGRAPHIC_DATA]"
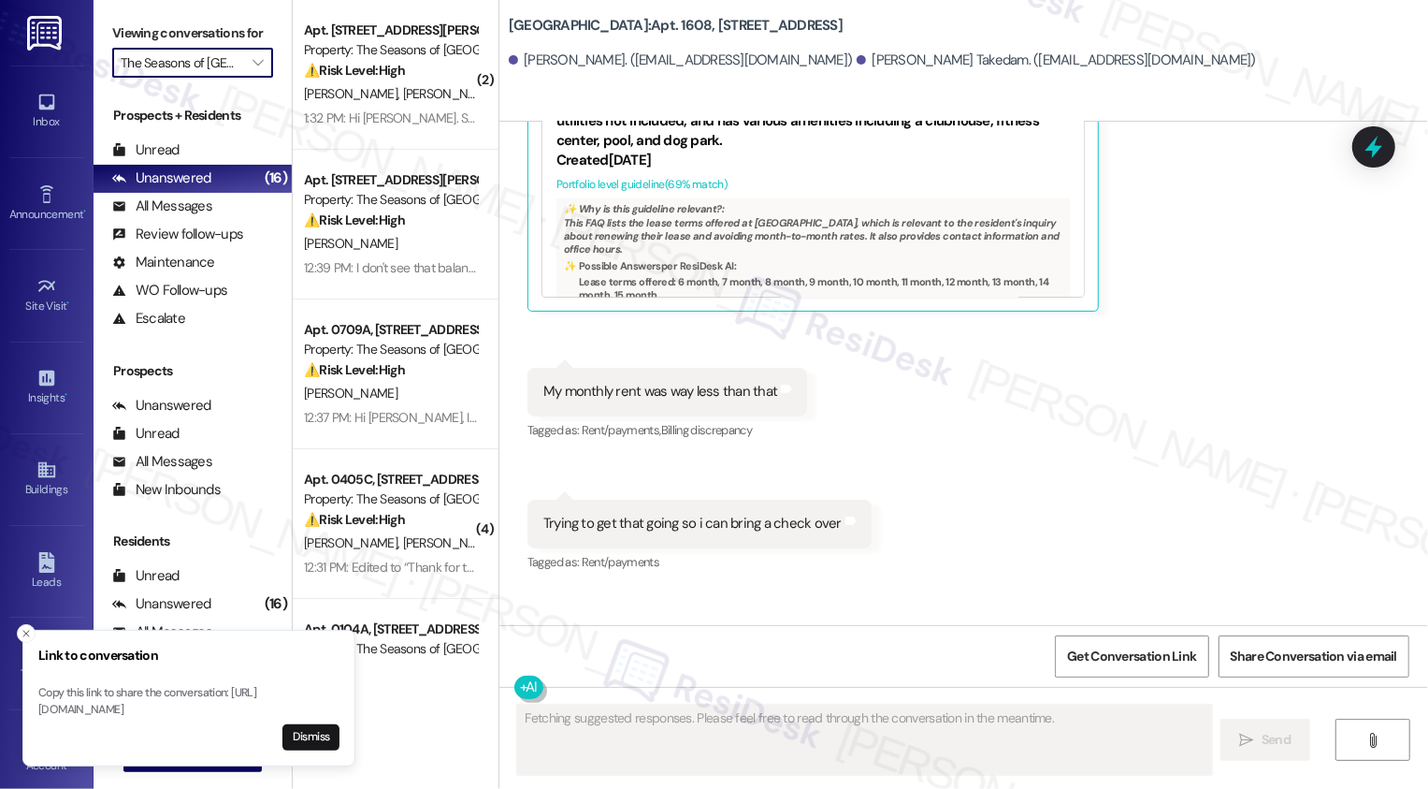
scroll to position [3562, 0]
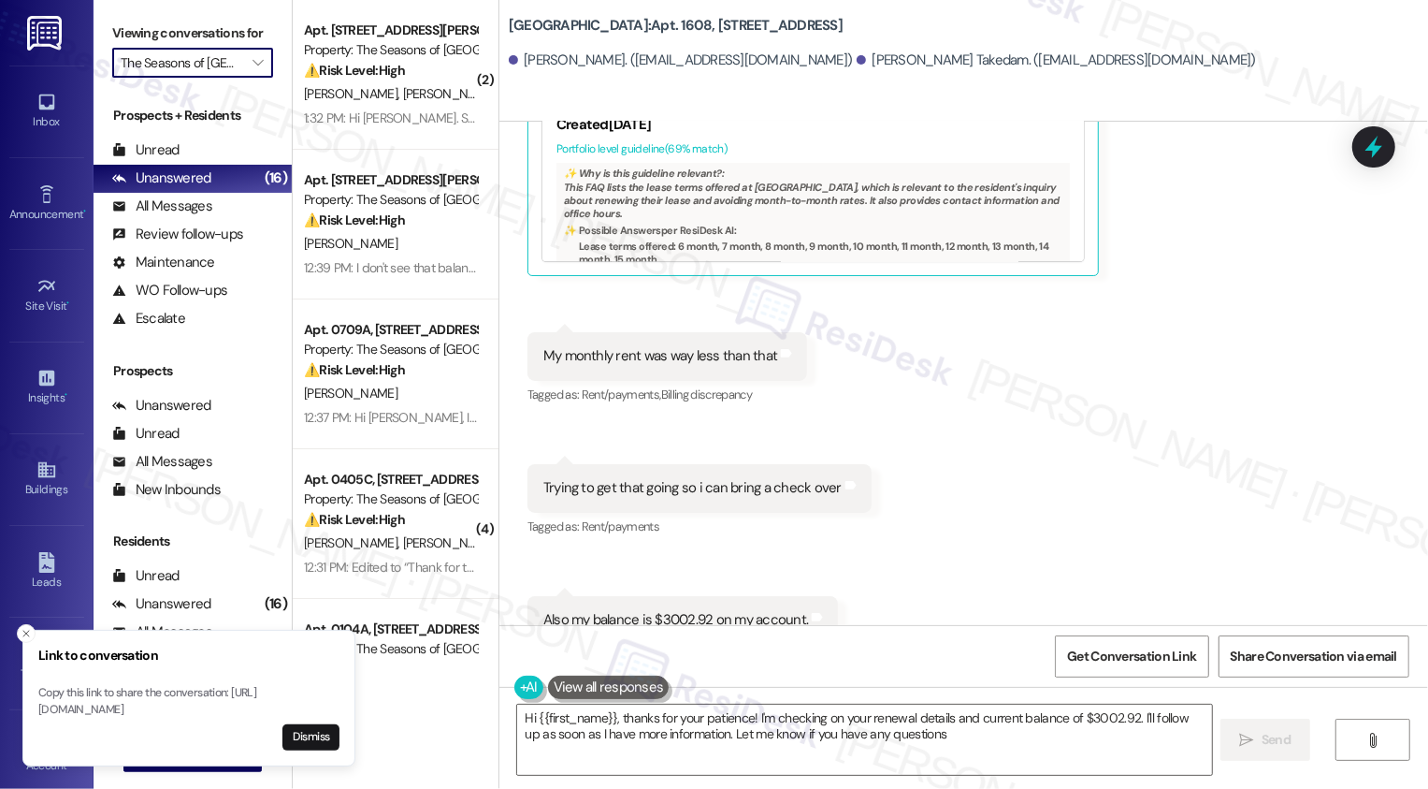
type textarea "Hi {{first_name}}, thanks for your patience! I'm checking on your renewal detai…"
click at [932, 335] on div "Received via SMS [PERSON_NAME] 12:20 PM [PERSON_NAME], im wanting to renew my l…" at bounding box center [964, 216] width 929 height 936
click at [1037, 450] on div "Received via SMS [PERSON_NAME] 12:20 PM [PERSON_NAME], im wanting to renew my l…" at bounding box center [964, 216] width 929 height 936
drag, startPoint x: 495, startPoint y: 17, endPoint x: 771, endPoint y: 22, distance: 276.0
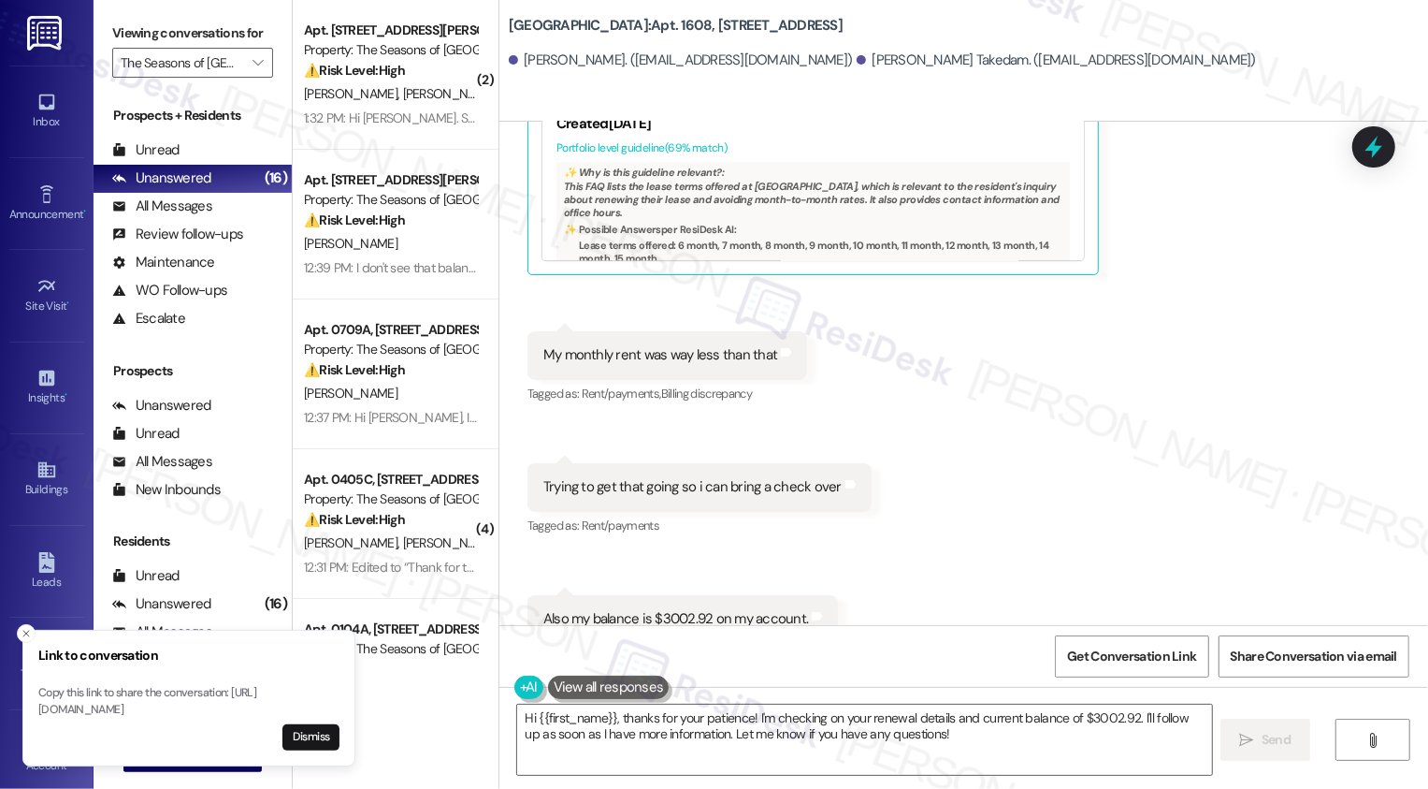
click at [771, 22] on div "[GEOGRAPHIC_DATA]: Apt. 1608, [STREET_ADDRESS][PERSON_NAME]. ([EMAIL_ADDRESS][D…" at bounding box center [964, 42] width 929 height 75
copy b "[GEOGRAPHIC_DATA]: Apt. 1608, [STREET_ADDRESS]"
click at [1129, 659] on span "Get Conversation Link" at bounding box center [1131, 656] width 129 height 20
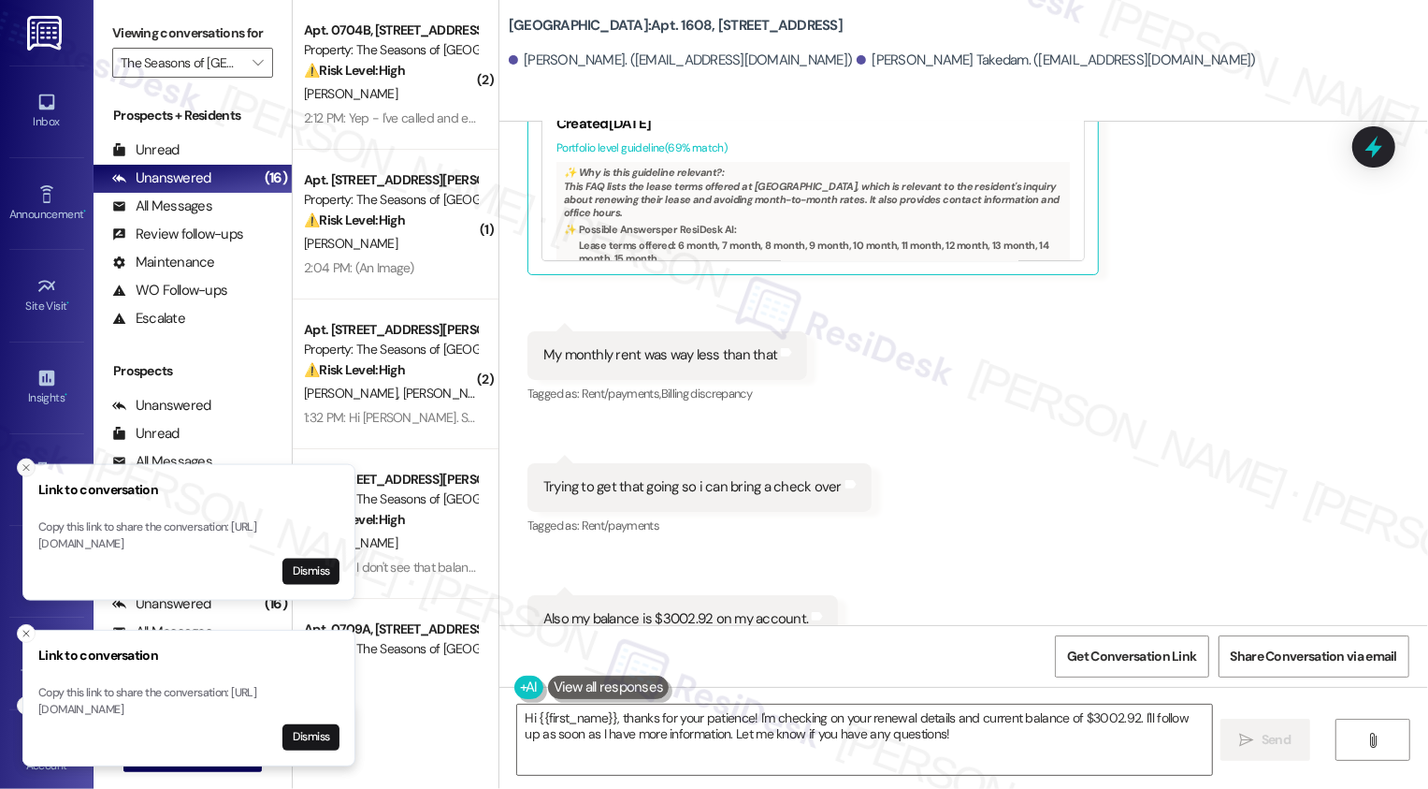
click at [22, 462] on icon "Close toast" at bounding box center [26, 467] width 11 height 11
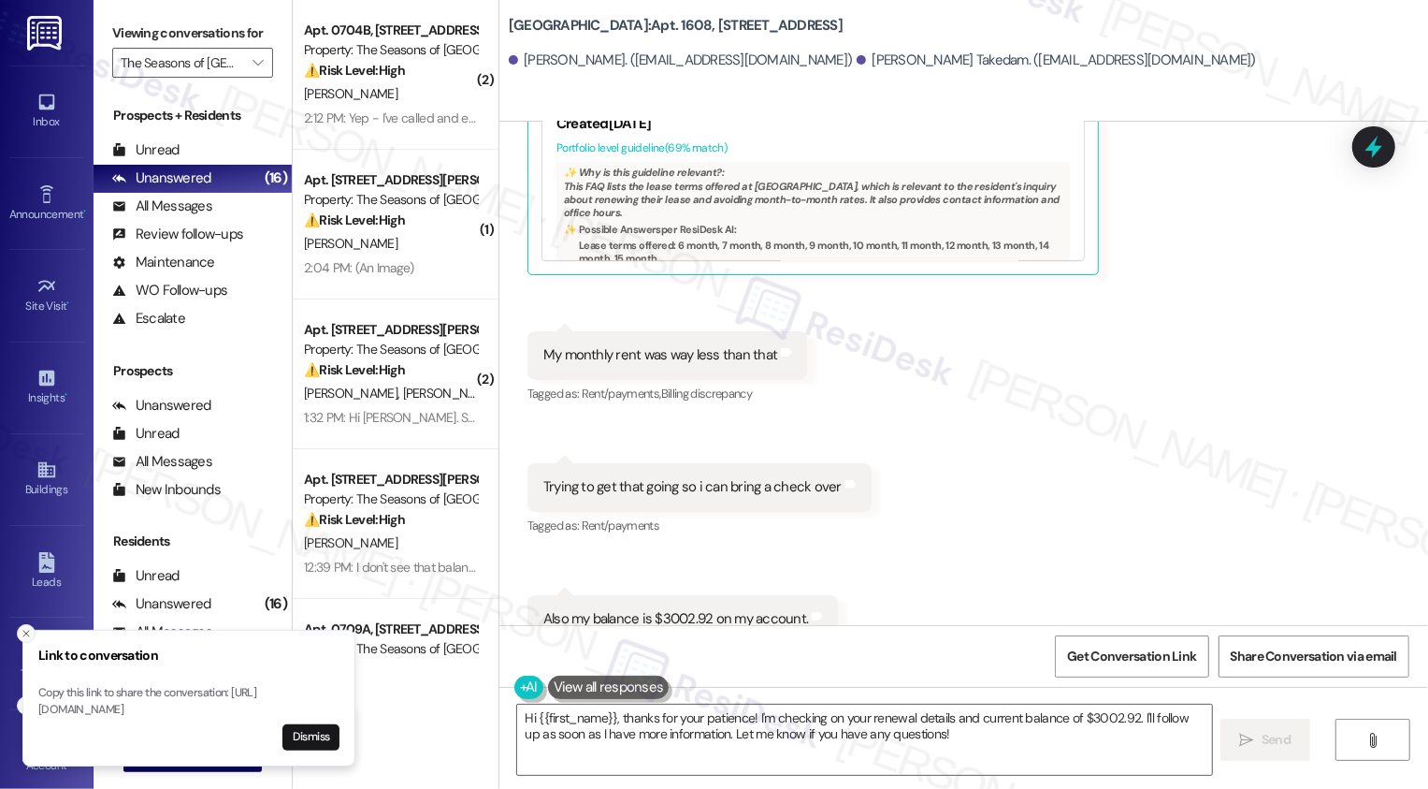
click at [25, 628] on icon "Close toast" at bounding box center [26, 633] width 11 height 11
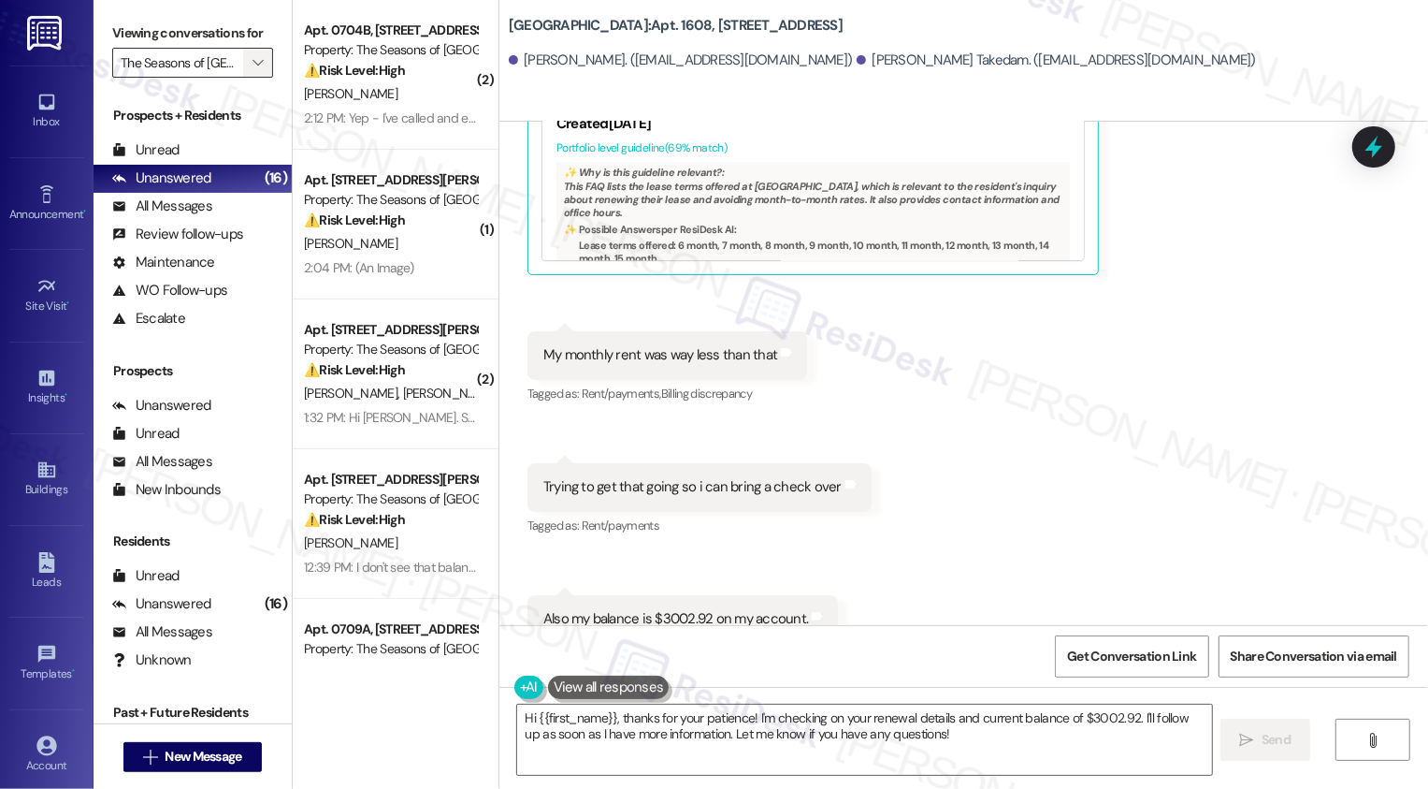
click at [253, 70] on icon "" at bounding box center [258, 62] width 10 height 15
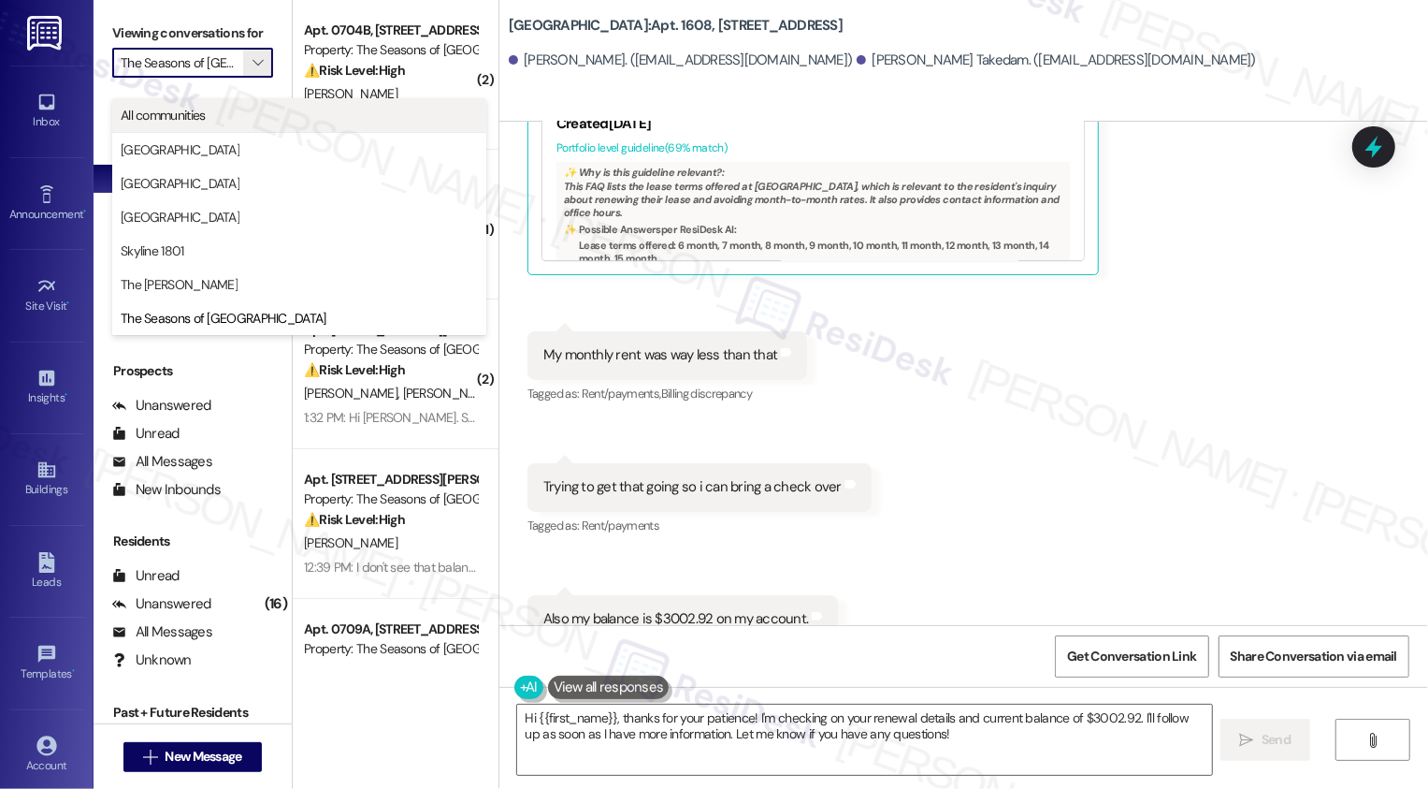
click at [220, 115] on span "All communities" at bounding box center [299, 115] width 357 height 19
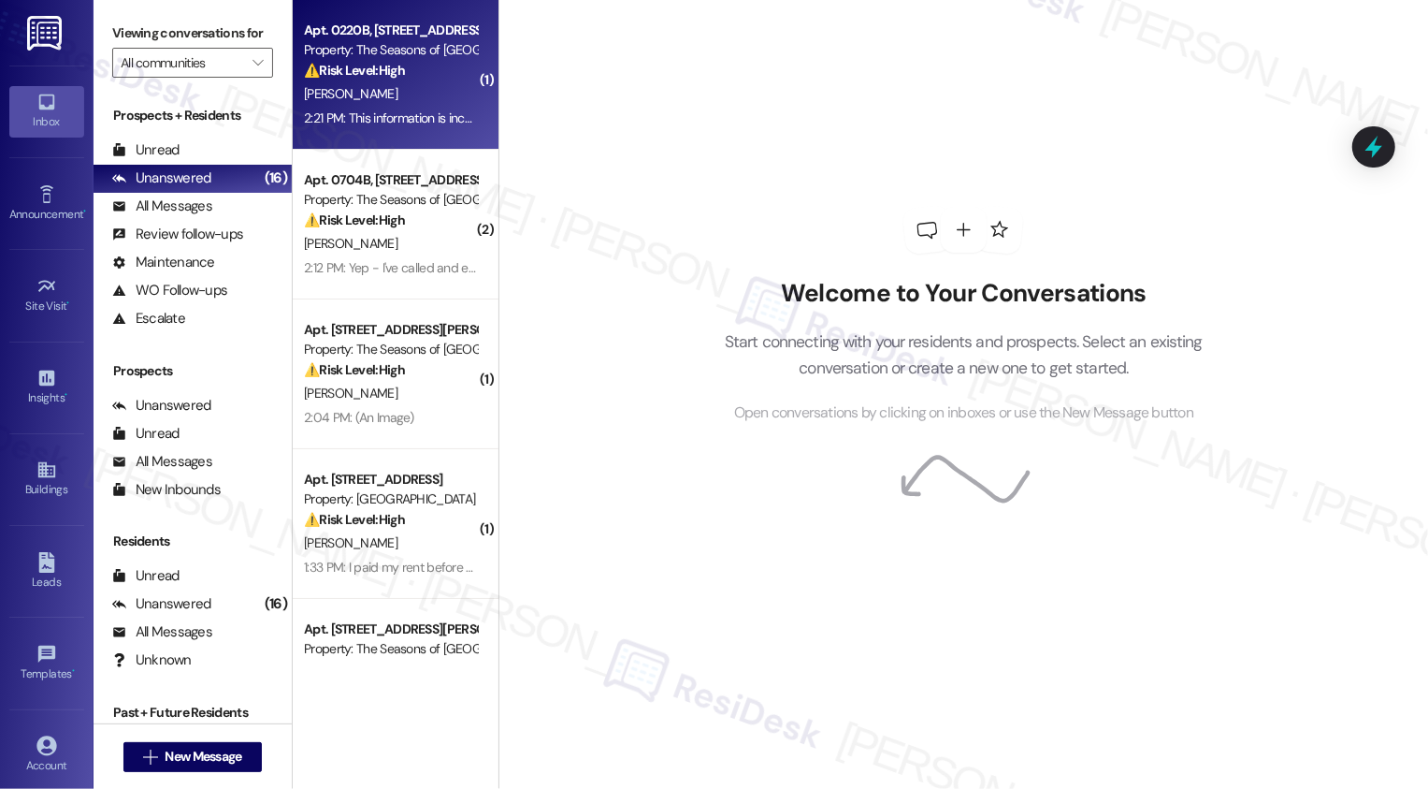
click at [411, 98] on div "[PERSON_NAME]" at bounding box center [390, 93] width 177 height 23
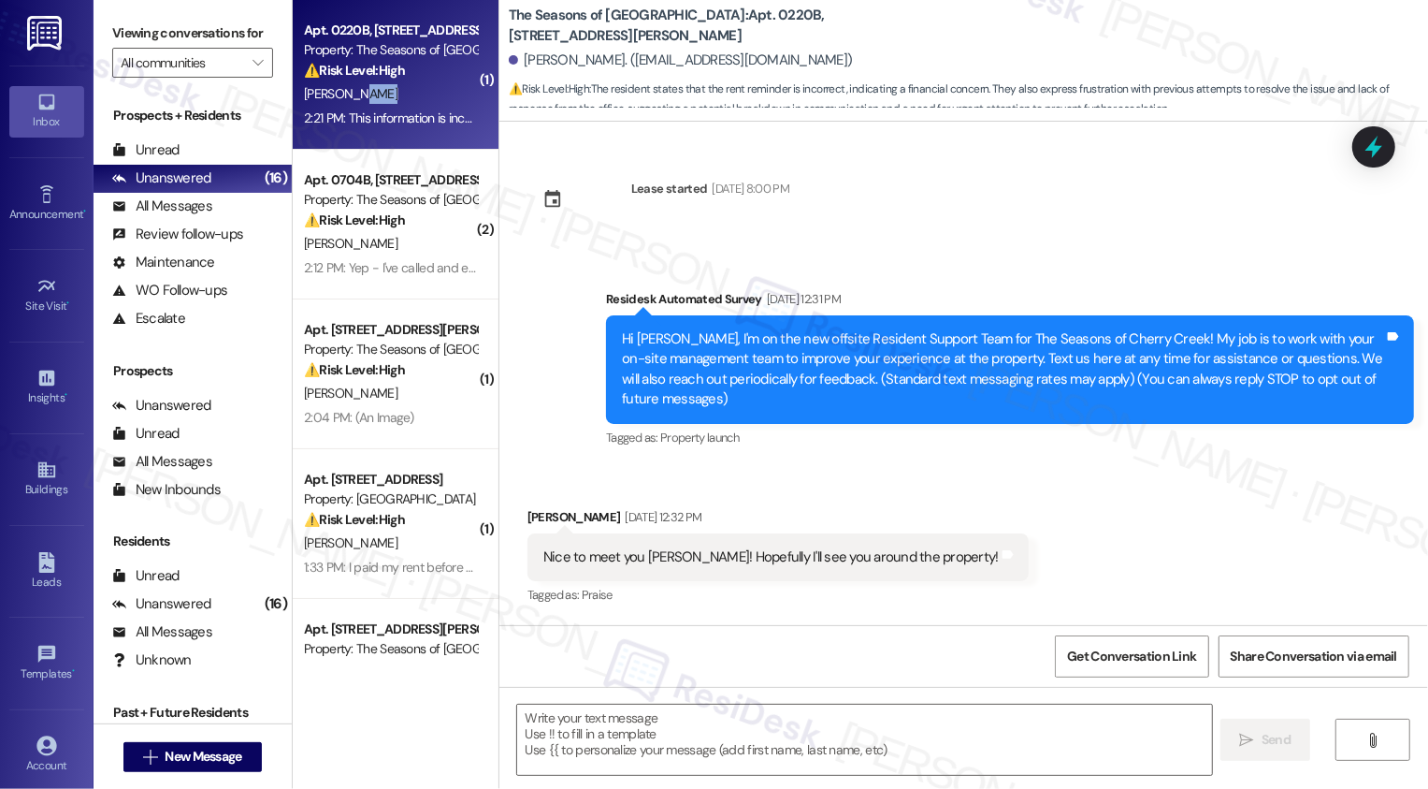
click at [411, 98] on div "[PERSON_NAME]" at bounding box center [390, 93] width 177 height 23
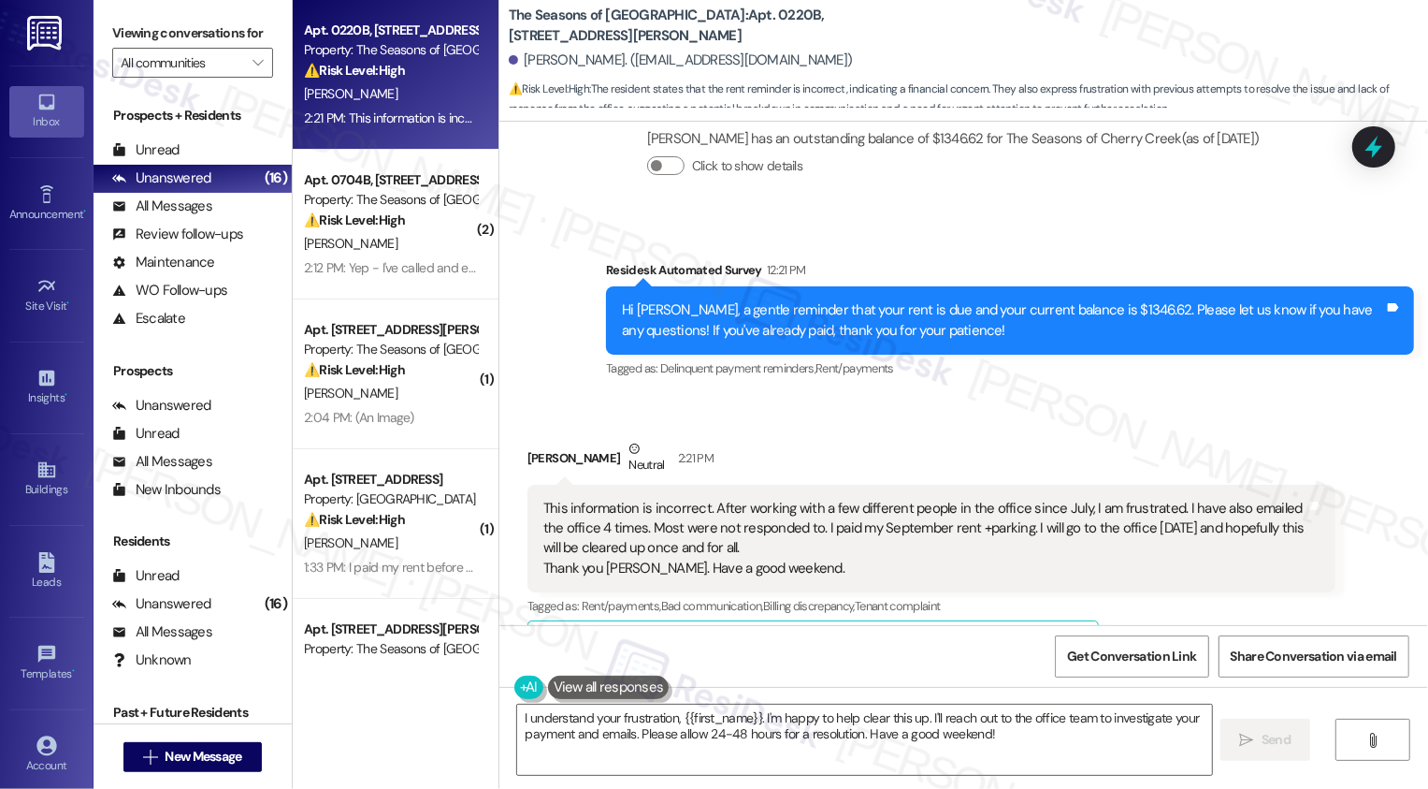
scroll to position [1479, 0]
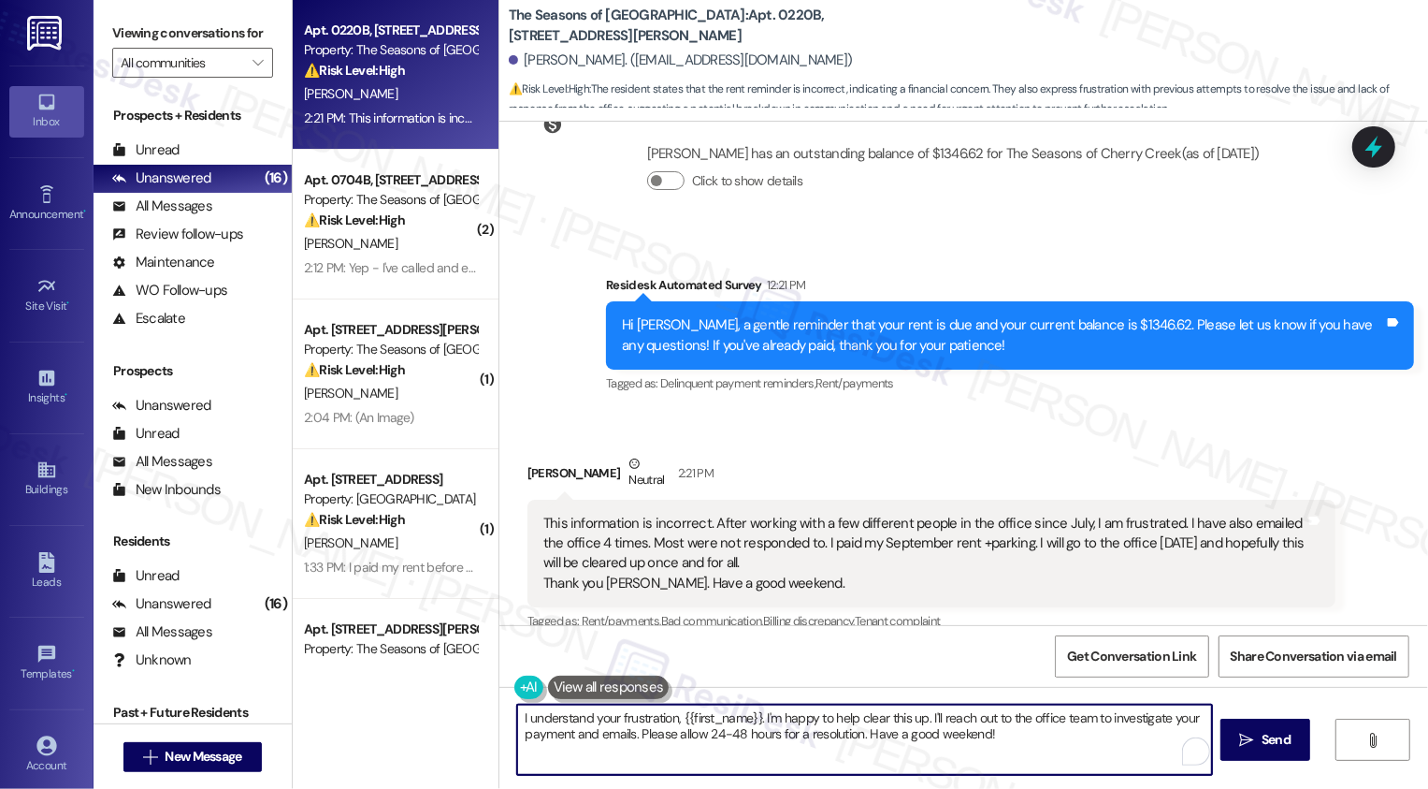
drag, startPoint x: 922, startPoint y: 714, endPoint x: 1025, endPoint y: 752, distance: 109.8
click at [1025, 752] on textarea "I understand your frustration, {{first_name}}. I'm happy to help clear this up.…" at bounding box center [864, 739] width 695 height 70
click at [758, 716] on textarea "I understand your frustration, {{first_name}}. I'm happy to help clear this up.…" at bounding box center [862, 739] width 695 height 70
click at [849, 734] on textarea "I understand your frustration, {{first_name}}. I'm happy to help clear this up.…" at bounding box center [862, 739] width 695 height 70
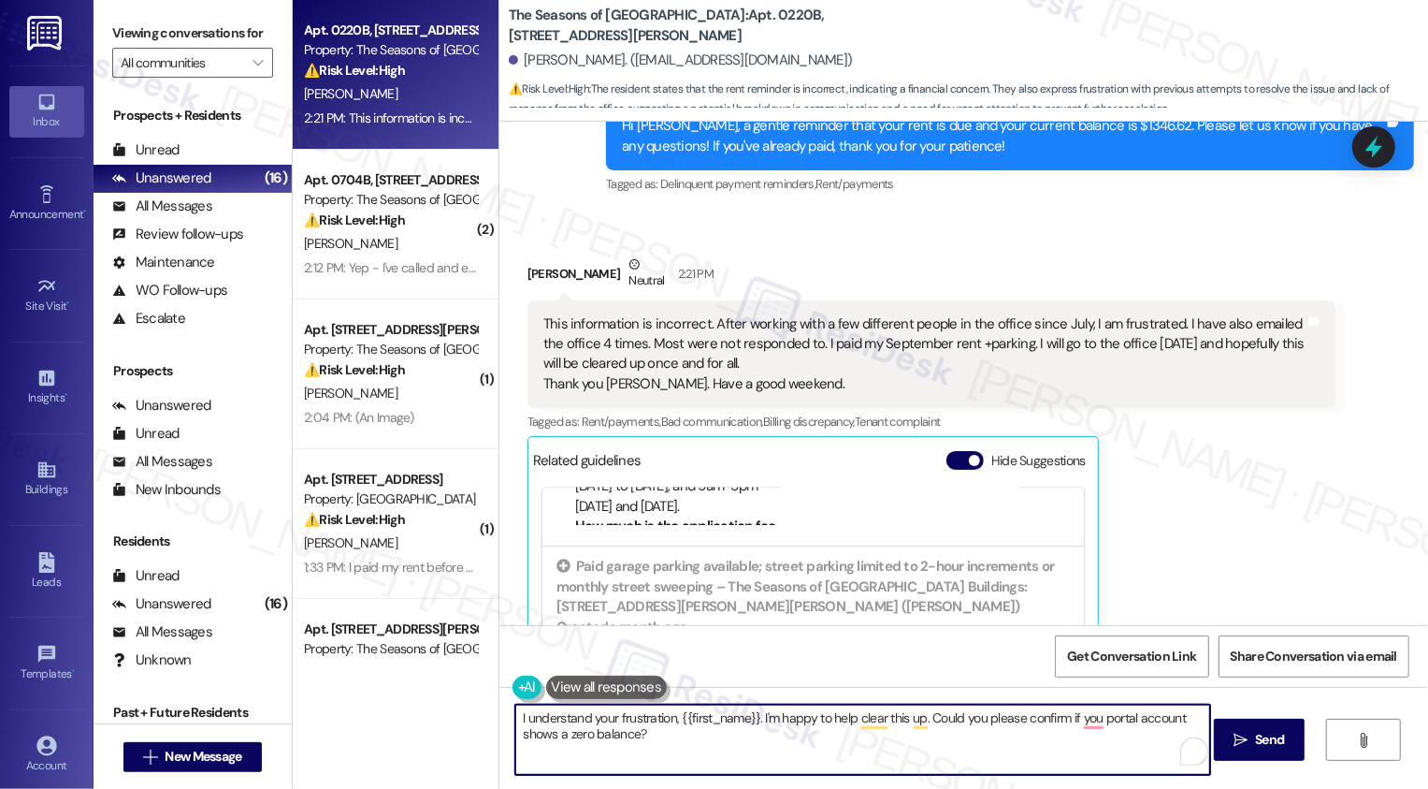
scroll to position [323, 0]
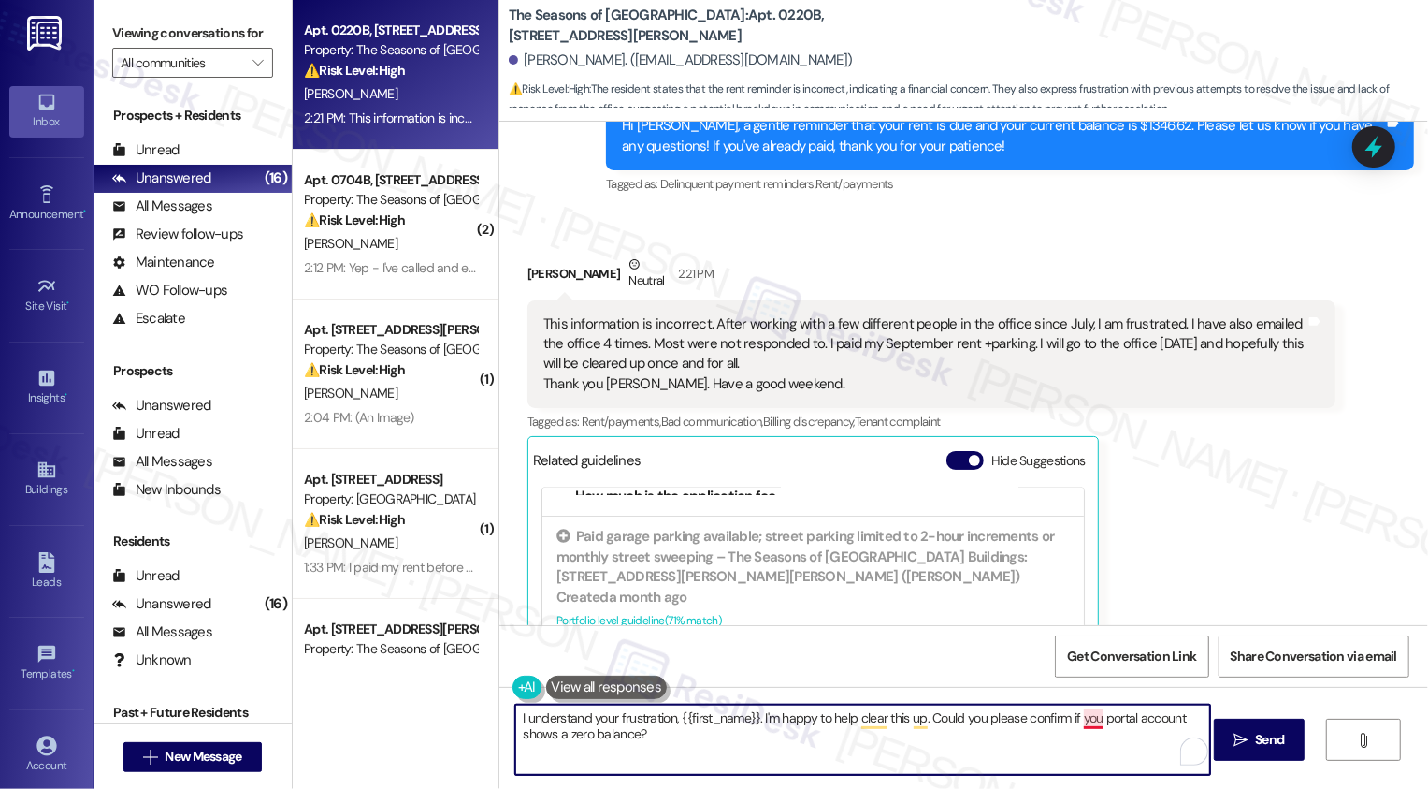
click at [1078, 713] on textarea "I understand your frustration, {{first_name}}. I'm happy to help clear this up.…" at bounding box center [862, 739] width 695 height 70
drag, startPoint x: 918, startPoint y: 719, endPoint x: 755, endPoint y: 718, distance: 162.8
click at [755, 718] on textarea "I understand your frustration, {{first_name}}. I'm happy to help clear this up.…" at bounding box center [862, 739] width 695 height 70
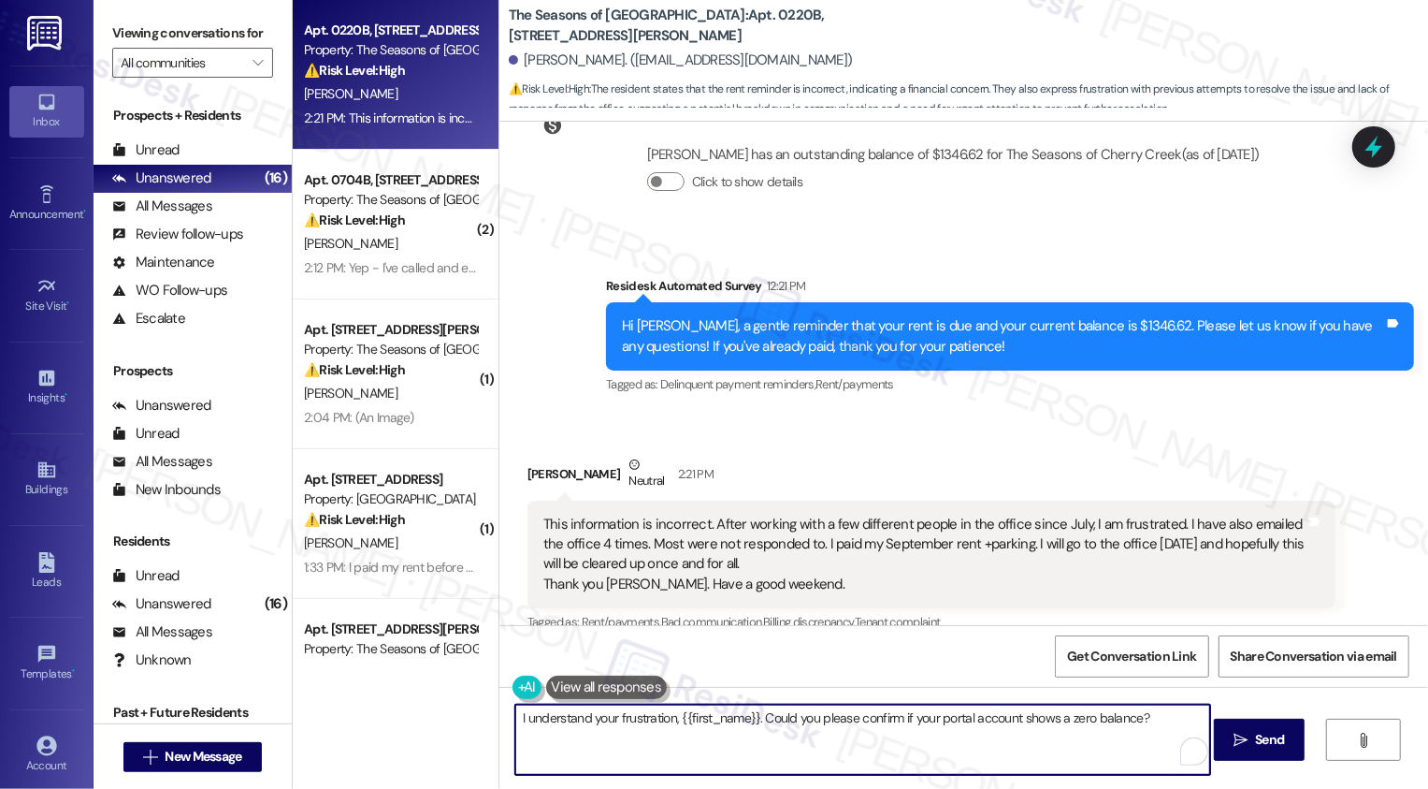
scroll to position [1429, 0]
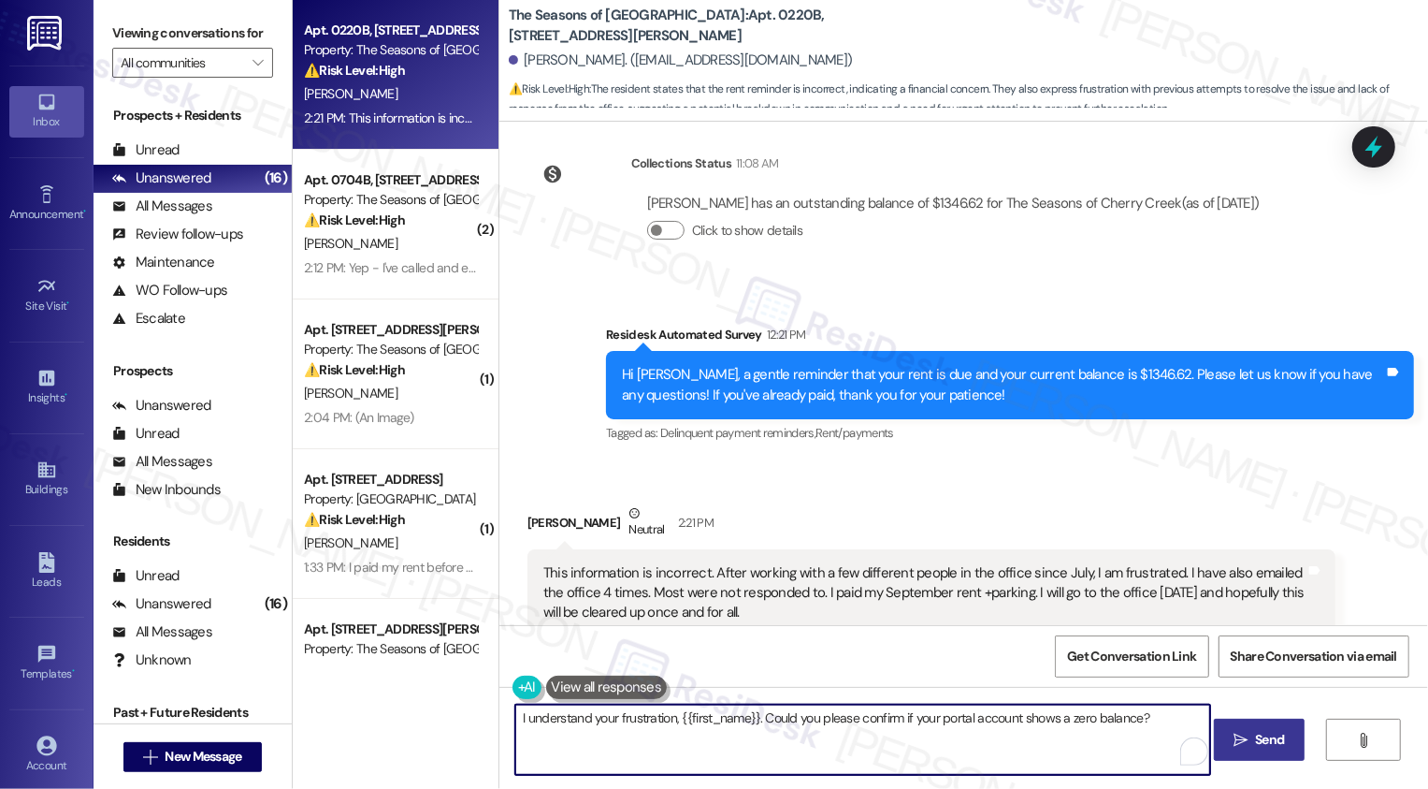
type textarea "I understand your frustration, {{first_name}}. Could you please confirm if your…"
click at [1265, 746] on span "Send" at bounding box center [1269, 740] width 29 height 20
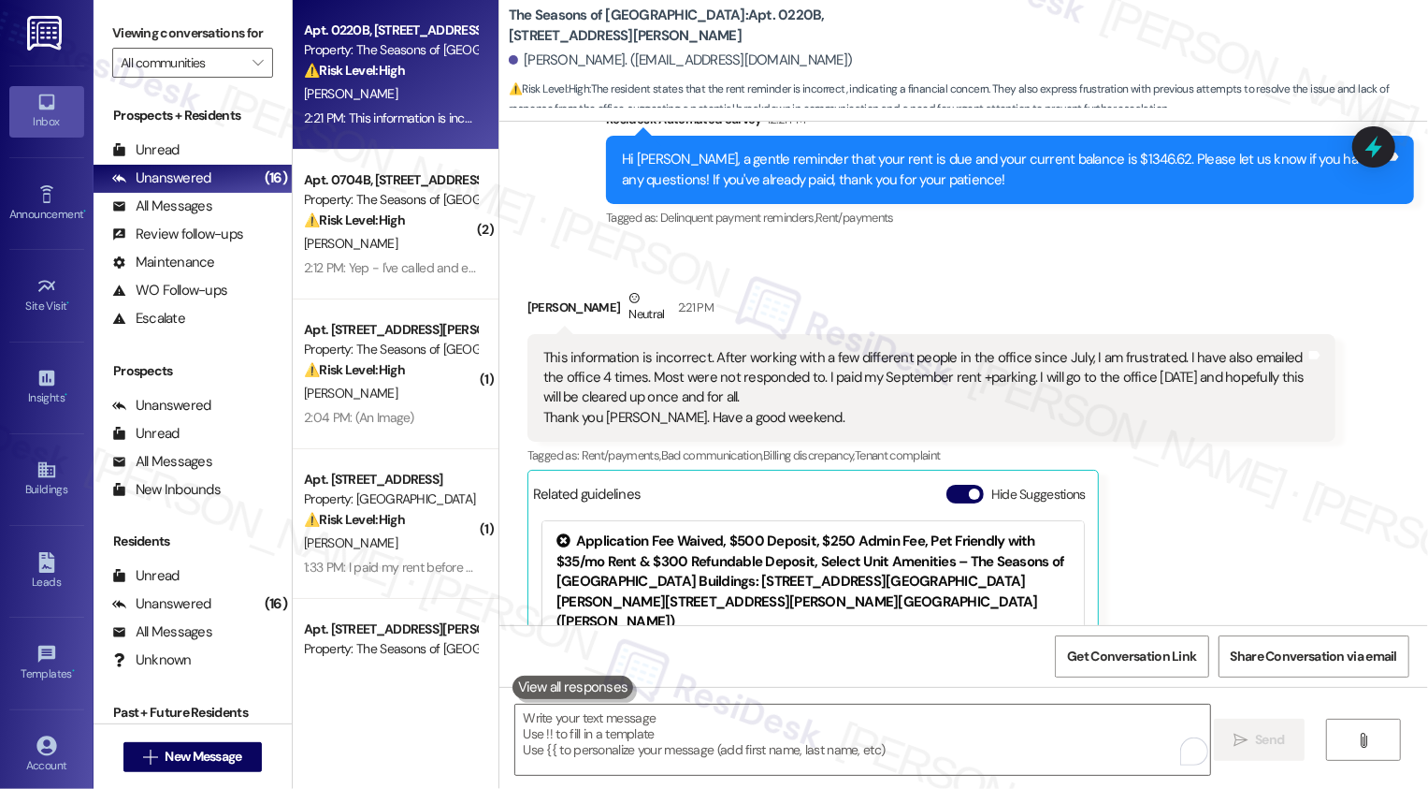
scroll to position [1825, 0]
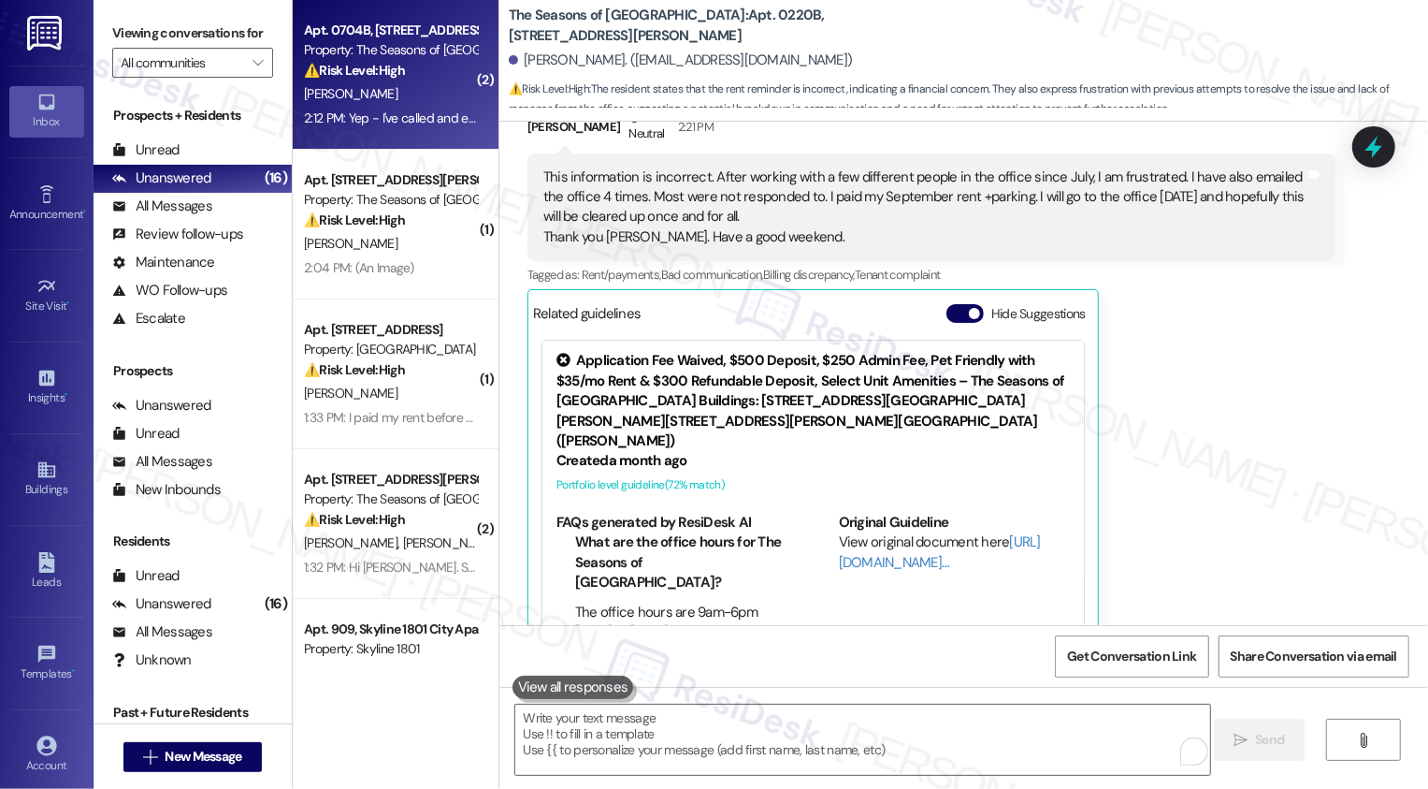
click at [367, 87] on div "[PERSON_NAME]" at bounding box center [390, 93] width 177 height 23
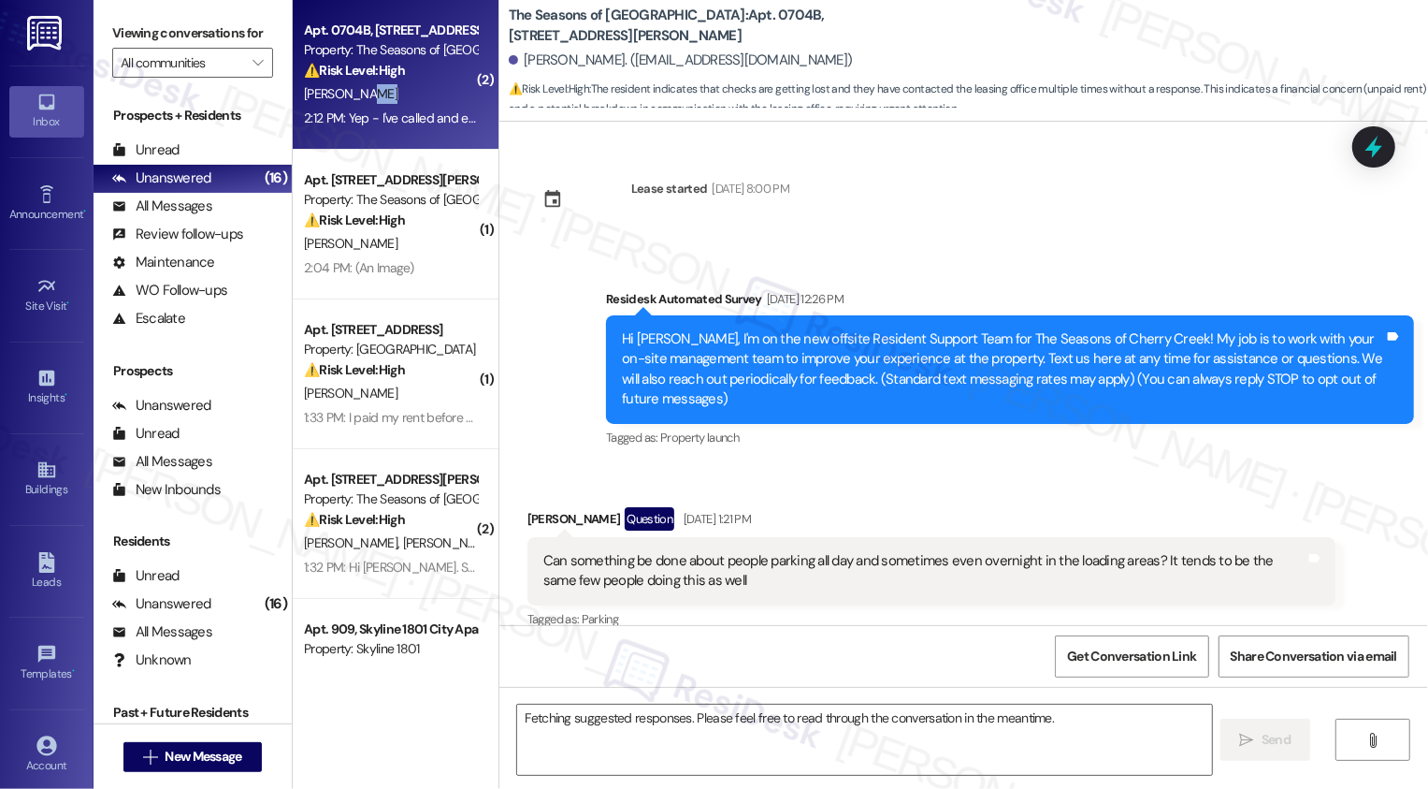
scroll to position [9305, 0]
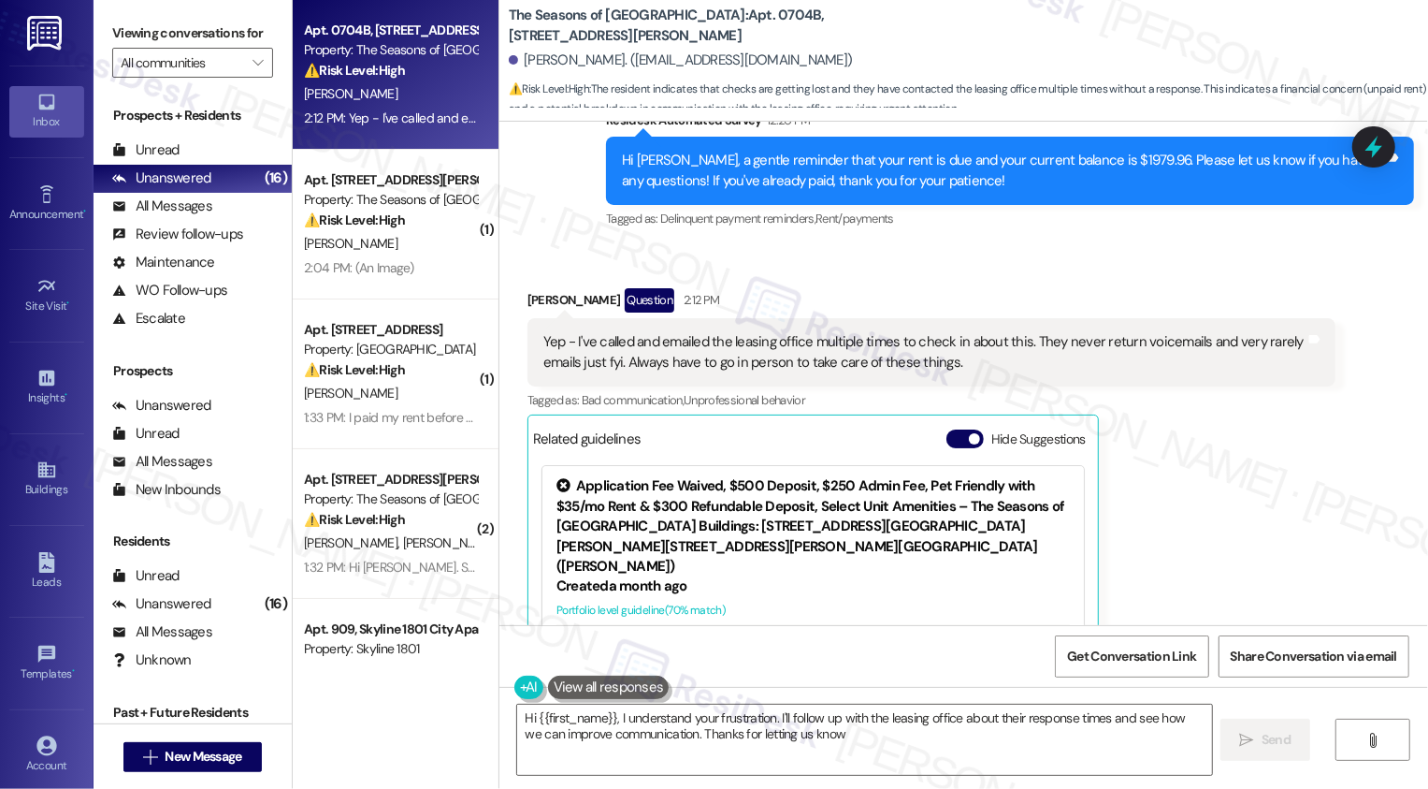
type textarea "Hi {{first_name}}, I understand your frustration. I'll follow up with the leasi…"
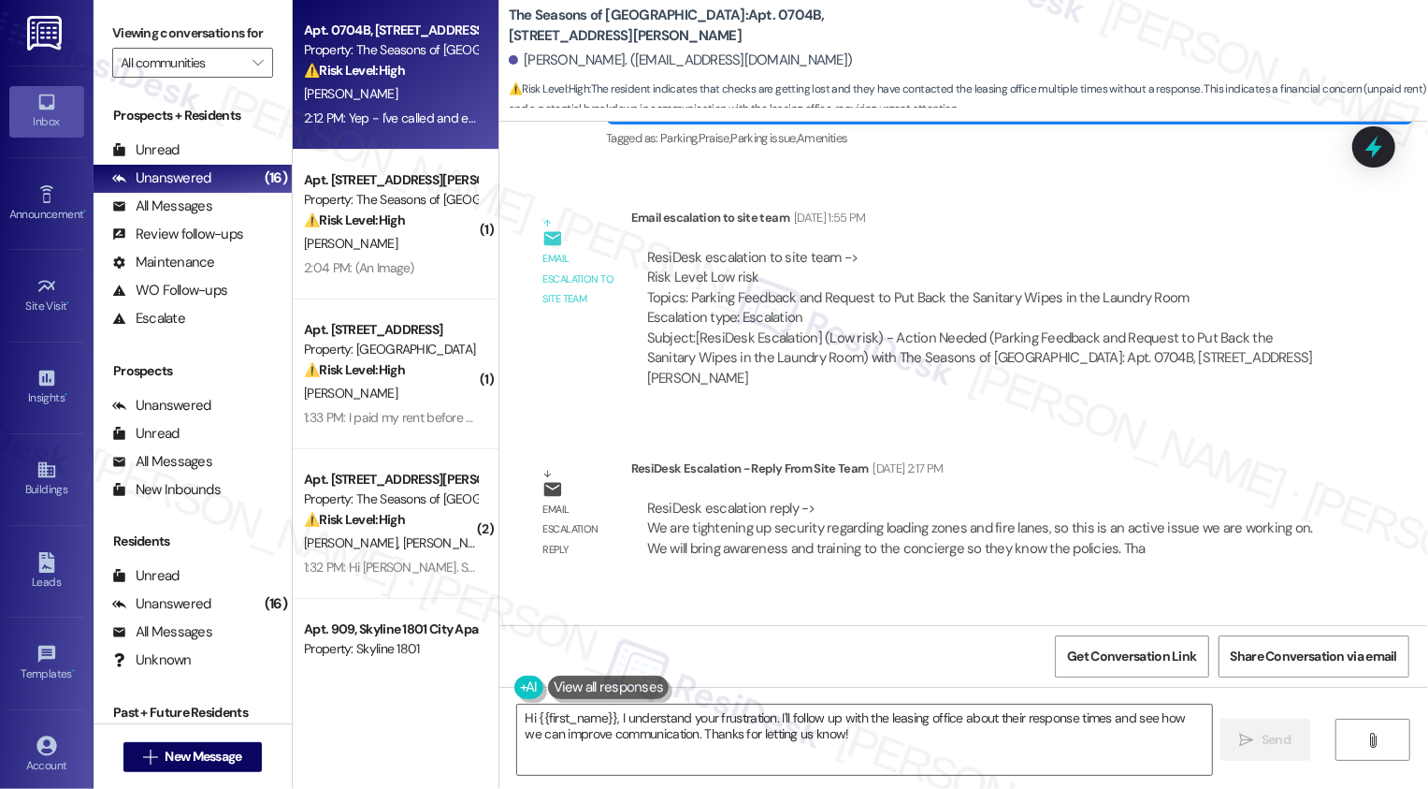
scroll to position [3406, 0]
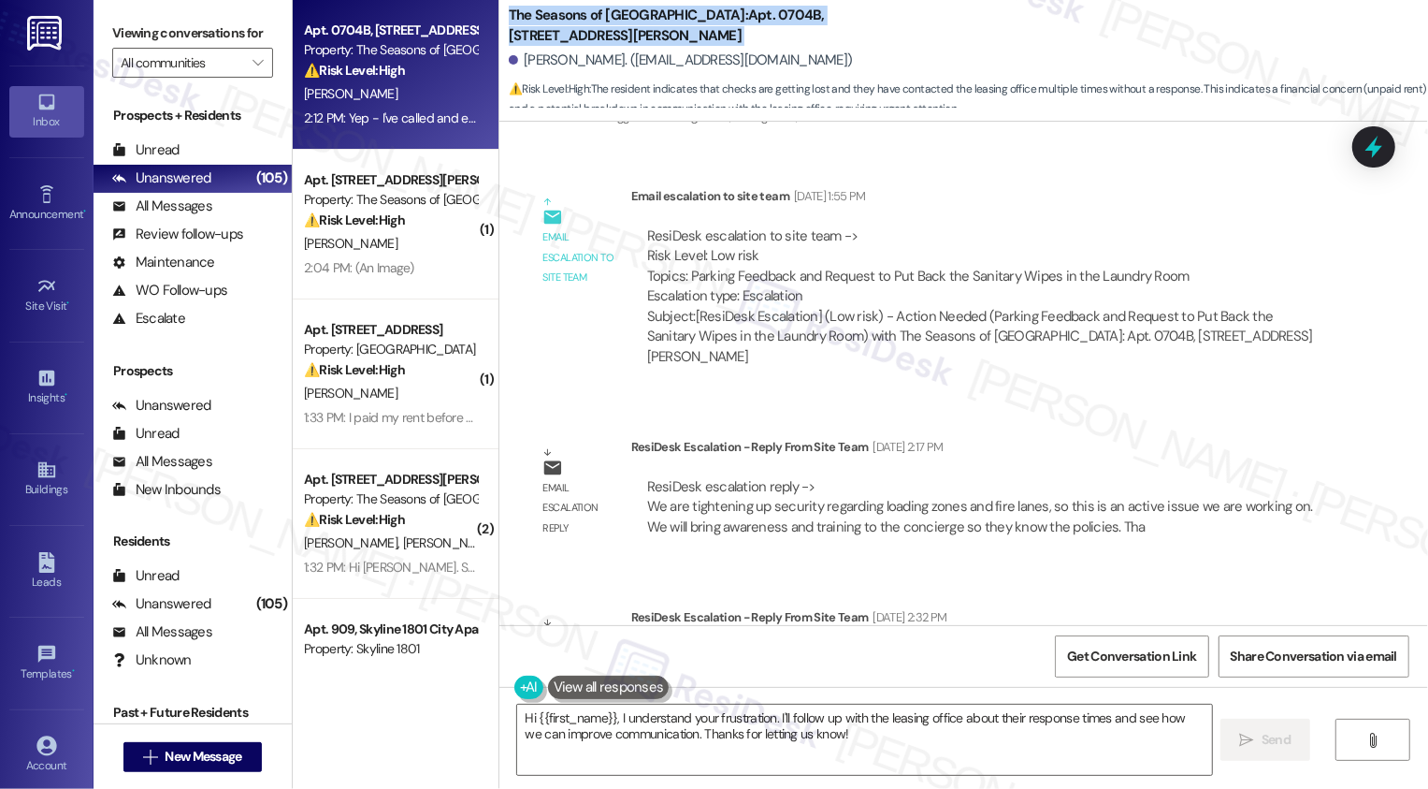
drag, startPoint x: 496, startPoint y: 11, endPoint x: 603, endPoint y: 51, distance: 114.5
click at [603, 51] on div "The Seasons of Cherry Creek: Apt. 0704B, [STREET_ADDRESS][PERSON_NAME][PERSON_N…" at bounding box center [969, 56] width 920 height 103
copy div "The Seasons of Cherry Creek: Apt. 0704B, [STREET_ADDRESS][PERSON_NAME]"
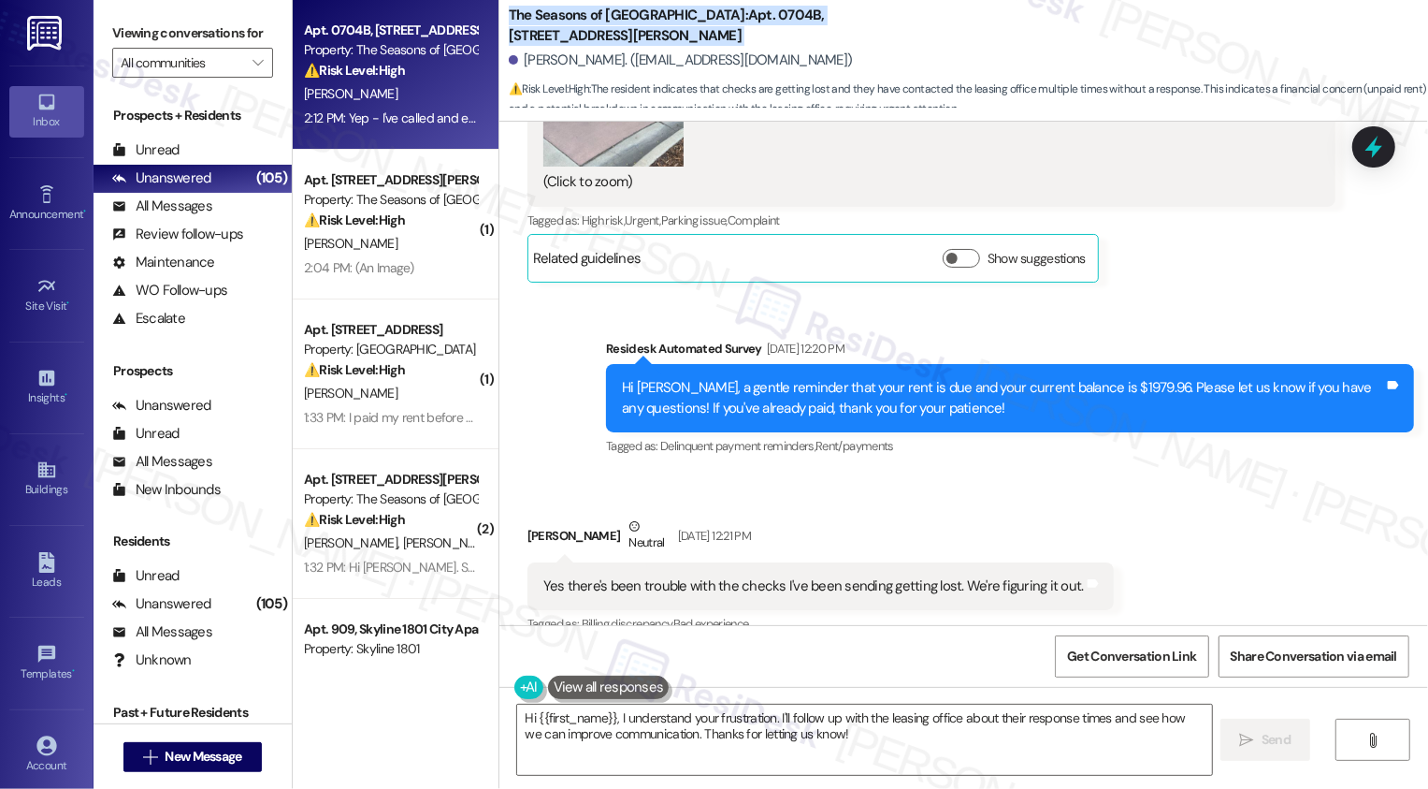
scroll to position [9305, 0]
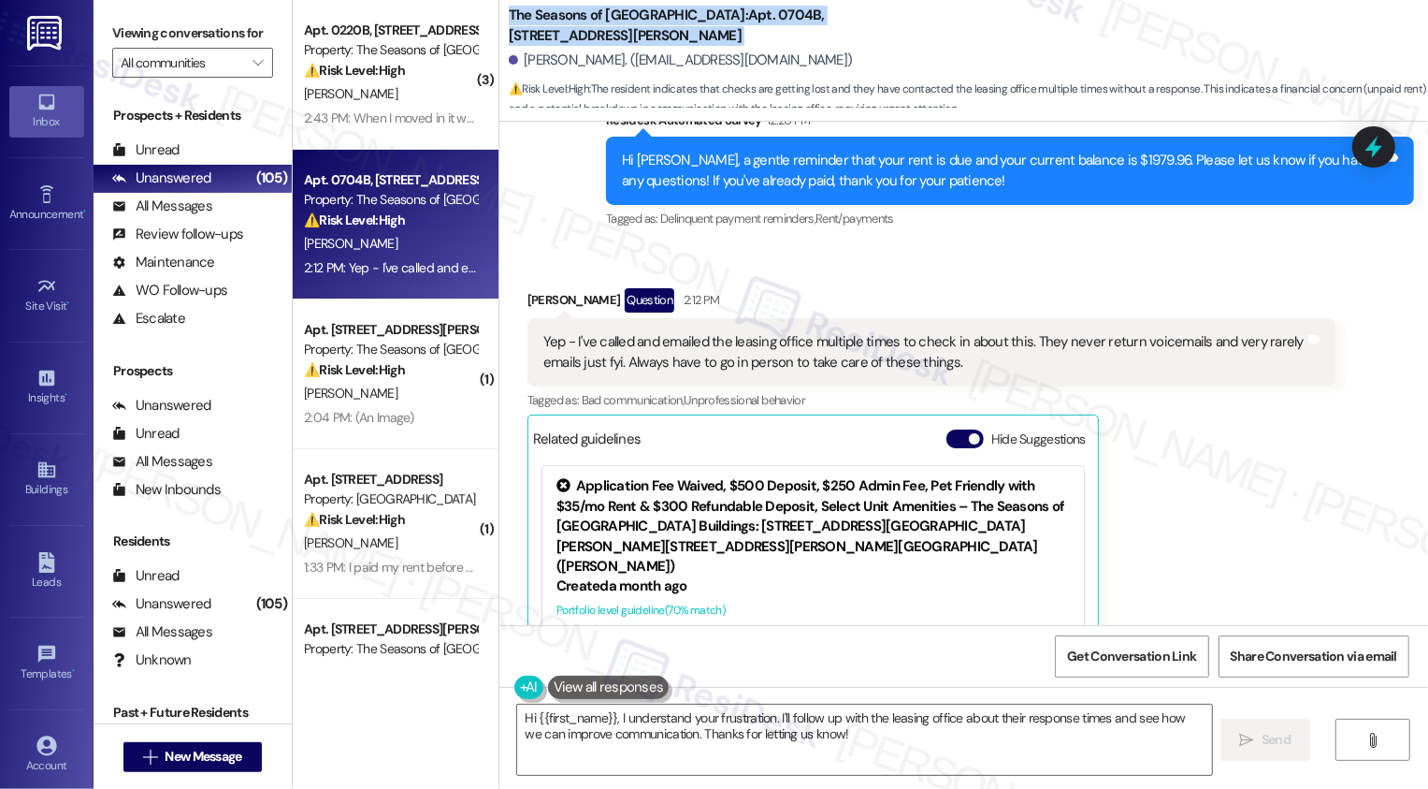
click at [1196, 335] on div "[PERSON_NAME] Question 2:12 PM Yep - I've called and emailed the leasing office…" at bounding box center [932, 532] width 808 height 489
